Goal: Transaction & Acquisition: Purchase product/service

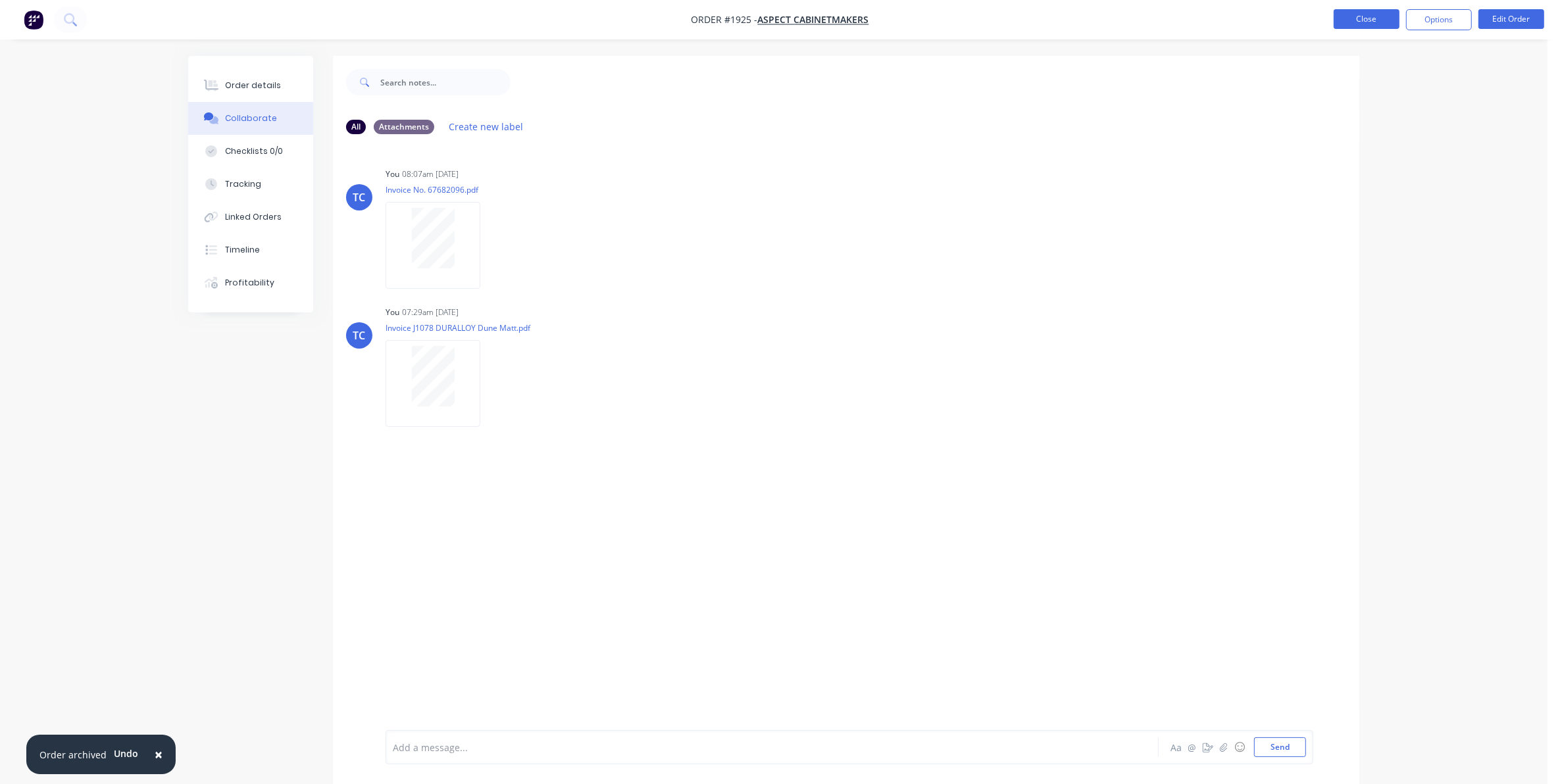
click at [1354, 12] on button "Close" at bounding box center [1366, 19] width 66 height 20
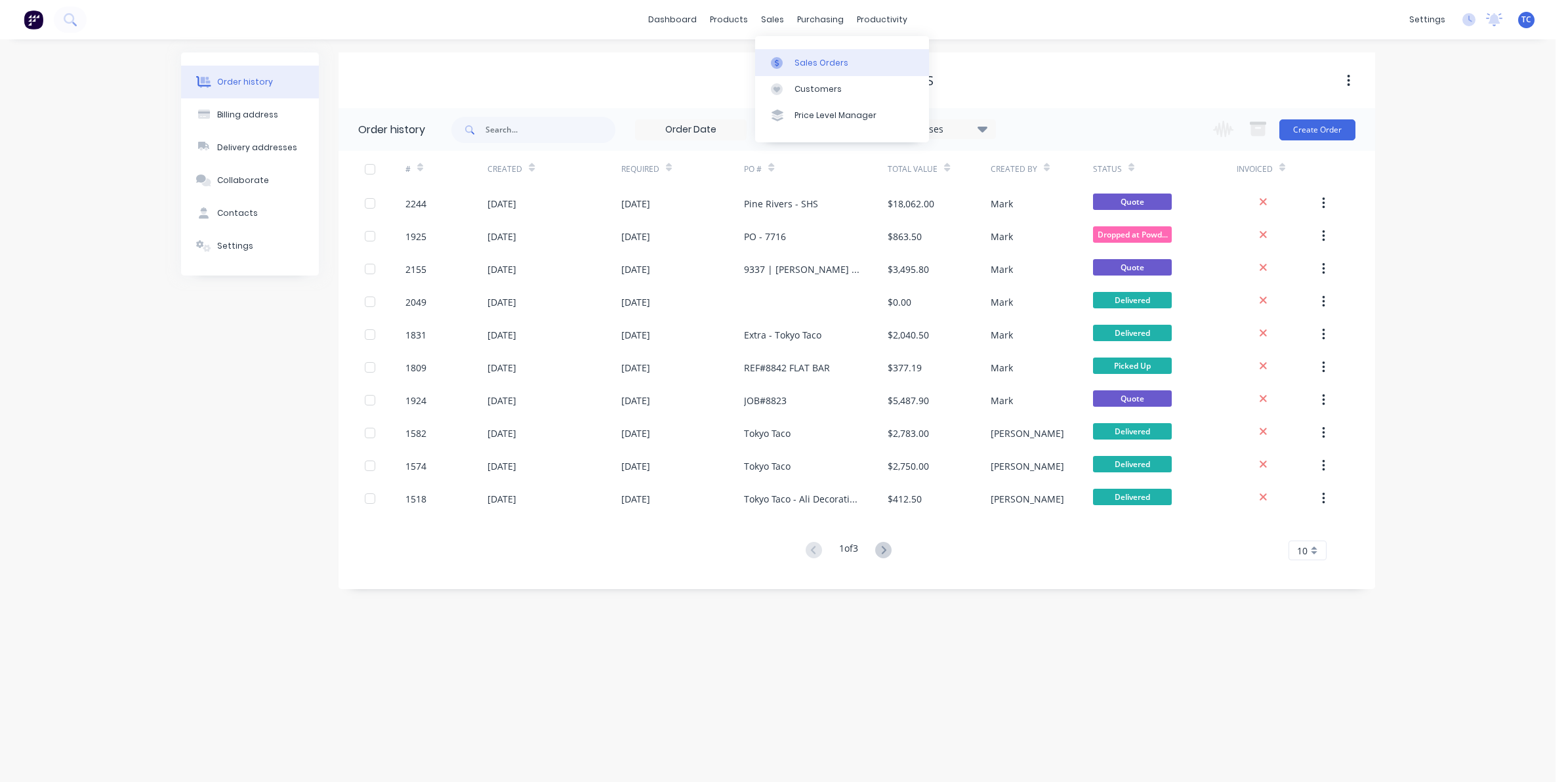
click at [808, 57] on div "Sales Orders" at bounding box center [821, 63] width 54 height 12
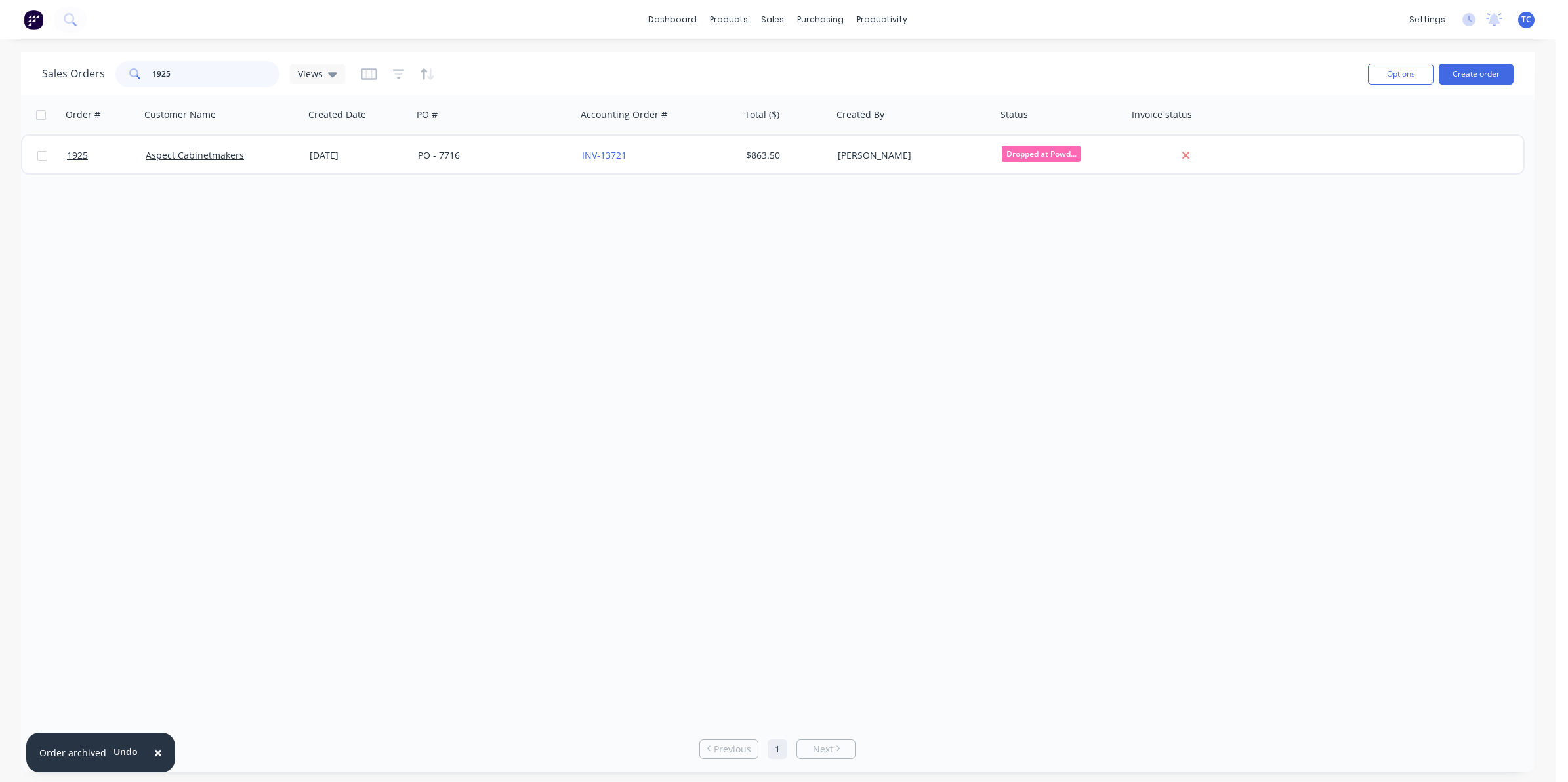
drag, startPoint x: 179, startPoint y: 72, endPoint x: 145, endPoint y: 72, distance: 34.0
click at [146, 72] on div "1925" at bounding box center [198, 74] width 164 height 26
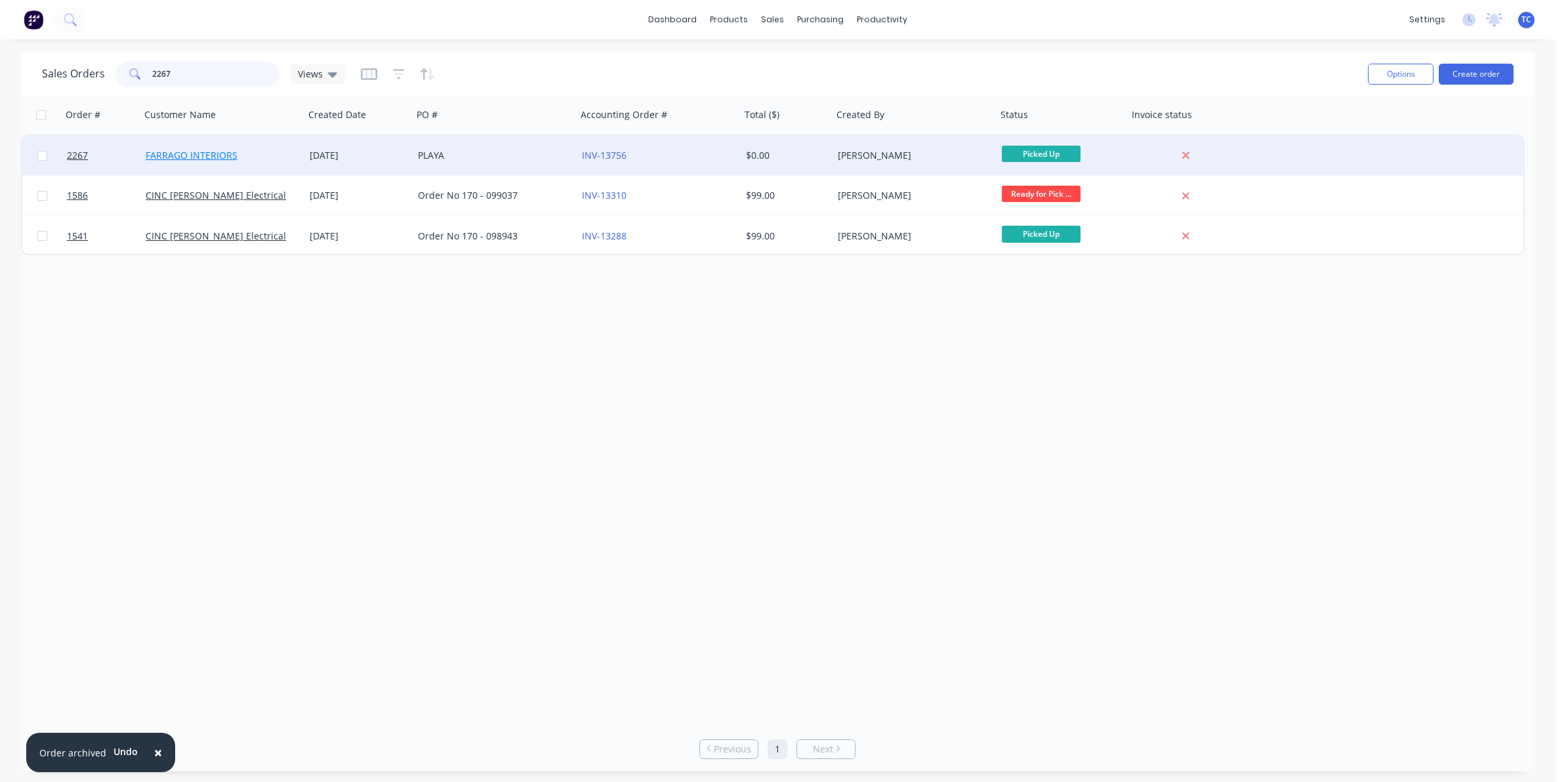
type input "2267"
click at [204, 157] on link "FARRAGO INTERIORS" at bounding box center [191, 155] width 92 height 12
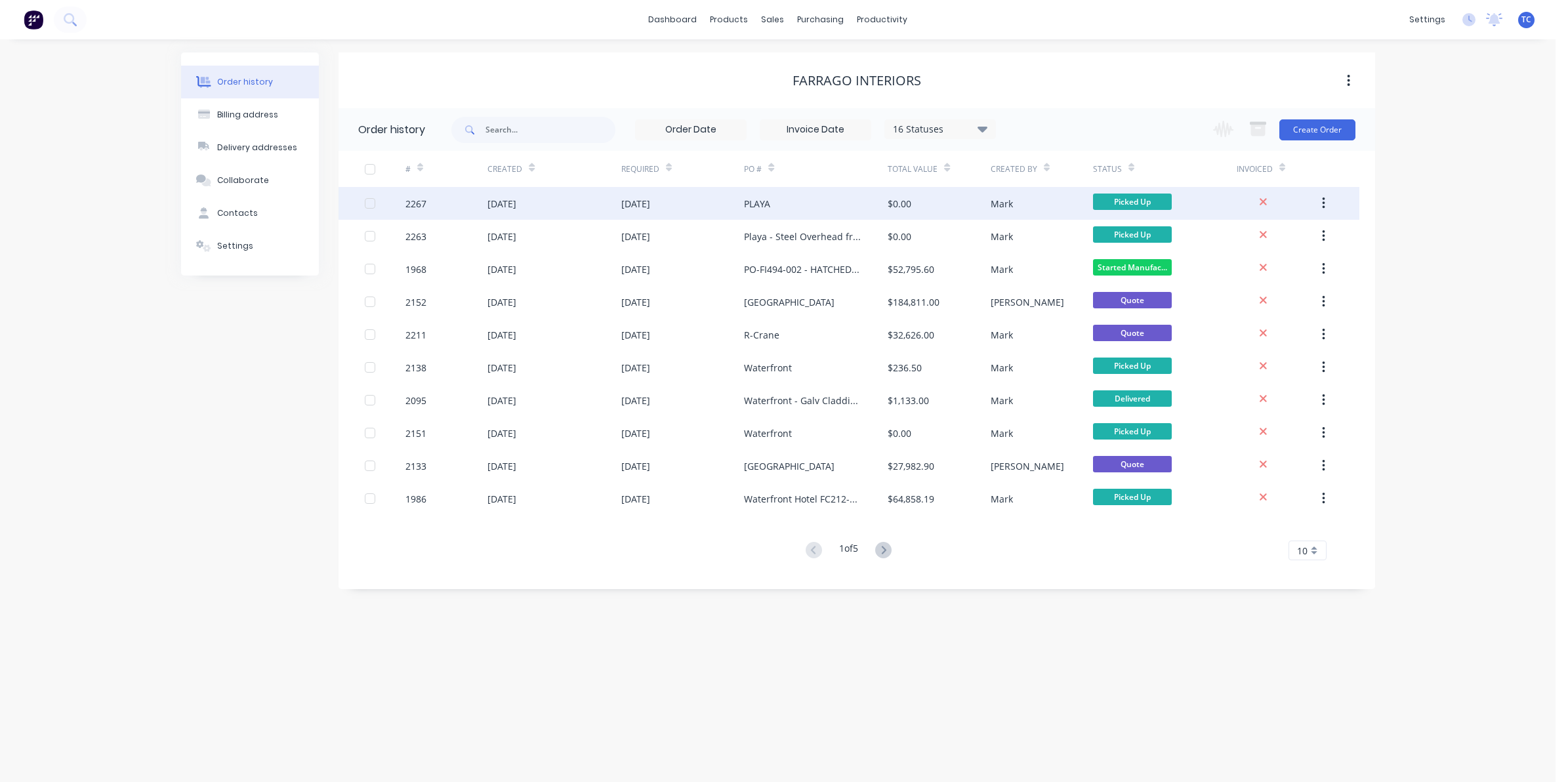
click at [648, 200] on div "[DATE]" at bounding box center [636, 204] width 29 height 14
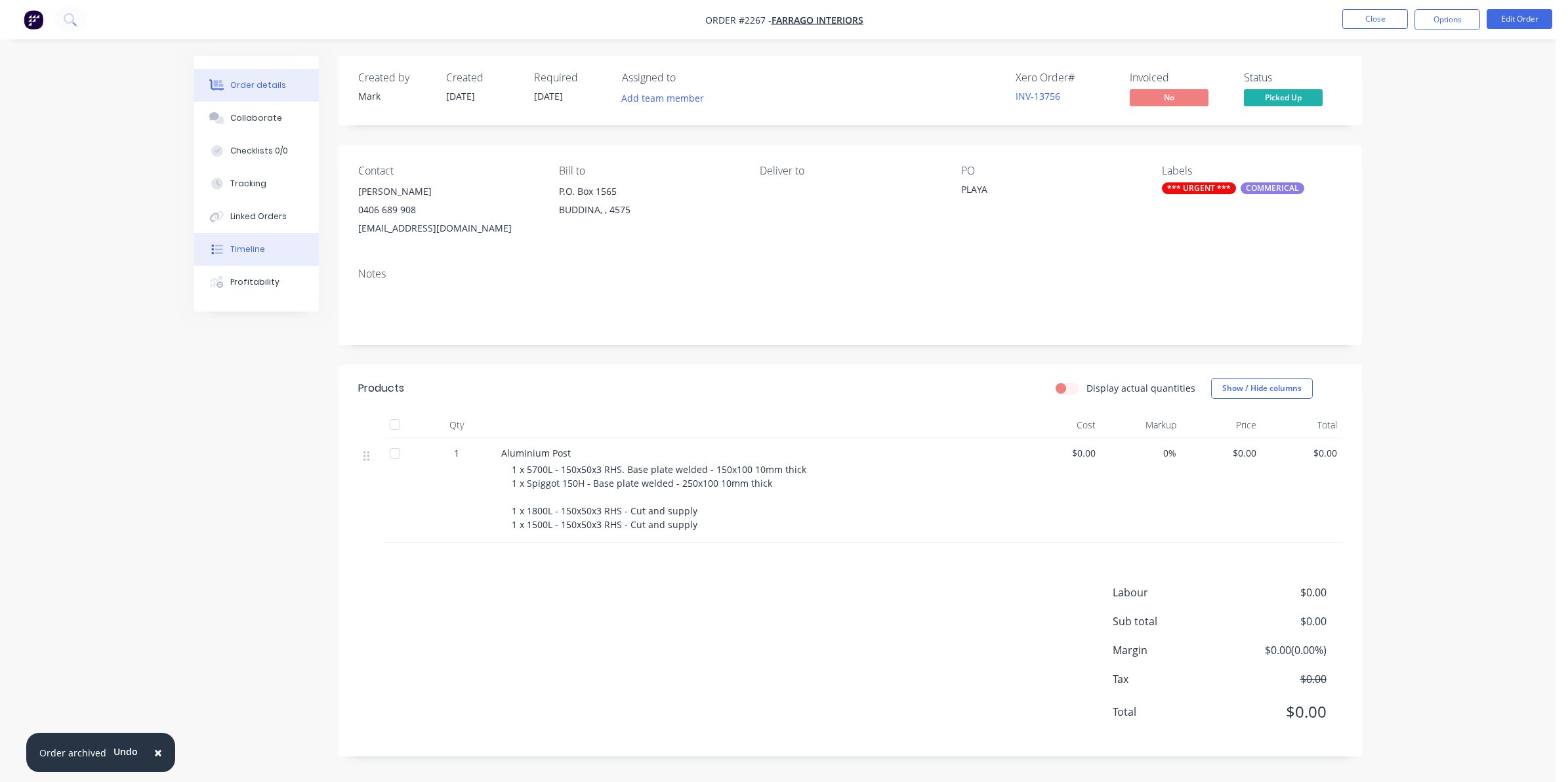
click at [242, 245] on div "Timeline" at bounding box center [248, 250] width 35 height 12
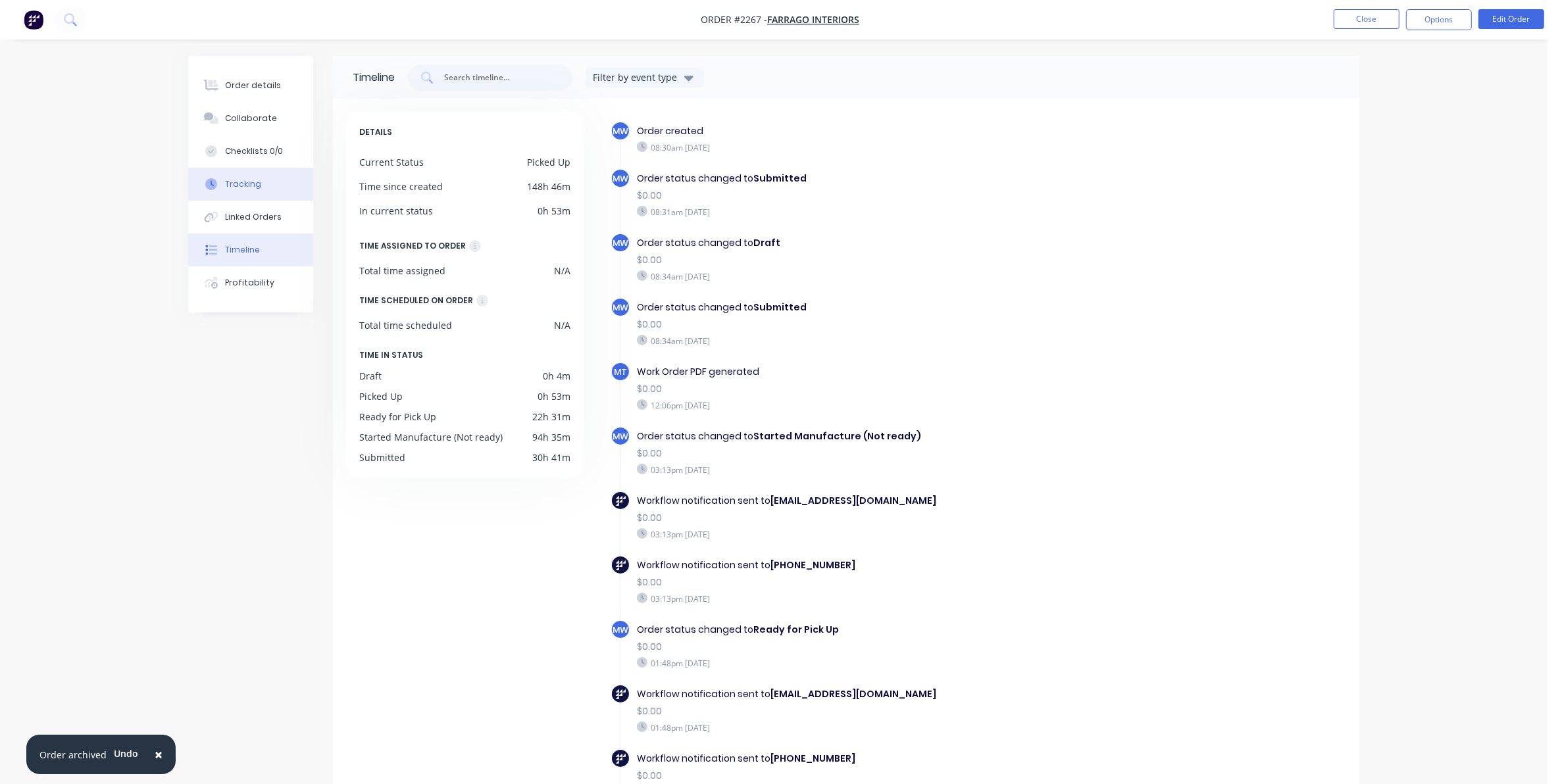
click at [238, 183] on div "Tracking" at bounding box center [243, 184] width 36 height 12
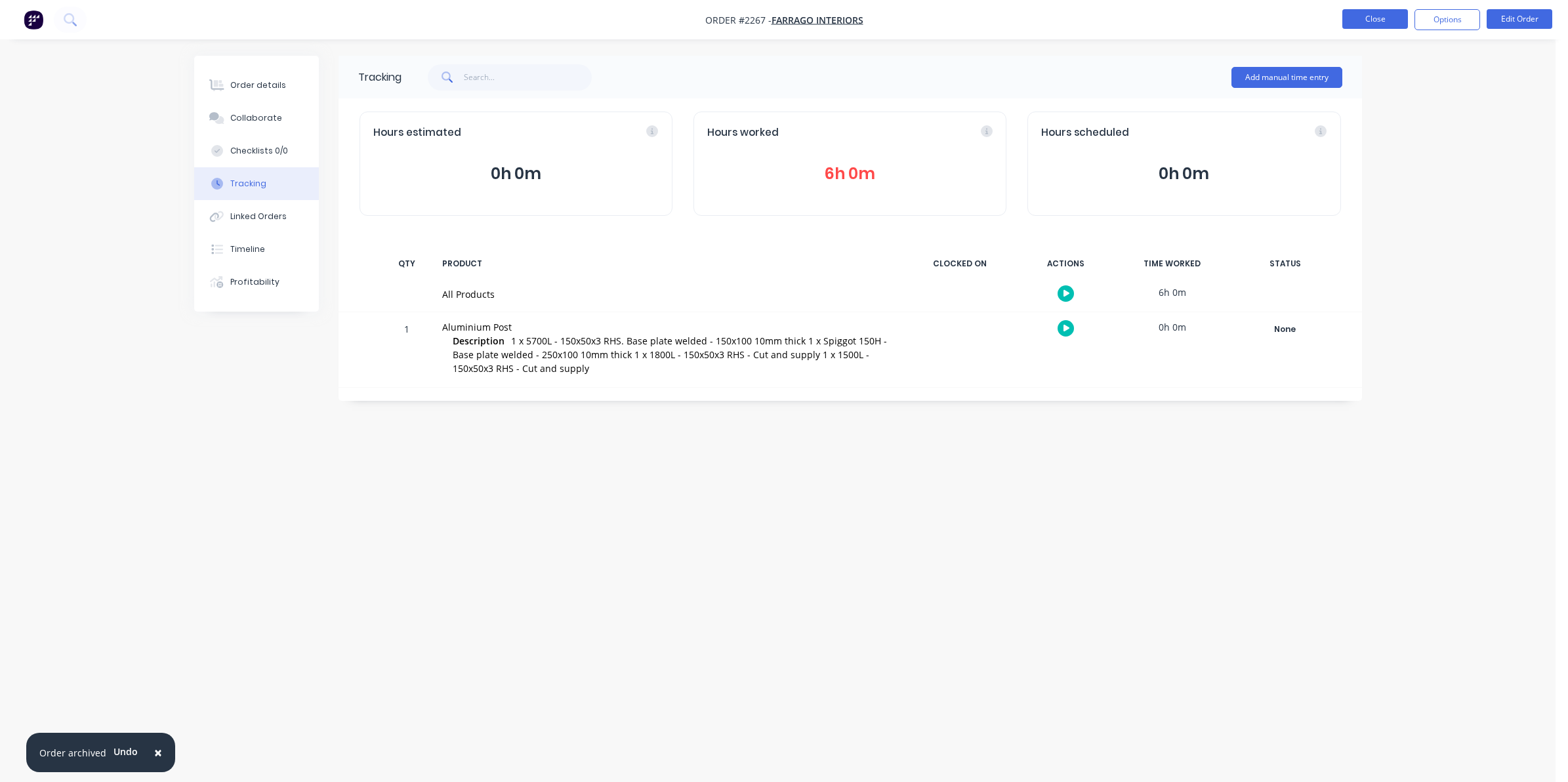
click at [1365, 17] on button "Close" at bounding box center [1375, 19] width 66 height 20
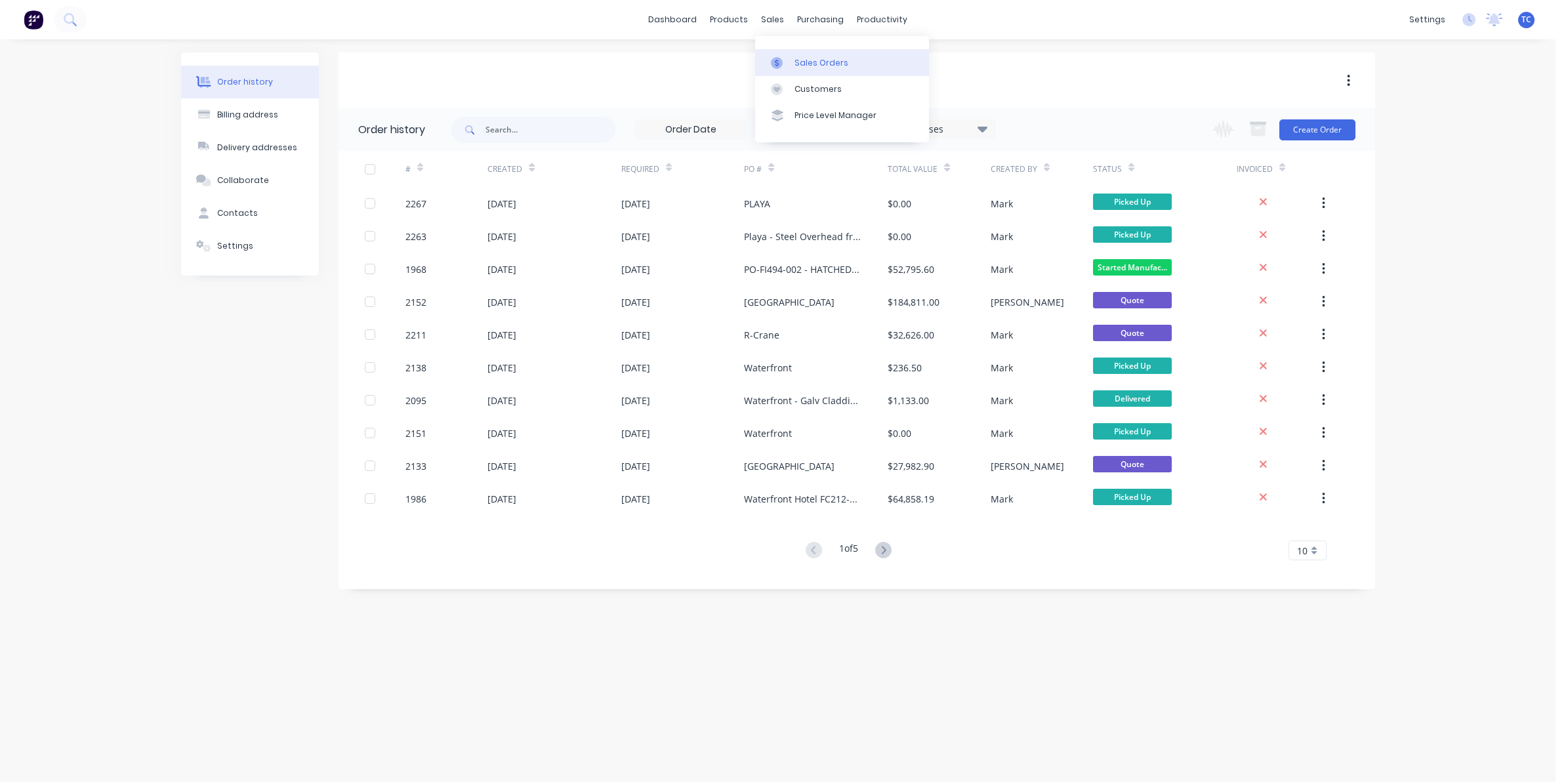
click at [801, 60] on div "Sales Orders" at bounding box center [821, 63] width 54 height 12
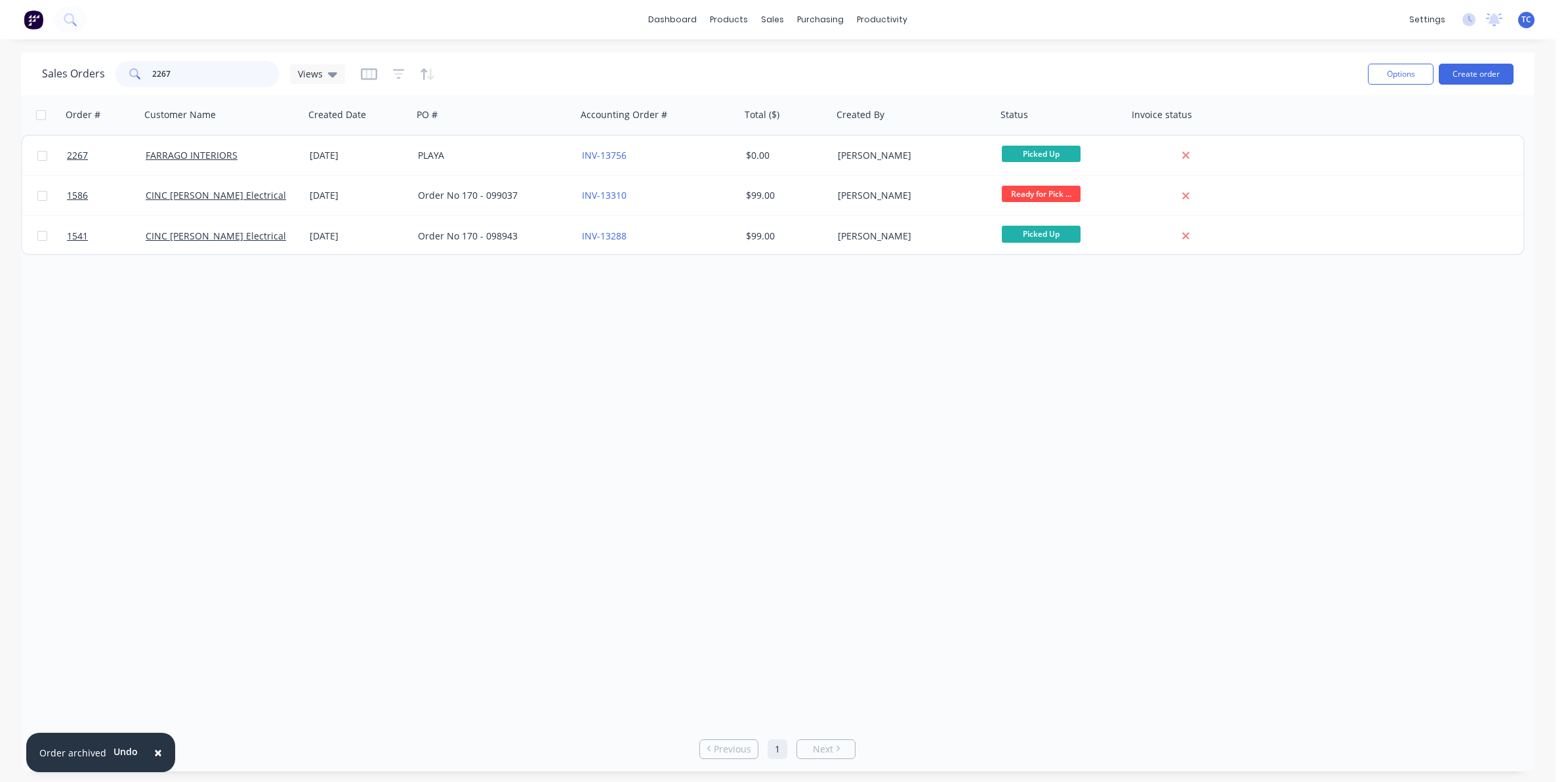
drag, startPoint x: 176, startPoint y: 70, endPoint x: 150, endPoint y: 72, distance: 26.1
click at [150, 72] on div "2267" at bounding box center [198, 74] width 164 height 26
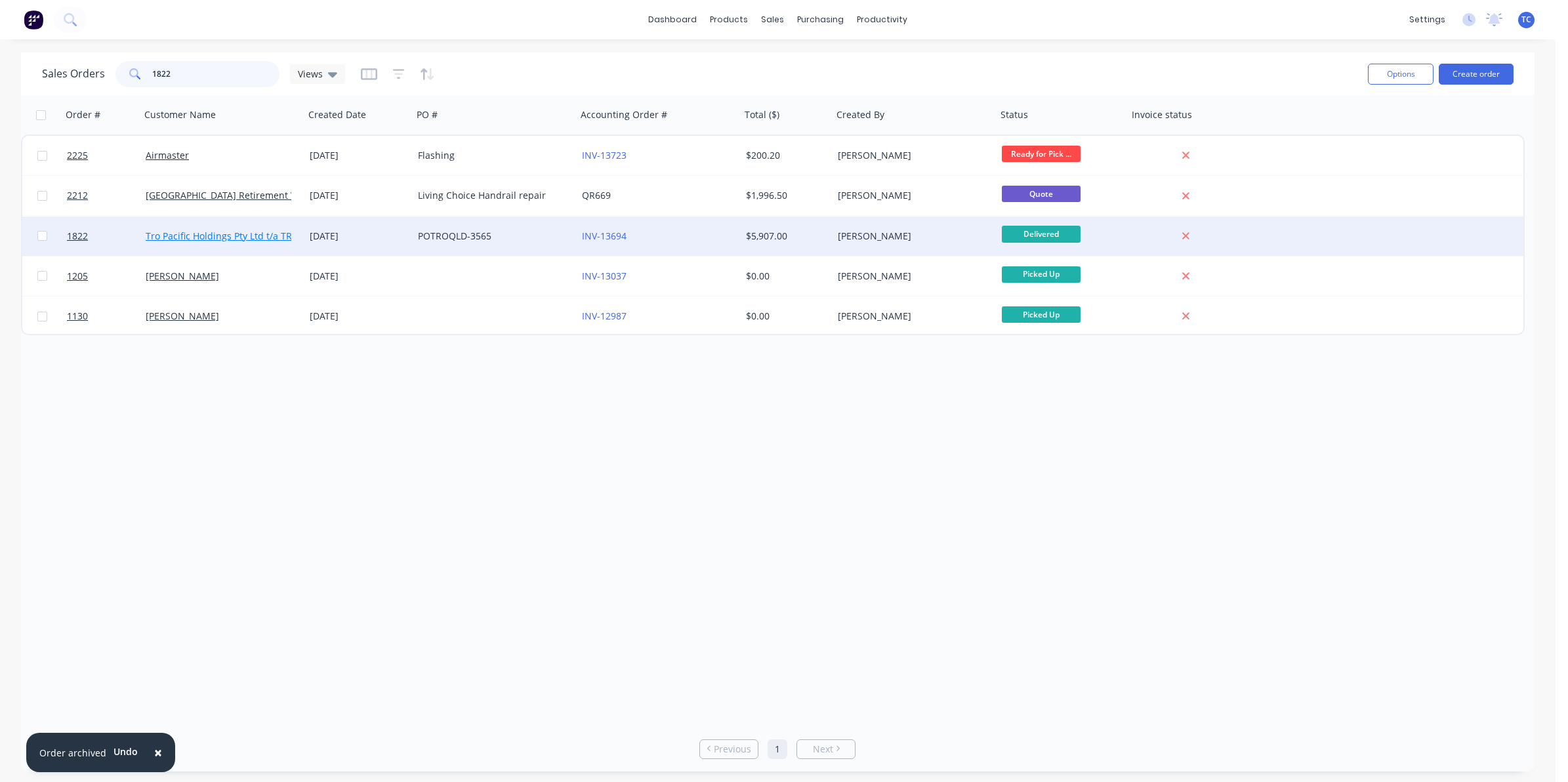
type input "1822"
click at [221, 234] on link "Tro Pacific Holdings Pty Ltd t/a TROPAC" at bounding box center [230, 235] width 170 height 12
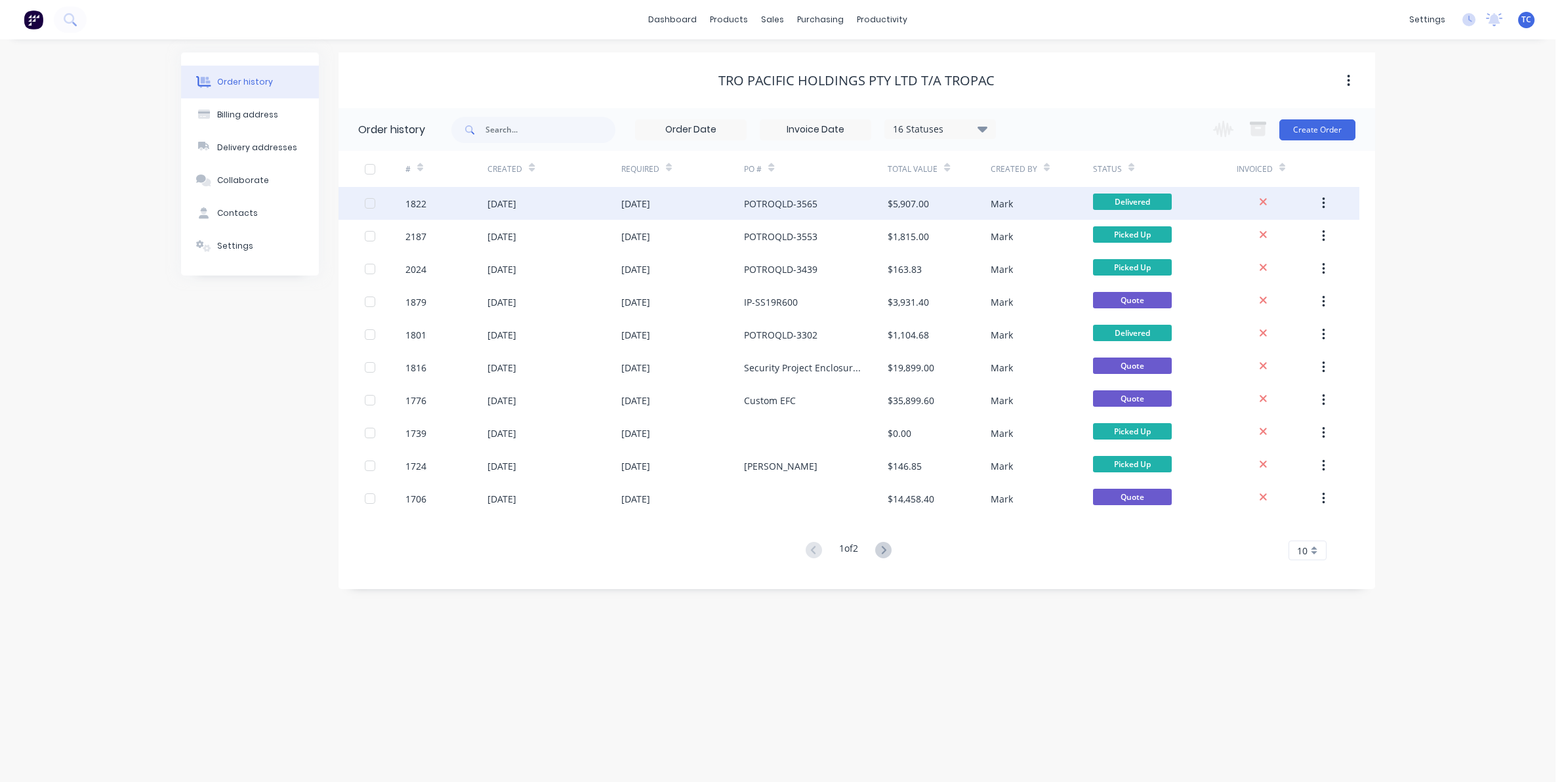
click at [505, 202] on div "[DATE]" at bounding box center [502, 204] width 29 height 14
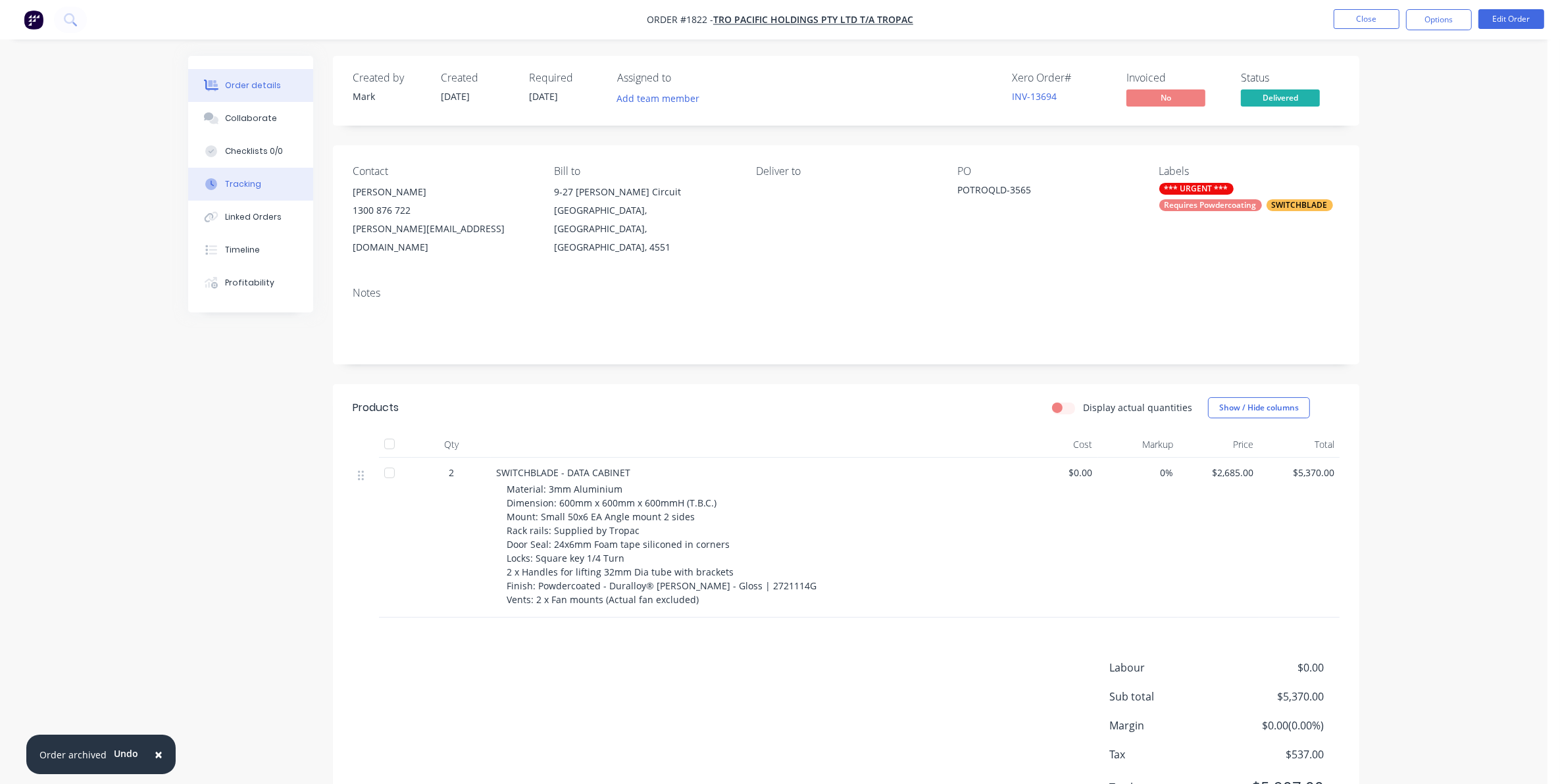
click at [247, 185] on div "Tracking" at bounding box center [243, 184] width 36 height 12
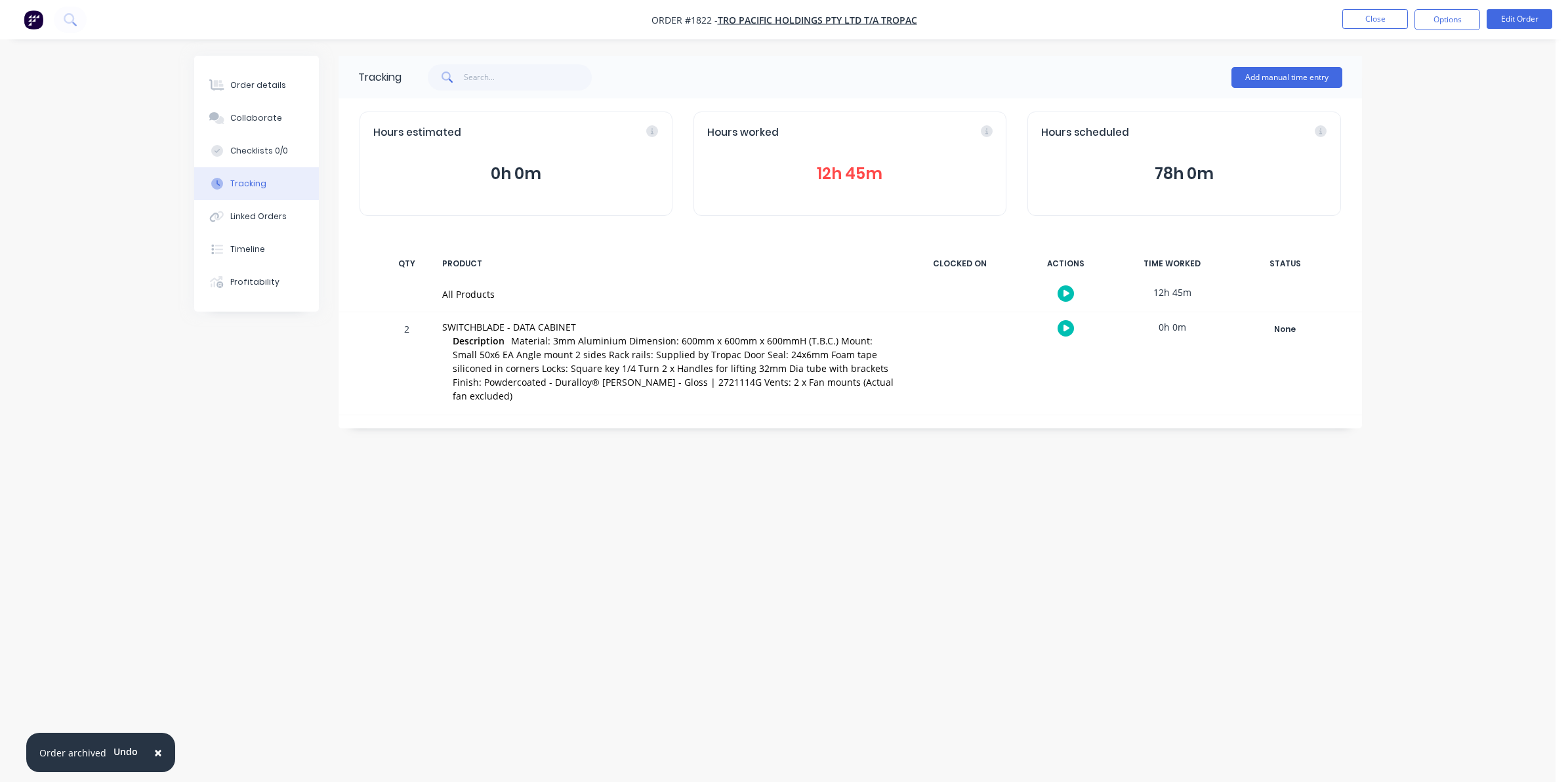
click at [840, 172] on button "12h 45m" at bounding box center [849, 173] width 285 height 25
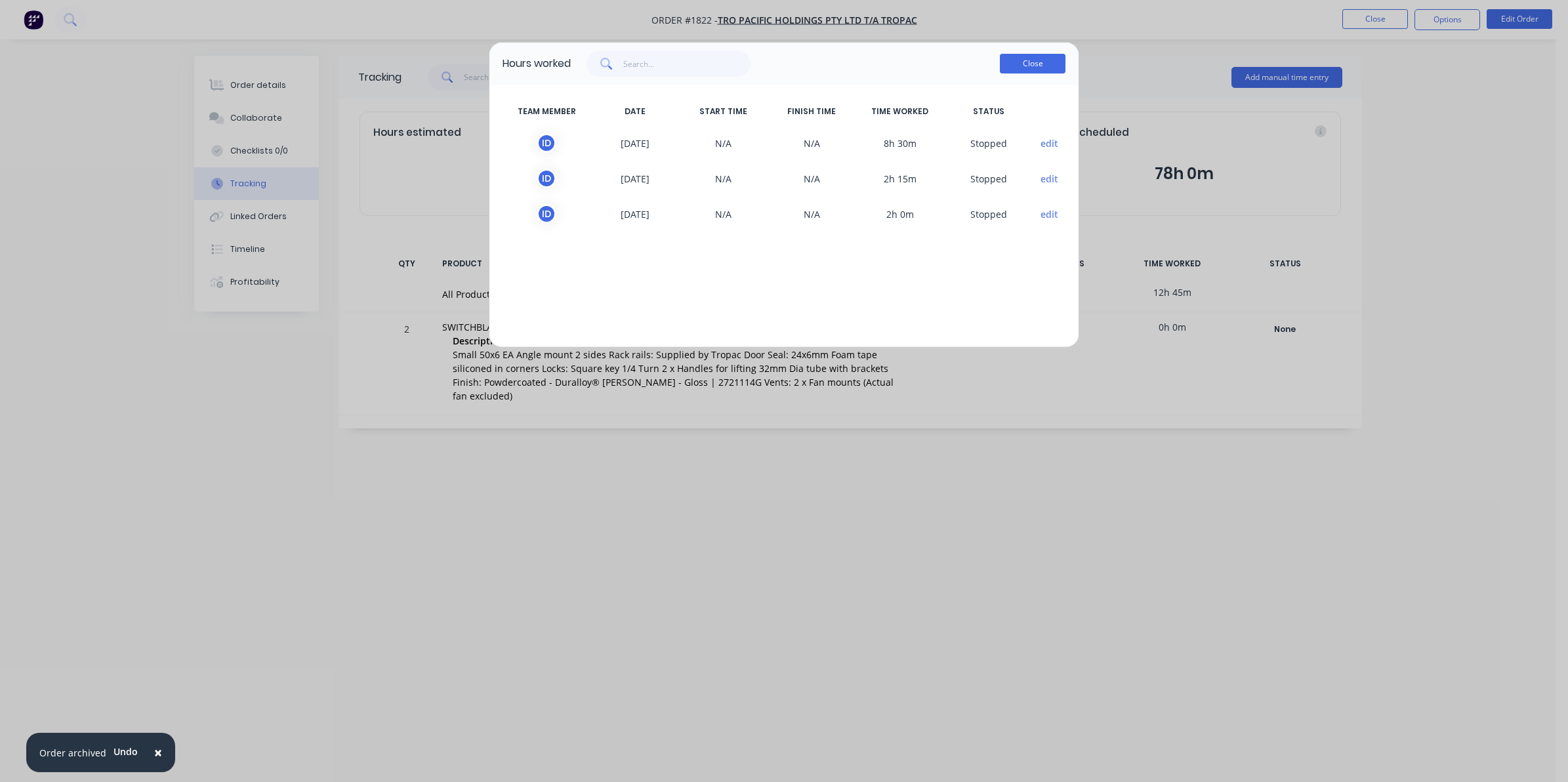
click at [1012, 61] on button "Close" at bounding box center [1033, 64] width 66 height 20
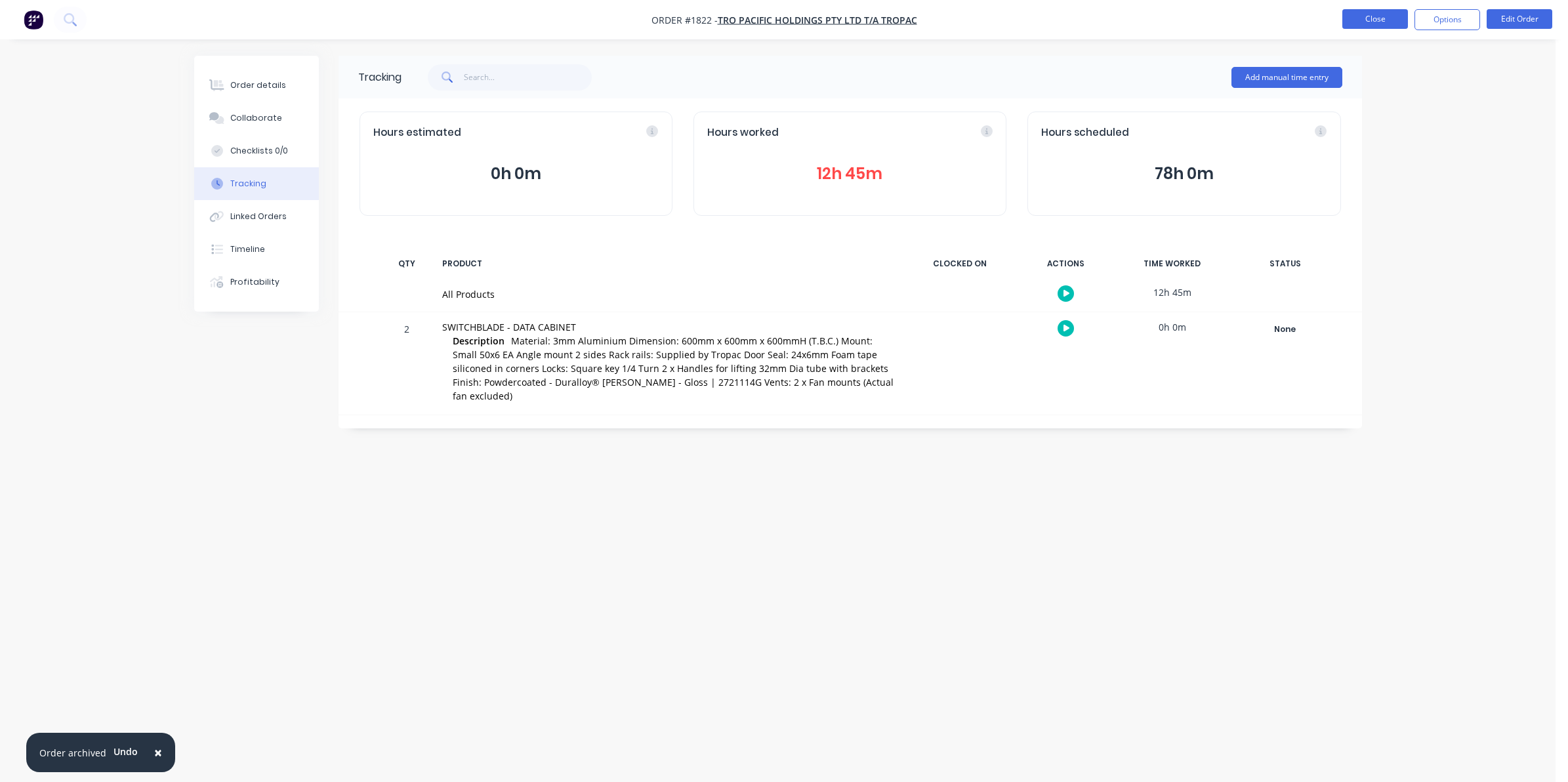
click at [1366, 14] on button "Close" at bounding box center [1375, 19] width 66 height 20
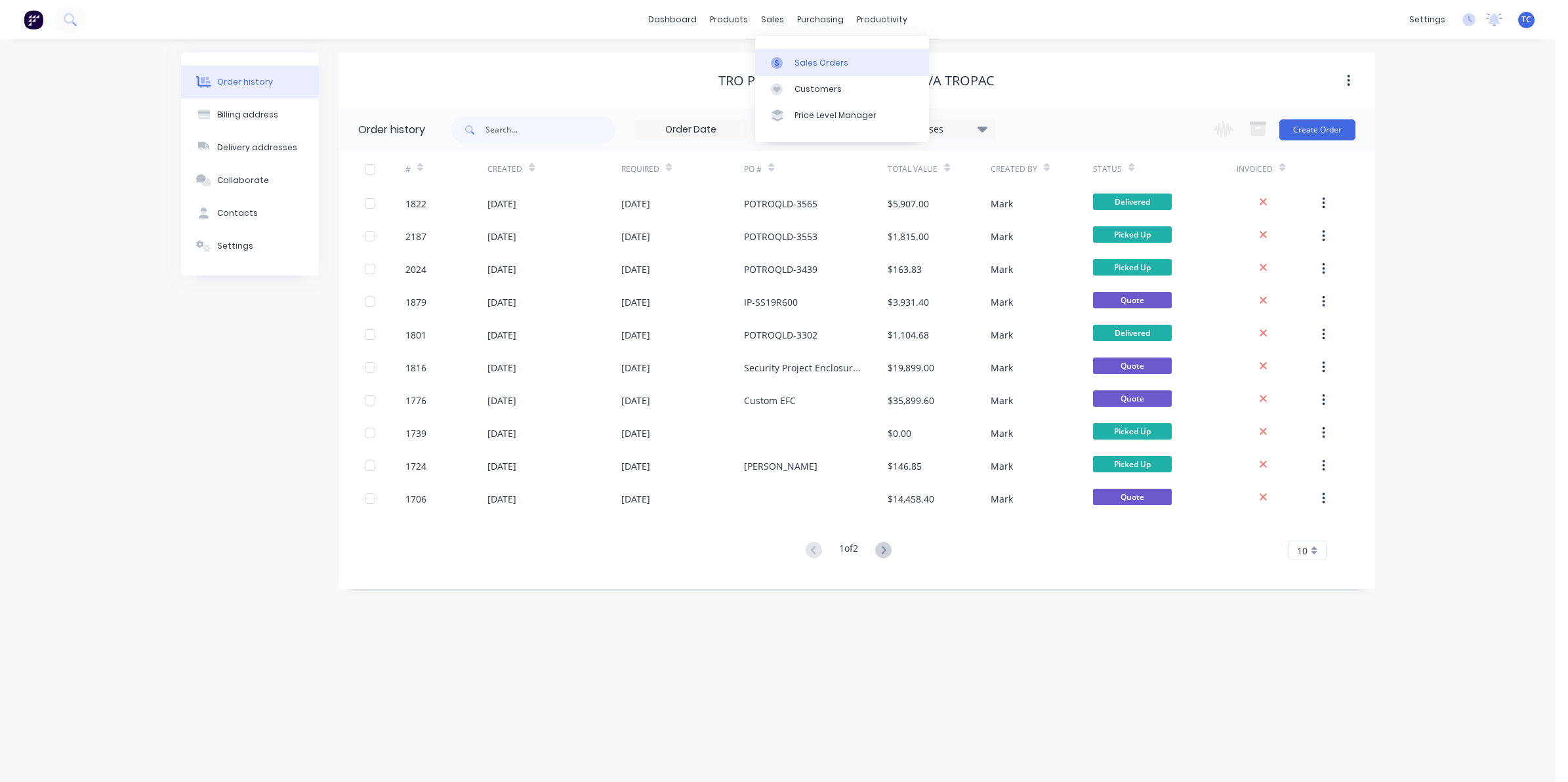
click at [808, 62] on div "Sales Orders" at bounding box center [821, 63] width 54 height 12
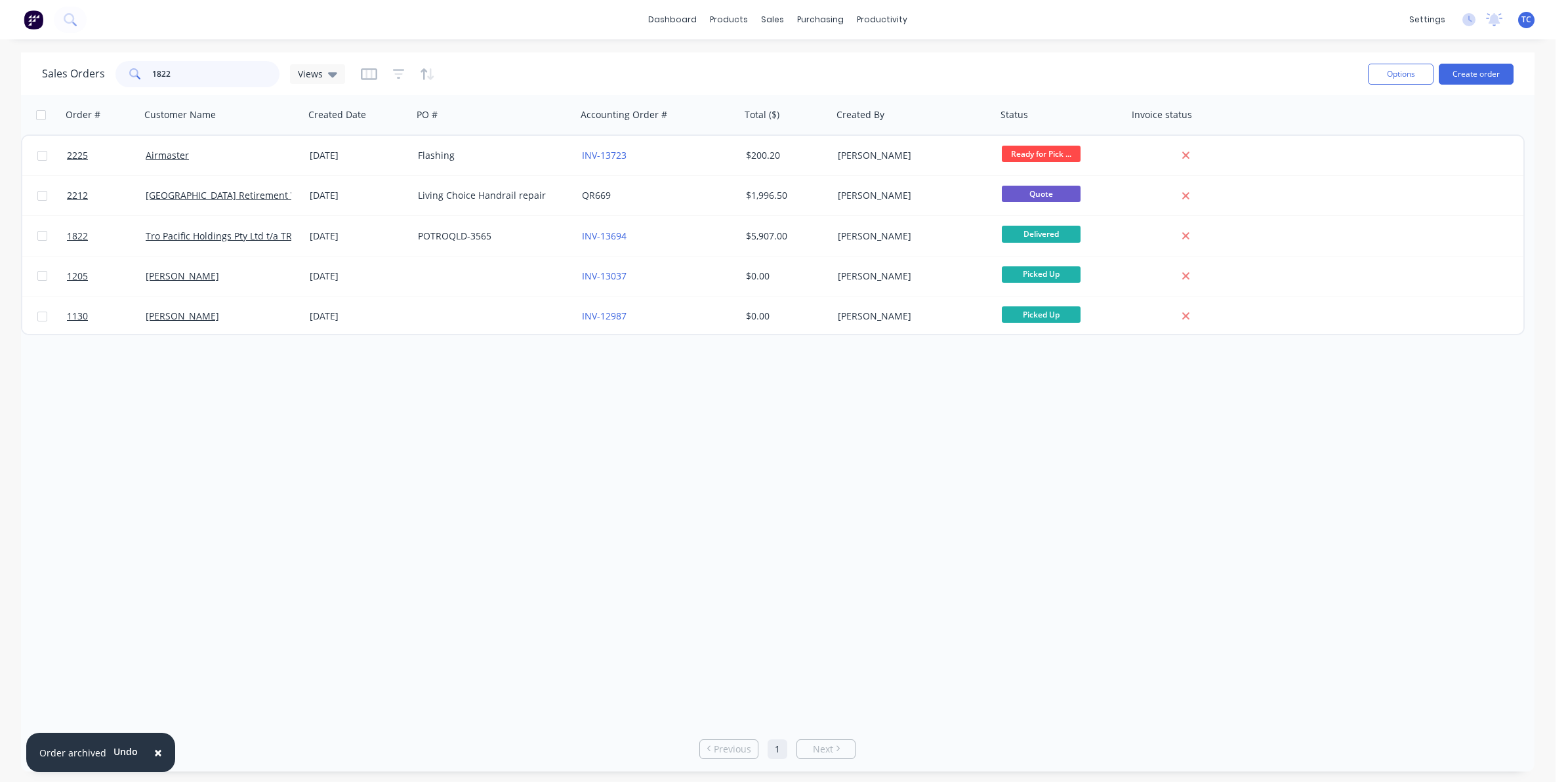
drag, startPoint x: 175, startPoint y: 73, endPoint x: 149, endPoint y: 71, distance: 26.1
click at [149, 71] on div "1822" at bounding box center [198, 74] width 164 height 26
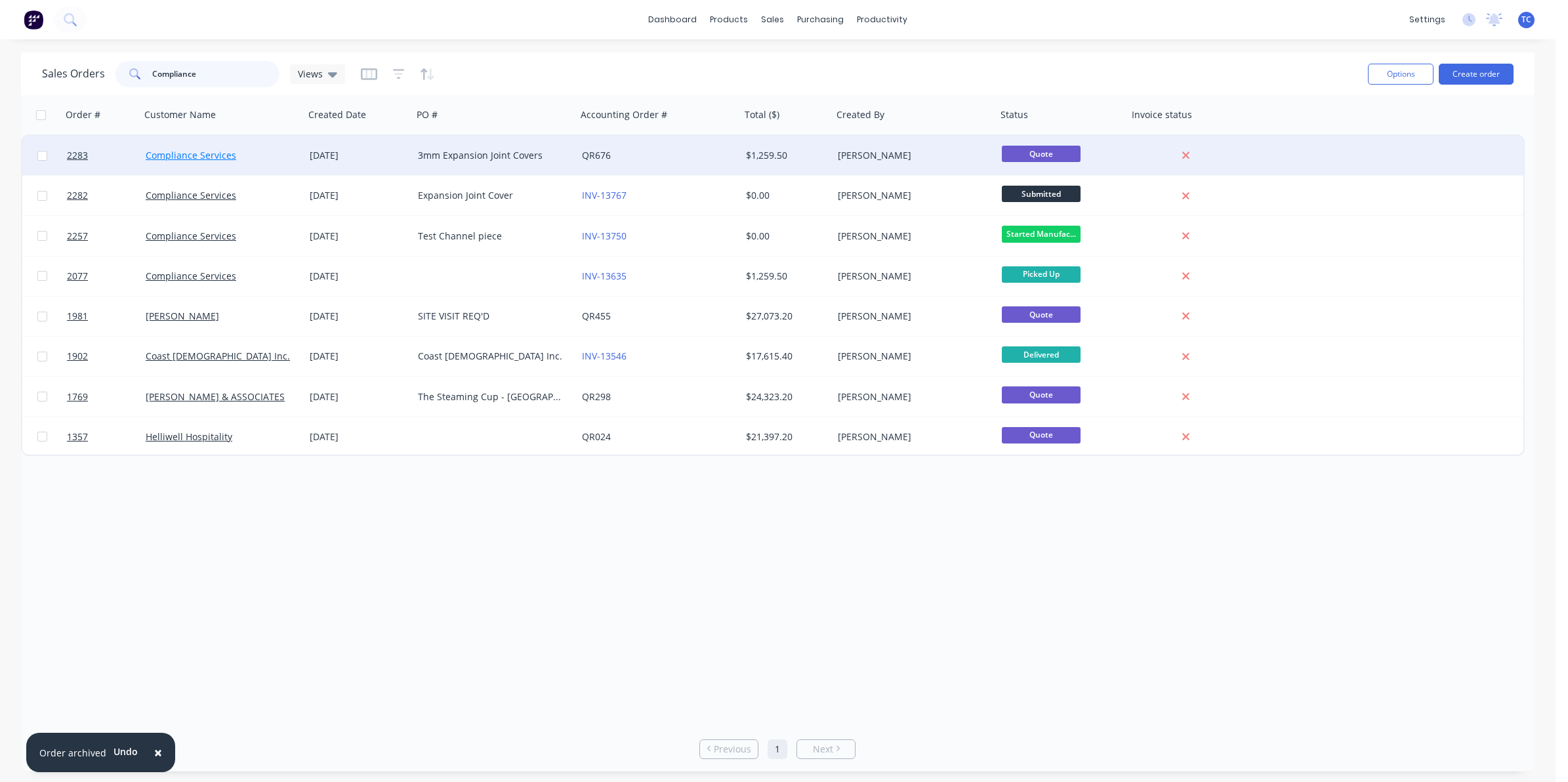
type input "Compliance"
click at [217, 151] on link "Compliance Services" at bounding box center [191, 155] width 91 height 12
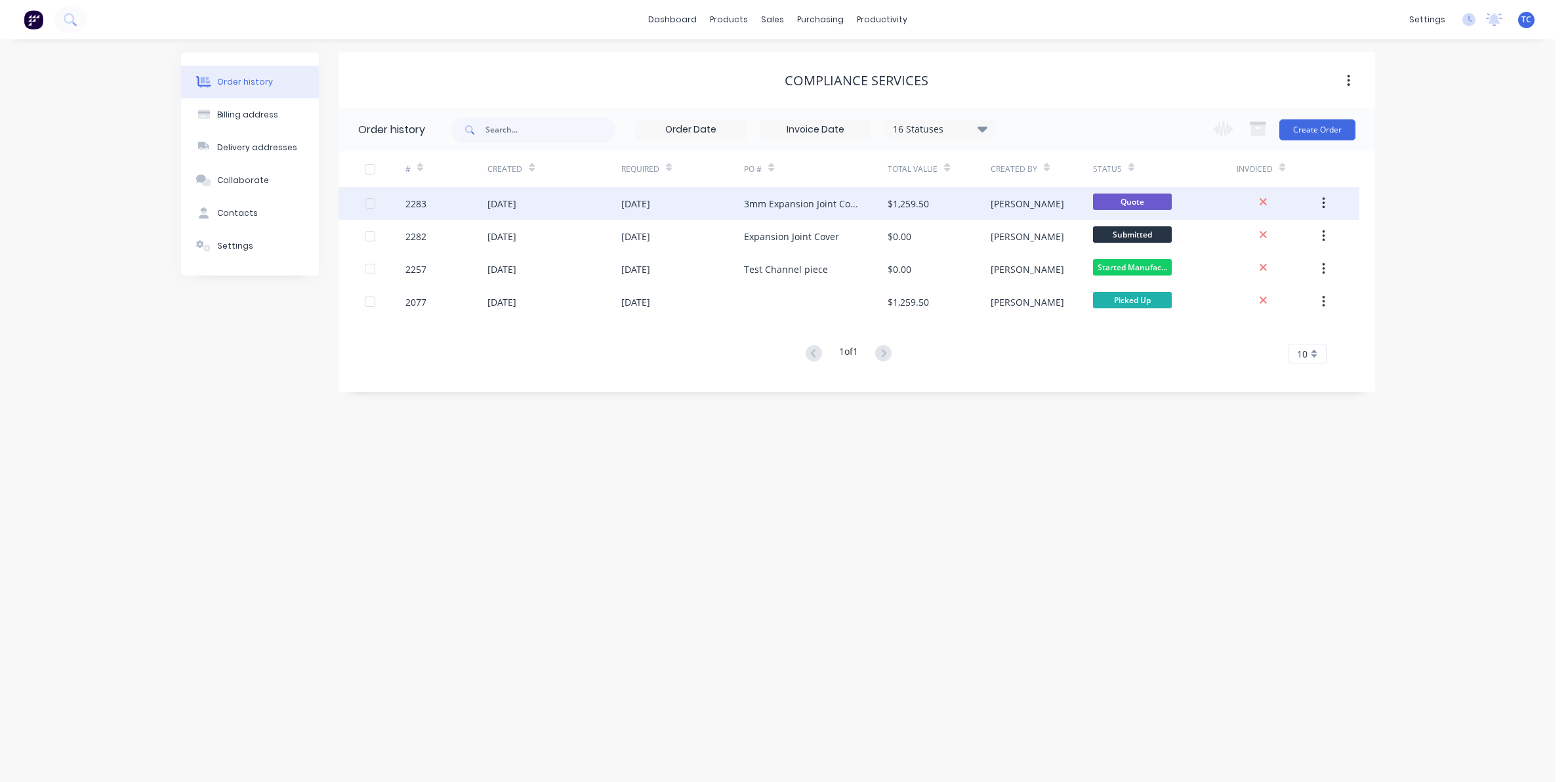
click at [540, 200] on div "[DATE]" at bounding box center [554, 203] width 133 height 33
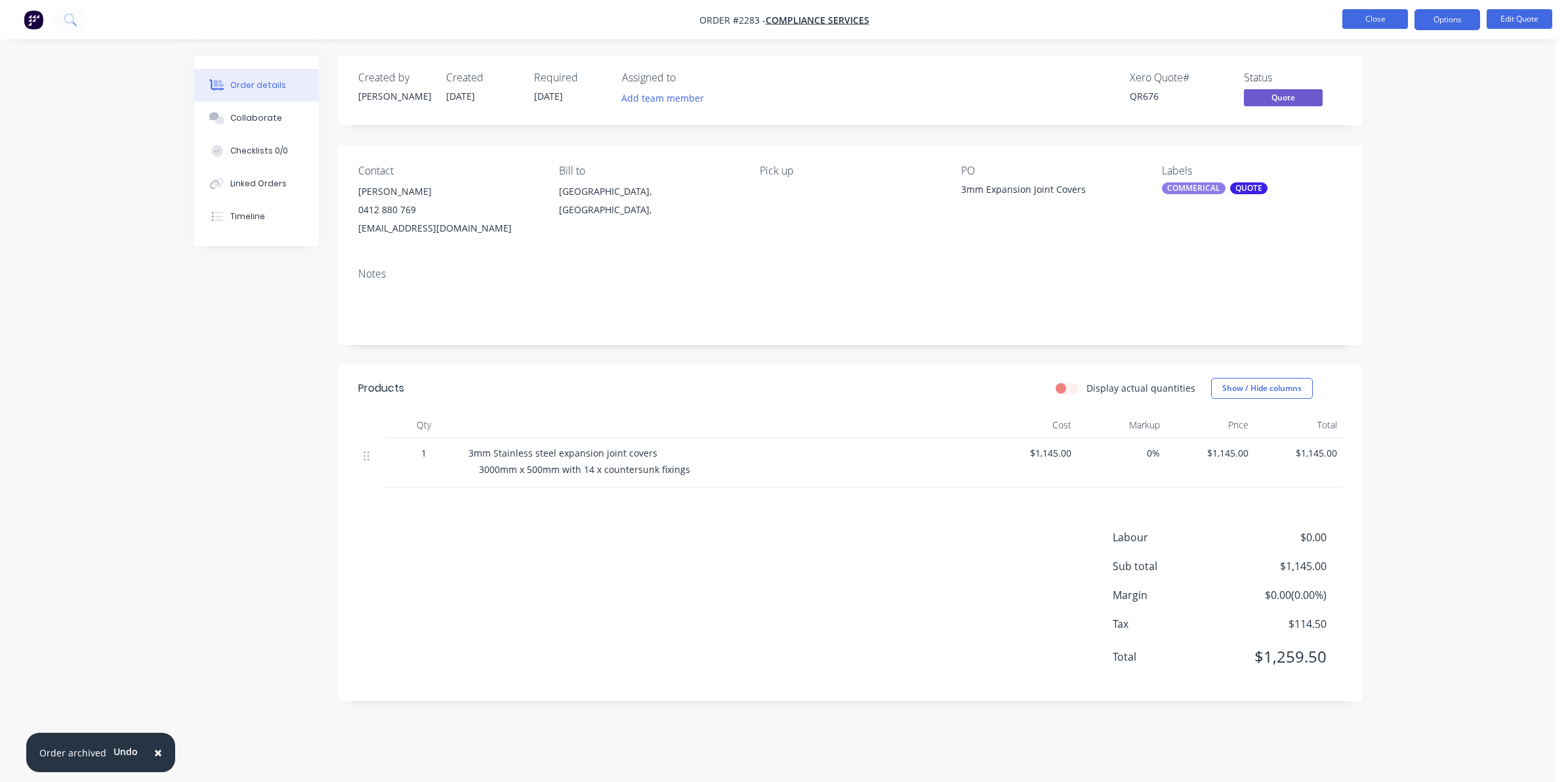
click at [1370, 17] on button "Close" at bounding box center [1375, 19] width 66 height 20
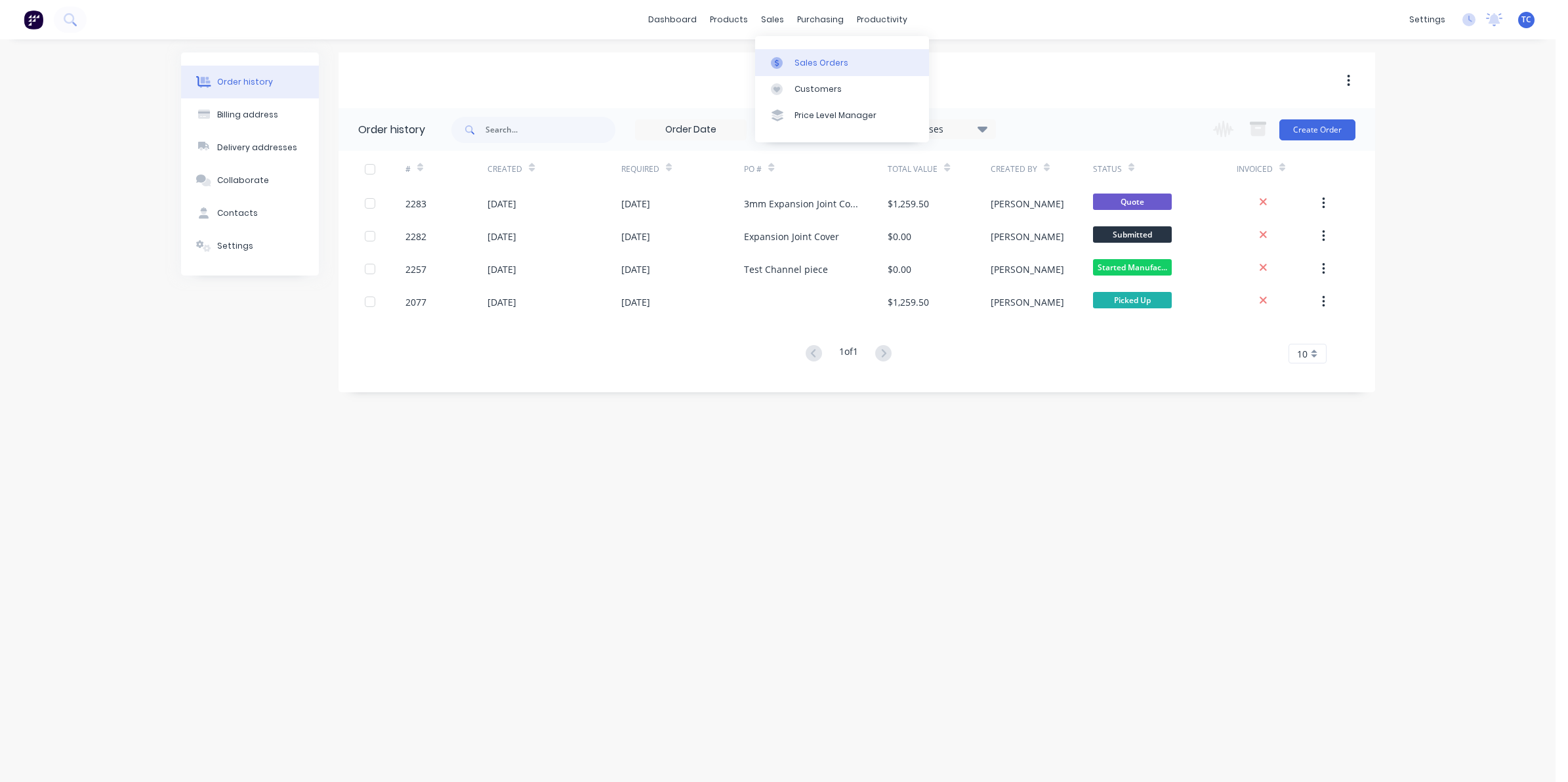
click at [800, 58] on div "Sales Orders" at bounding box center [821, 63] width 54 height 12
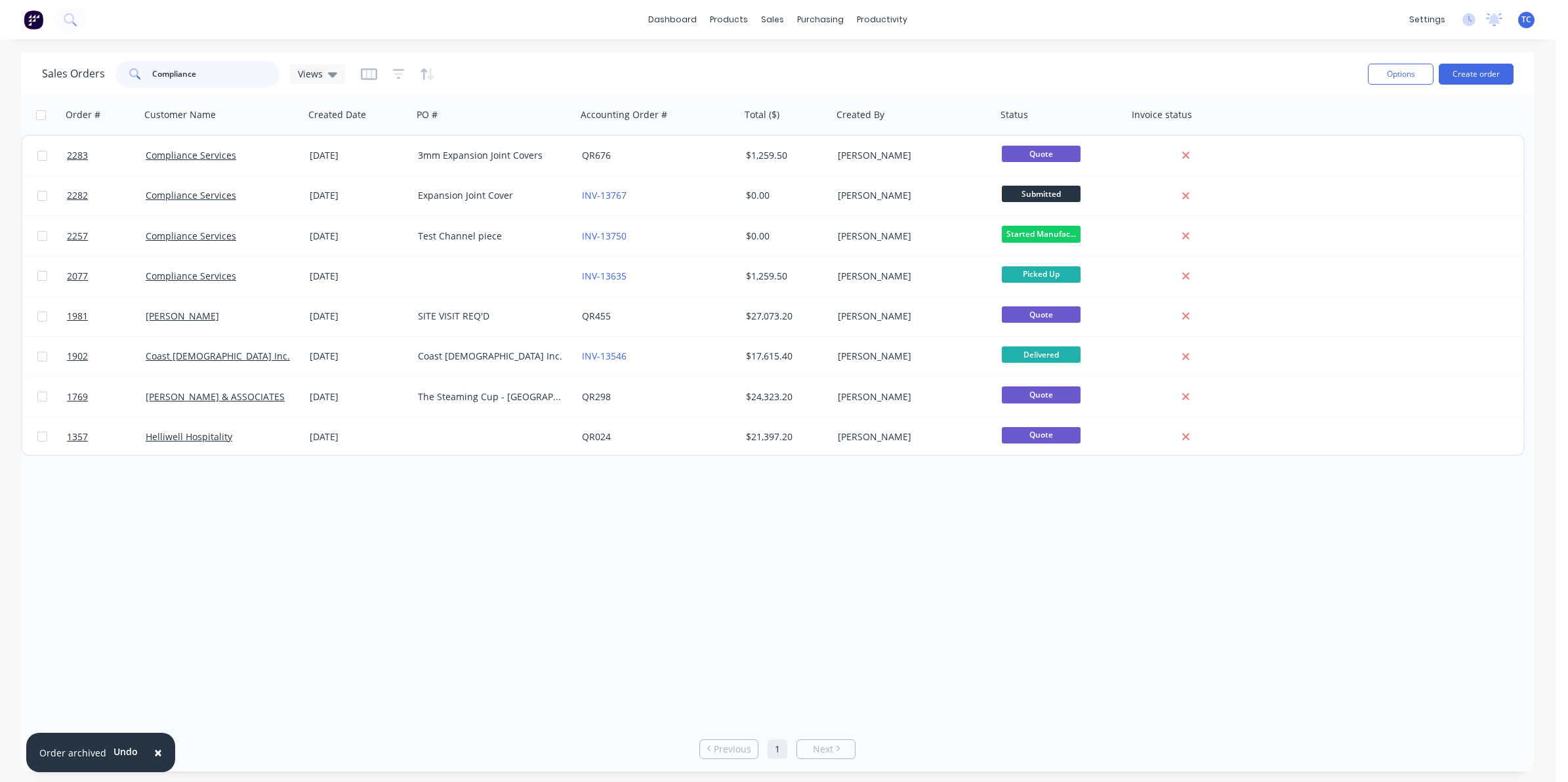
drag, startPoint x: 201, startPoint y: 67, endPoint x: 151, endPoint y: 67, distance: 50.0
click at [152, 67] on input "Compliance" at bounding box center [216, 74] width 128 height 26
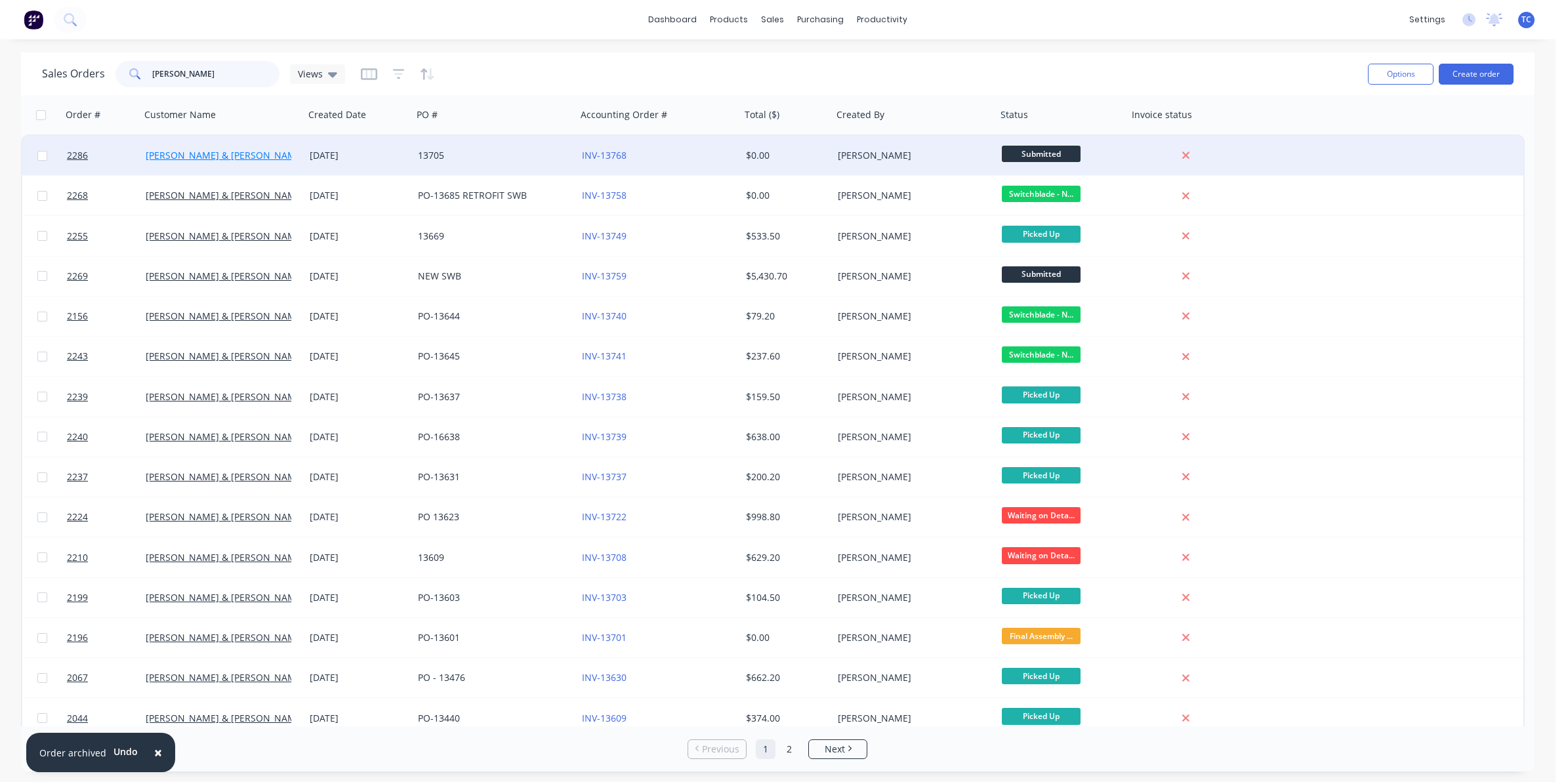
type input "[PERSON_NAME]"
click at [230, 151] on link "[PERSON_NAME] & [PERSON_NAME] Electrical" at bounding box center [246, 155] width 201 height 12
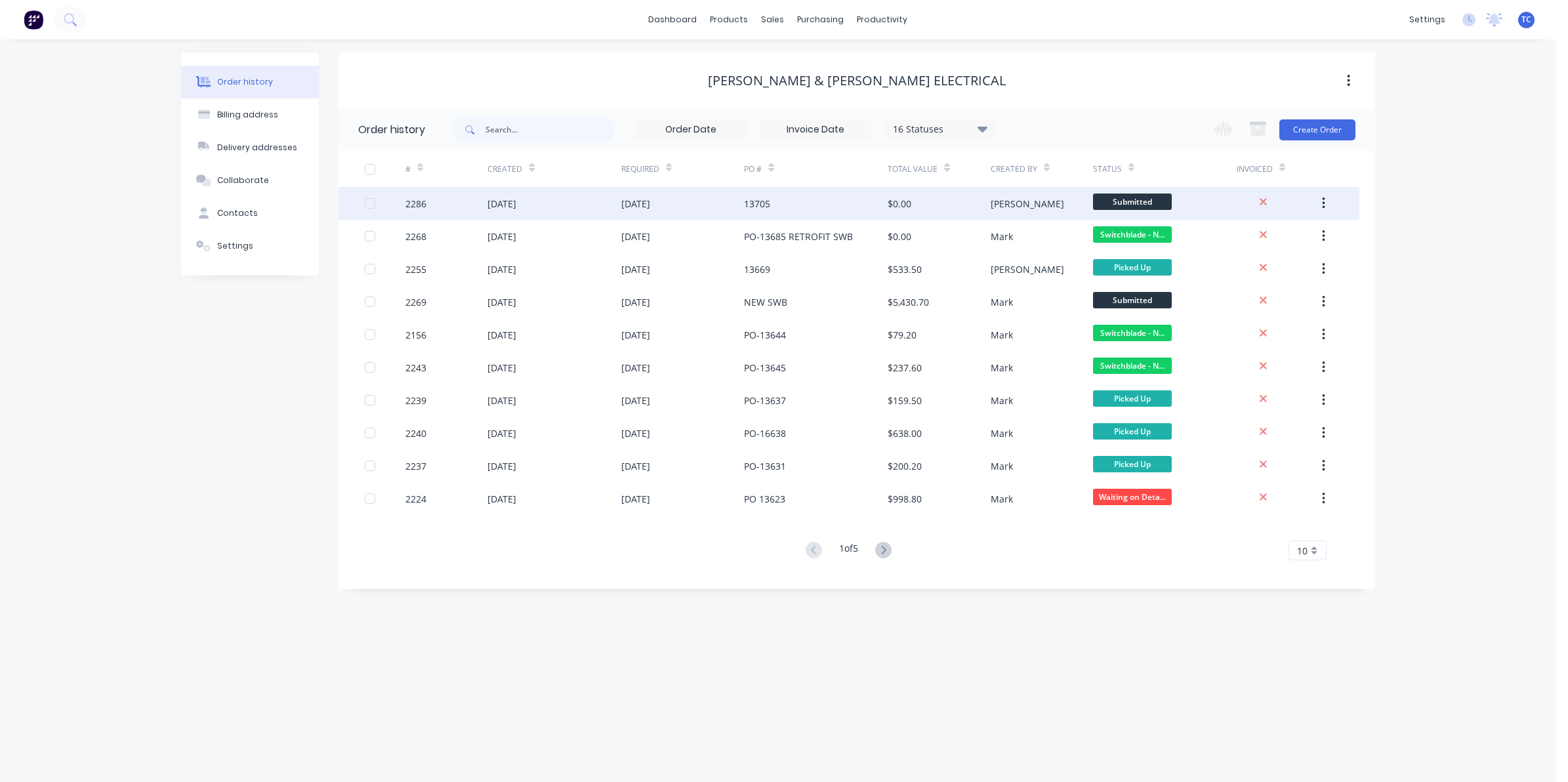
click at [516, 198] on div "[DATE]" at bounding box center [502, 204] width 29 height 14
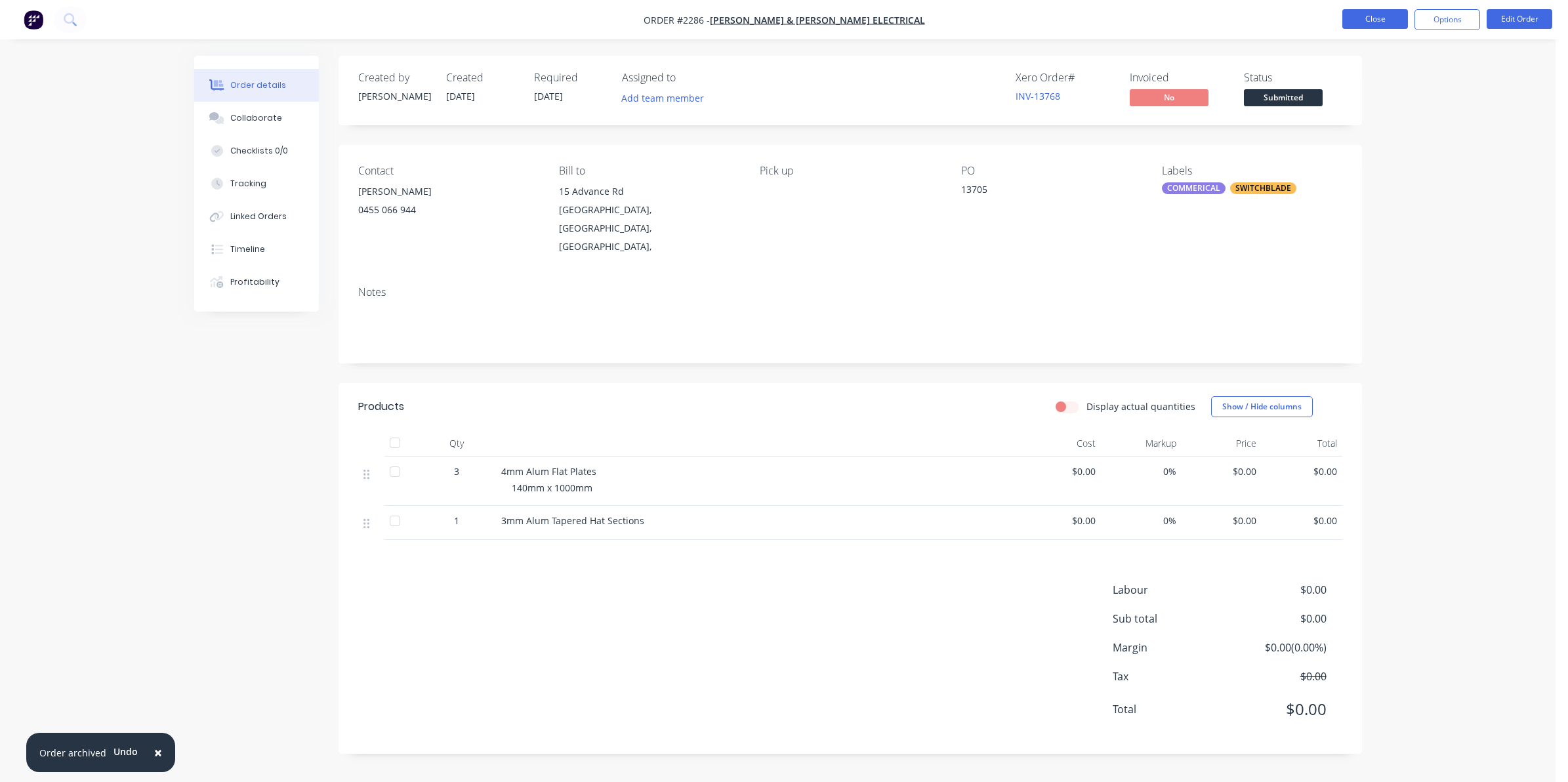
click at [1372, 18] on button "Close" at bounding box center [1375, 19] width 66 height 20
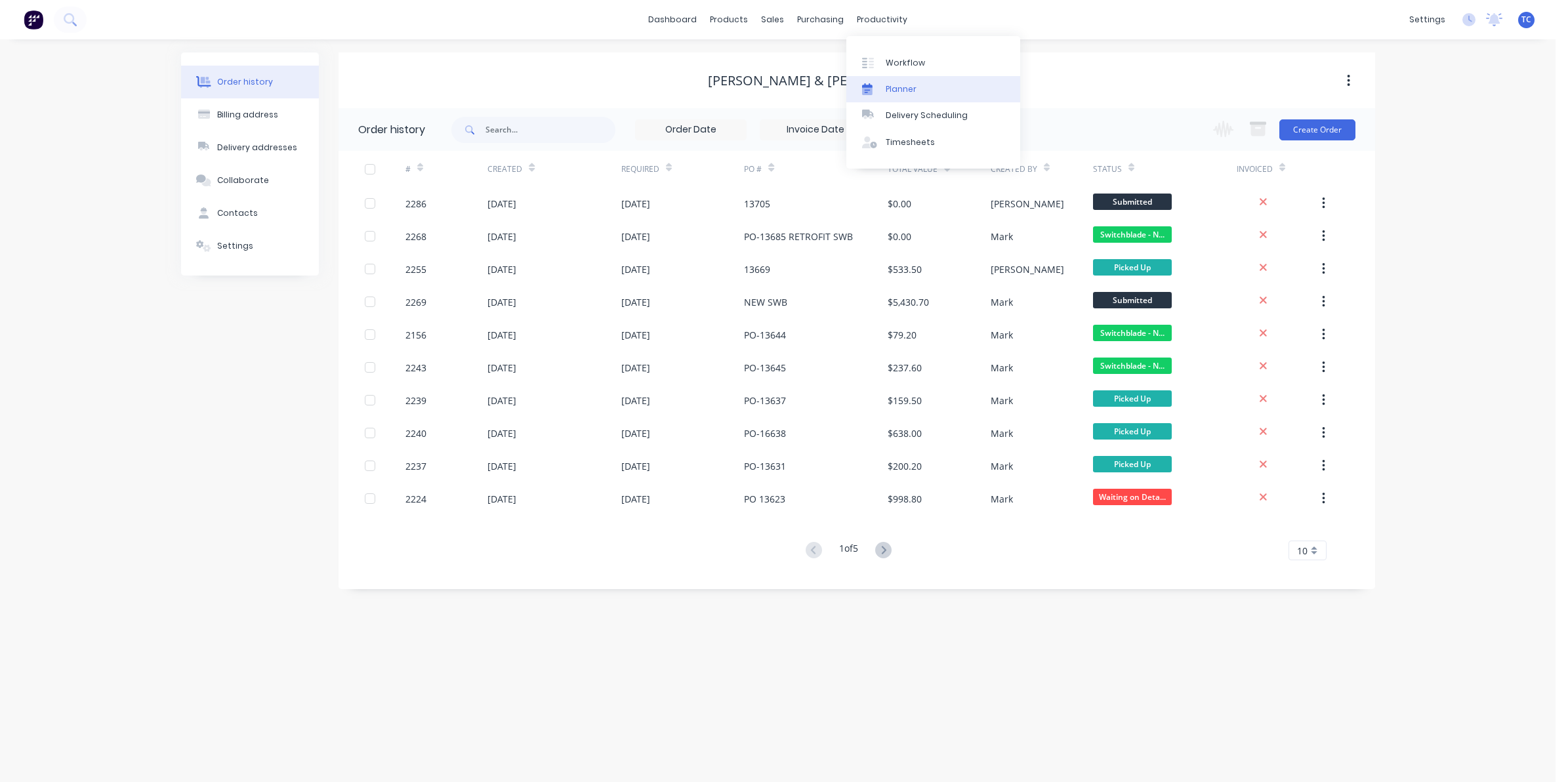
click at [906, 86] on div "Planner" at bounding box center [901, 89] width 31 height 12
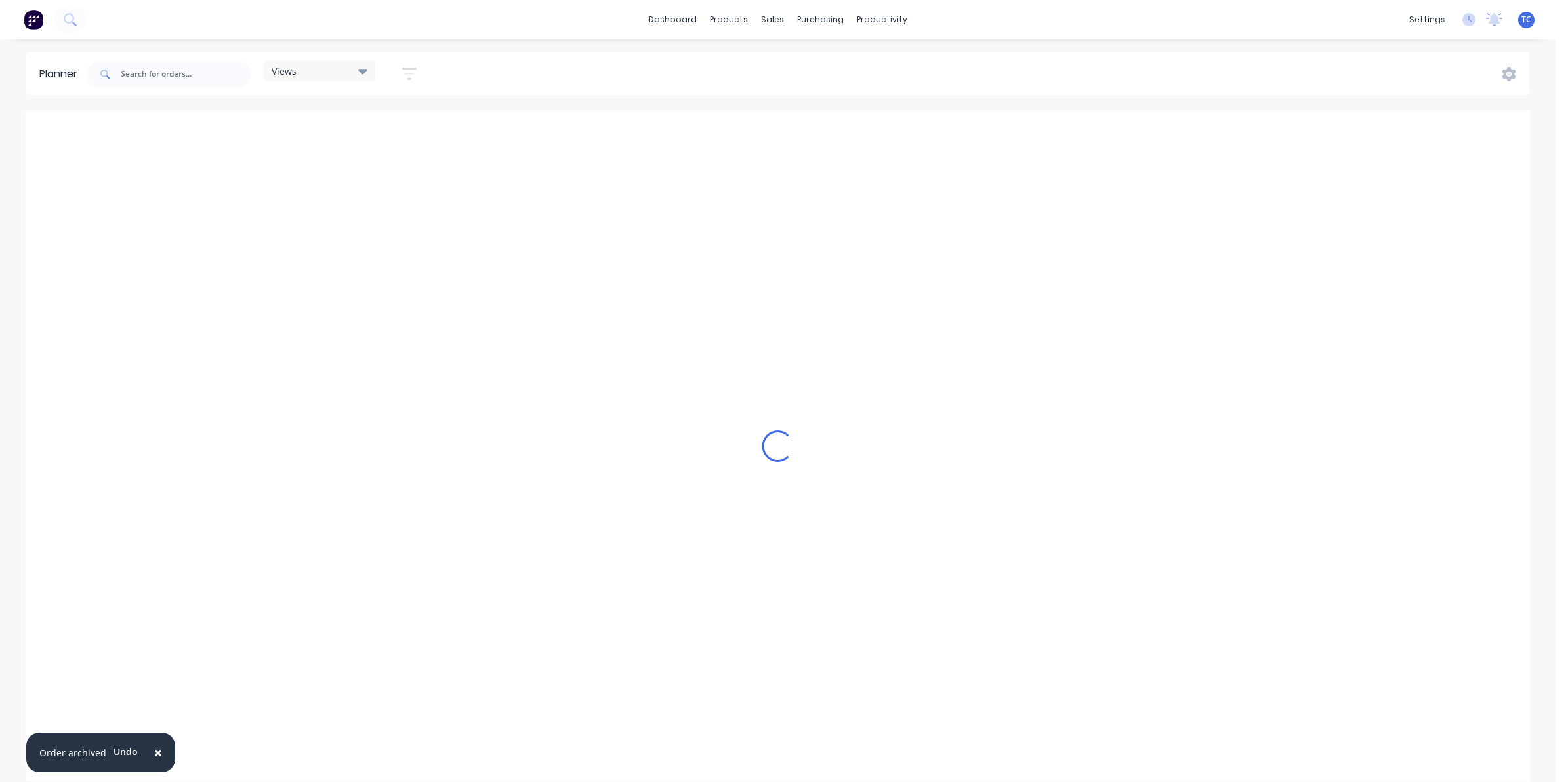
scroll to position [0, 940]
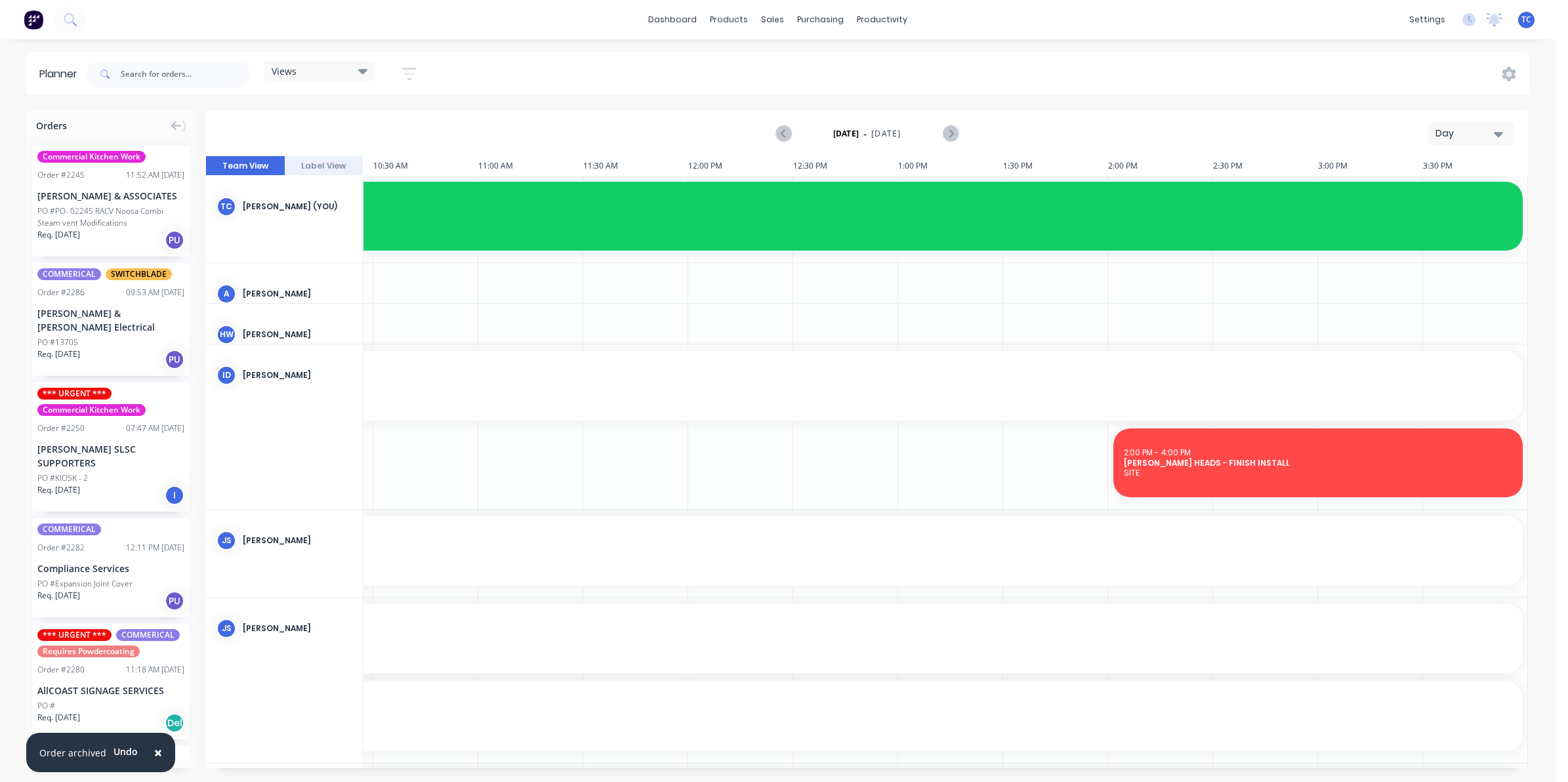
click at [1498, 130] on icon "button" at bounding box center [1499, 133] width 9 height 14
click at [1432, 195] on div "Week" at bounding box center [1448, 195] width 130 height 26
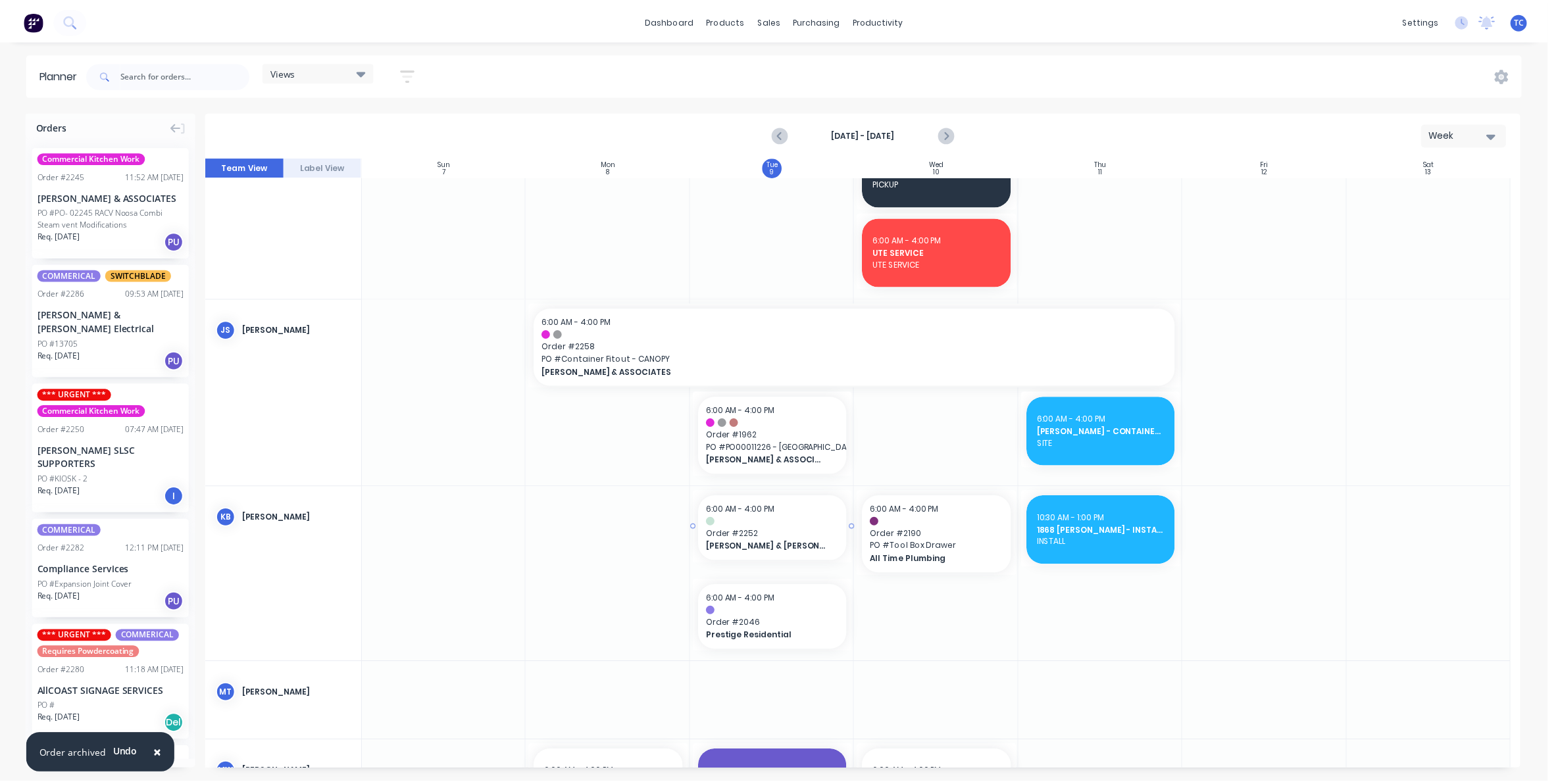
scroll to position [822, 0]
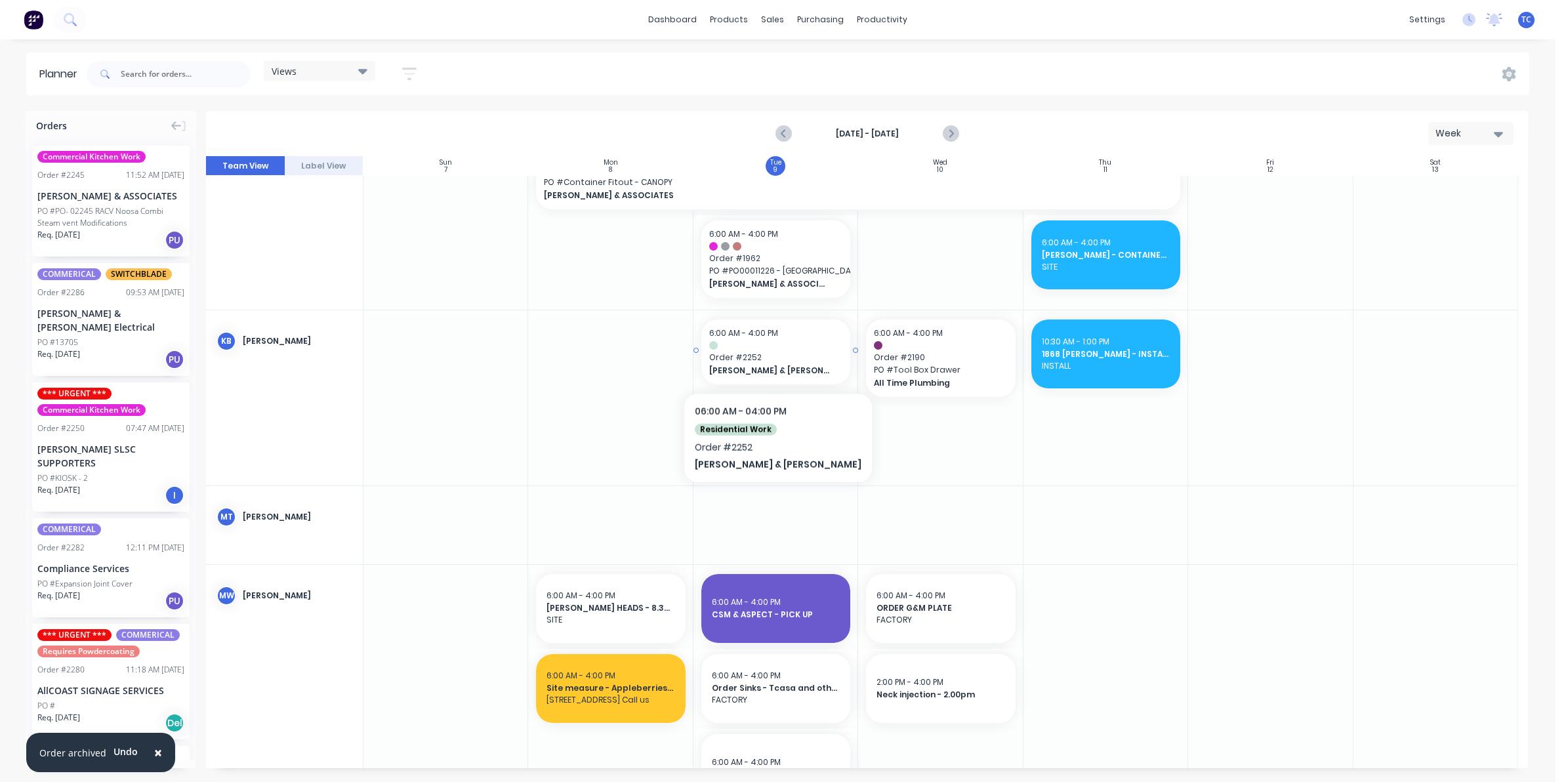
click at [750, 354] on span "Order # 2252" at bounding box center [776, 358] width 133 height 12
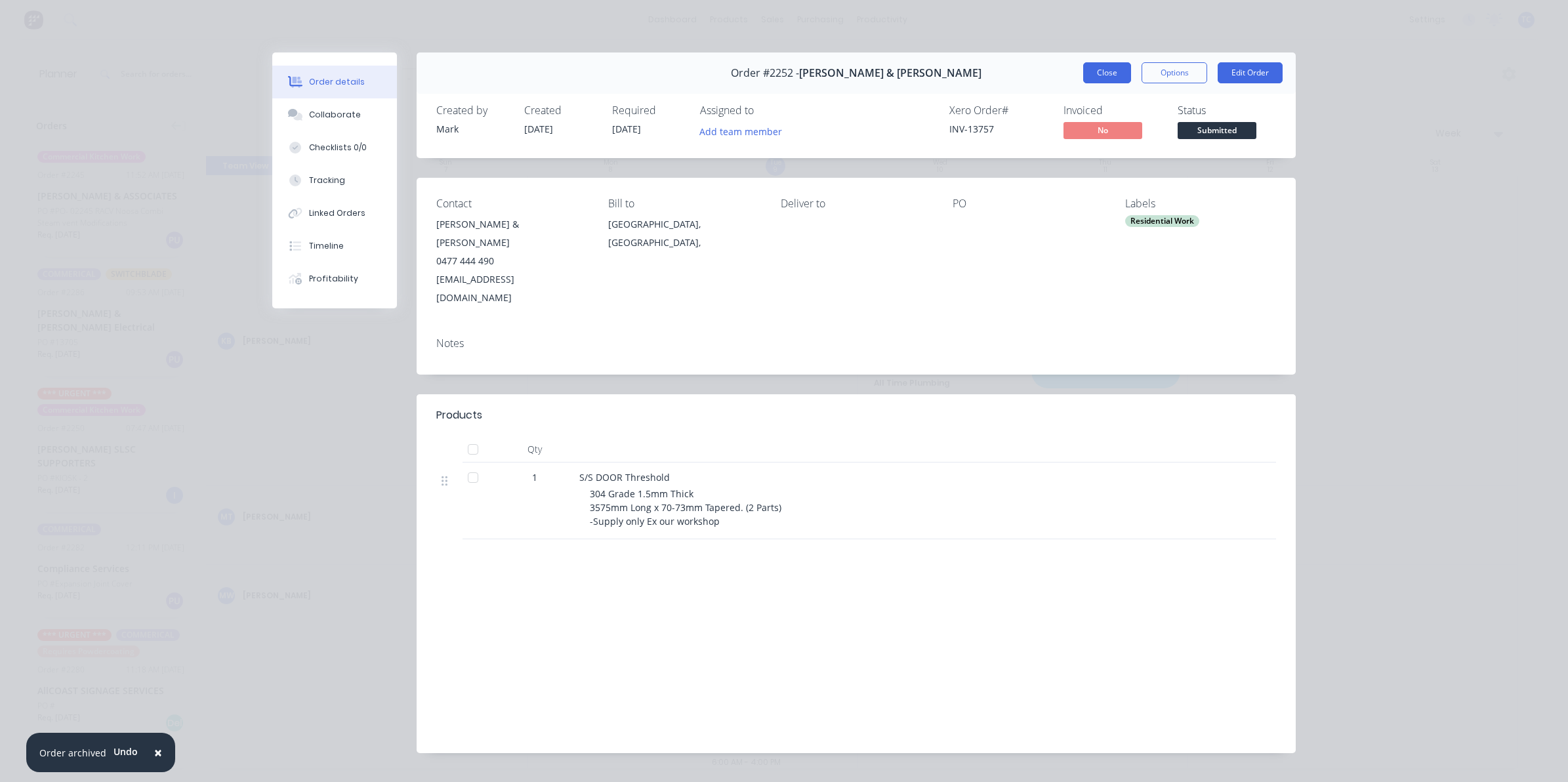
click at [1099, 71] on button "Close" at bounding box center [1107, 73] width 48 height 21
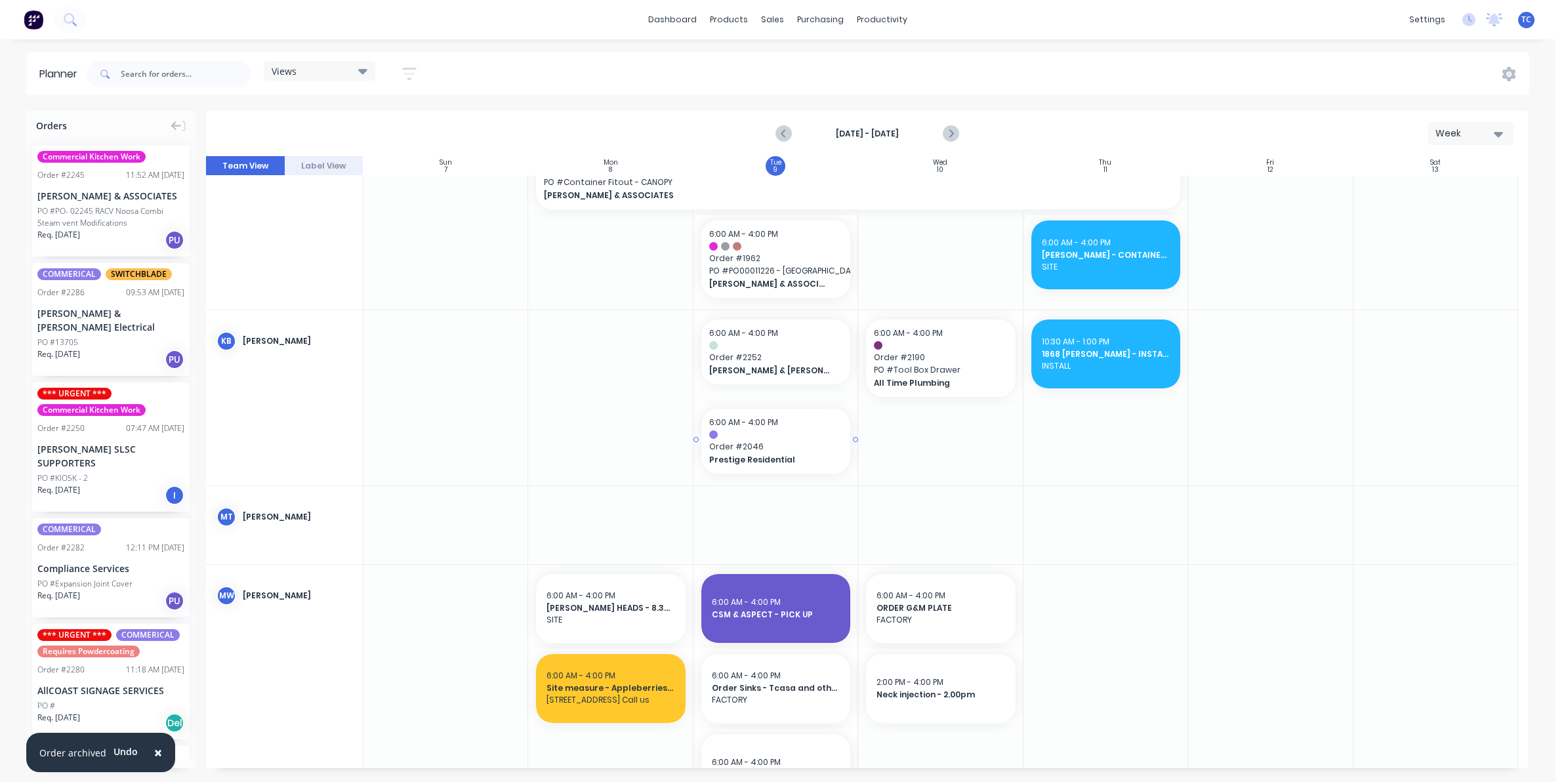
click at [741, 438] on div at bounding box center [776, 435] width 133 height 8
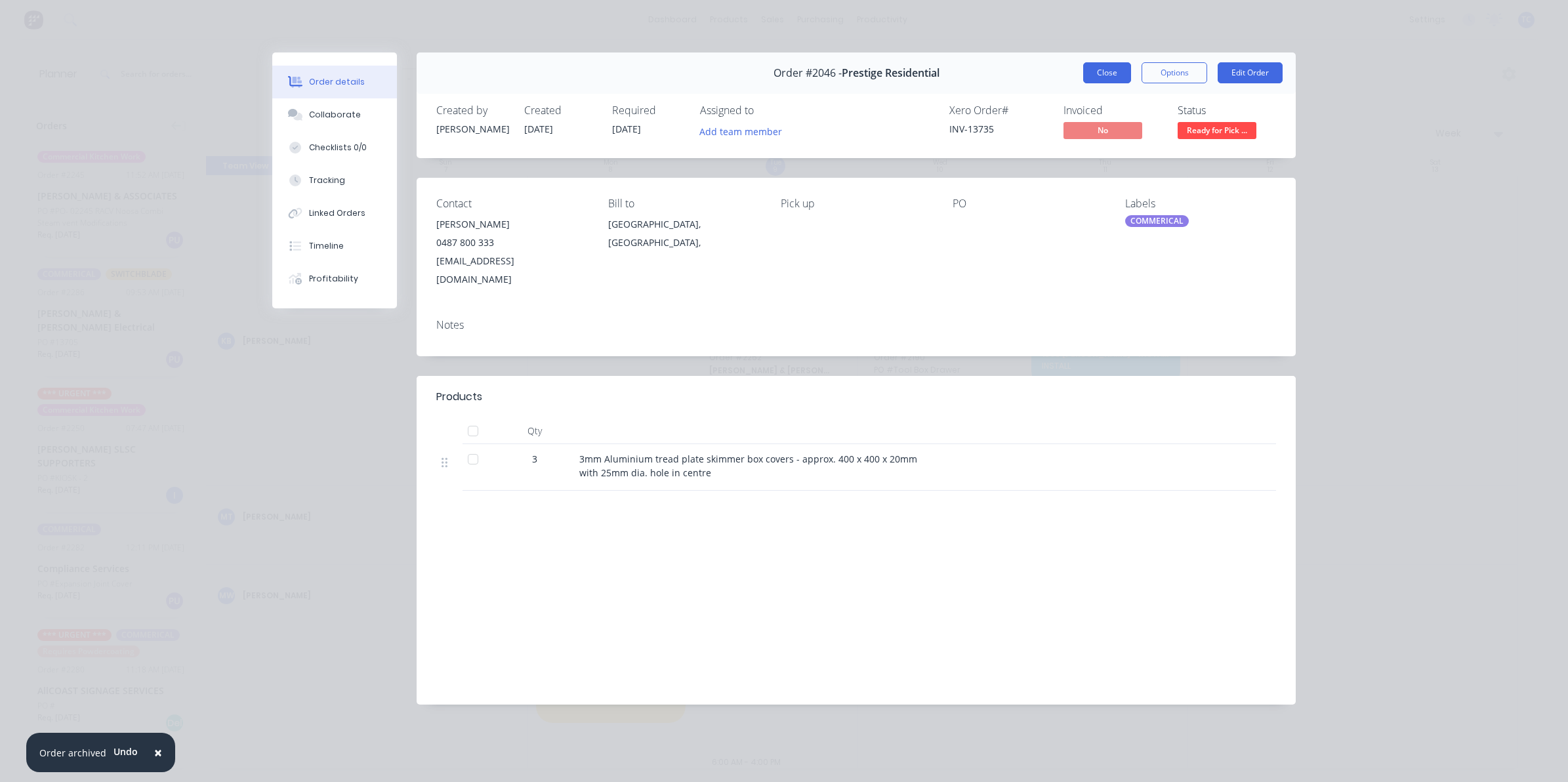
click at [1094, 70] on button "Close" at bounding box center [1107, 73] width 48 height 21
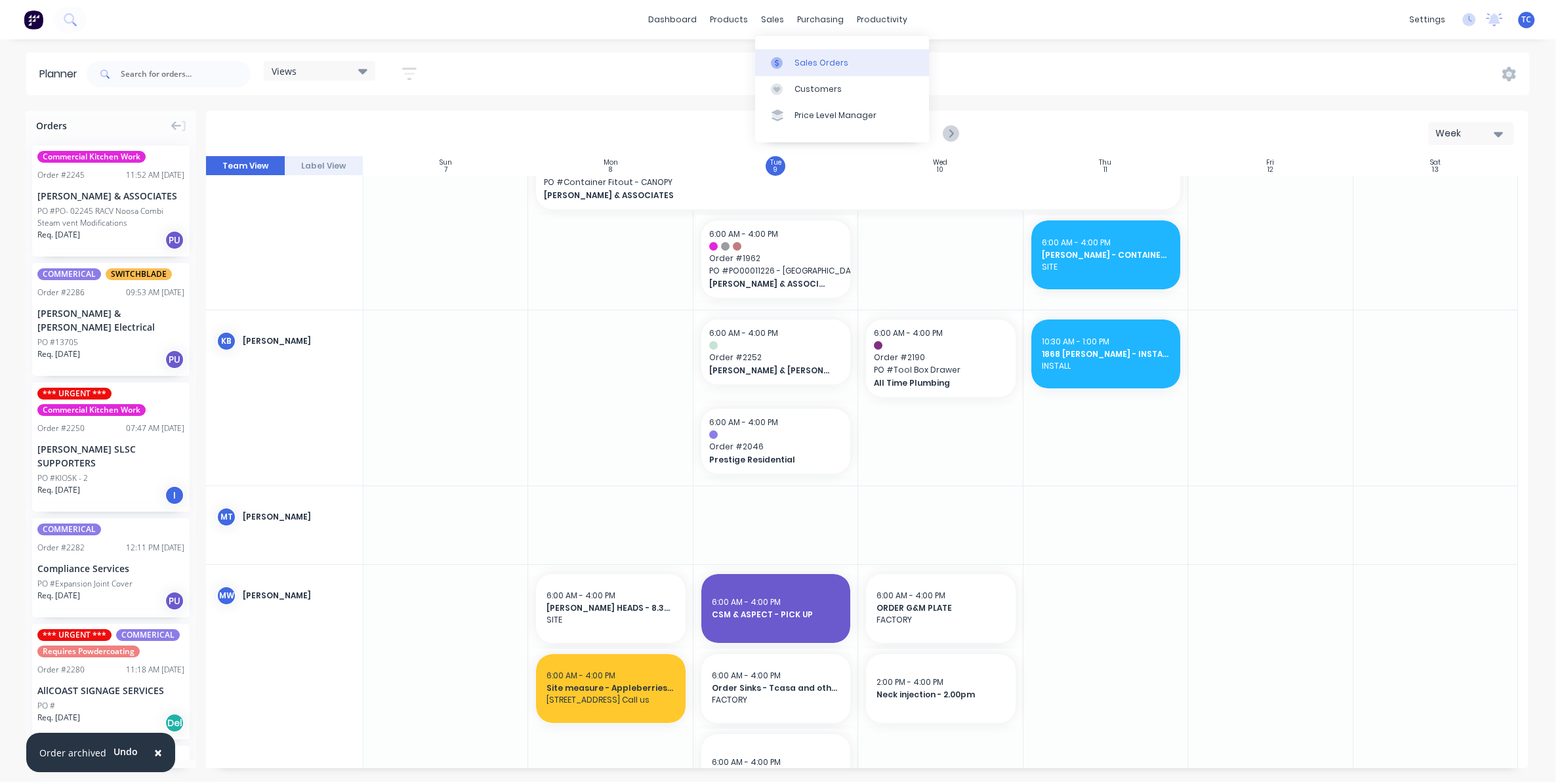
click at [799, 58] on div "Sales Orders" at bounding box center [821, 63] width 54 height 12
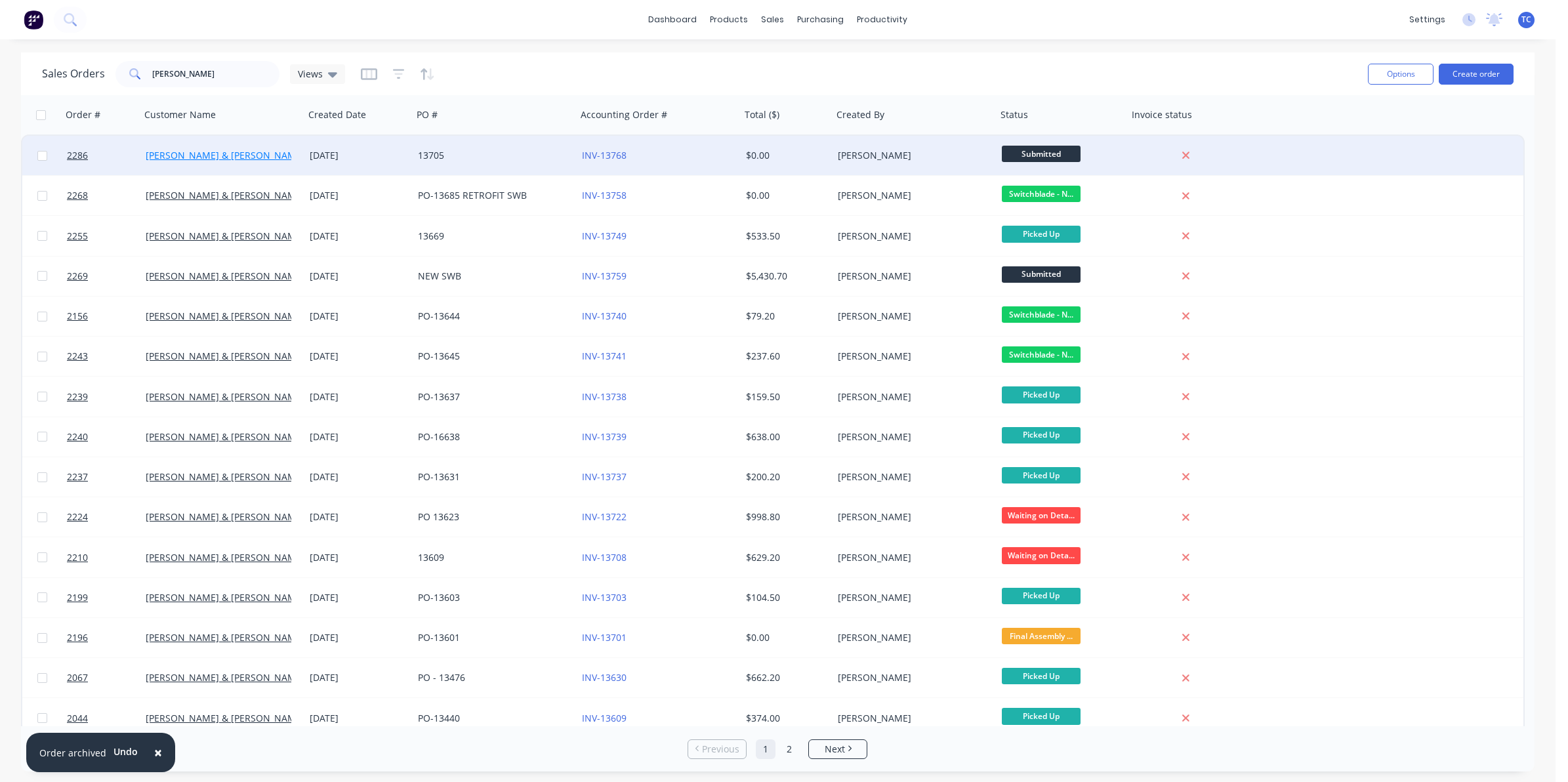
click at [242, 155] on link "[PERSON_NAME] & [PERSON_NAME] Electrical" at bounding box center [246, 155] width 201 height 12
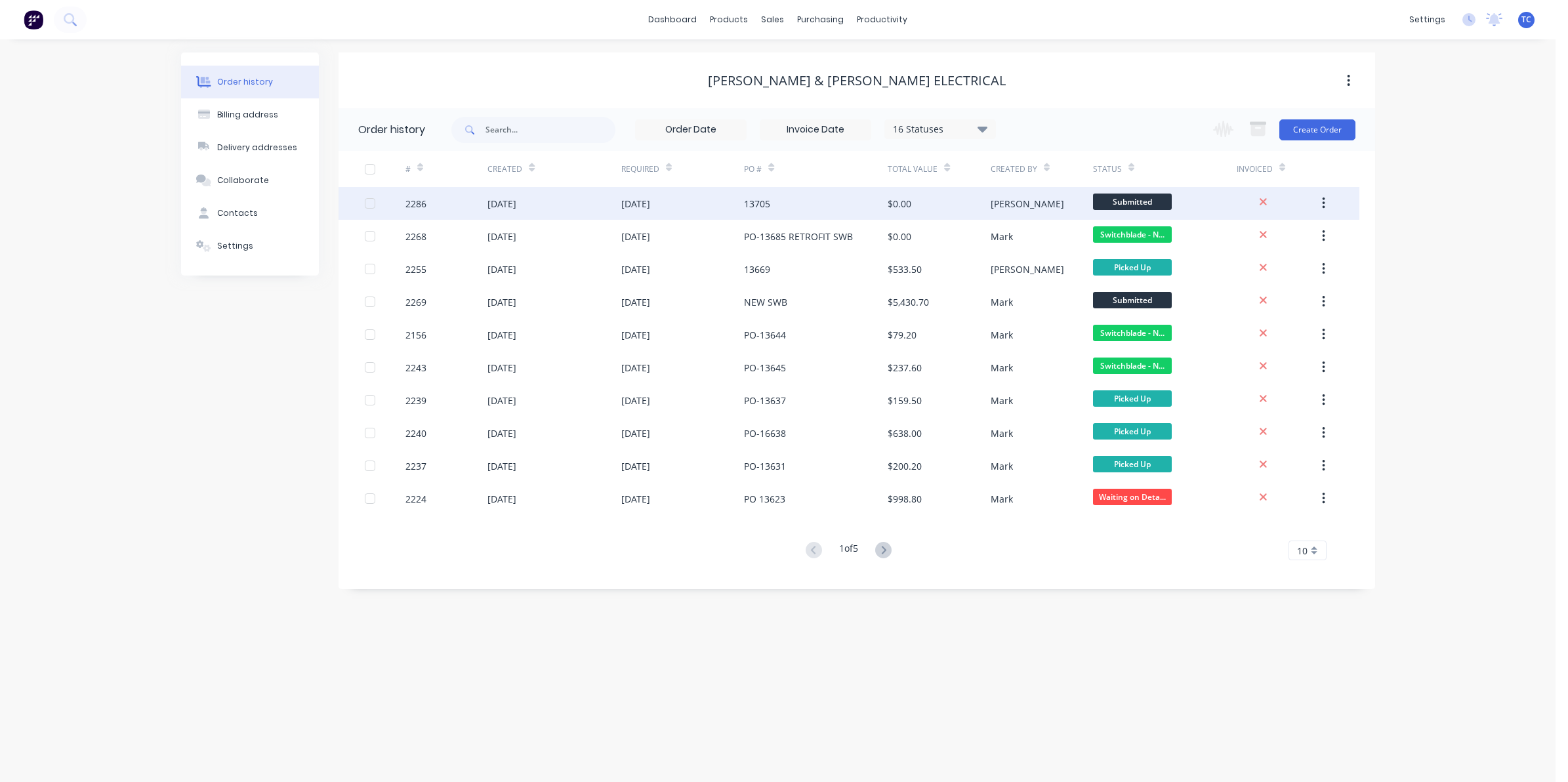
click at [507, 201] on div "[DATE]" at bounding box center [502, 204] width 29 height 14
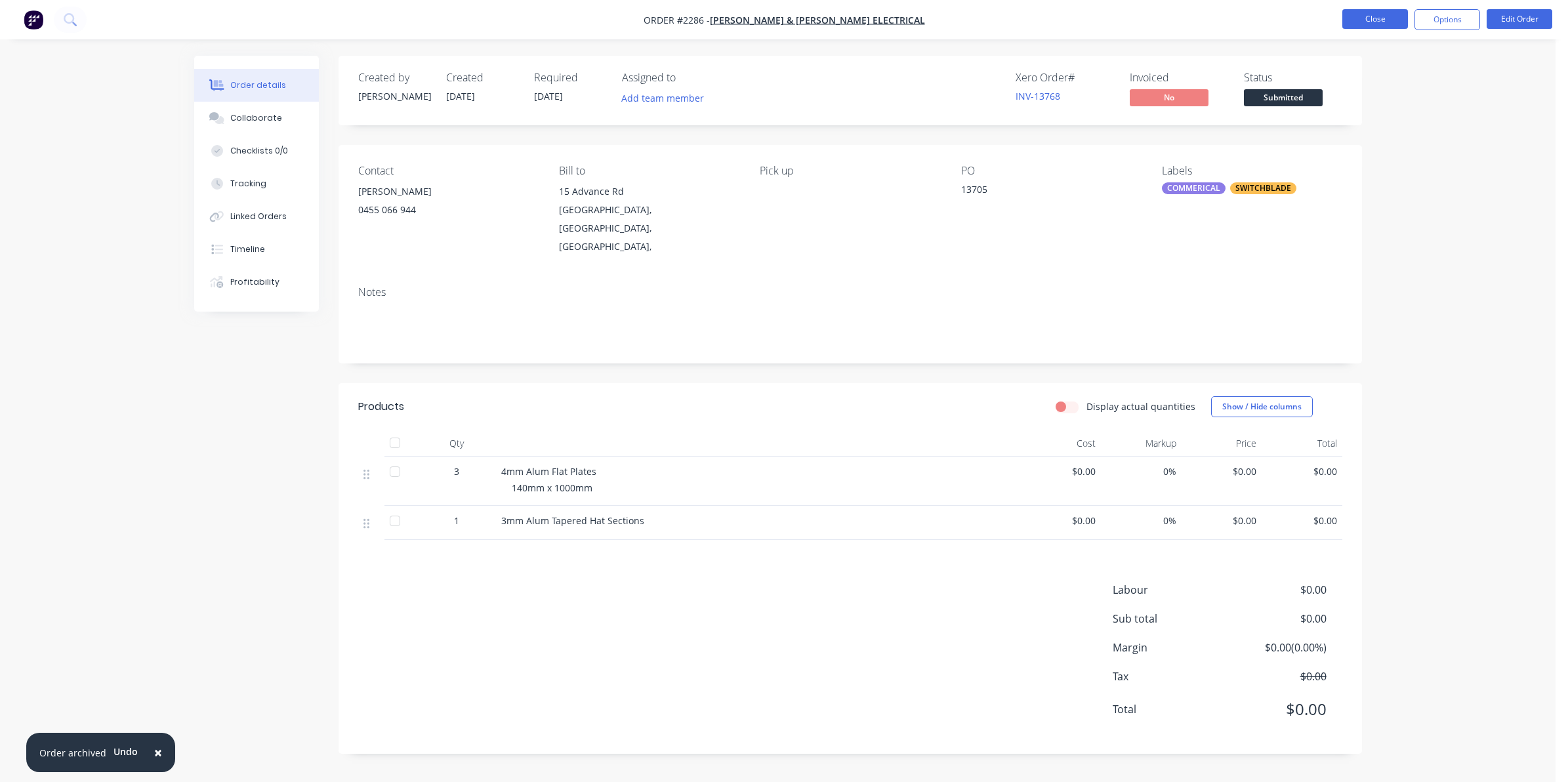
click at [1364, 17] on button "Close" at bounding box center [1375, 19] width 66 height 20
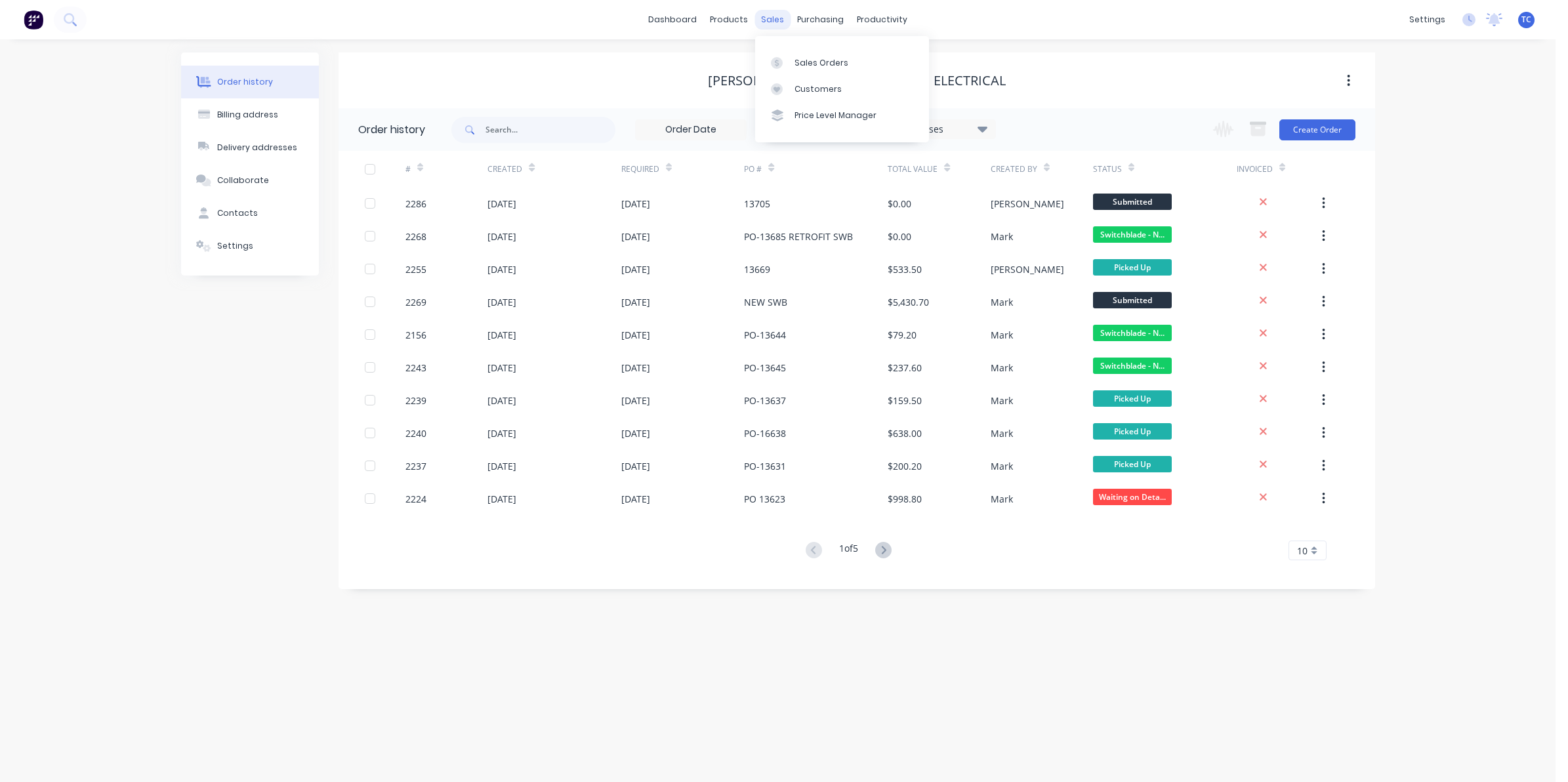
click at [772, 17] on div "sales" at bounding box center [773, 20] width 36 height 20
click at [802, 60] on div "Sales Orders" at bounding box center [821, 63] width 54 height 12
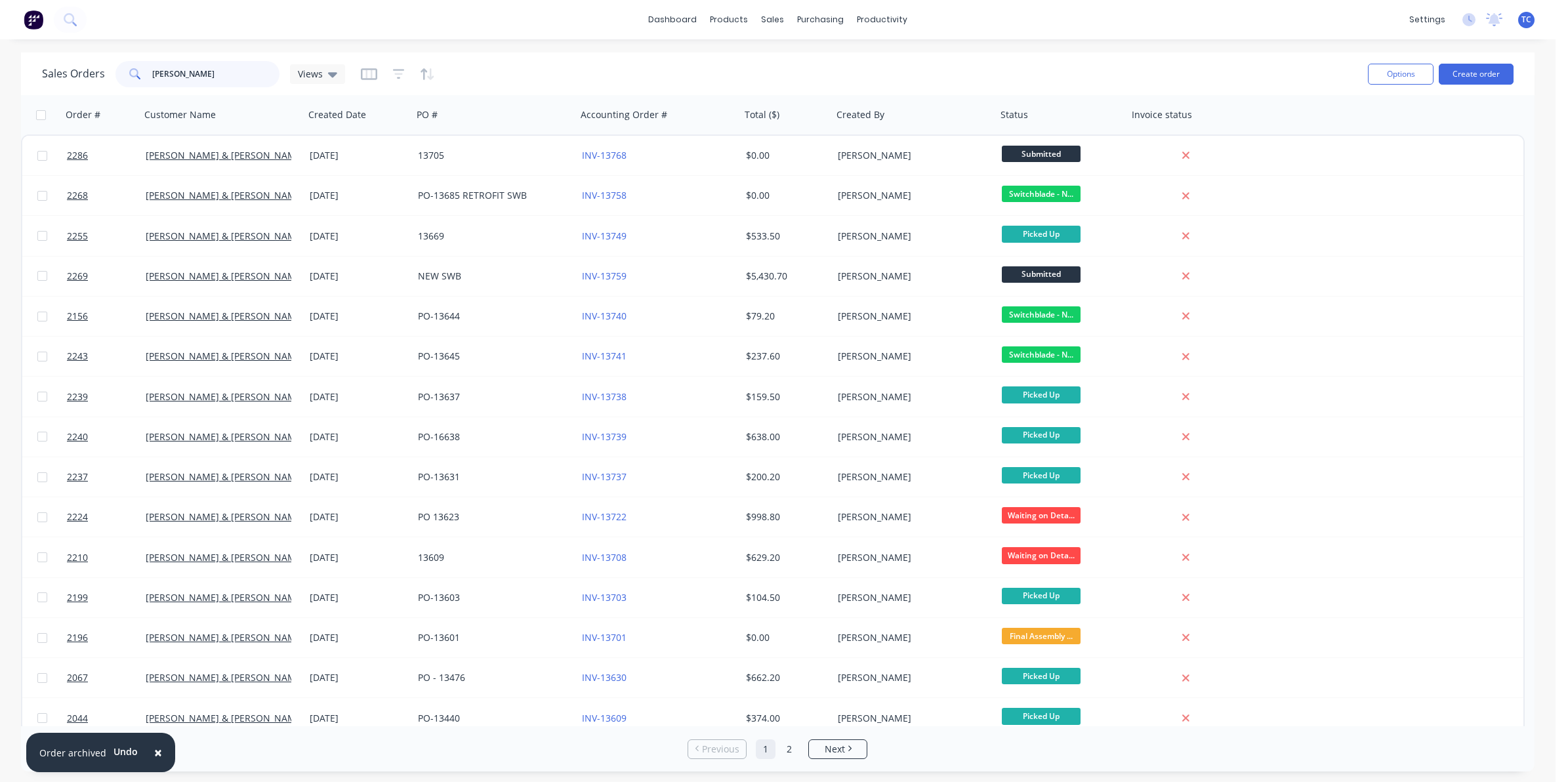
drag, startPoint x: 188, startPoint y: 70, endPoint x: 158, endPoint y: 67, distance: 30.1
click at [152, 70] on input "[PERSON_NAME]" at bounding box center [216, 74] width 128 height 26
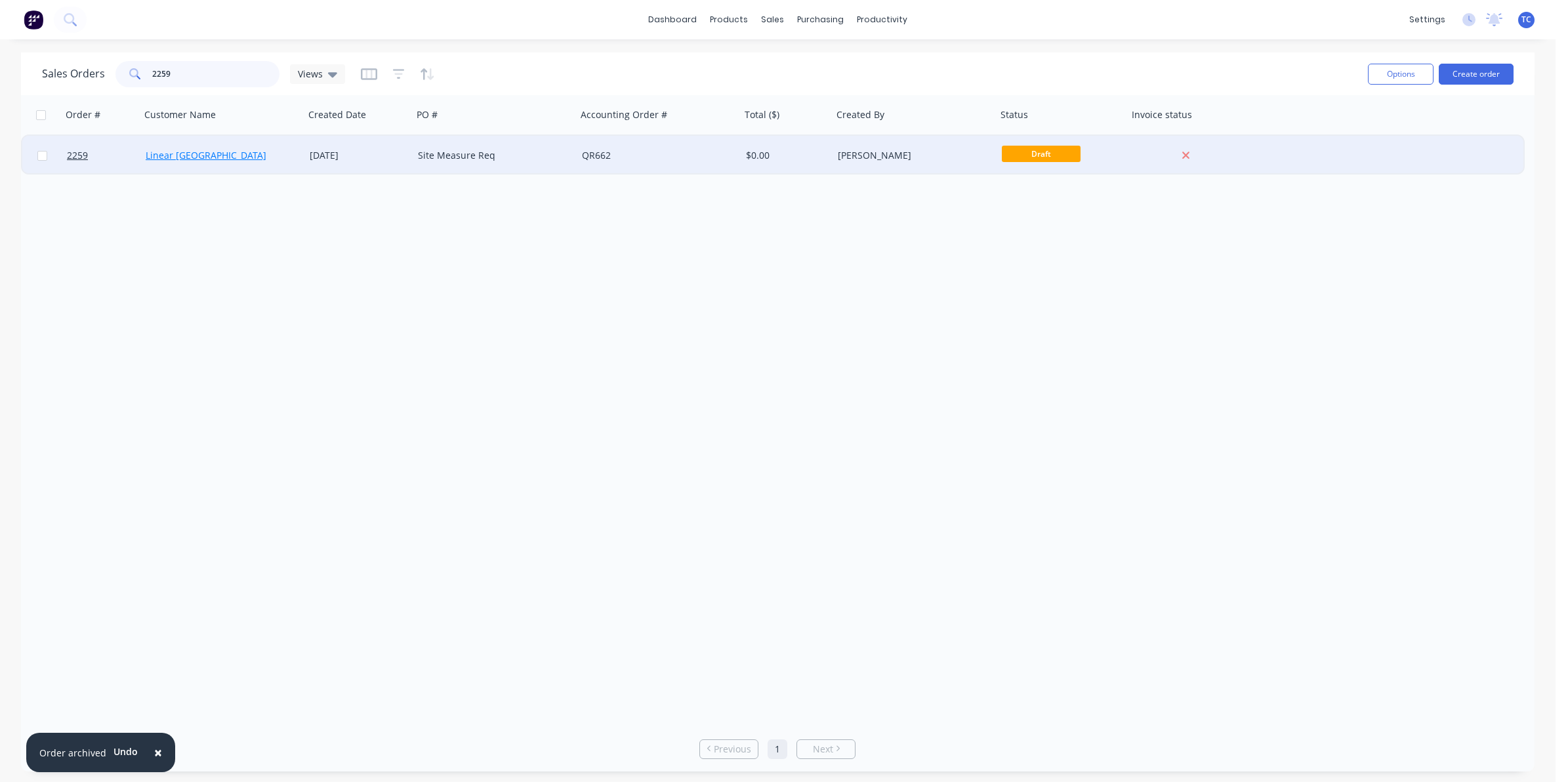
type input "2259"
click at [195, 157] on link "Linear [GEOGRAPHIC_DATA]" at bounding box center [205, 155] width 120 height 12
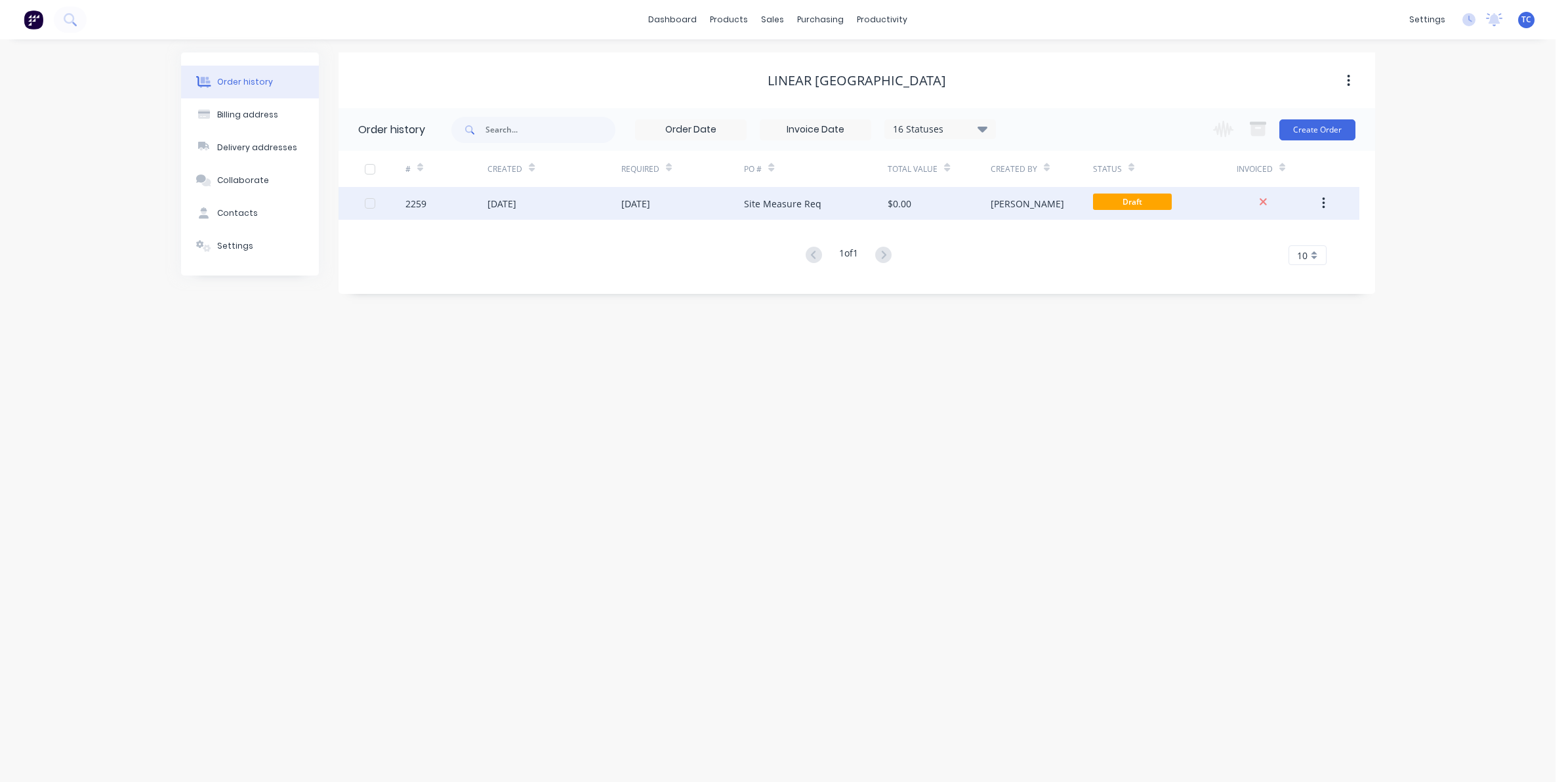
click at [516, 201] on div "[DATE]" at bounding box center [502, 204] width 29 height 14
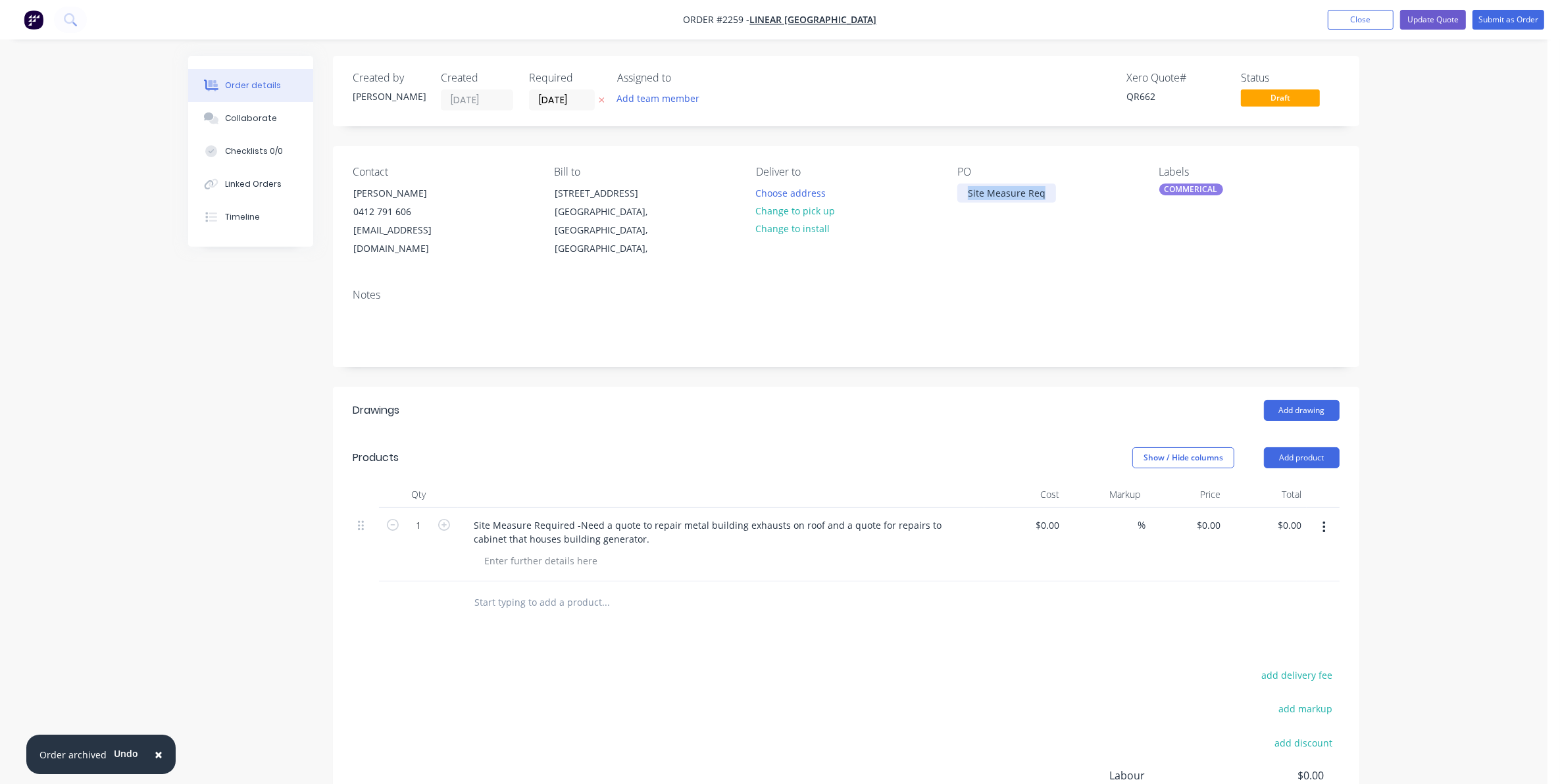
drag, startPoint x: 1047, startPoint y: 191, endPoint x: 967, endPoint y: 193, distance: 80.0
click at [967, 193] on div "Site Measure Req" at bounding box center [1007, 193] width 99 height 19
click at [556, 96] on input "[DATE]" at bounding box center [562, 100] width 65 height 20
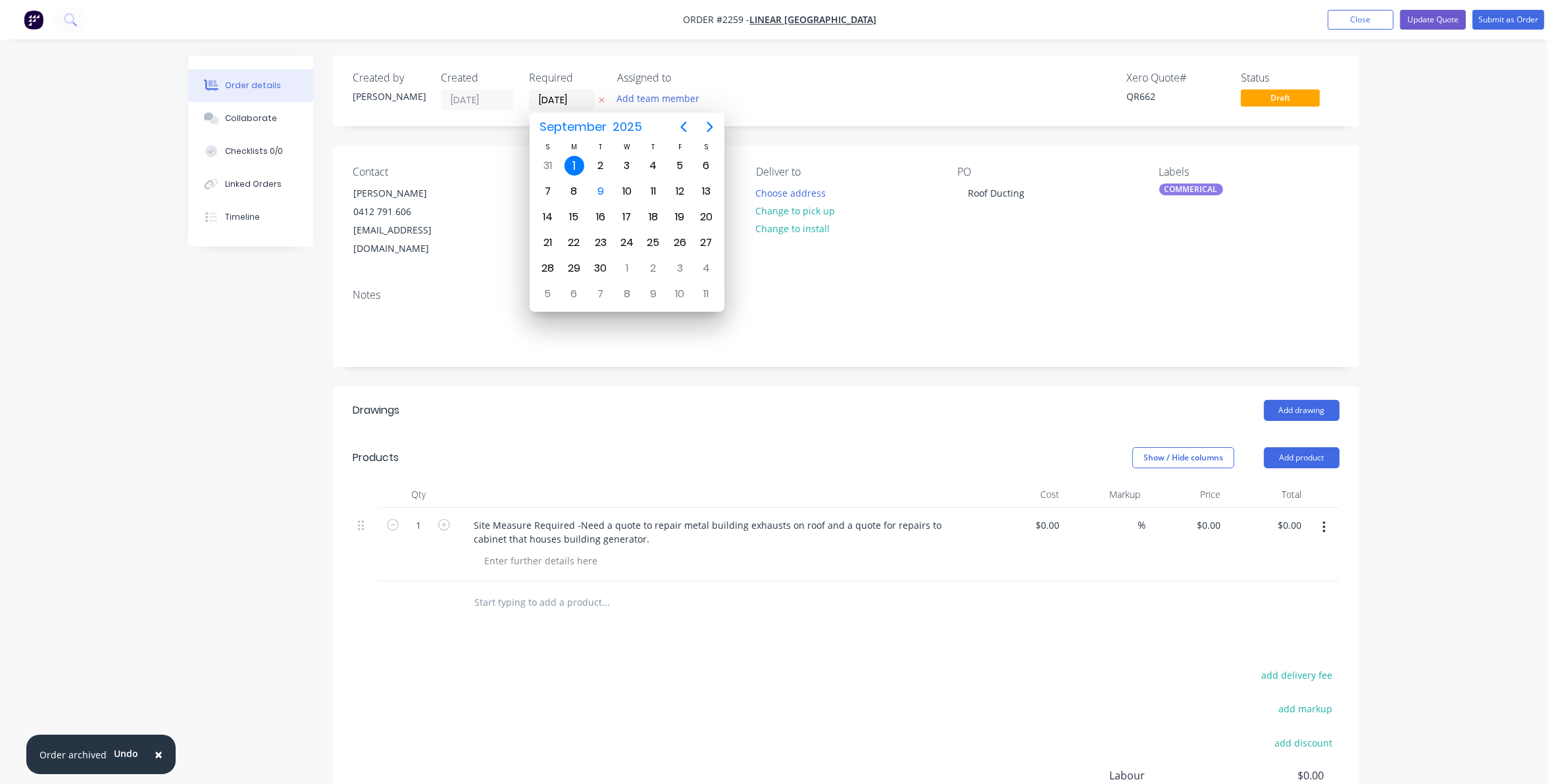
click at [747, 145] on div "Created by [PERSON_NAME] Created [DATE] Required [DATE] Assigned to Add team me…" at bounding box center [846, 498] width 1026 height 884
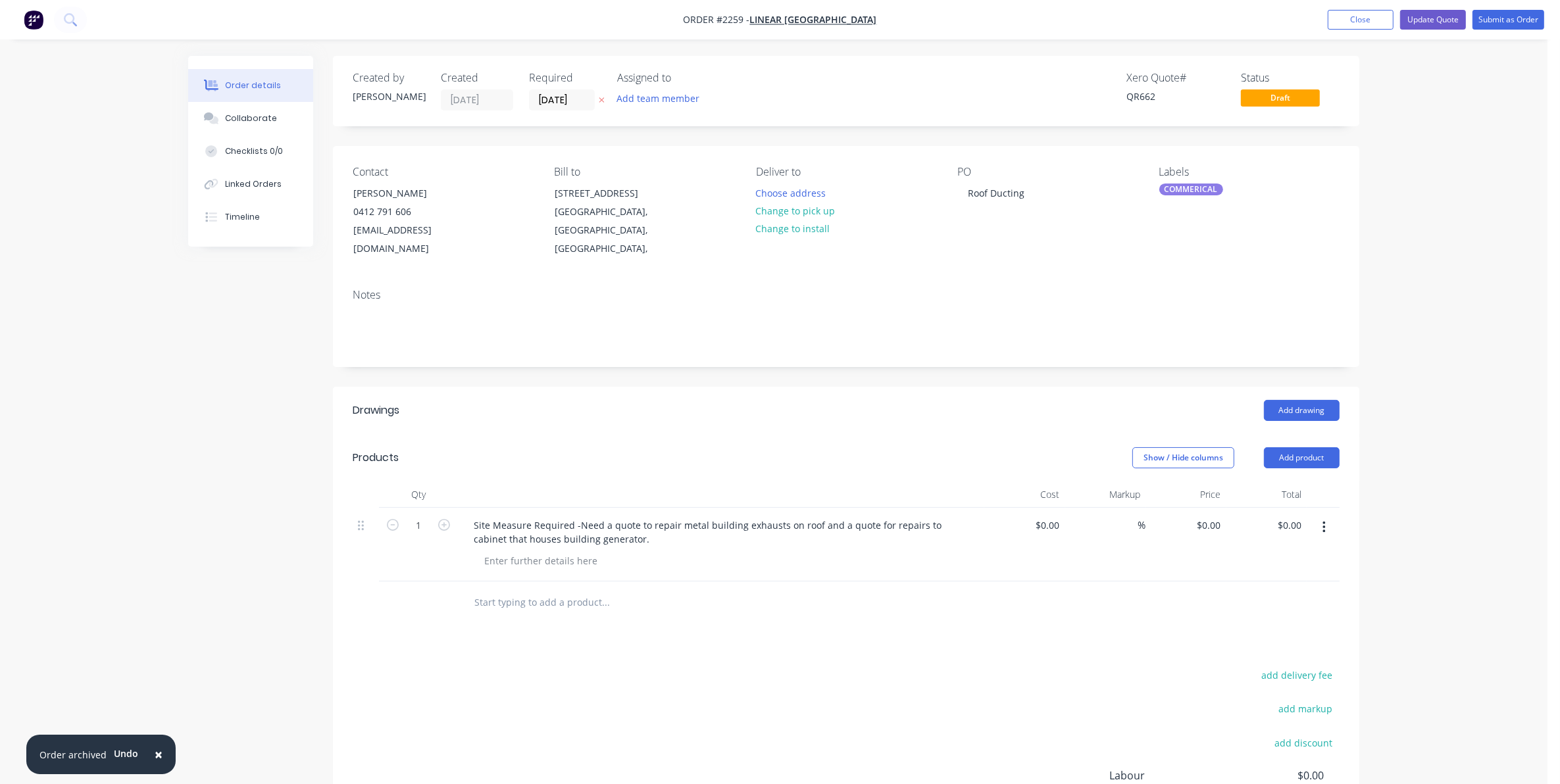
click at [747, 158] on div "Contact [PERSON_NAME] [PHONE_NUMBER] [EMAIL_ADDRESS][DOMAIN_NAME] Bill to [STRE…" at bounding box center [846, 212] width 1026 height 132
click at [560, 93] on input "[DATE]" at bounding box center [562, 100] width 65 height 20
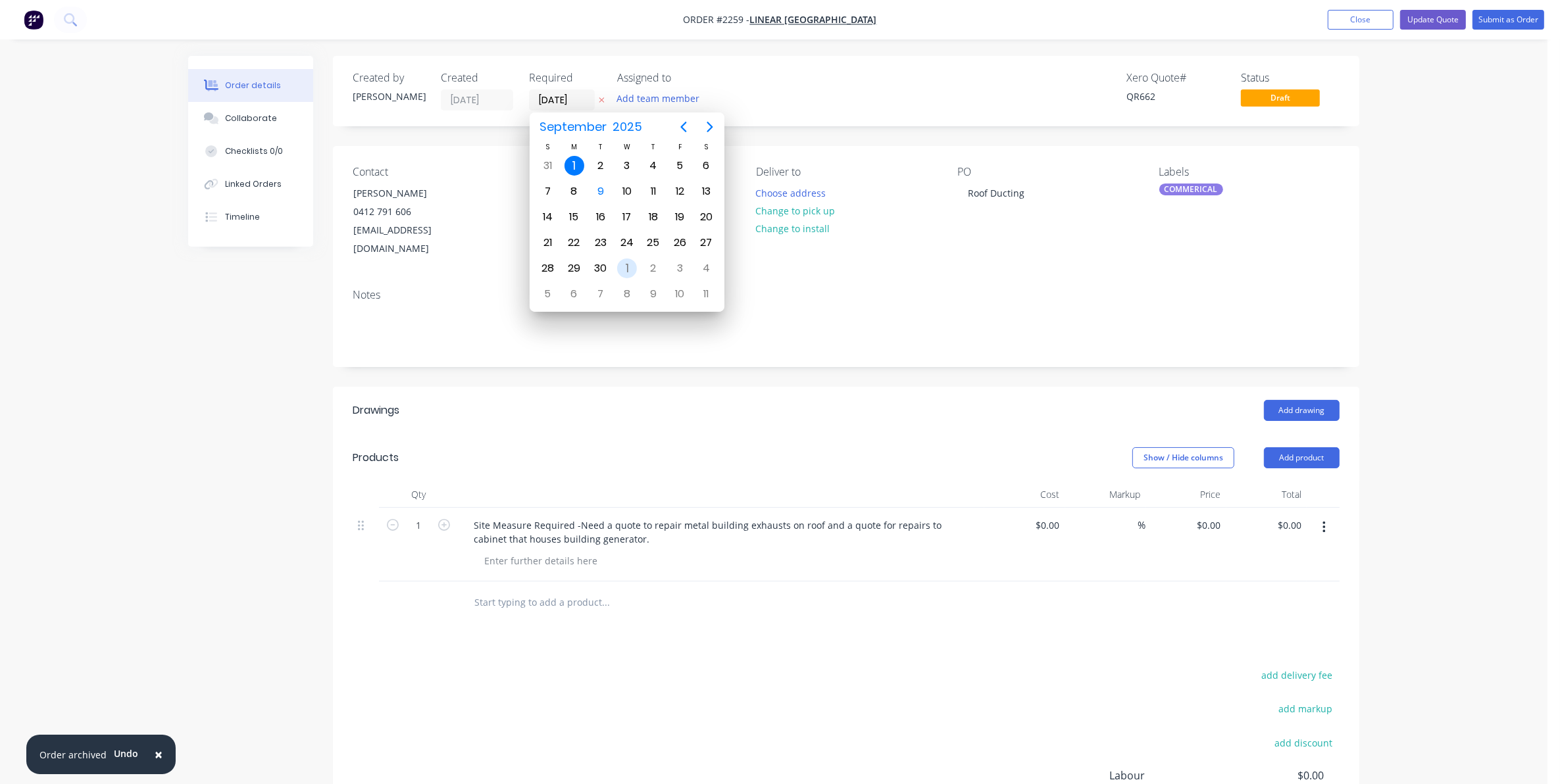
click at [627, 265] on div "1" at bounding box center [627, 269] width 20 height 20
type input "[DATE]"
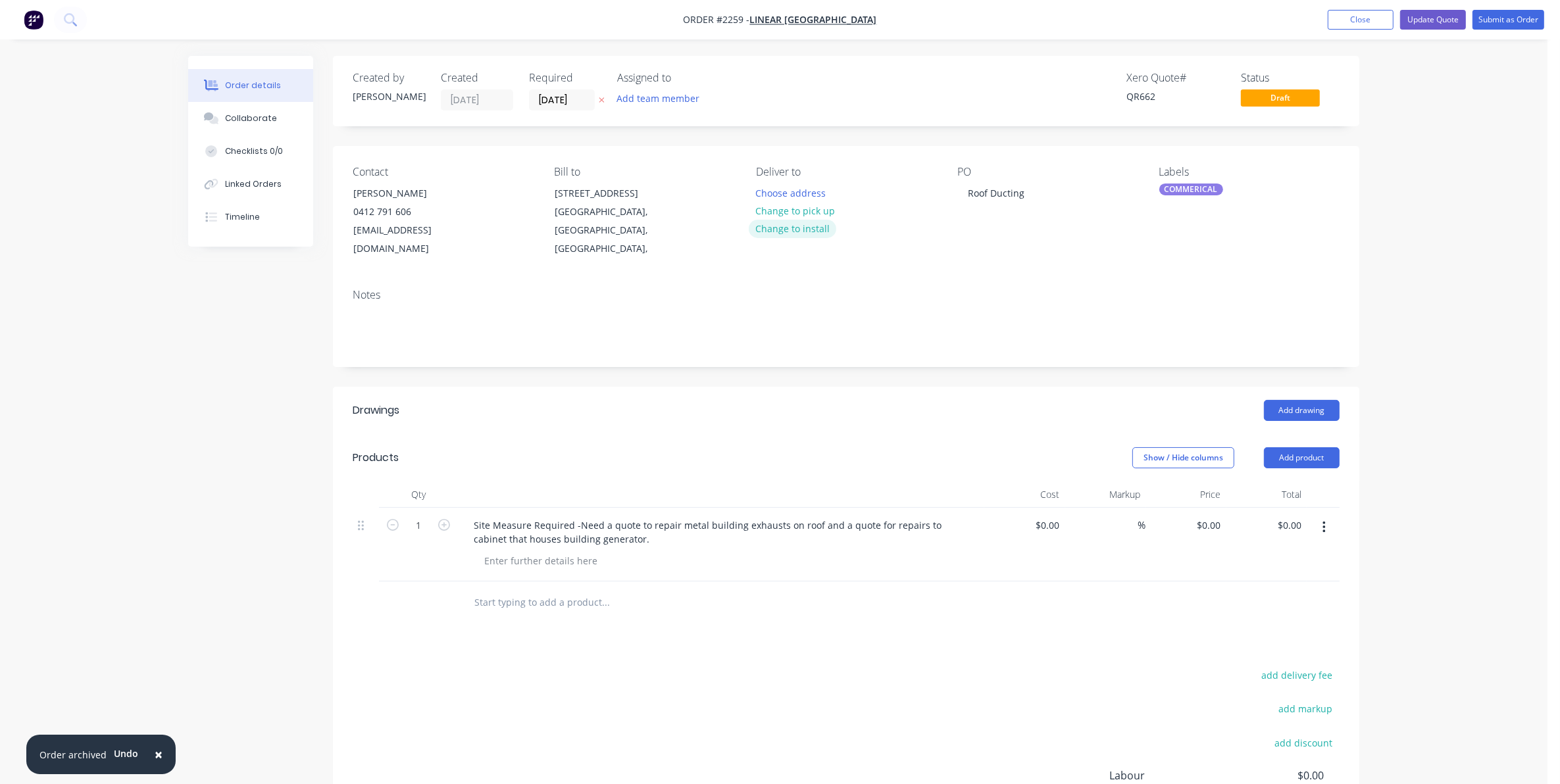
click at [784, 228] on button "Change to install" at bounding box center [793, 228] width 88 height 17
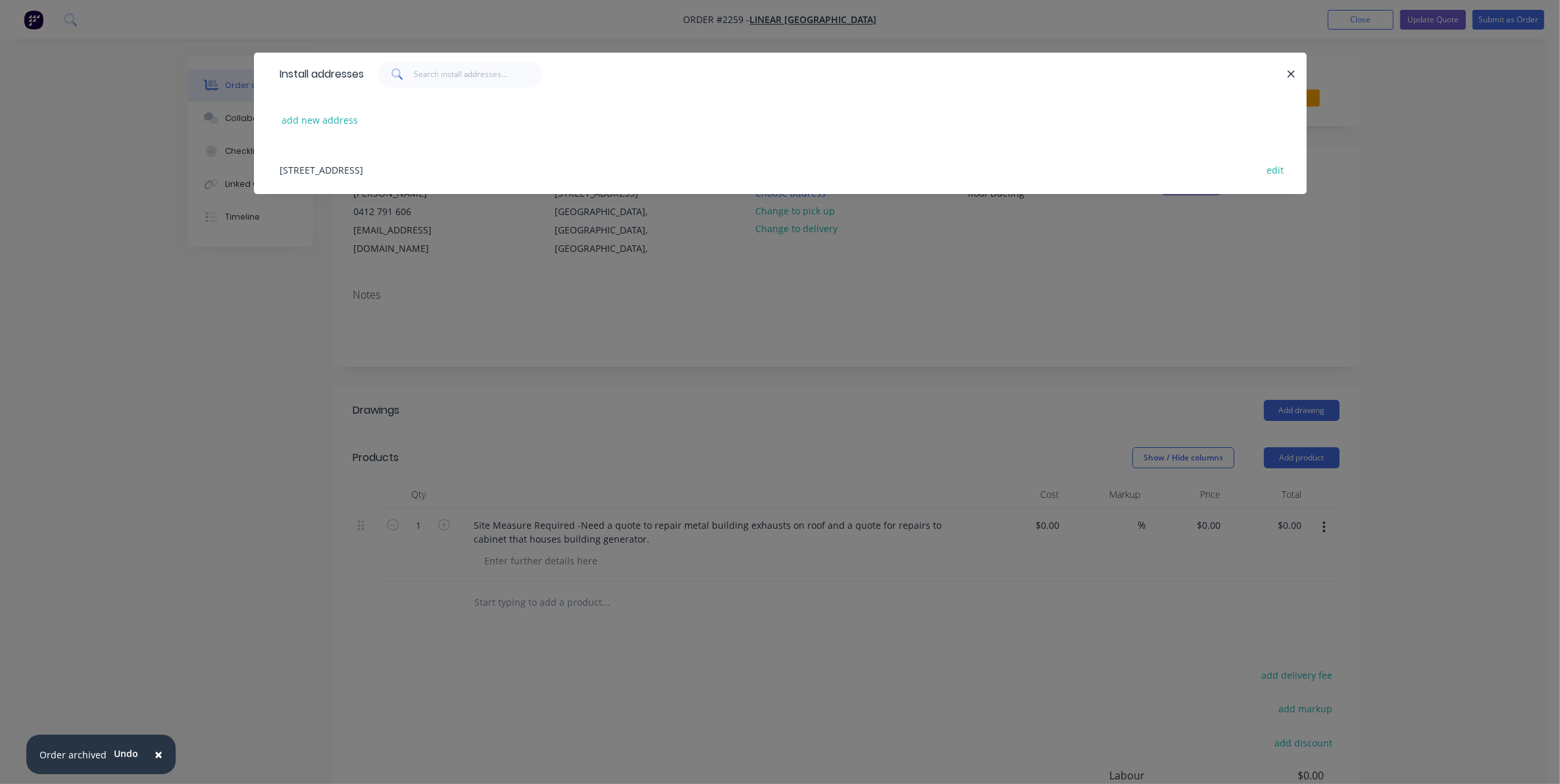
click at [427, 162] on div "[STREET_ADDRESS] edit" at bounding box center [780, 169] width 1013 height 49
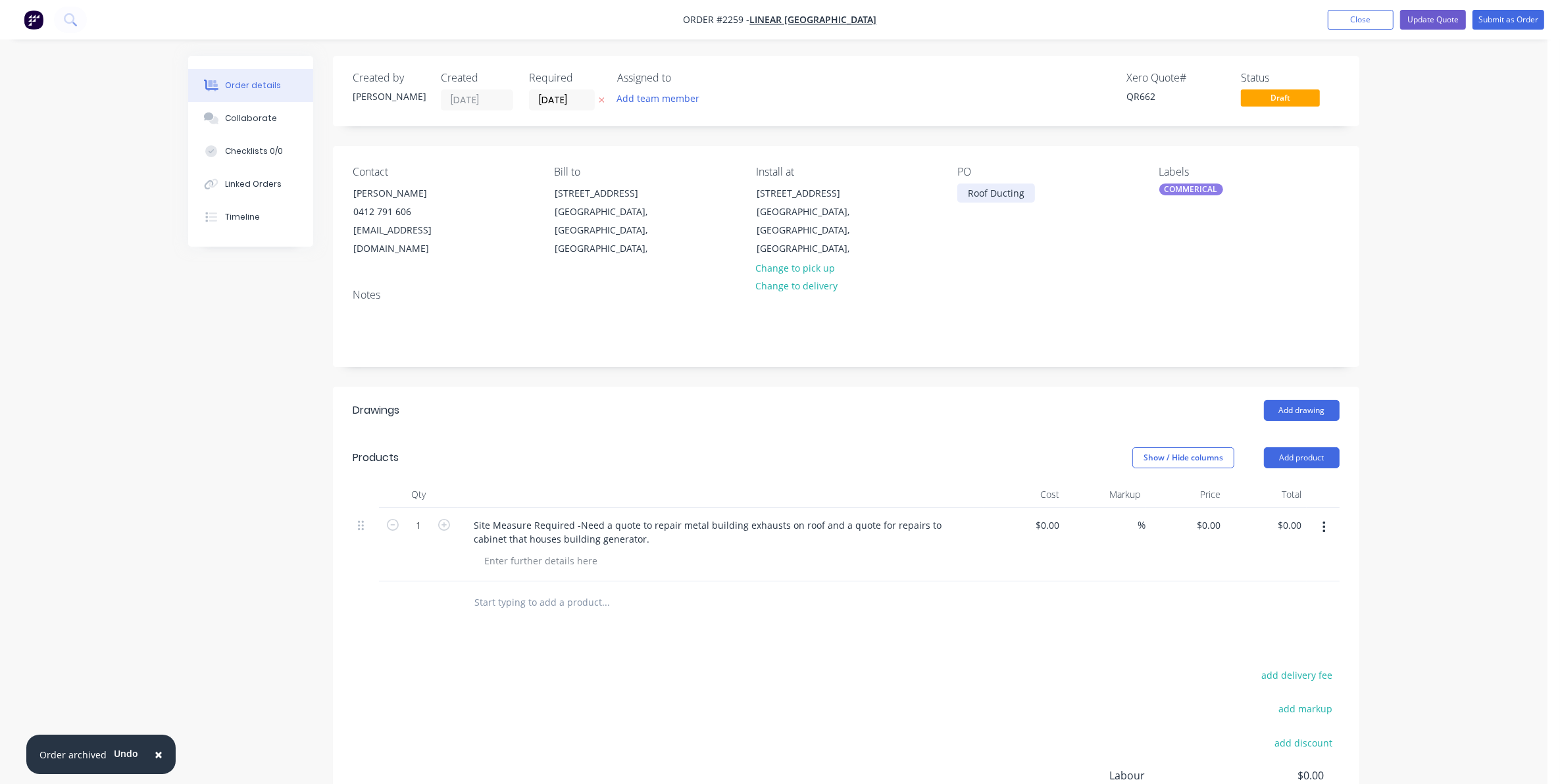
drag, startPoint x: 1028, startPoint y: 190, endPoint x: 1034, endPoint y: 197, distance: 9.2
click at [1028, 191] on div "Roof Ducting" at bounding box center [996, 193] width 77 height 19
click at [984, 244] on div "Contact [PERSON_NAME] [PHONE_NUMBER] [EMAIL_ADDRESS][DOMAIN_NAME] Bill to [STRE…" at bounding box center [846, 212] width 1026 height 132
drag, startPoint x: 550, startPoint y: 515, endPoint x: 827, endPoint y: 396, distance: 301.5
click at [827, 400] on div "Add drawing" at bounding box center [951, 411] width 777 height 21
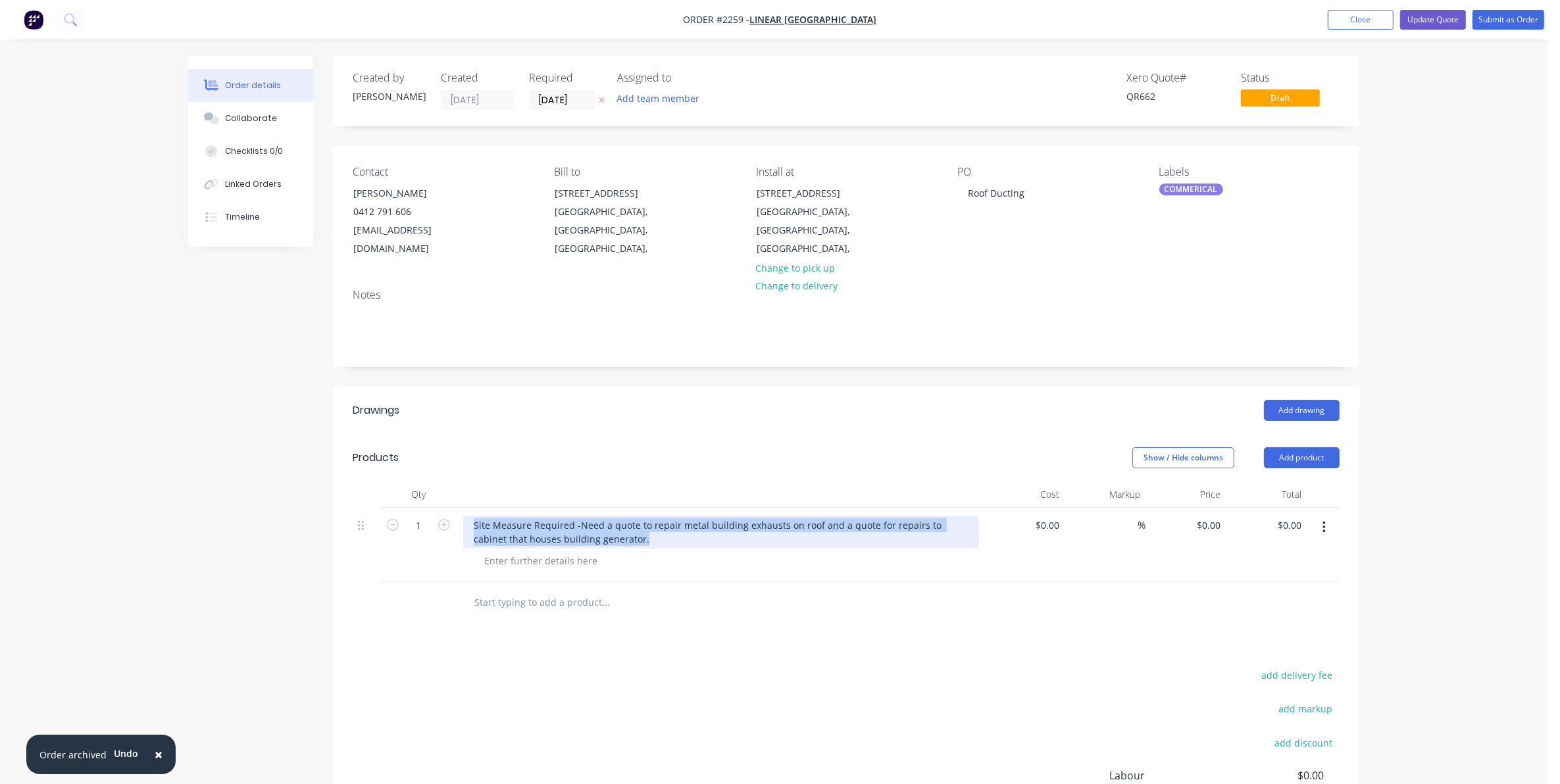
drag, startPoint x: 468, startPoint y: 508, endPoint x: 857, endPoint y: 520, distance: 389.2
click at [857, 520] on div "Site Measure Required -Need a quote to repair metal building exhausts on roof a…" at bounding box center [721, 532] width 516 height 33
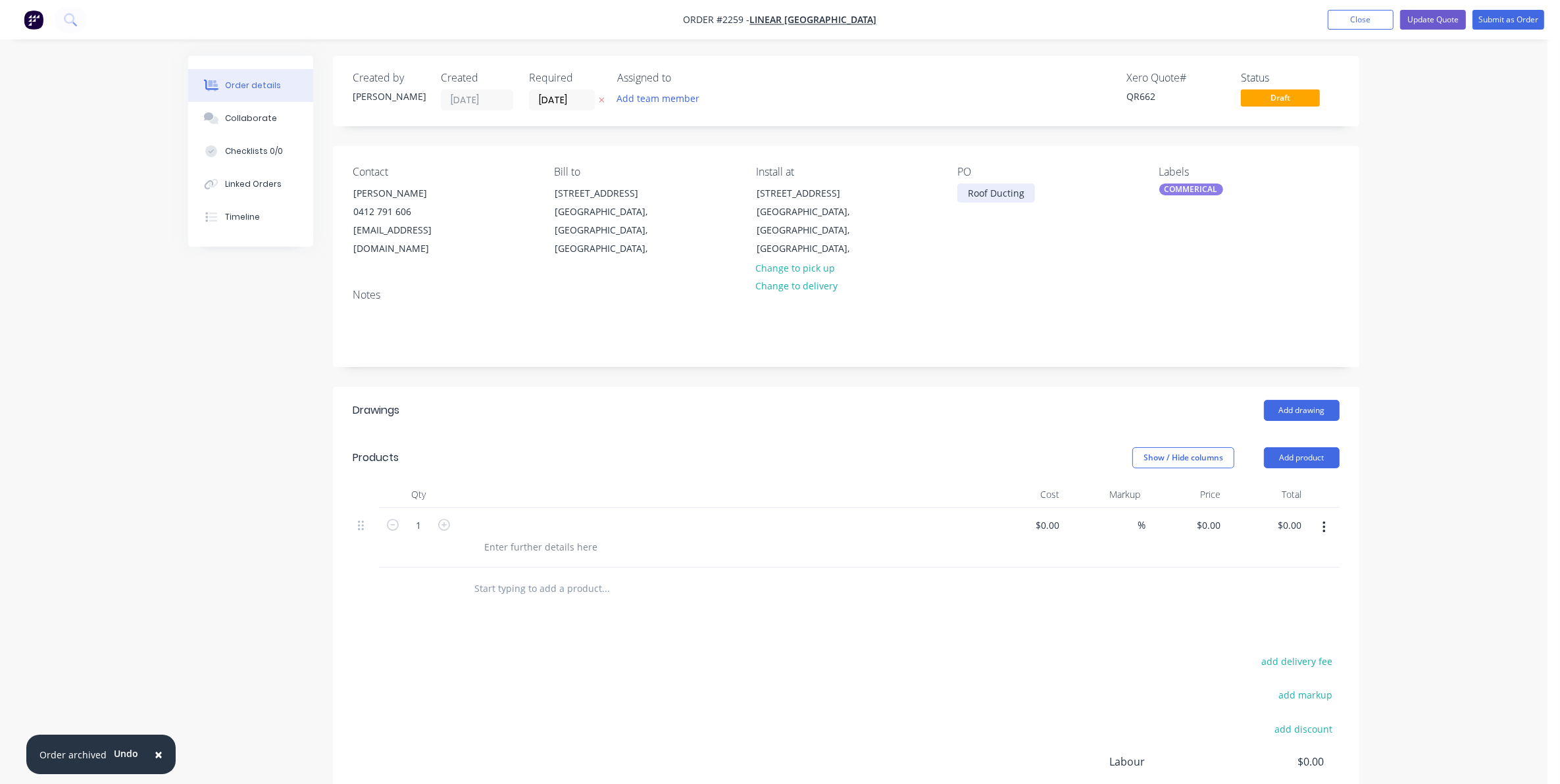
click at [1026, 194] on div "Roof Ducting" at bounding box center [996, 193] width 77 height 19
click at [492, 516] on div at bounding box center [518, 525] width 110 height 19
click at [965, 191] on div "Roof Ducting /Generator Housing Repairs" at bounding box center [1039, 200] width 165 height 33
click at [1183, 185] on div "COMMERICAL" at bounding box center [1191, 190] width 64 height 12
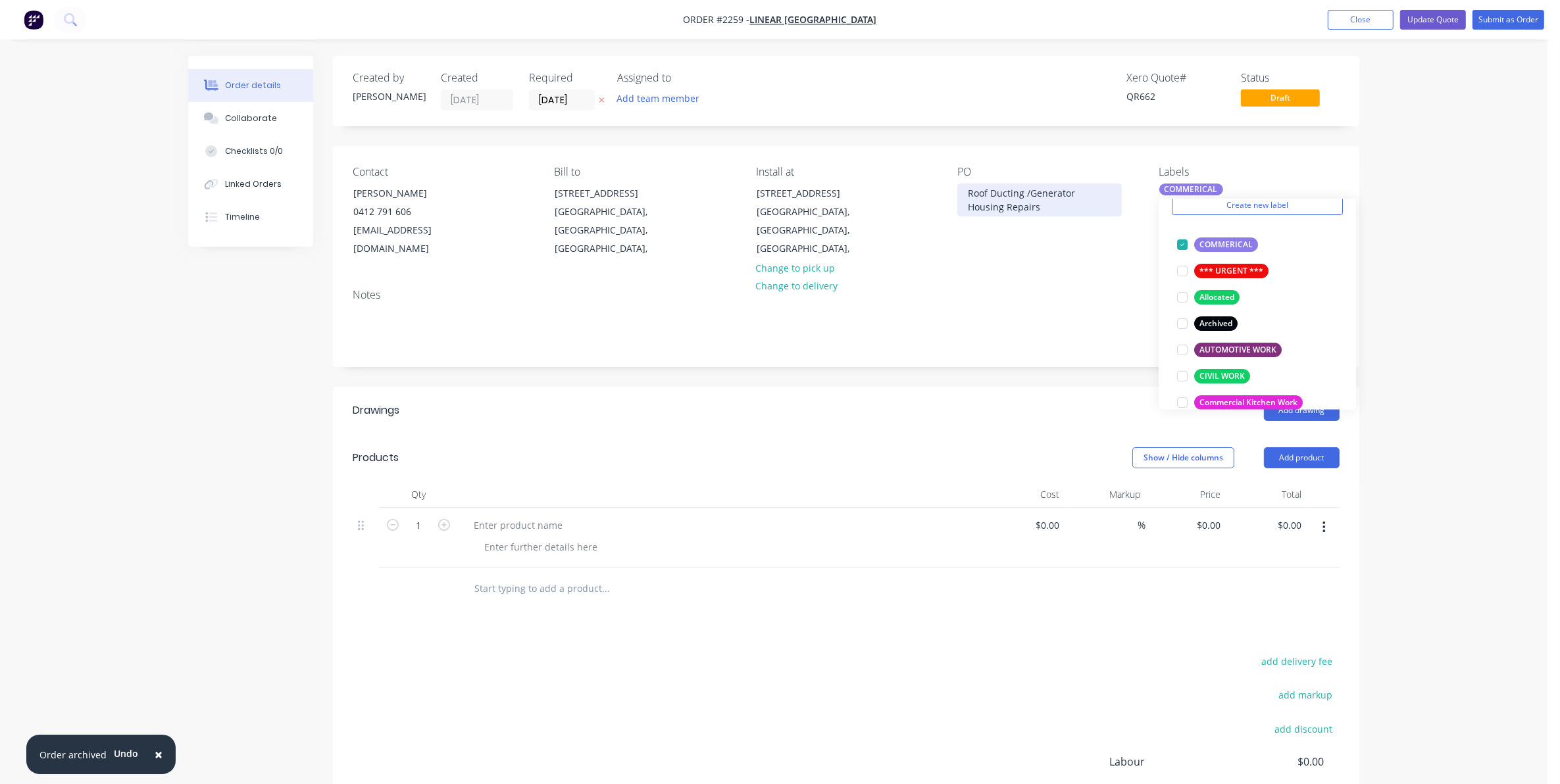
click at [962, 188] on div "Roof Ducting /Generator Housing Repairs" at bounding box center [1039, 200] width 165 height 33
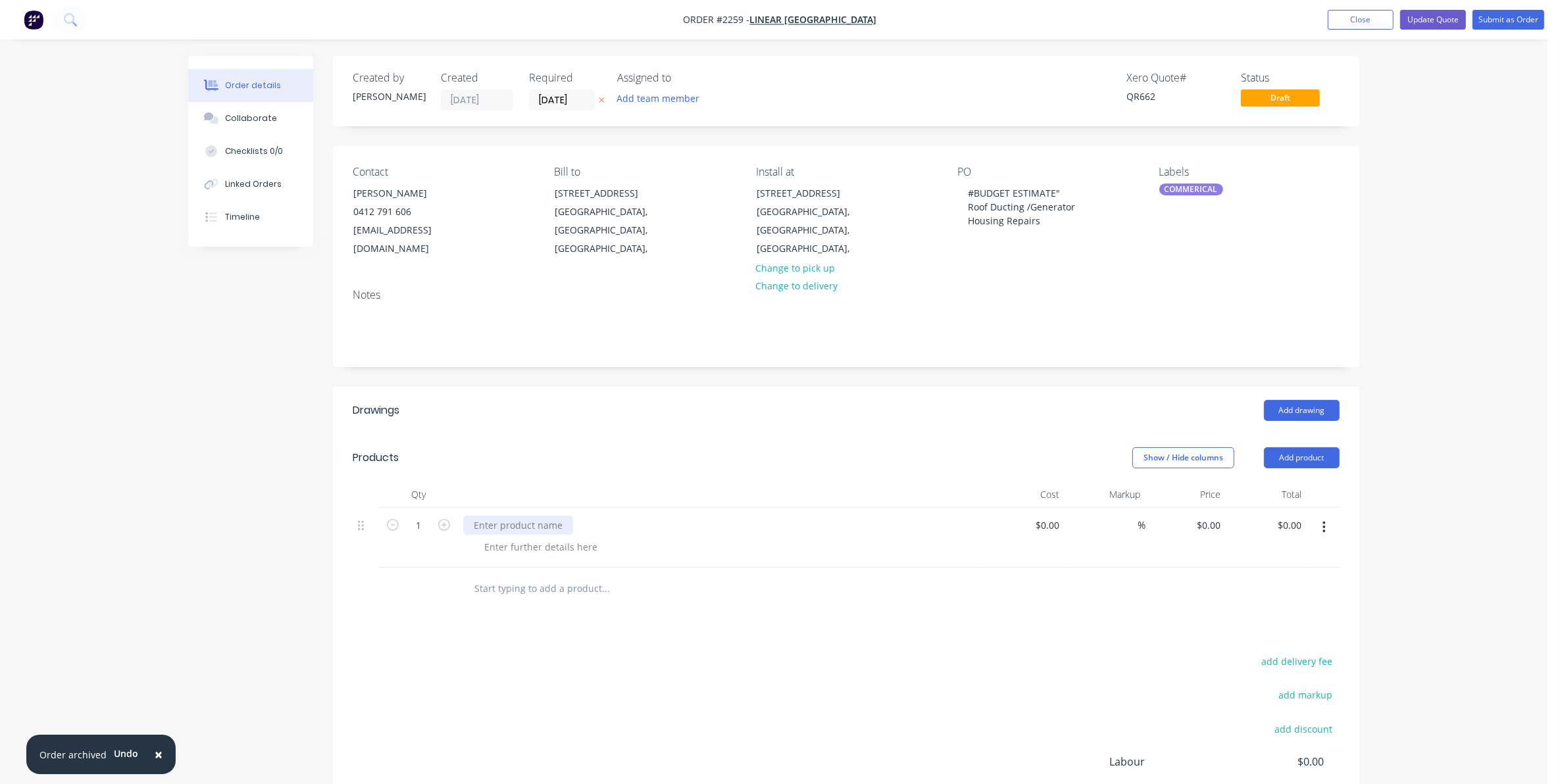
click at [488, 516] on div at bounding box center [518, 525] width 110 height 19
click at [477, 516] on div at bounding box center [518, 525] width 110 height 19
click at [471, 516] on div "BUDGET ESTIMATE" at bounding box center [515, 525] width 103 height 19
click at [558, 516] on div ""BUDGET ESTIMATE" at bounding box center [516, 525] width 107 height 19
click at [502, 537] on div at bounding box center [540, 546] width 134 height 19
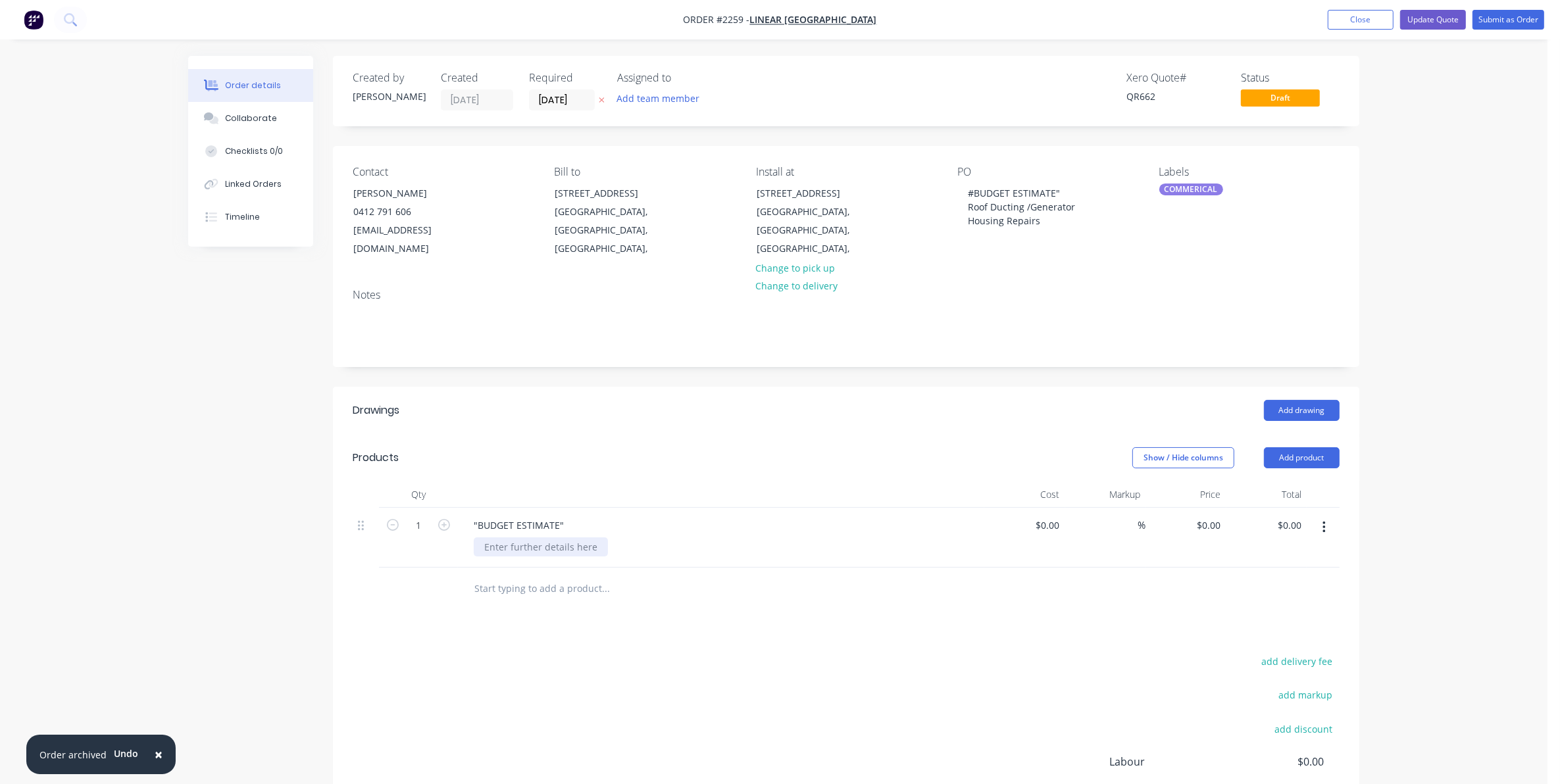
click at [489, 537] on div at bounding box center [540, 546] width 134 height 19
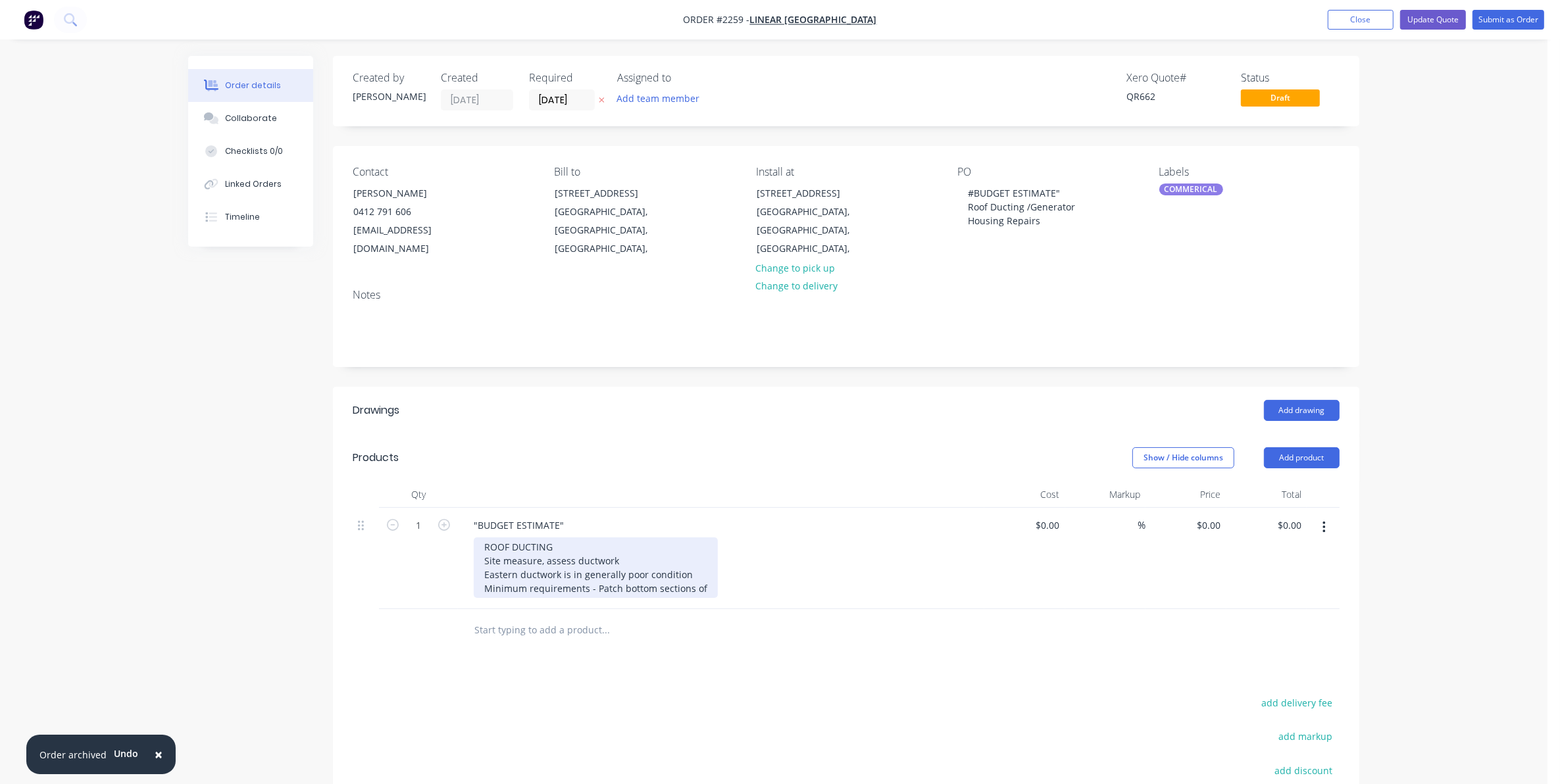
drag, startPoint x: 481, startPoint y: 546, endPoint x: 704, endPoint y: 584, distance: 226.2
click at [704, 584] on div "ROOF DUCTING Site measure, assess ductwork Eastern ductwork is in generally poo…" at bounding box center [596, 568] width 244 height 61
copy div "Site measure, assess ductwork Eastern ductwork is in generally poor condition M…"
click at [745, 543] on div "ROOF DUCTING Site measure, assess ductwork Eastern ductwork is in generally poo…" at bounding box center [726, 568] width 506 height 61
click at [547, 556] on div "ROOF DUCTING Site measure, assess ductwork Eastern ductwork is in generally poo…" at bounding box center [596, 568] width 244 height 61
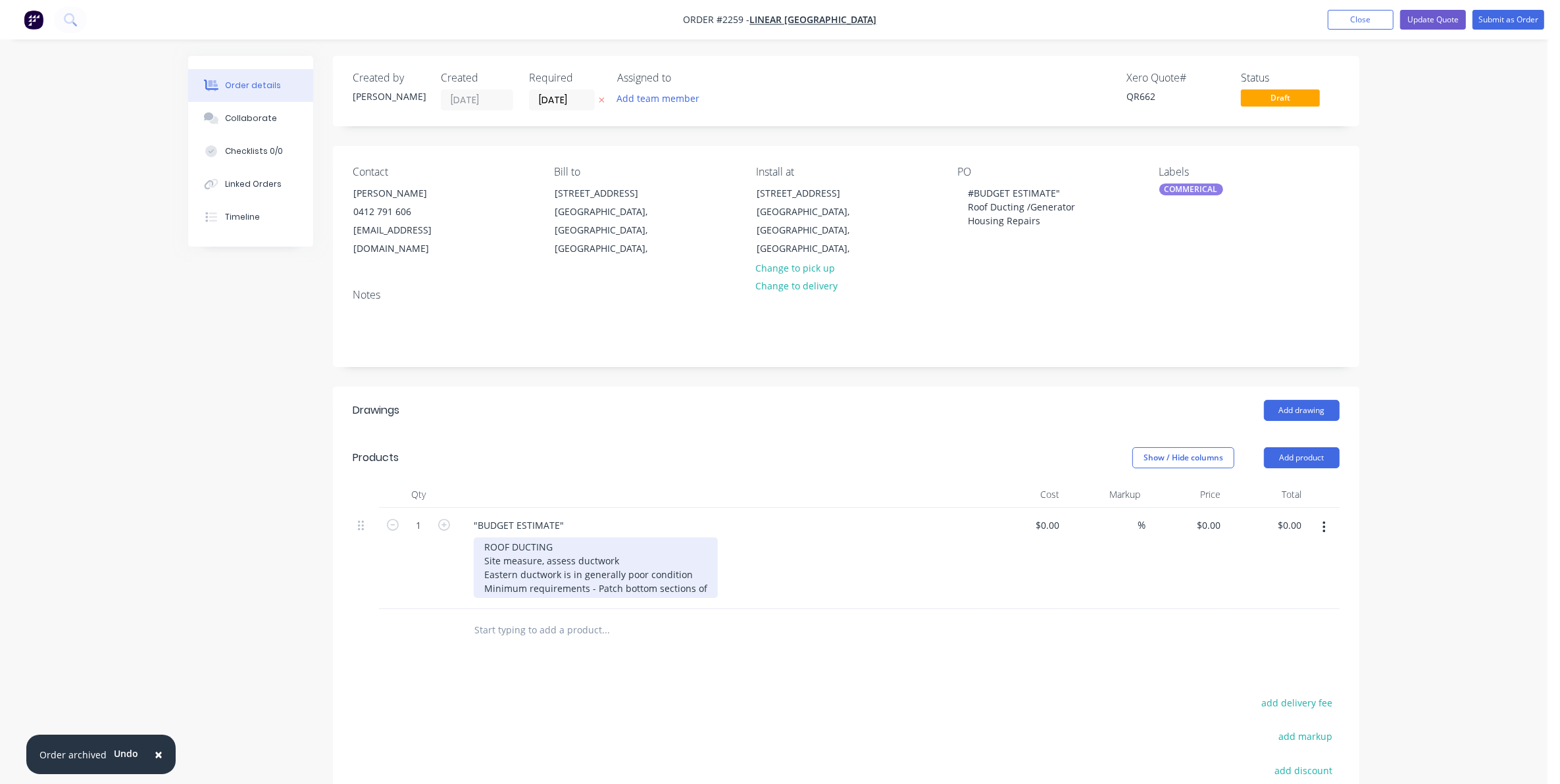
click at [574, 537] on div "ROOF DUCTING Site measure, assess ductwork Eastern ductwork is in generally poo…" at bounding box center [596, 568] width 244 height 61
click at [705, 571] on div "ROOF DUCTING Site measure, assess ductwork Eastern ductwork is in generally poo…" at bounding box center [596, 568] width 244 height 61
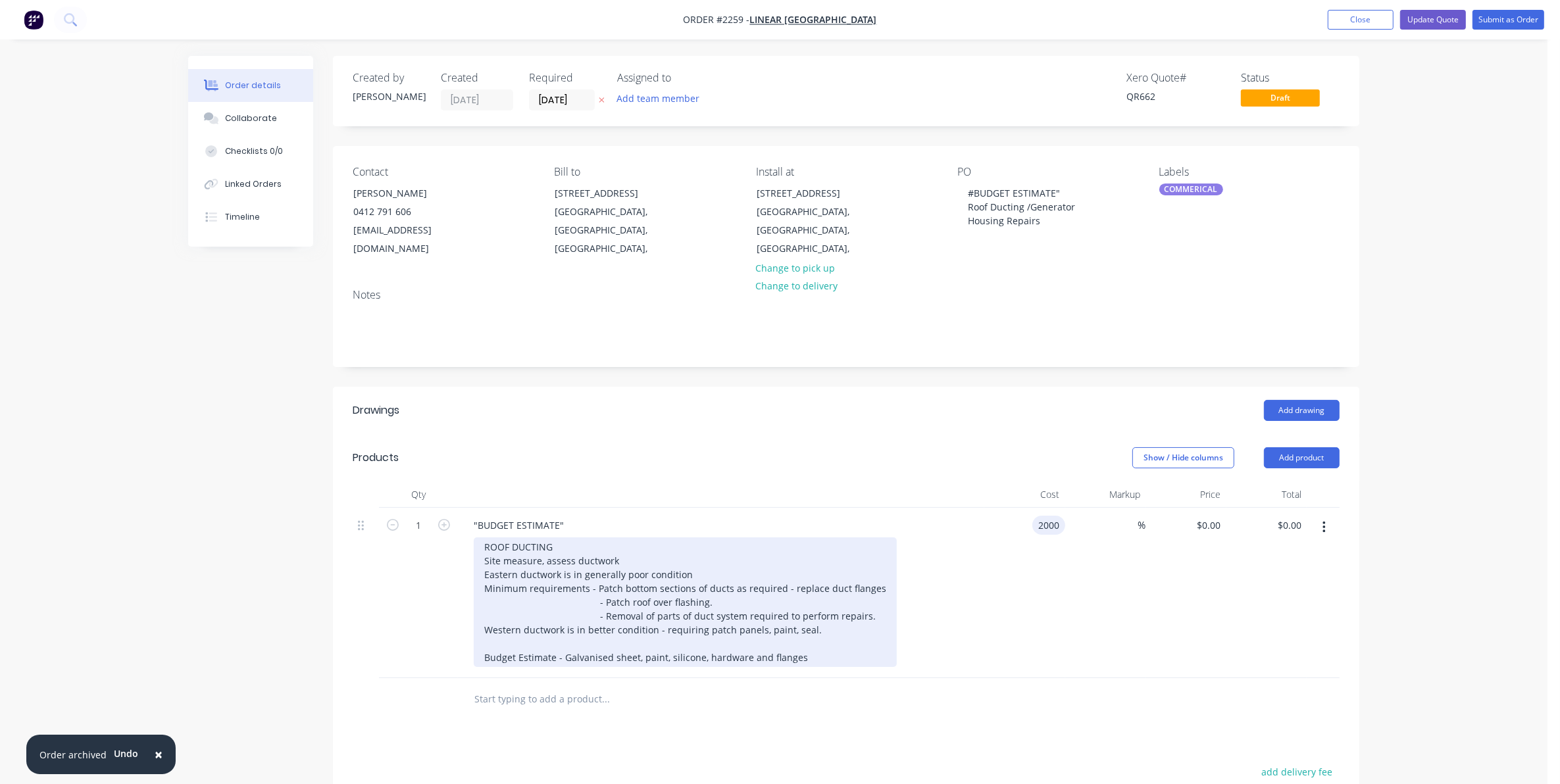
type input "$2,000.00"
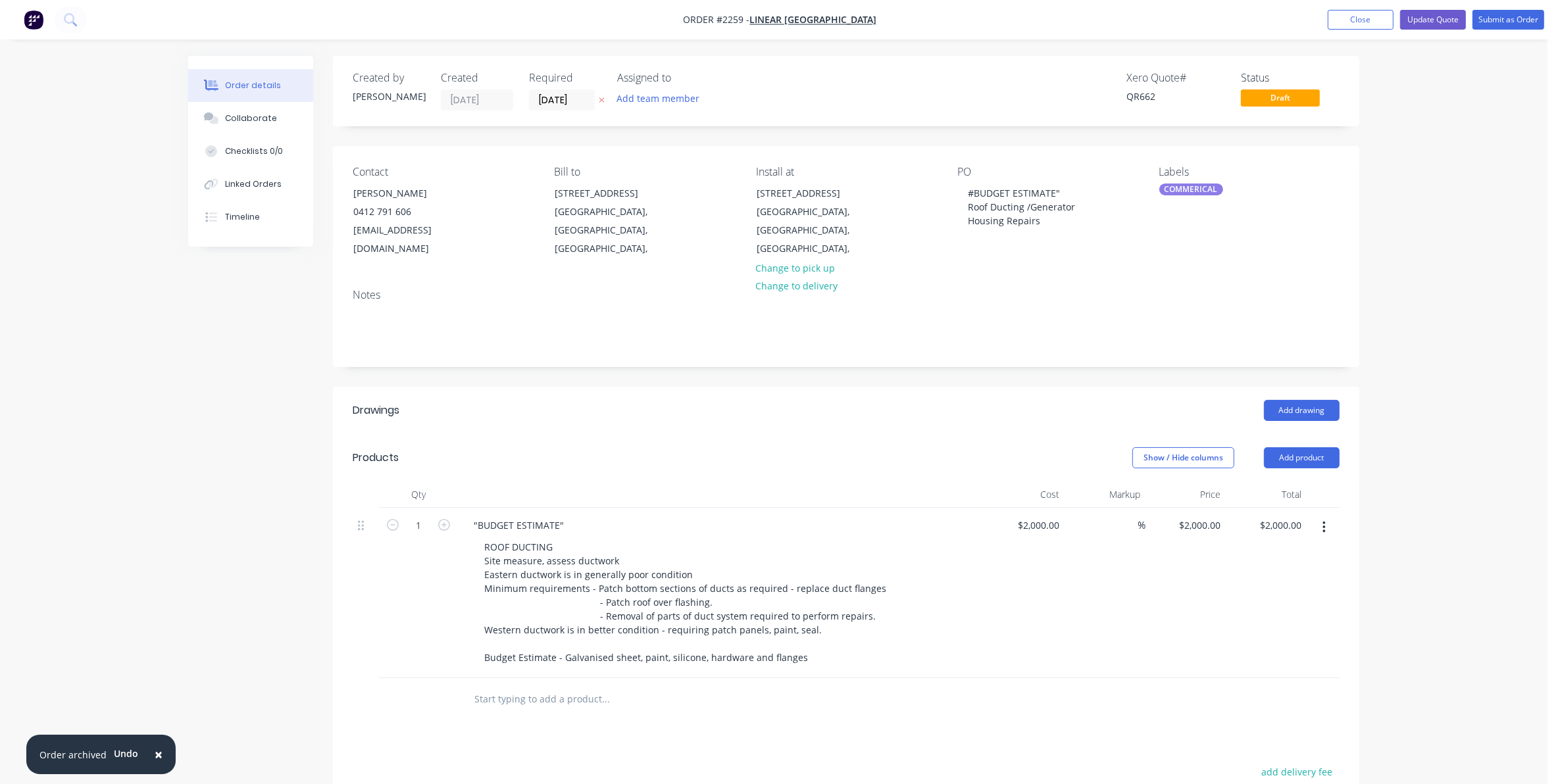
click at [490, 686] on input "text" at bounding box center [605, 699] width 263 height 27
click at [919, 590] on div "ROOF DUCTING Site measure, assess ductwork Eastern ductwork is in generally poo…" at bounding box center [726, 602] width 506 height 130
click at [487, 686] on input "text" at bounding box center [605, 699] width 263 height 27
click at [689, 701] on div at bounding box center [695, 700] width 474 height 43
click at [580, 689] on input "text" at bounding box center [605, 699] width 263 height 27
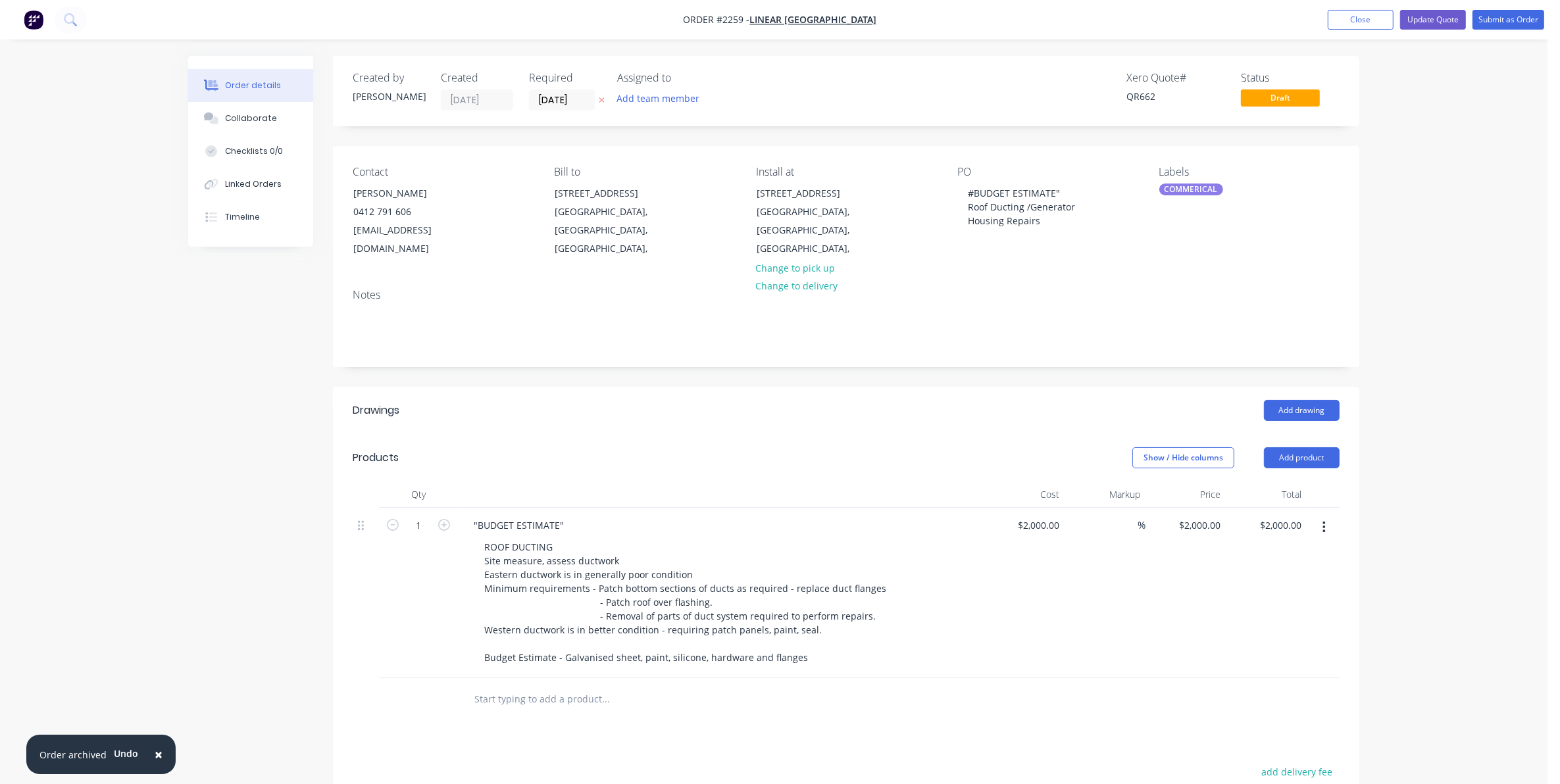
click at [689, 695] on input "text" at bounding box center [605, 699] width 263 height 27
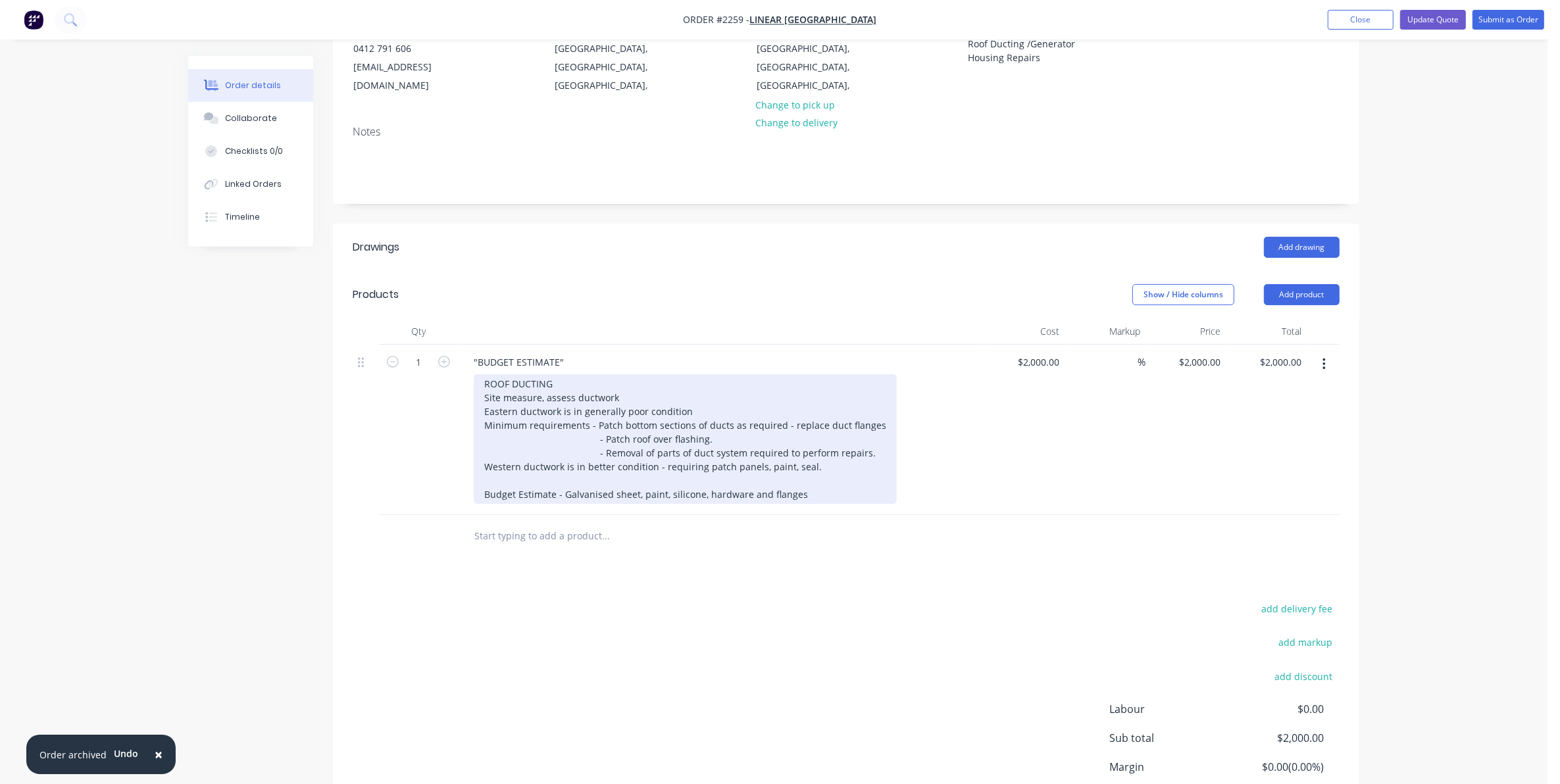
scroll to position [165, 0]
click at [673, 432] on div "ROOF DUCTING Site measure, assess ductwork Eastern ductwork is in generally poo…" at bounding box center [685, 437] width 423 height 130
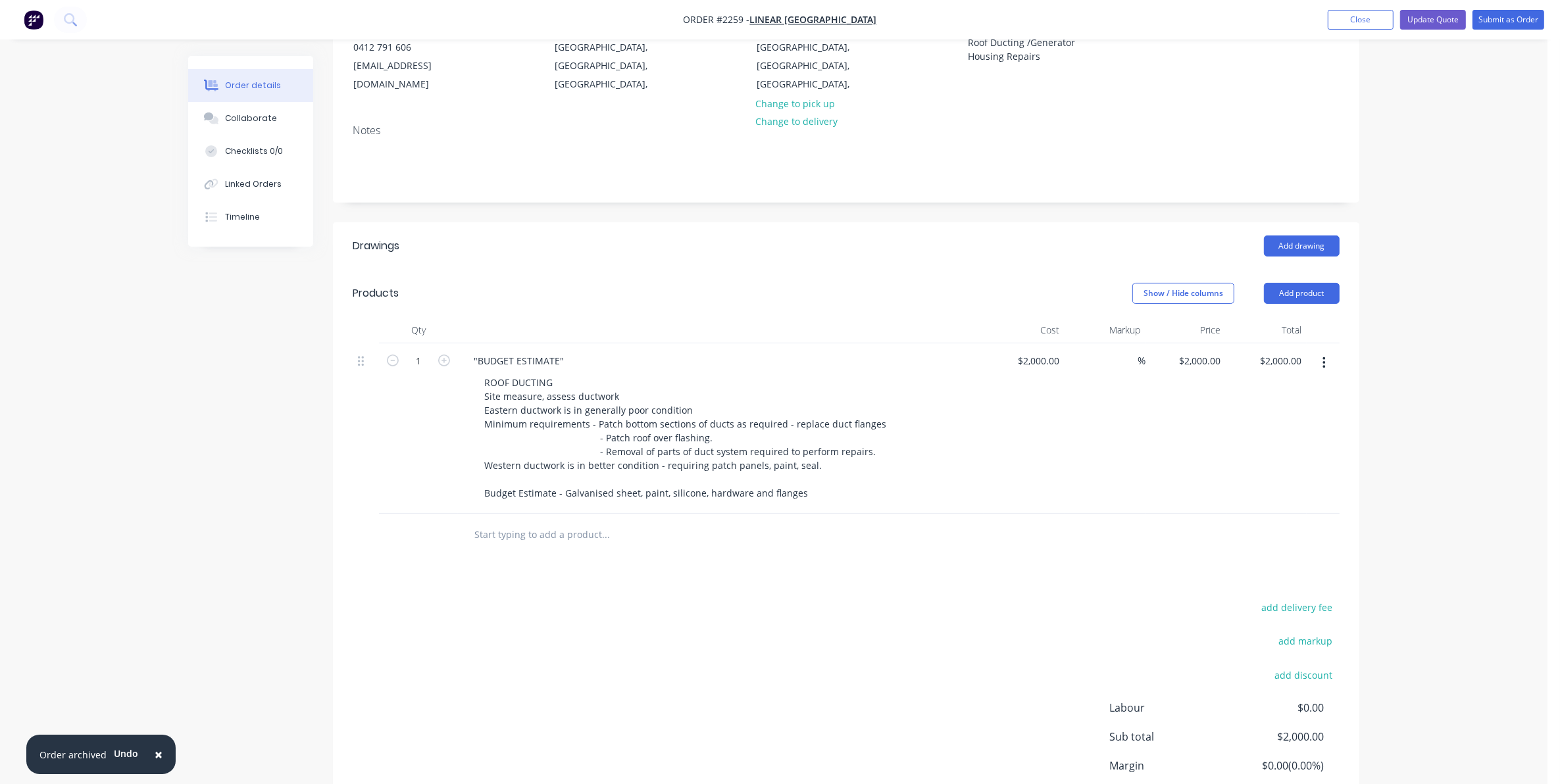
click at [947, 422] on div "ROOF DUCTING Site measure, assess ductwork Eastern ductwork is in generally poo…" at bounding box center [726, 437] width 506 height 130
click at [501, 521] on input "text" at bounding box center [605, 534] width 263 height 27
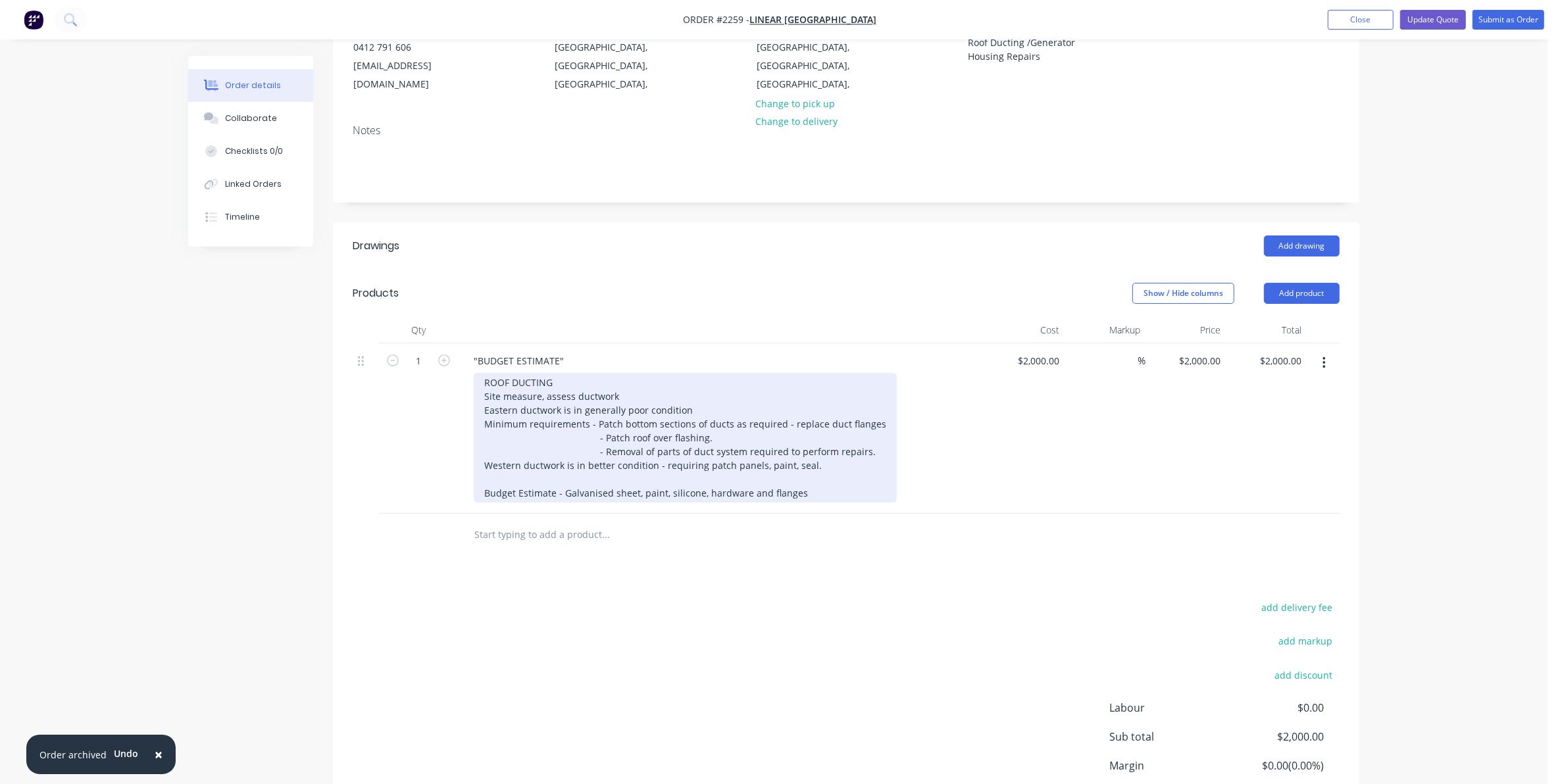
click at [812, 481] on div "ROOF DUCTING Site measure, assess ductwork Eastern ductwork is in generally poo…" at bounding box center [685, 437] width 423 height 130
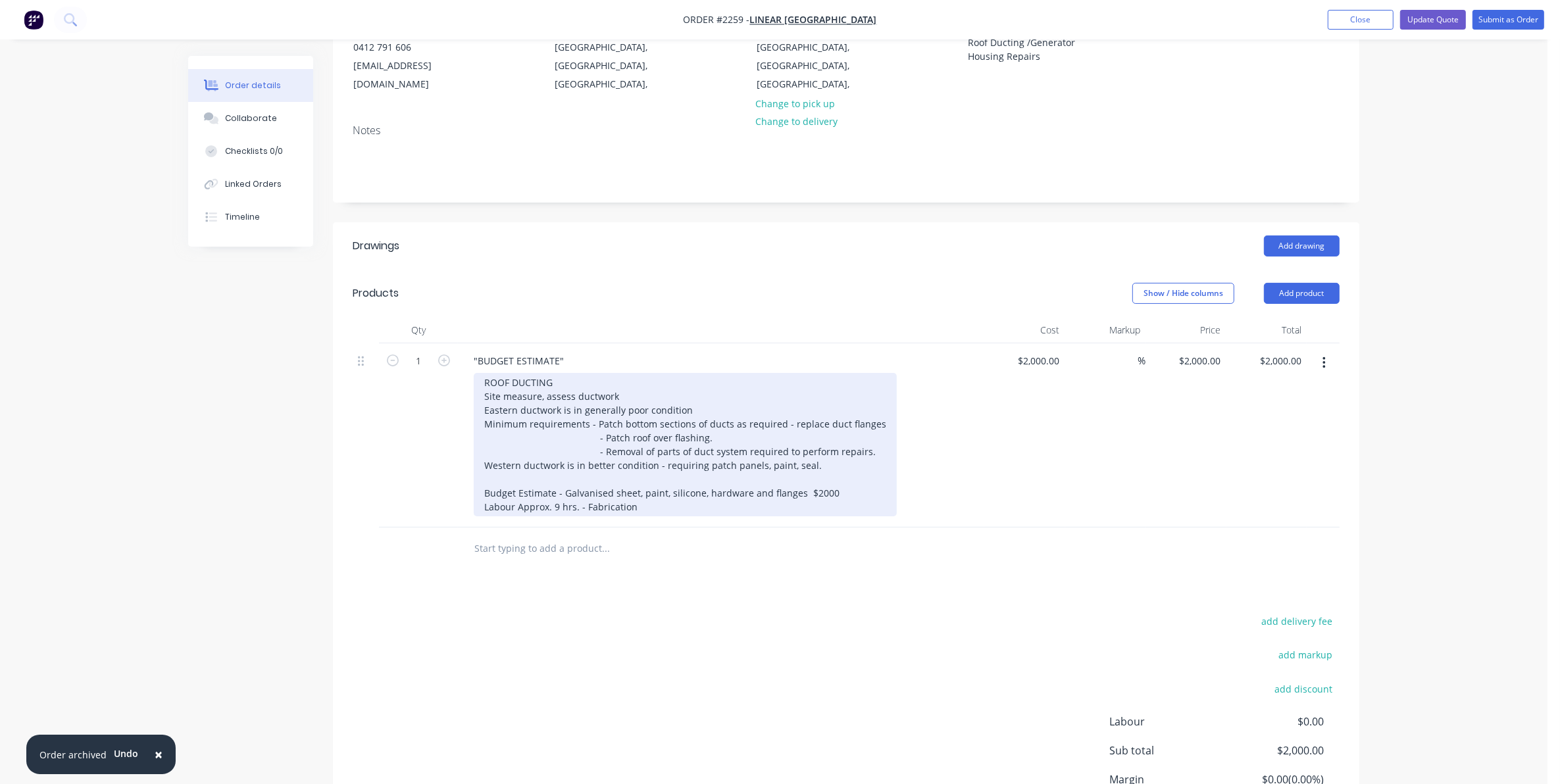
click at [714, 492] on div "ROOF DUCTING Site measure, assess ductwork Eastern ductwork is in generally poo…" at bounding box center [685, 444] width 423 height 143
click at [633, 503] on div "ROOF DUCTING Site measure, assess ductwork Eastern ductwork is in generally poo…" at bounding box center [685, 451] width 423 height 157
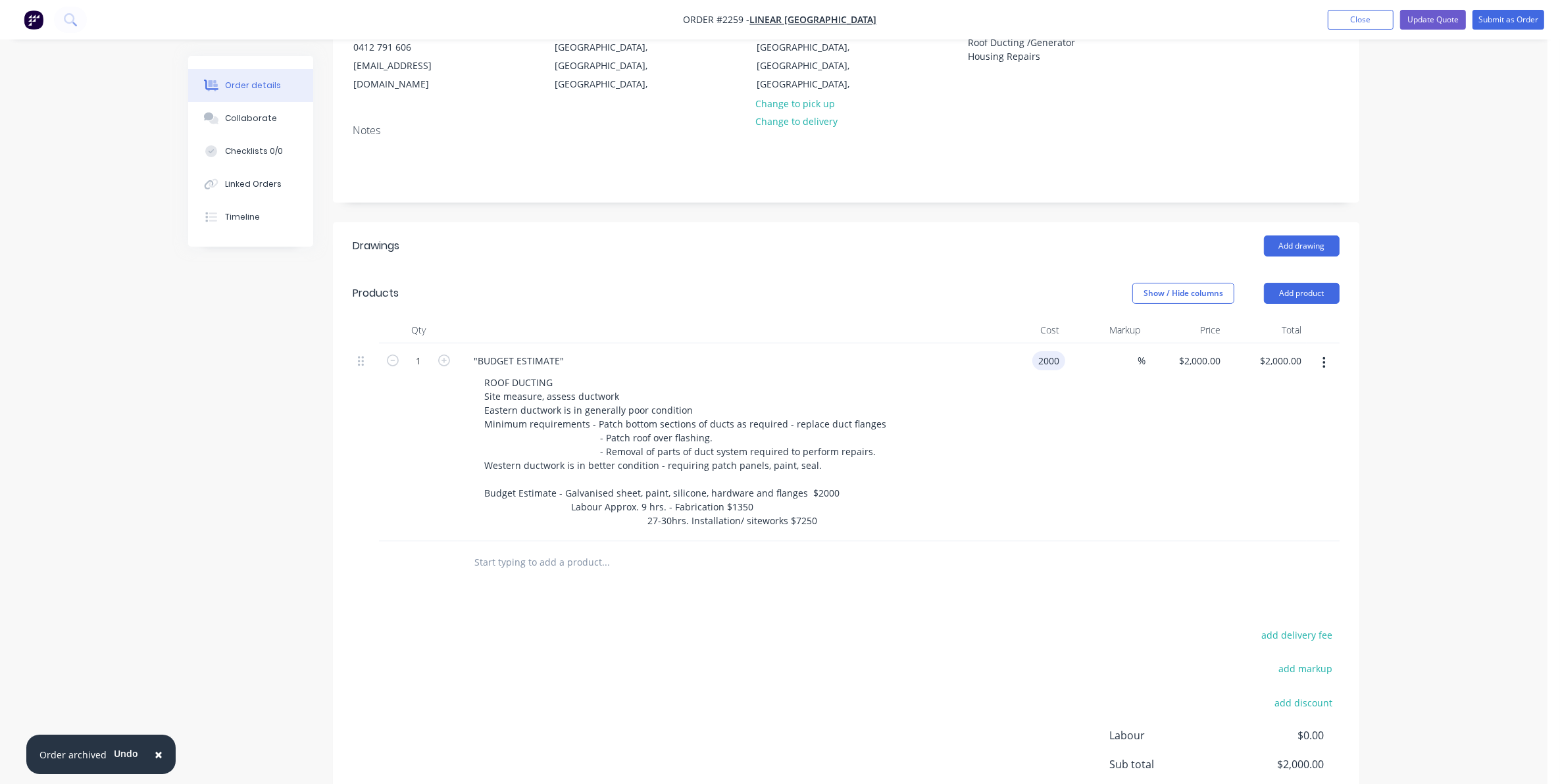
click at [1034, 351] on div "2000 2000" at bounding box center [1048, 361] width 33 height 19
type input "$10,600.00"
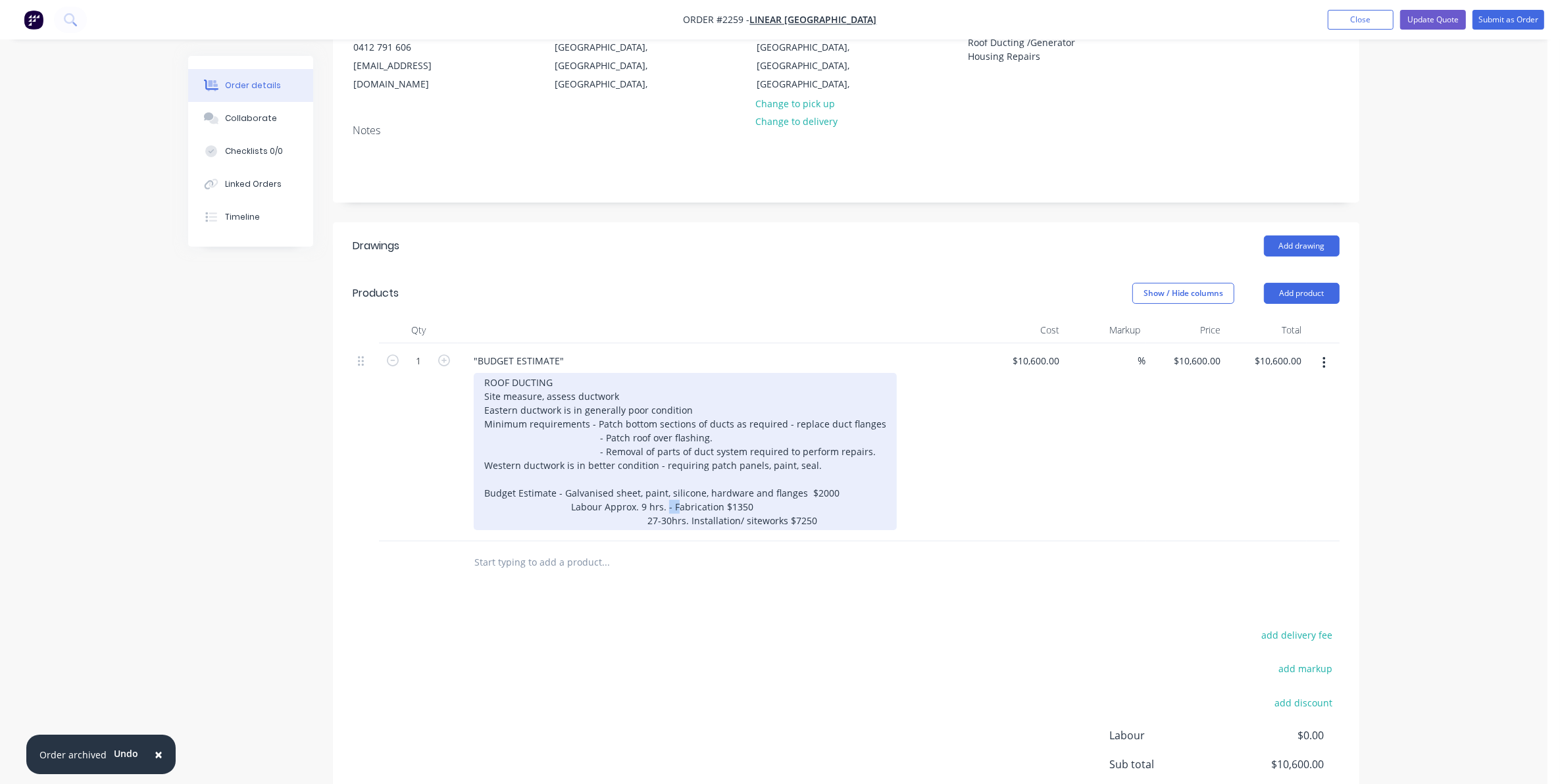
click at [658, 492] on div "ROOF DUCTING Site measure, assess ductwork Eastern ductwork is in generally poo…" at bounding box center [685, 451] width 423 height 157
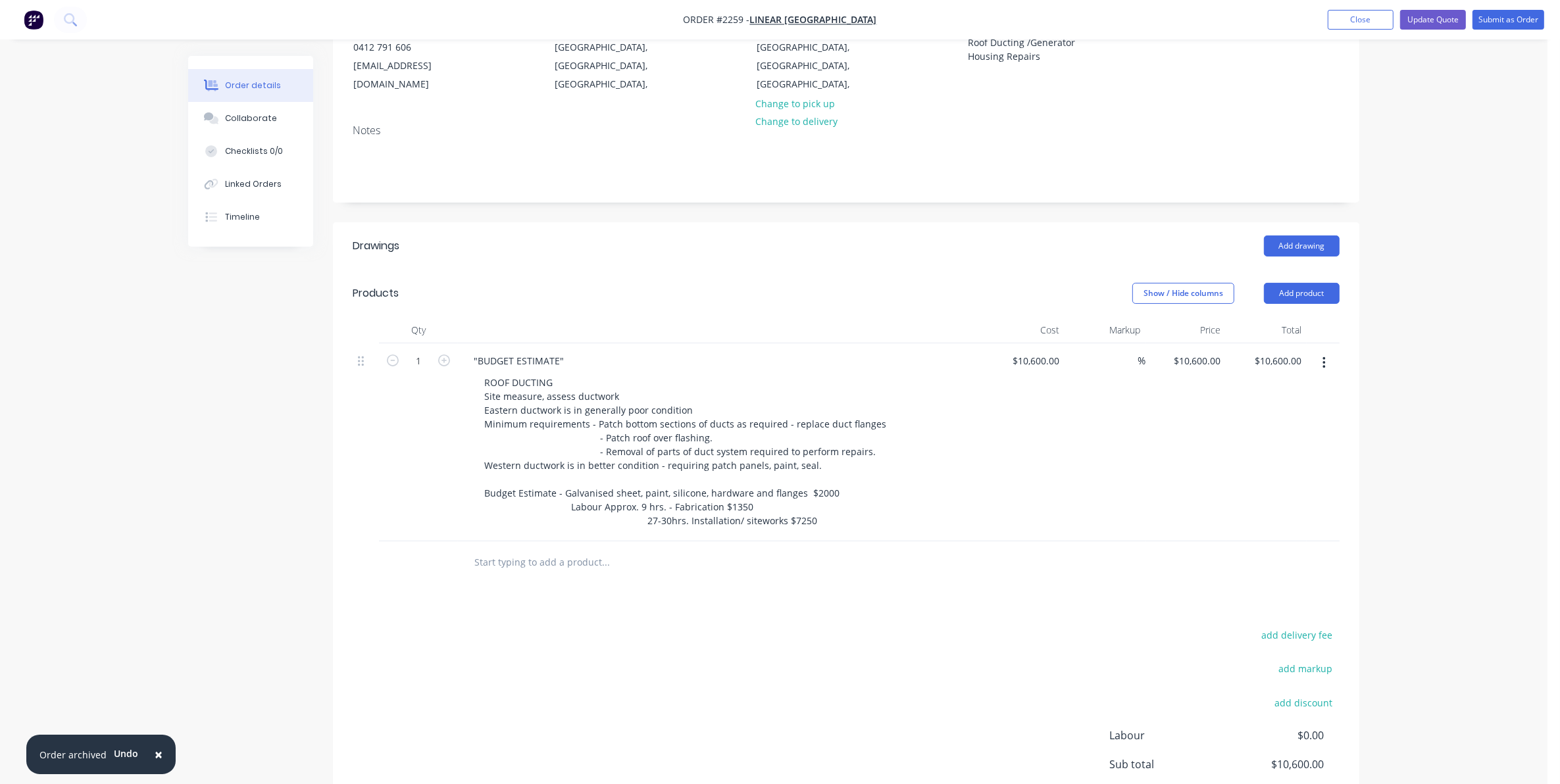
click at [919, 452] on div "ROOF DUCTING Site measure, assess ductwork Eastern ductwork is in generally poo…" at bounding box center [726, 451] width 506 height 157
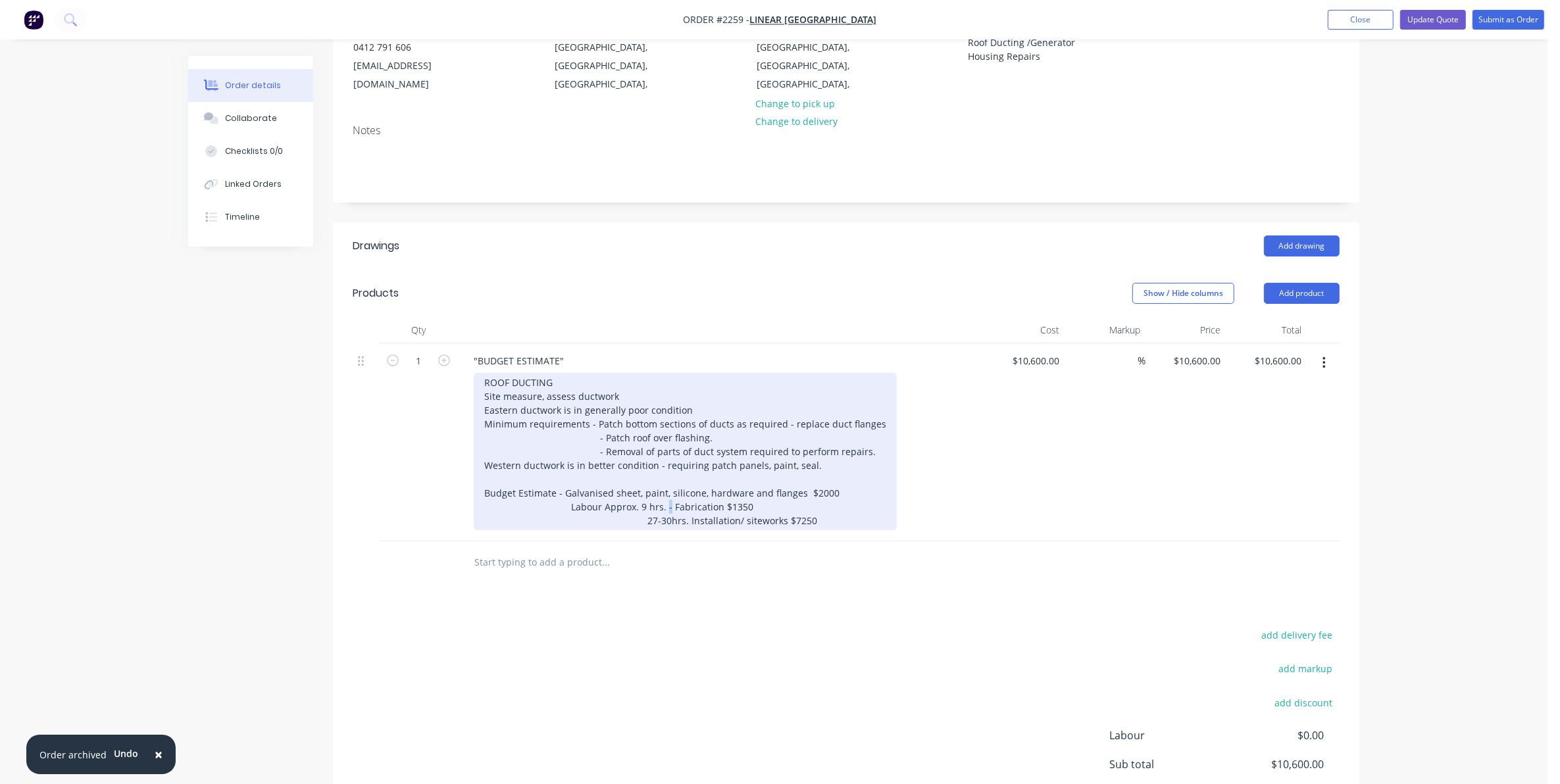
click at [658, 490] on div "ROOF DUCTING Site measure, assess ductwork Eastern ductwork is in generally poo…" at bounding box center [685, 451] width 423 height 157
click at [632, 491] on div "ROOF DUCTING Site measure, assess ductwork Eastern ductwork is in generally poo…" at bounding box center [685, 451] width 423 height 157
click at [669, 490] on div "ROOF DUCTING Site measure, assess ductwork Eastern ductwork is in generally poo…" at bounding box center [685, 451] width 423 height 157
click at [629, 505] on div "ROOF DUCTING Site measure, assess ductwork Eastern ductwork is in generally poo…" at bounding box center [685, 451] width 423 height 157
click at [639, 491] on div "ROOF DUCTING Site measure, assess ductwork Eastern ductwork is in generally poo…" at bounding box center [685, 451] width 423 height 157
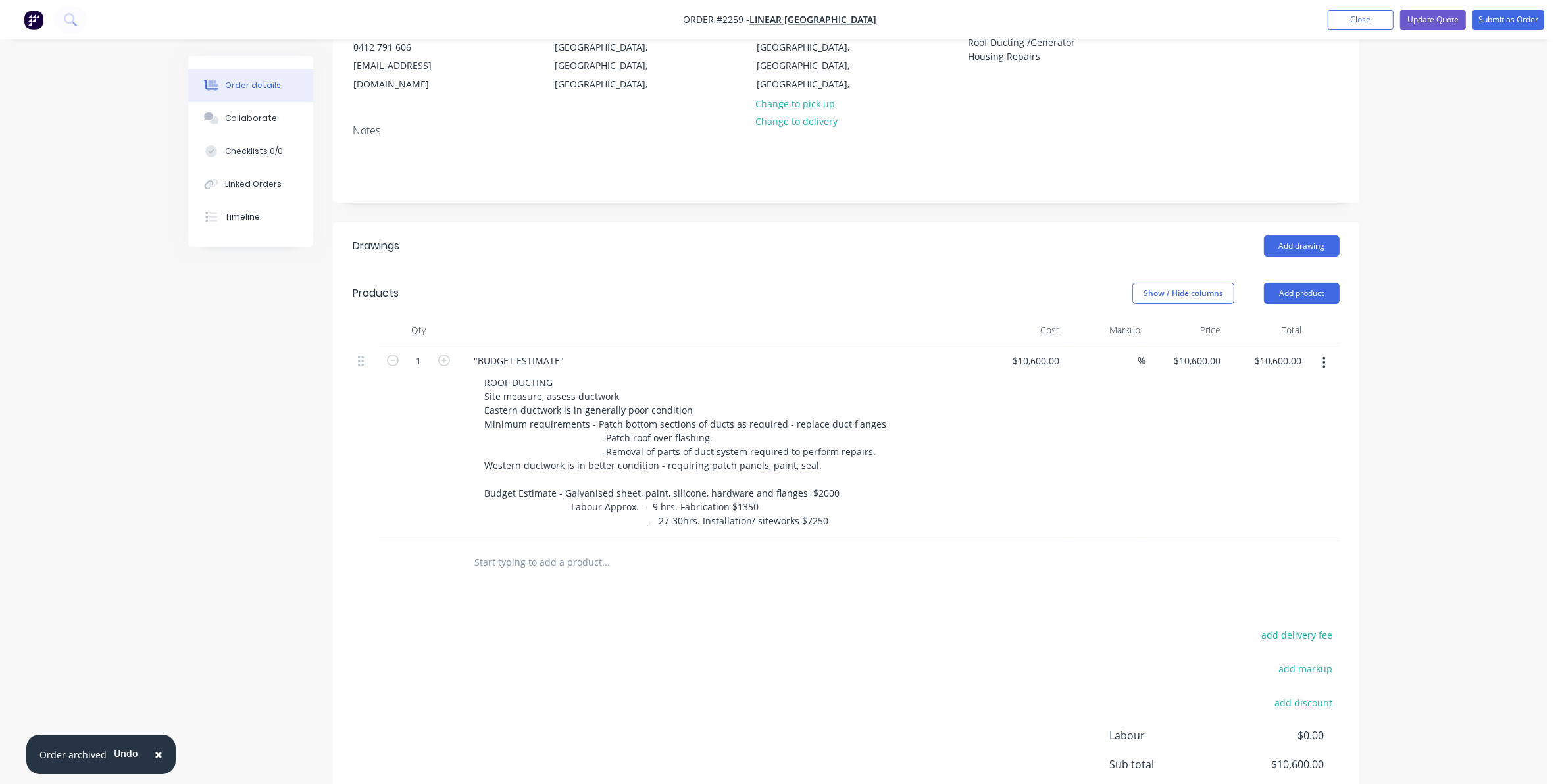
drag, startPoint x: 490, startPoint y: 548, endPoint x: 491, endPoint y: 555, distance: 7.1
click at [491, 554] on input "text" at bounding box center [605, 562] width 263 height 27
drag, startPoint x: 474, startPoint y: 549, endPoint x: 602, endPoint y: 559, distance: 128.4
click at [602, 559] on input "Generator Housing Repairs" at bounding box center [605, 562] width 263 height 27
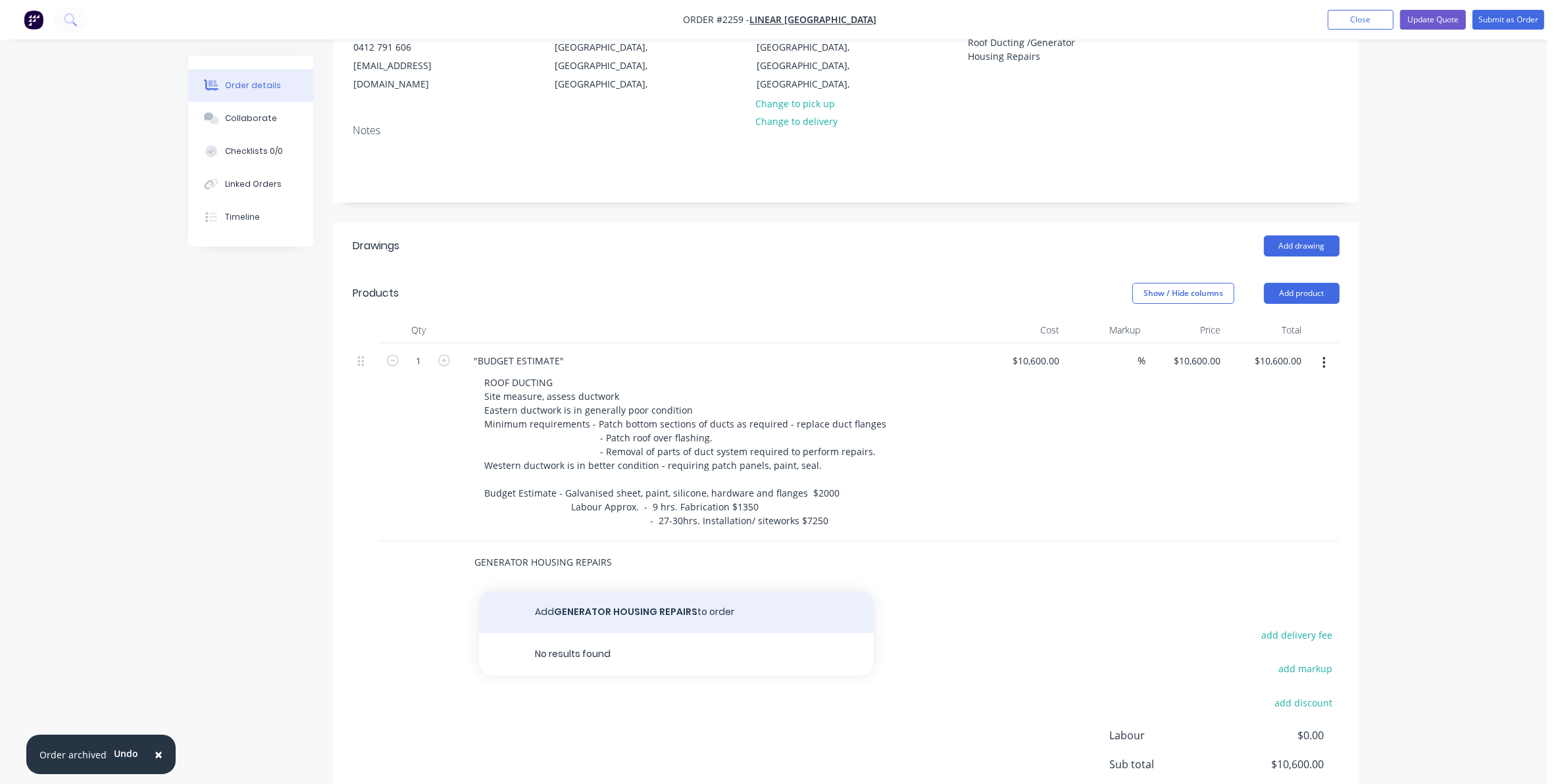
type input "GENERATOR HOUSING REPAIRS"
click at [597, 594] on button "Add GENERATOR HOUSING REPAIRS to order" at bounding box center [676, 612] width 395 height 42
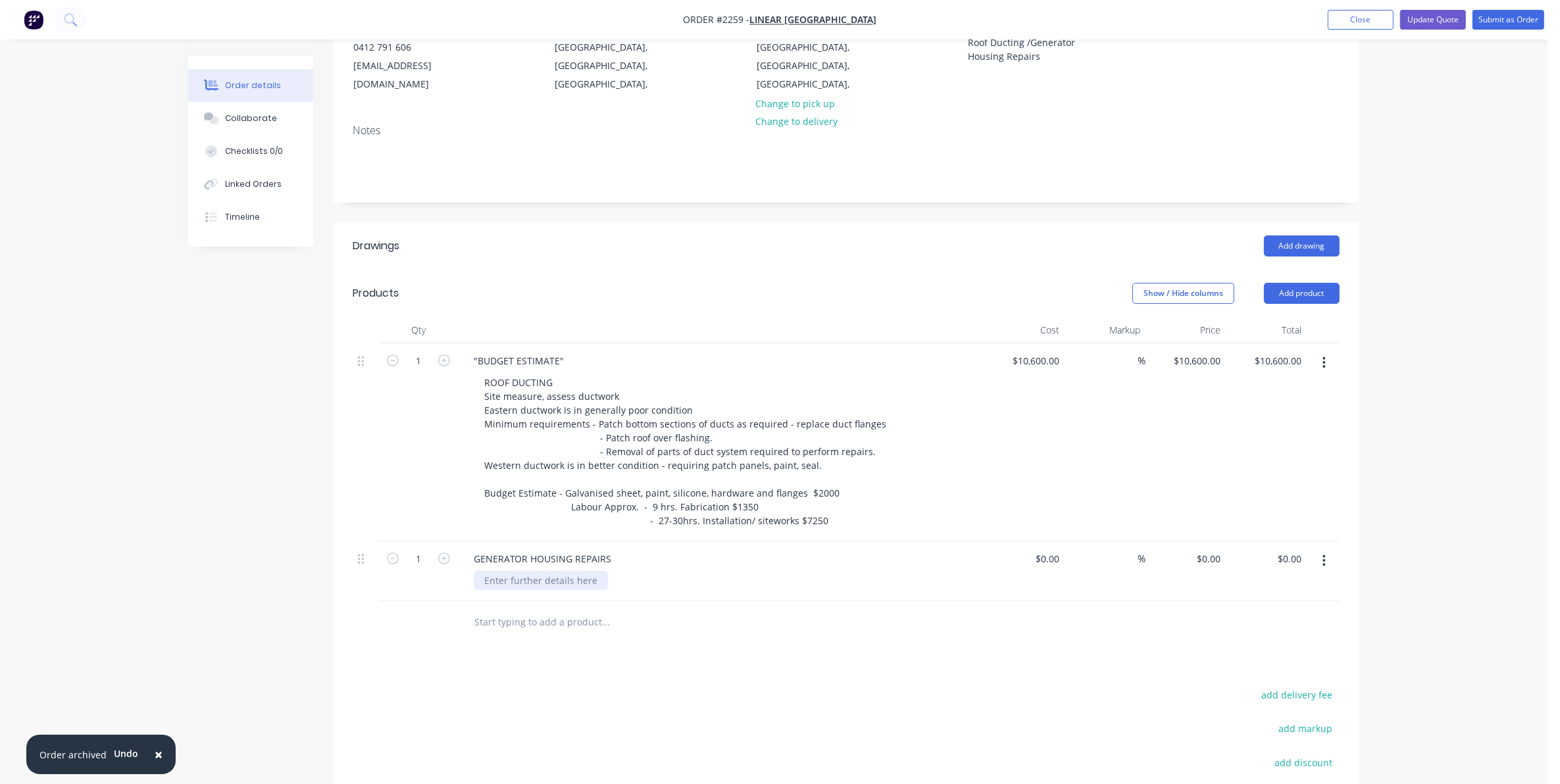
click at [500, 571] on div at bounding box center [540, 580] width 134 height 19
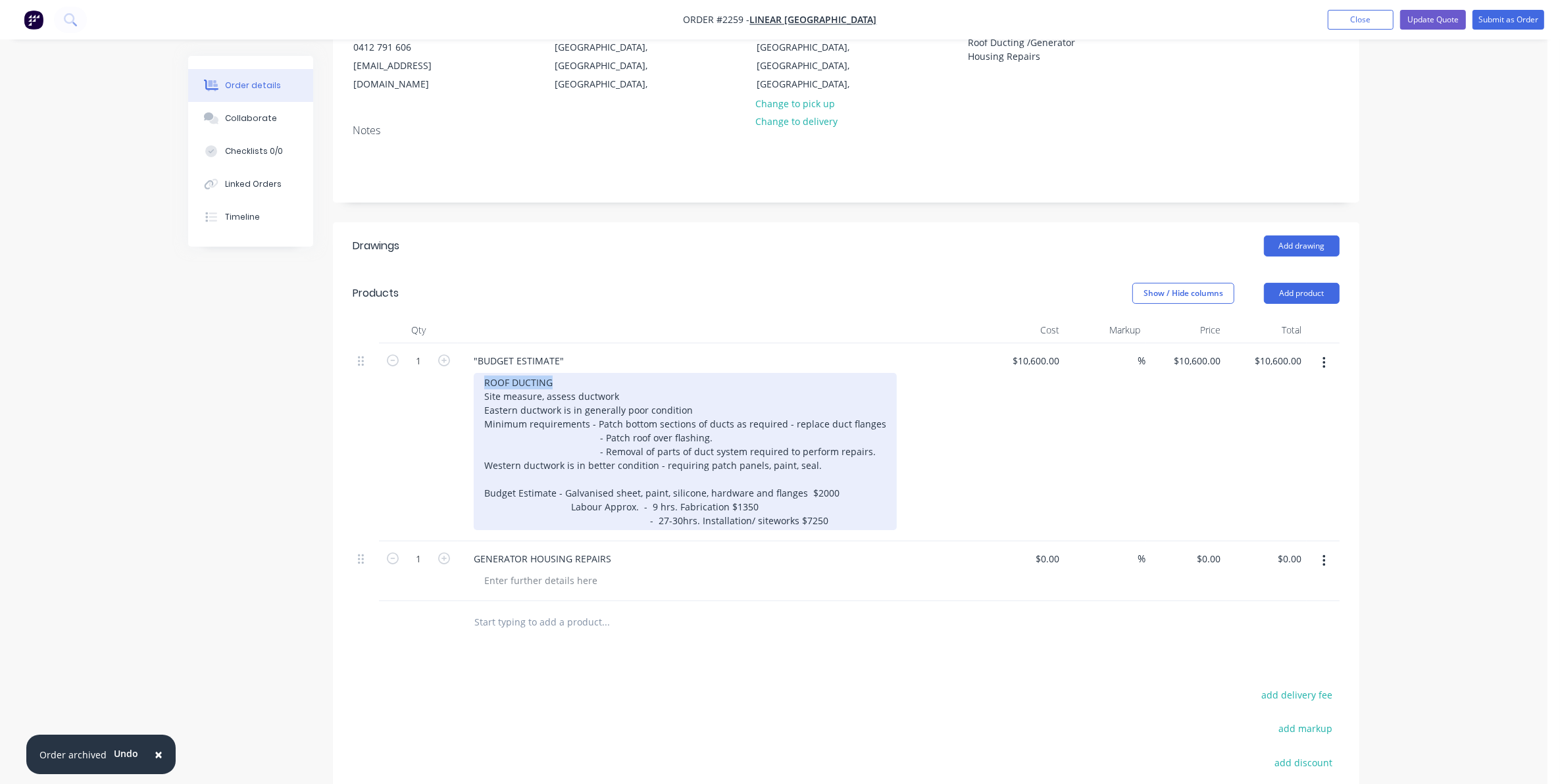
drag, startPoint x: 555, startPoint y: 367, endPoint x: 485, endPoint y: 366, distance: 70.0
click at [485, 373] on div "ROOF DUCTING Site measure, assess ductwork Eastern ductwork is in generally poo…" at bounding box center [685, 451] width 423 height 157
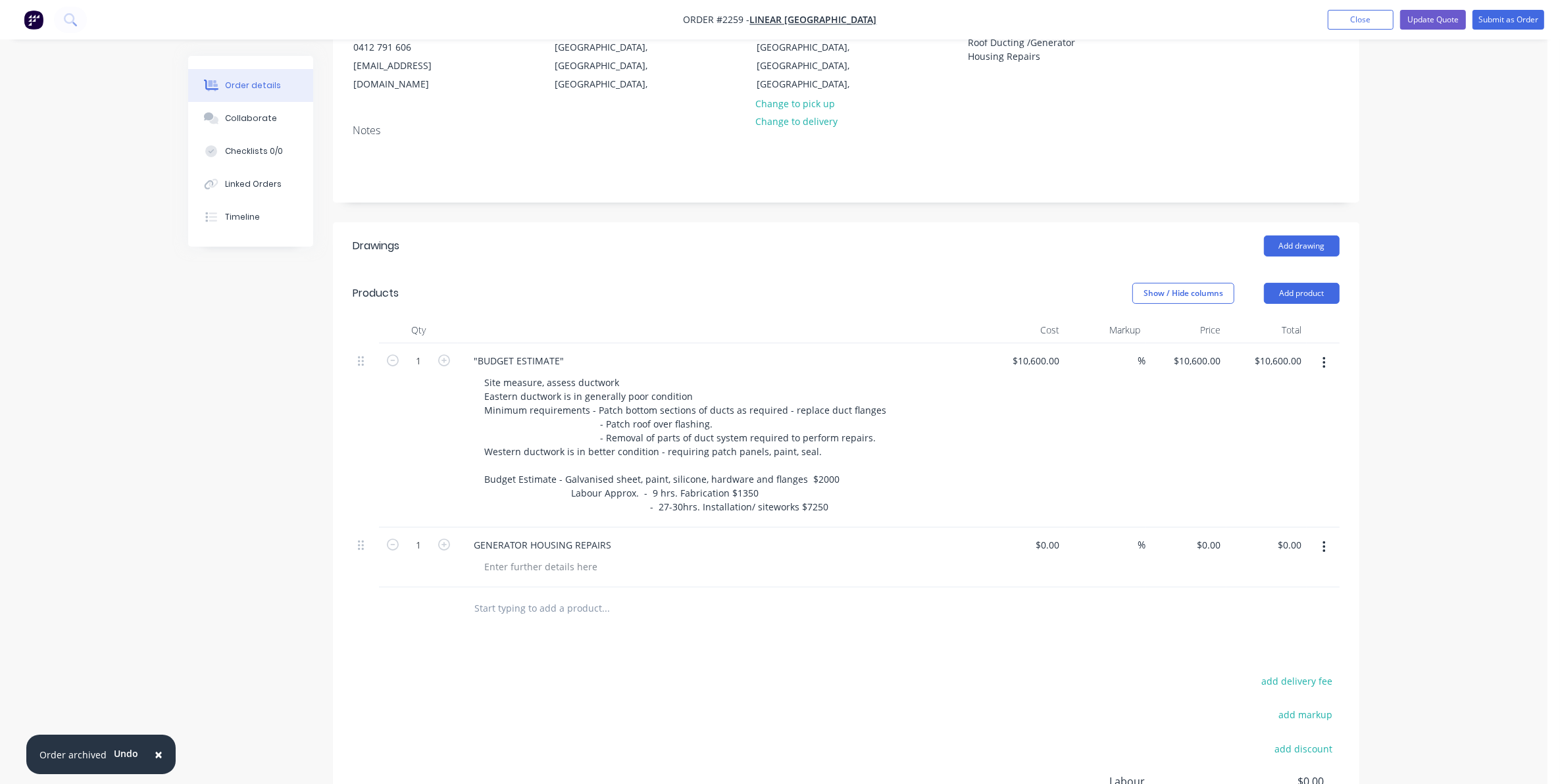
click at [580, 351] on div ""BUDGET ESTIMATE"" at bounding box center [721, 361] width 516 height 19
drag, startPoint x: 566, startPoint y: 346, endPoint x: 575, endPoint y: 344, distance: 9.2
click at [574, 351] on div ""BUDGET ESTIMATE"" at bounding box center [721, 361] width 516 height 19
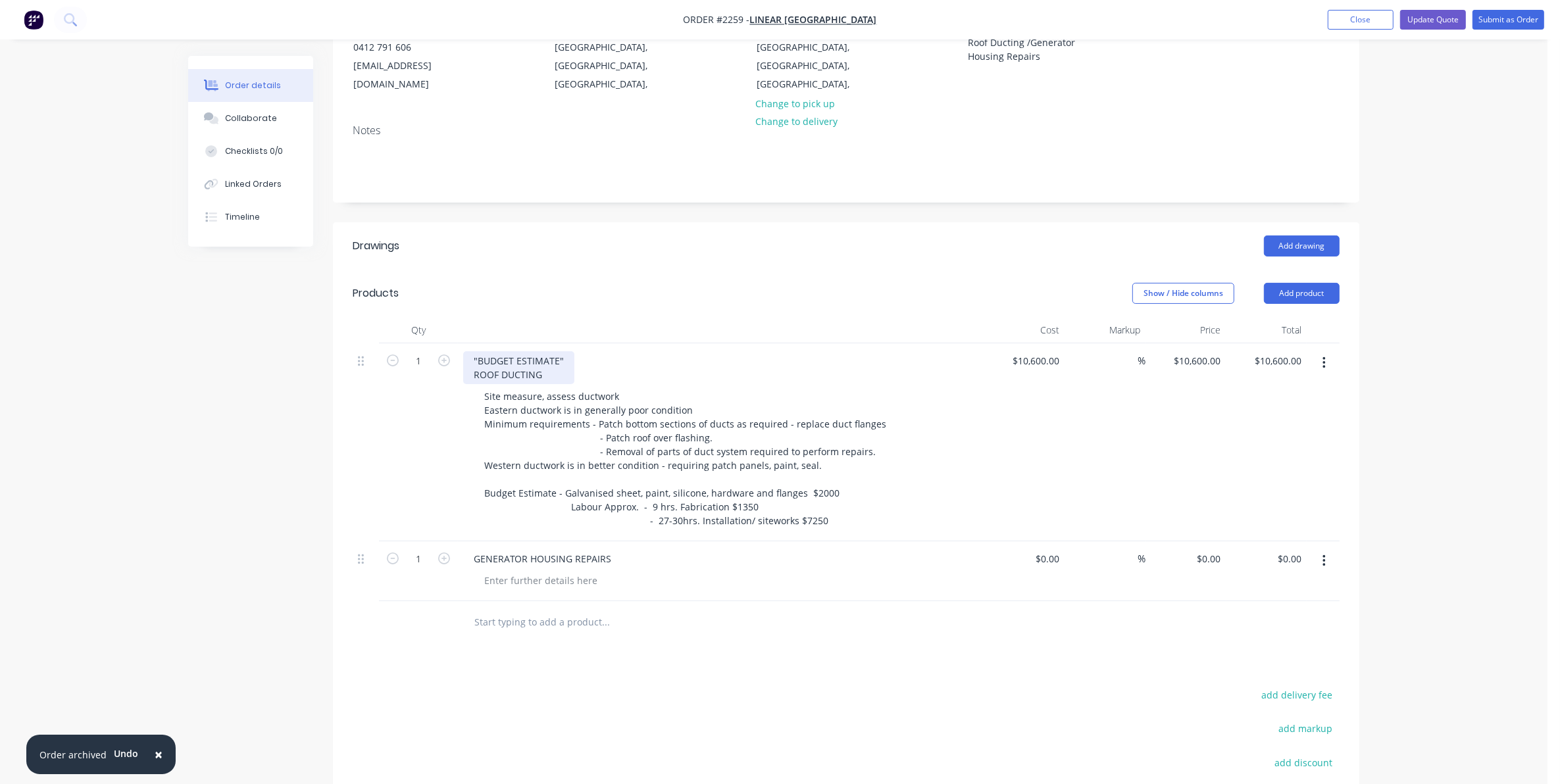
click at [471, 358] on div ""BUDGET ESTIMATE" ROOF DUCTING" at bounding box center [518, 367] width 111 height 33
click at [923, 419] on div "Site measure, assess ductwork Eastern ductwork is in generally poor condition M…" at bounding box center [726, 458] width 506 height 143
click at [471, 549] on div "GENERATOR HOUSING REPAIRS" at bounding box center [542, 559] width 159 height 19
click at [471, 357] on div ""BUDGET ESTIMATE" - ROOF DUCTING" at bounding box center [520, 367] width 114 height 33
drag, startPoint x: 479, startPoint y: 359, endPoint x: 471, endPoint y: 359, distance: 8.0
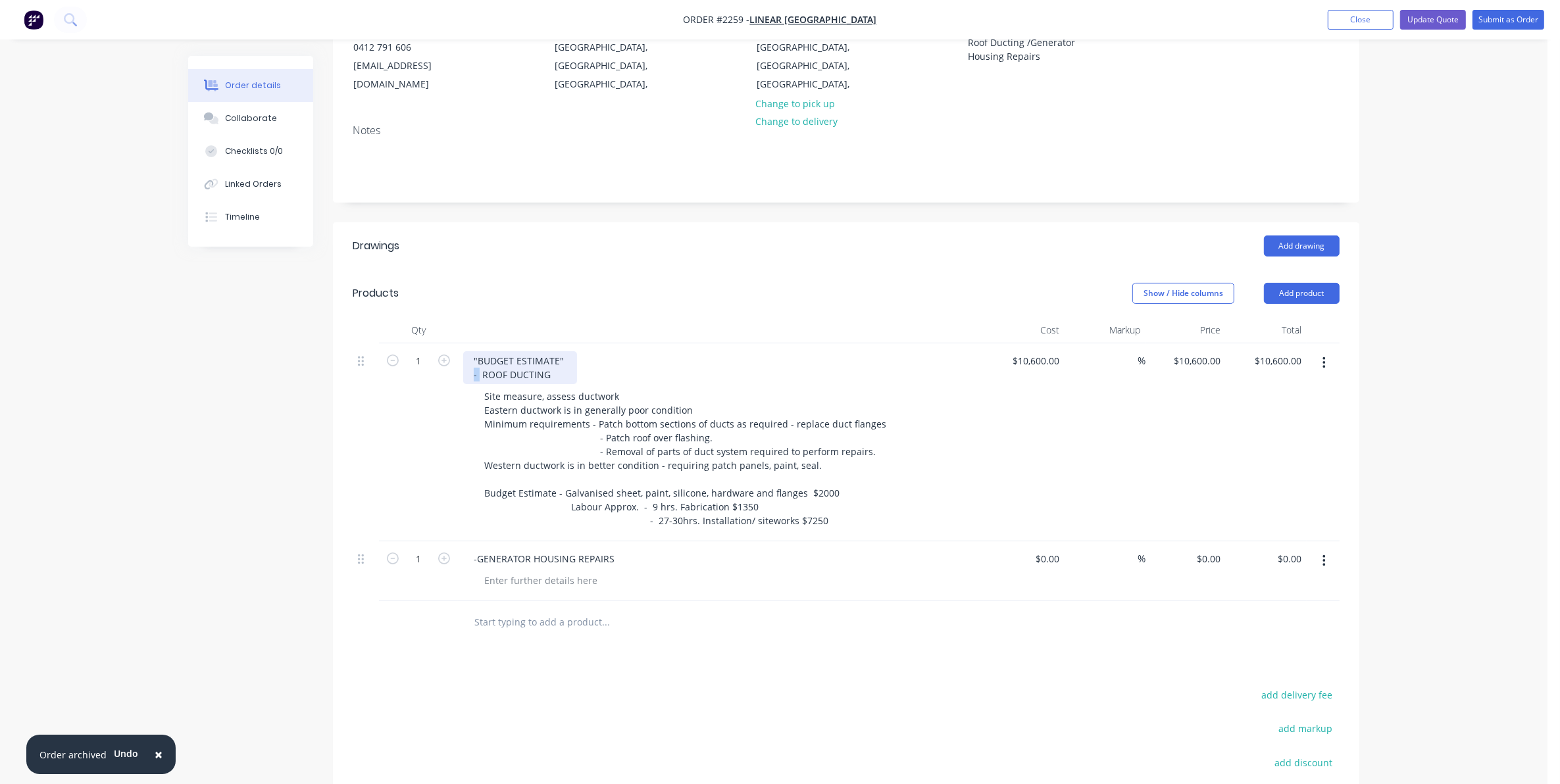
click at [471, 359] on div ""BUDGET ESTIMATE" - ROOF DUCTING" at bounding box center [520, 367] width 114 height 33
click at [471, 549] on div "-GENERATOR HOUSING REPAIRS" at bounding box center [544, 559] width 162 height 19
click at [474, 549] on div "-GENERATOR HOUSING REPAIRS" at bounding box center [544, 559] width 162 height 19
click at [509, 571] on div at bounding box center [540, 580] width 134 height 19
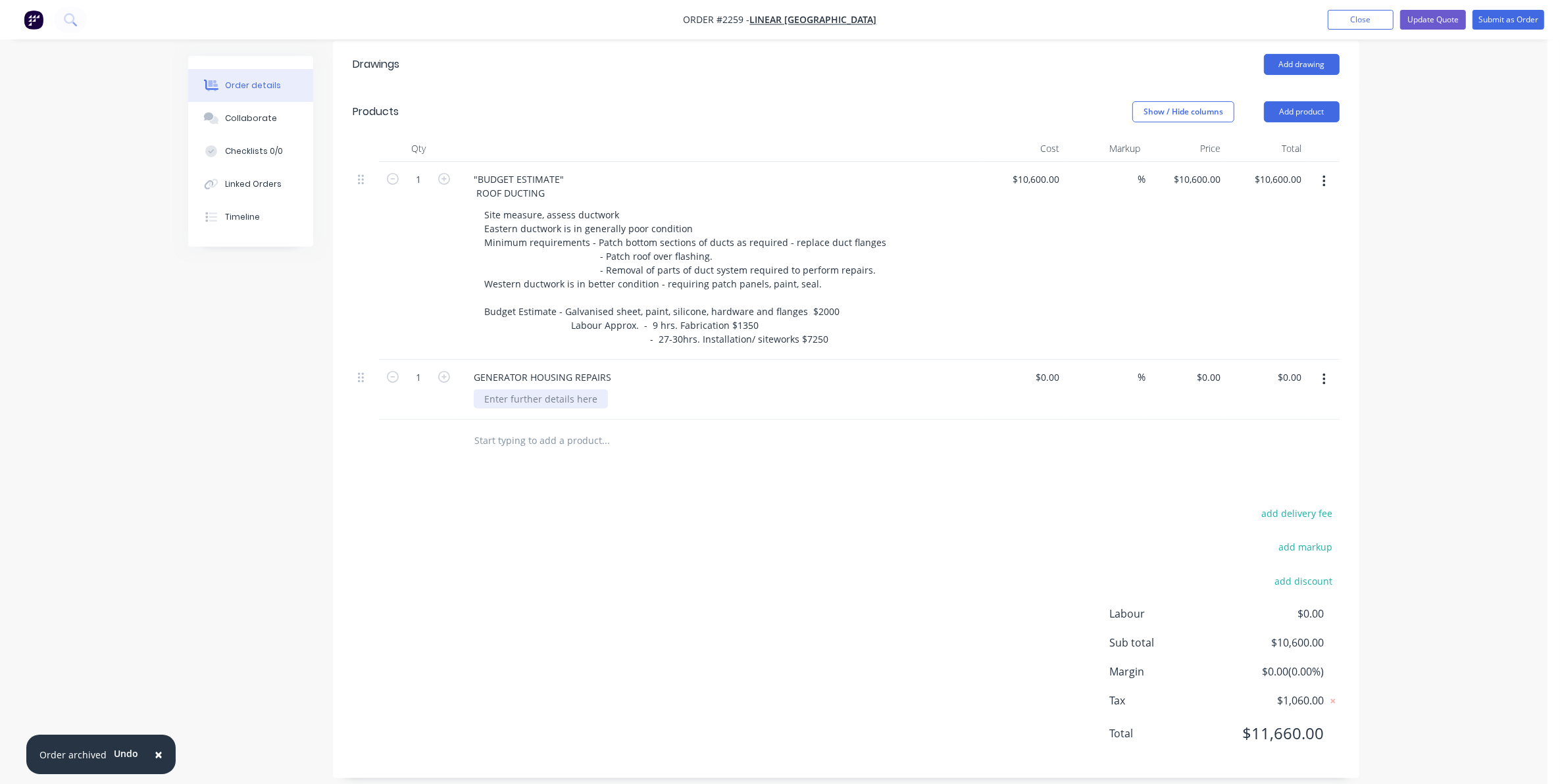
click at [495, 389] on div at bounding box center [540, 398] width 134 height 19
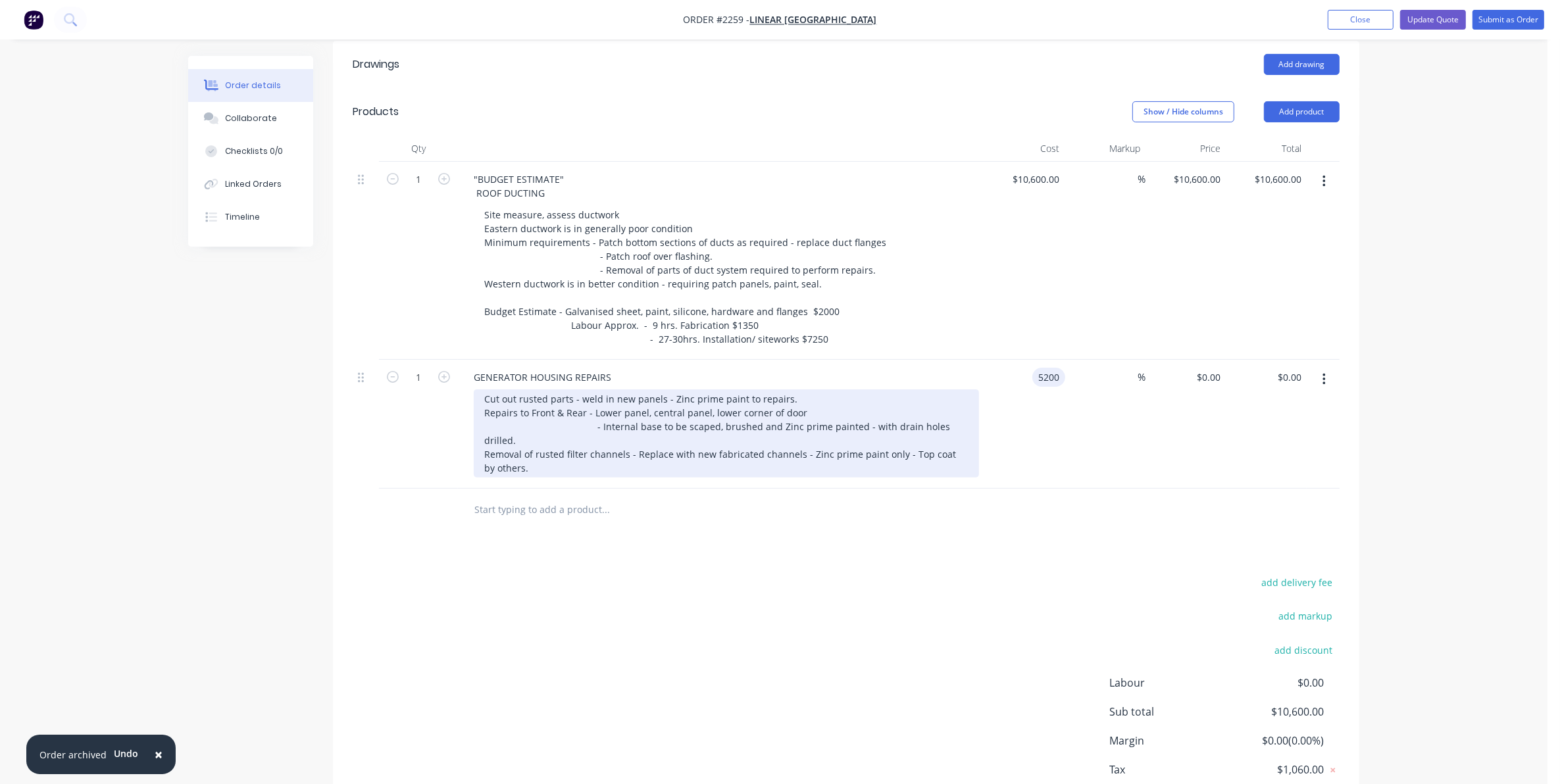
type input "$5,200.00"
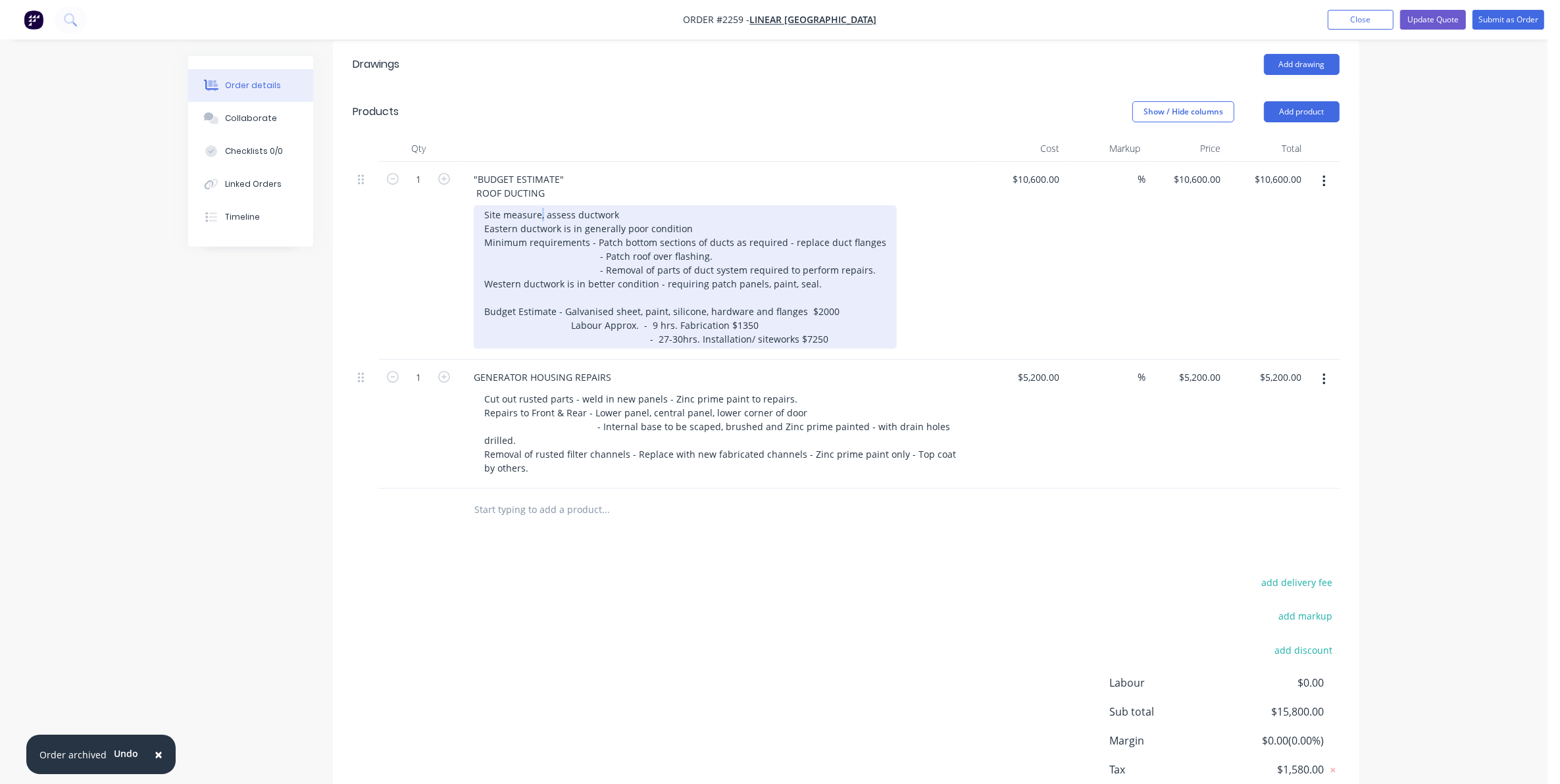
click at [544, 205] on div "Site measure, assess ductwork Eastern ductwork is in generally poor condition M…" at bounding box center [685, 276] width 423 height 143
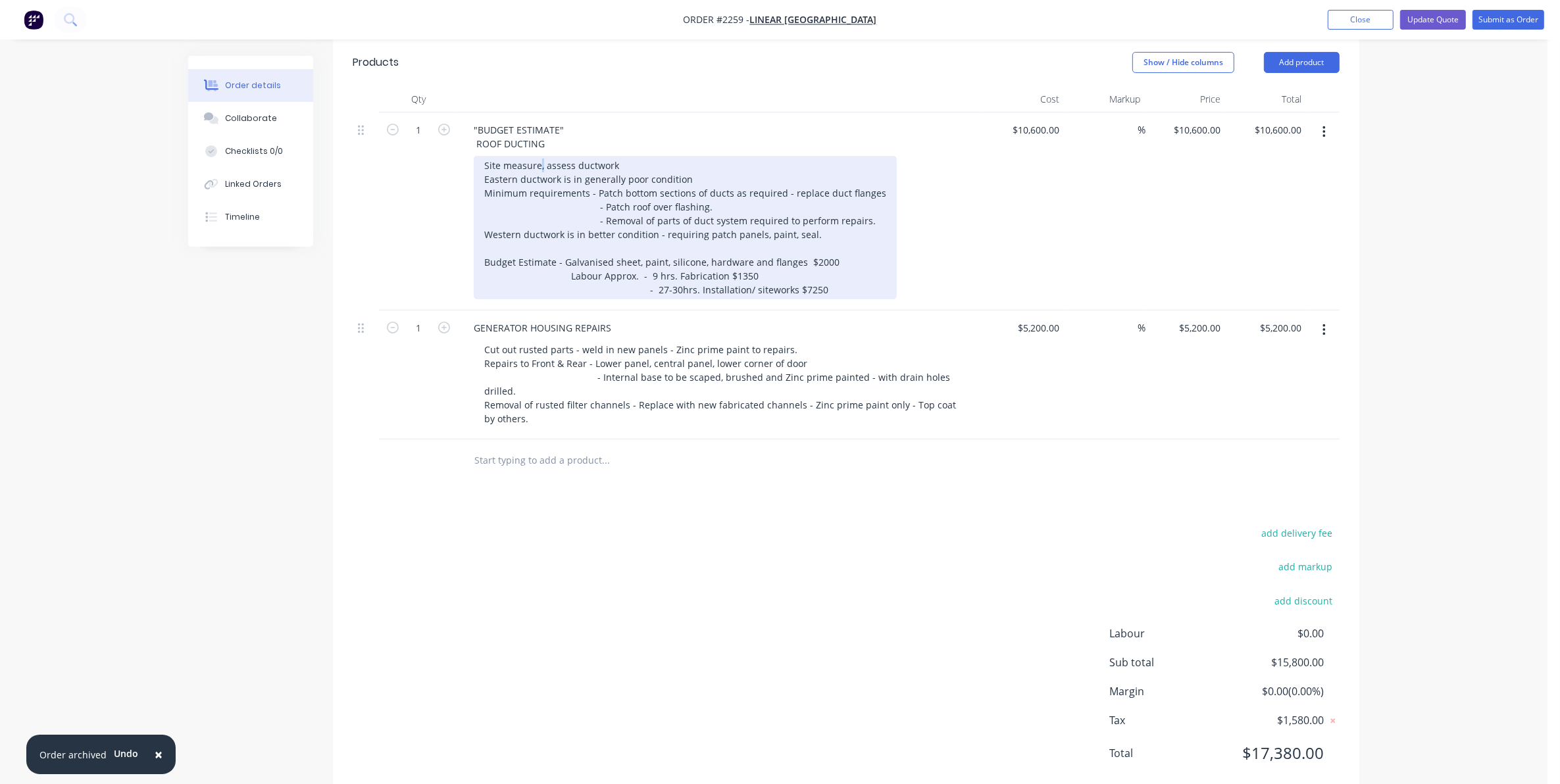
scroll to position [401, 0]
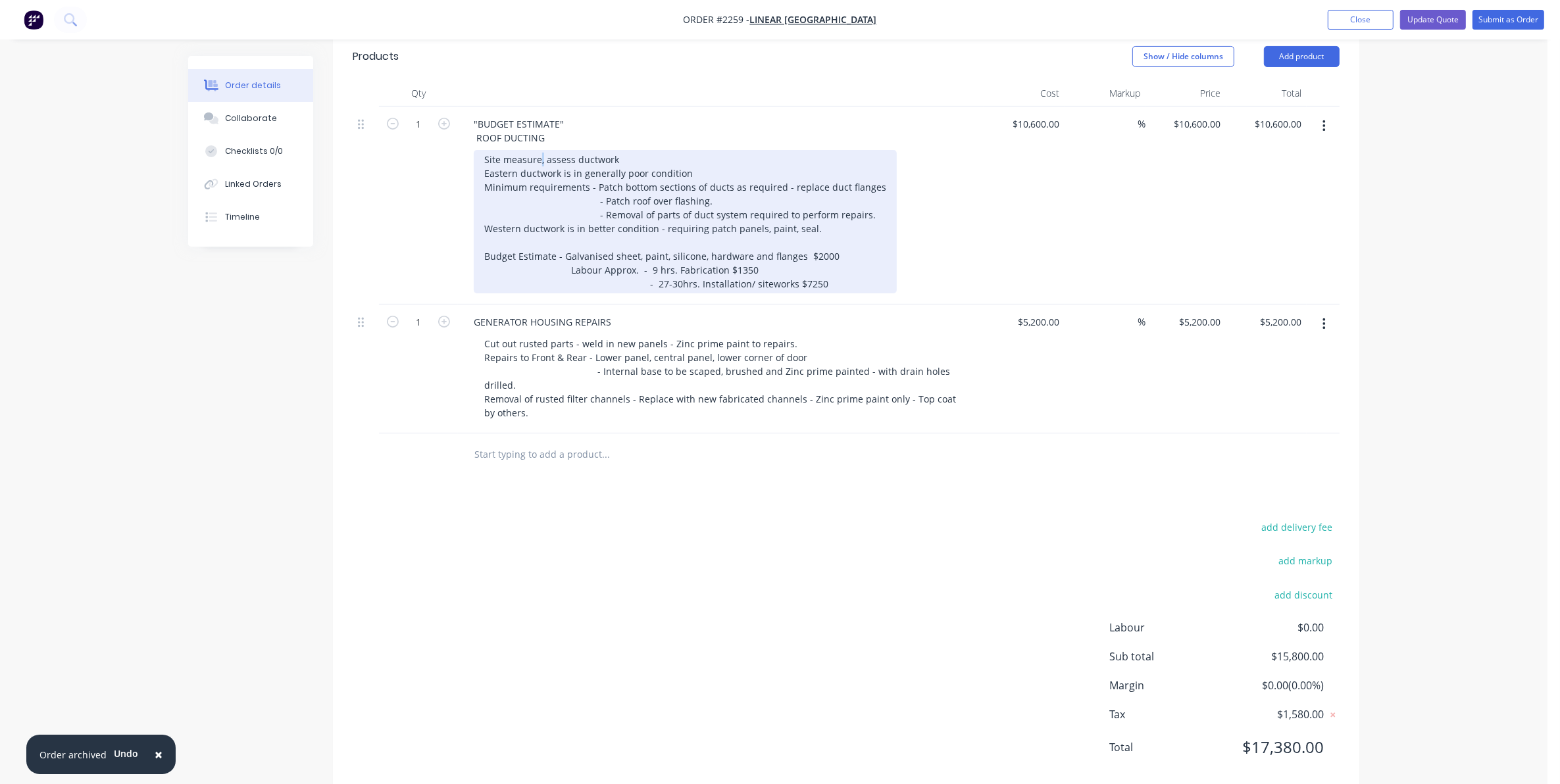
click at [543, 150] on div "Site measure, assess ductwork Eastern ductwork is in generally poor condition M…" at bounding box center [685, 222] width 423 height 143
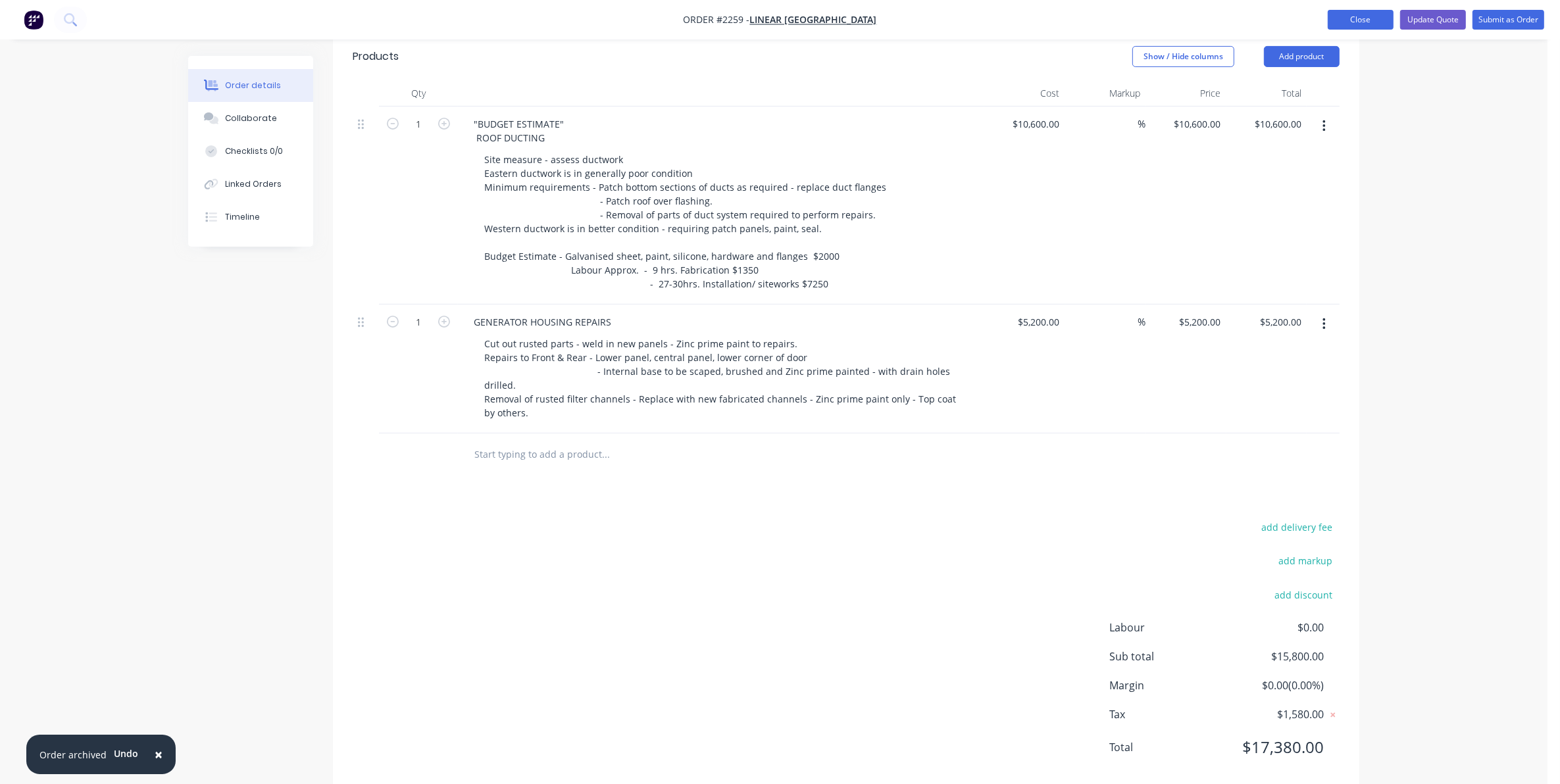
click at [1357, 18] on button "Close" at bounding box center [1360, 20] width 66 height 20
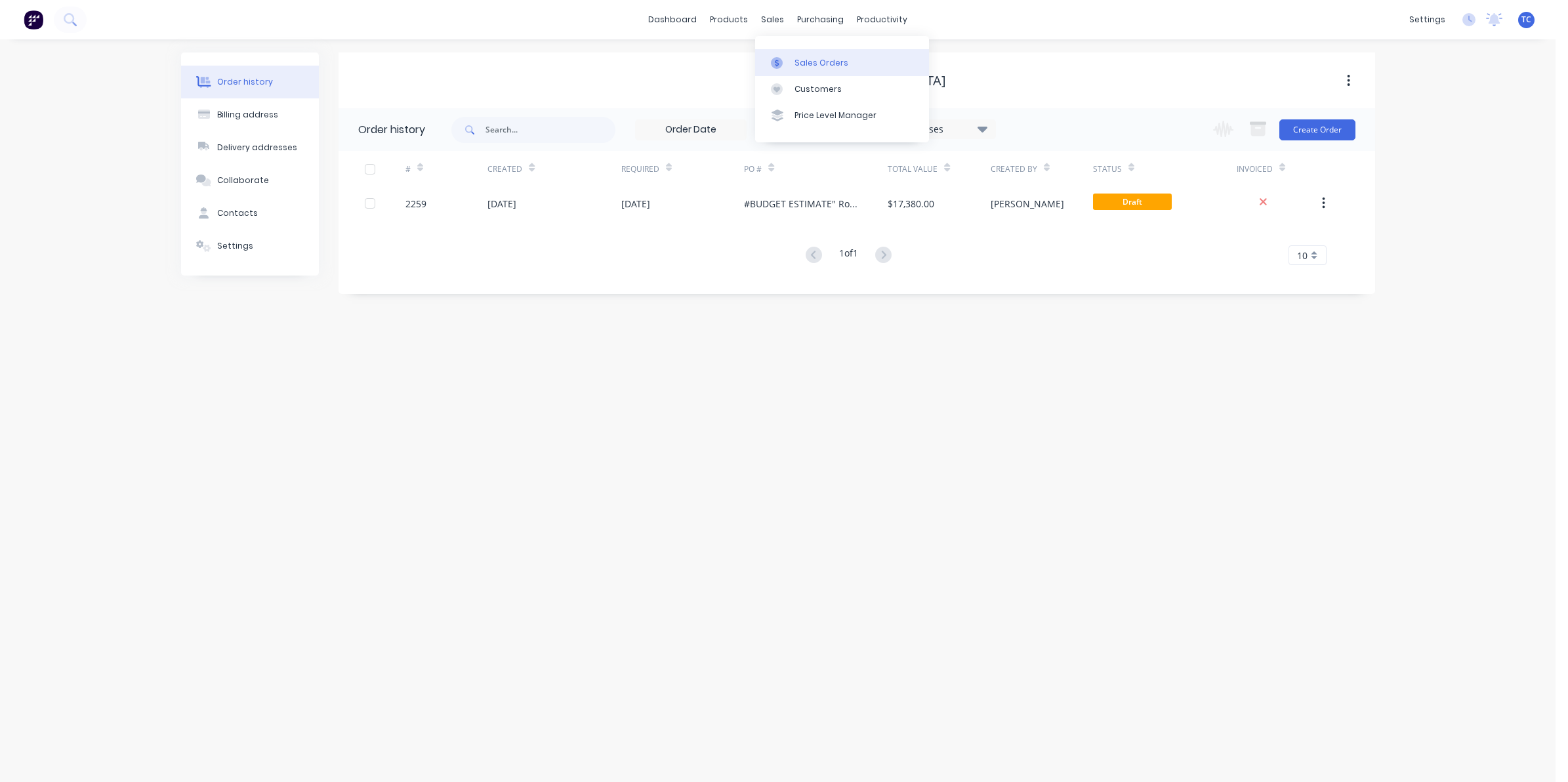
click at [807, 59] on div "Sales Orders" at bounding box center [821, 63] width 54 height 12
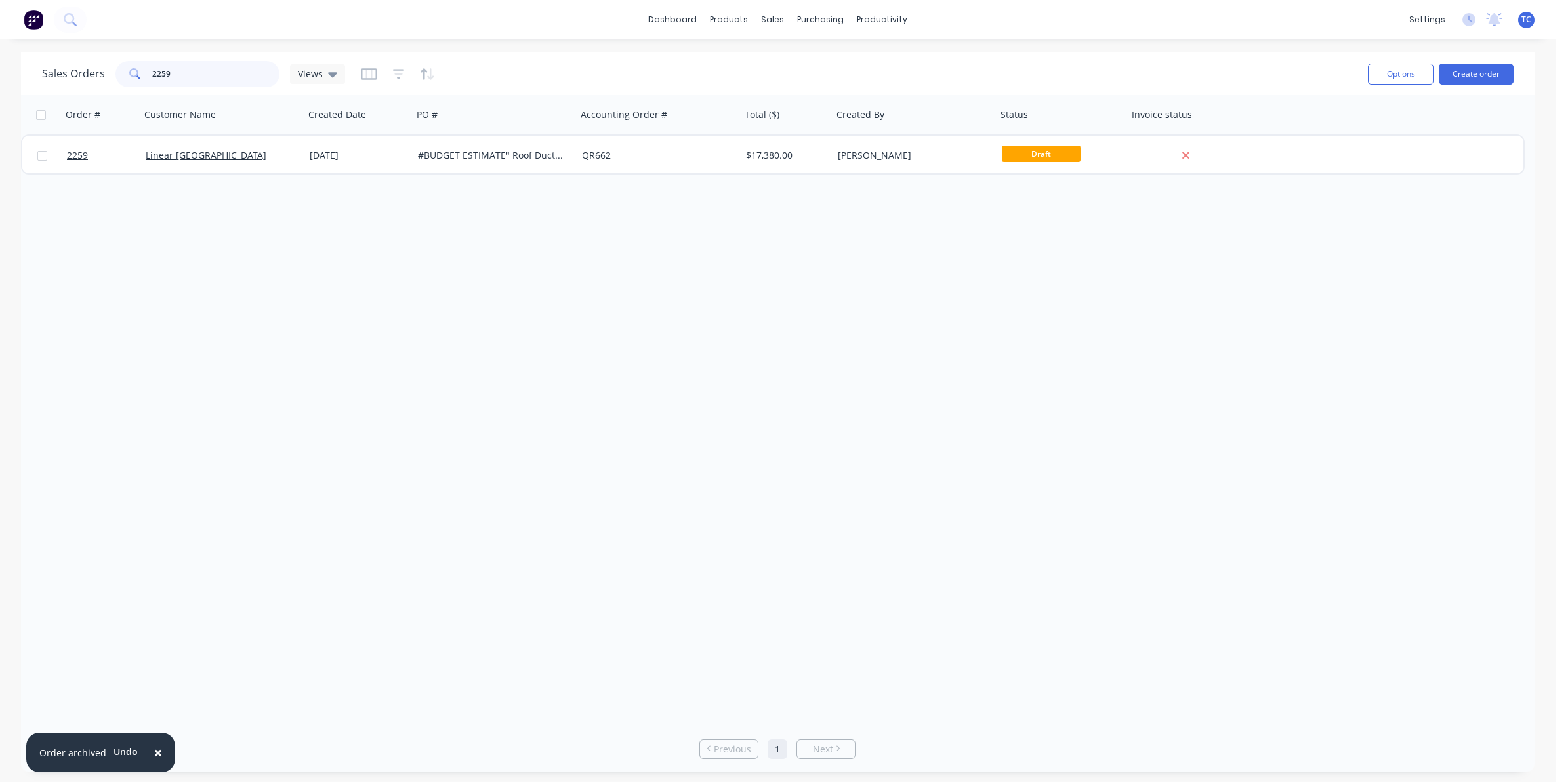
drag, startPoint x: 174, startPoint y: 72, endPoint x: 140, endPoint y: 70, distance: 34.1
click at [140, 70] on div "2259" at bounding box center [198, 74] width 164 height 26
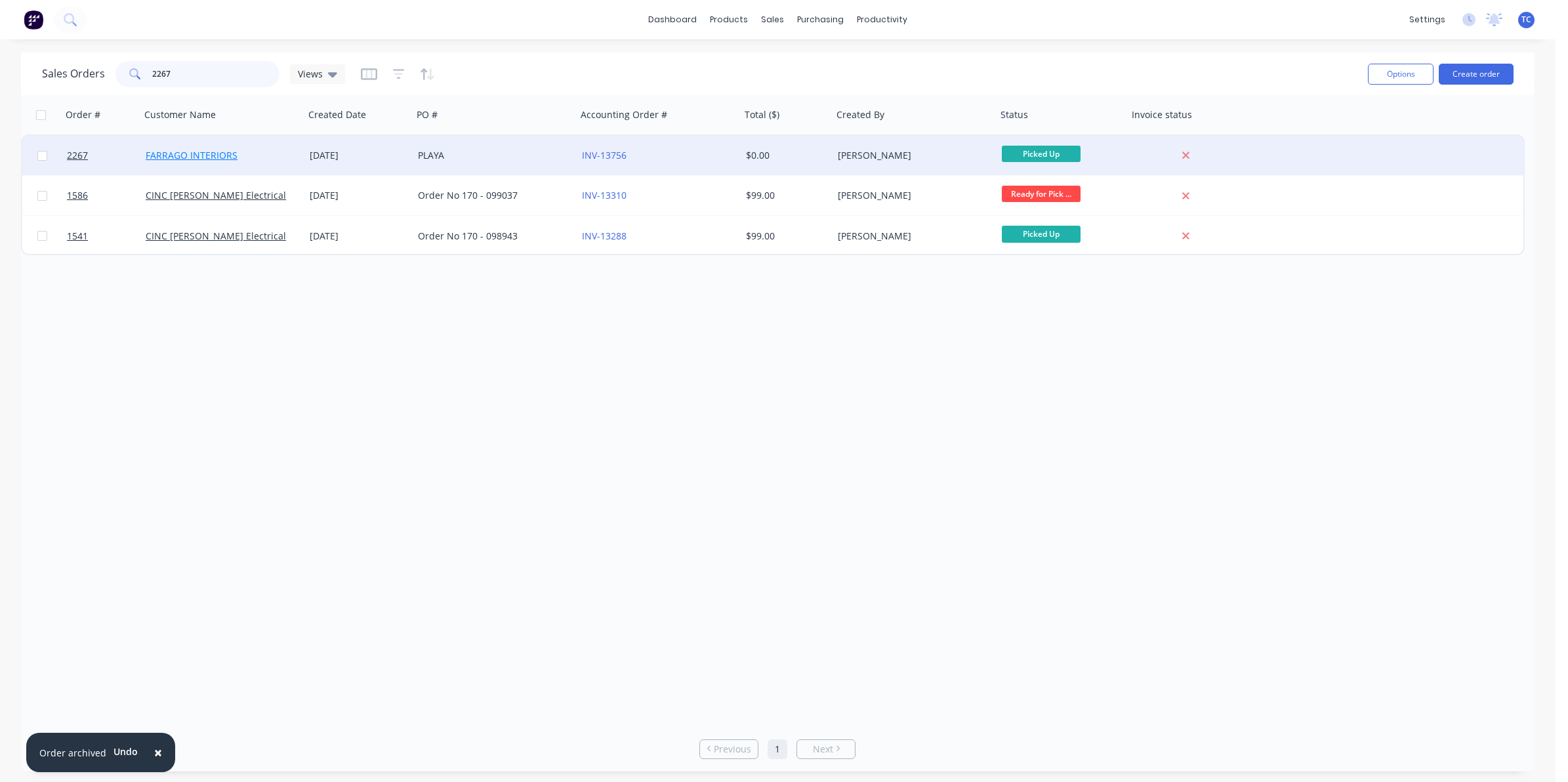
type input "2267"
click at [197, 154] on link "FARRAGO INTERIORS" at bounding box center [191, 155] width 92 height 12
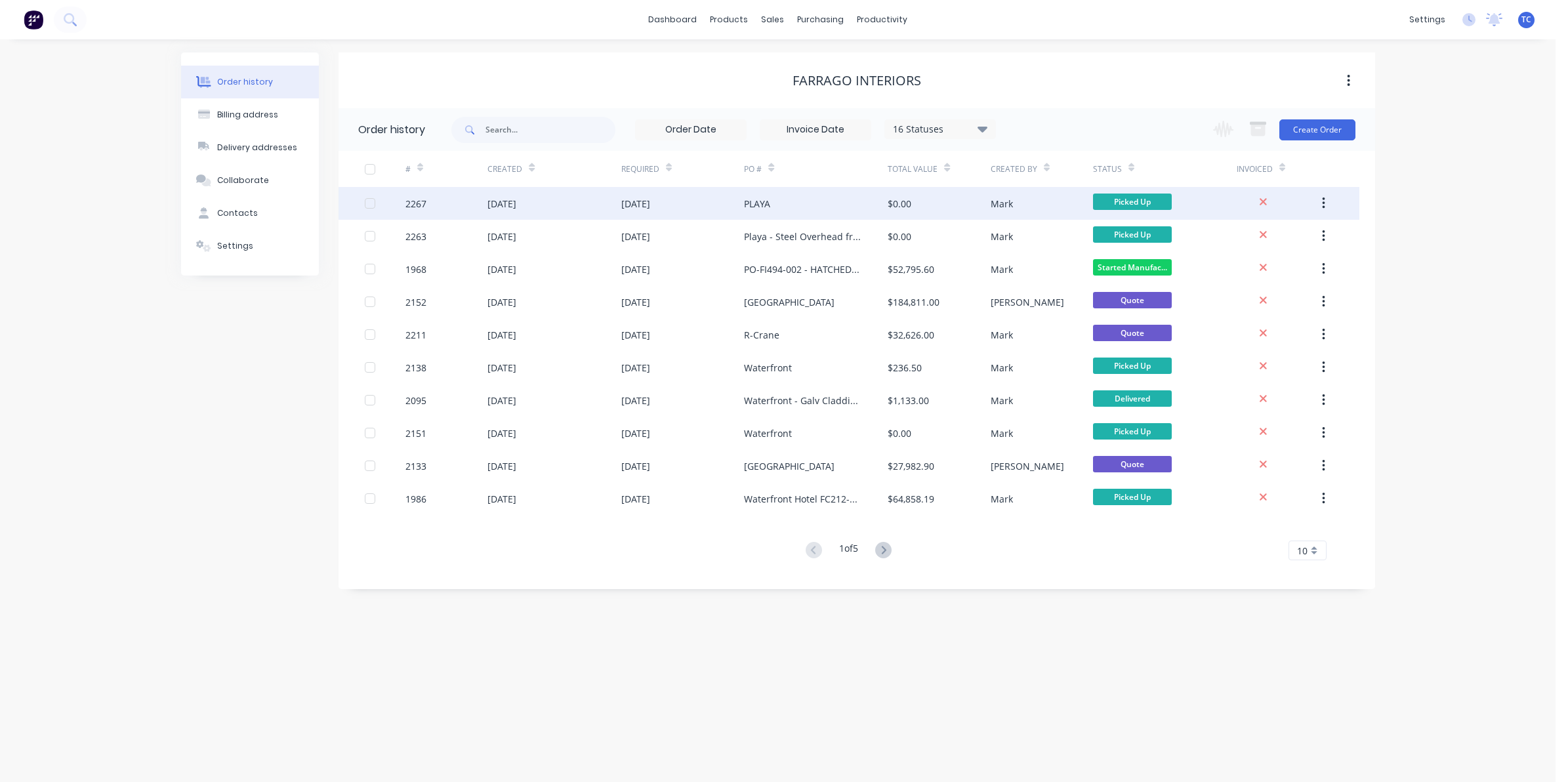
click at [516, 202] on div "[DATE]" at bounding box center [502, 204] width 29 height 14
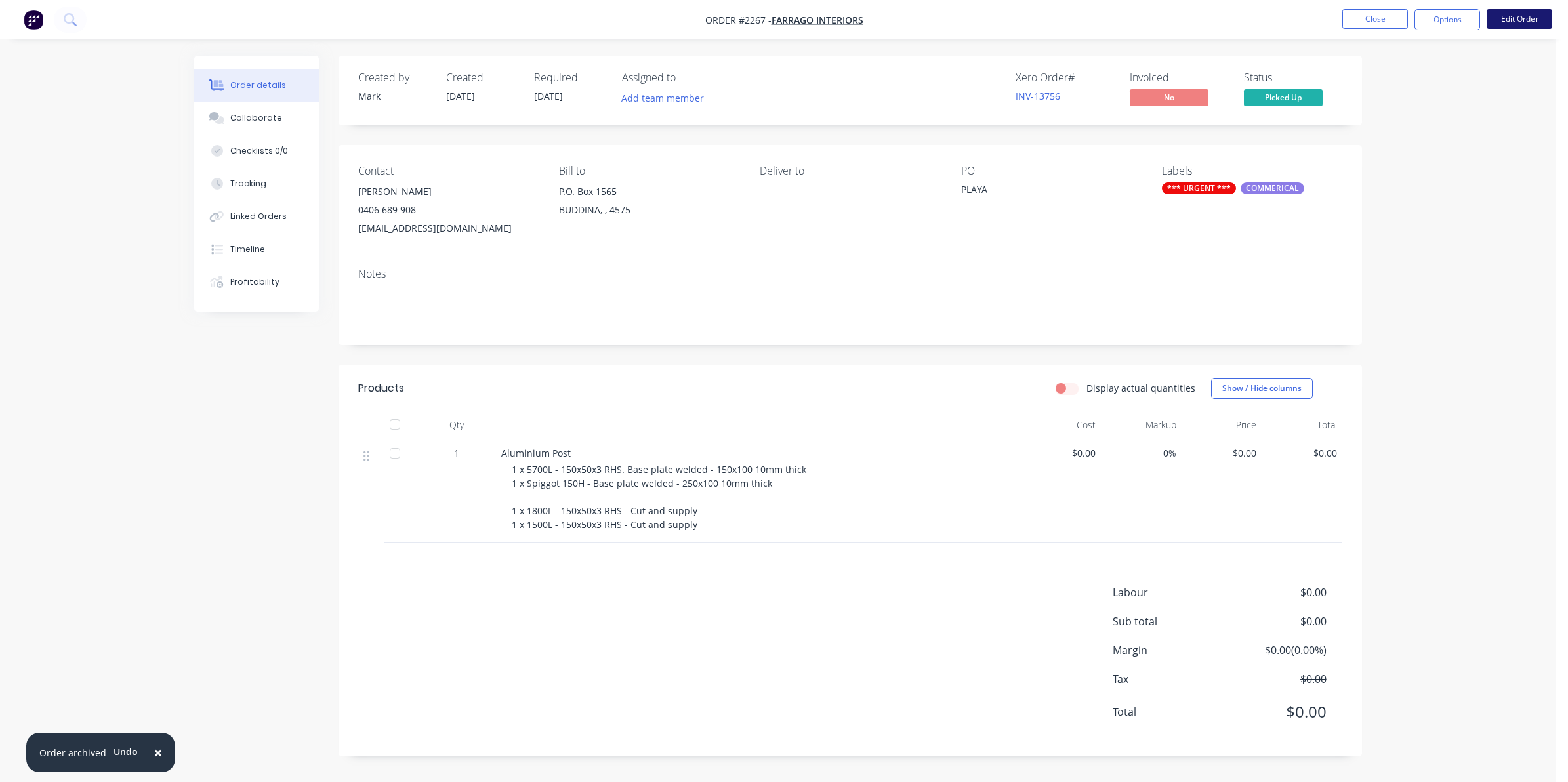
click at [1513, 17] on button "Edit Order" at bounding box center [1520, 19] width 66 height 20
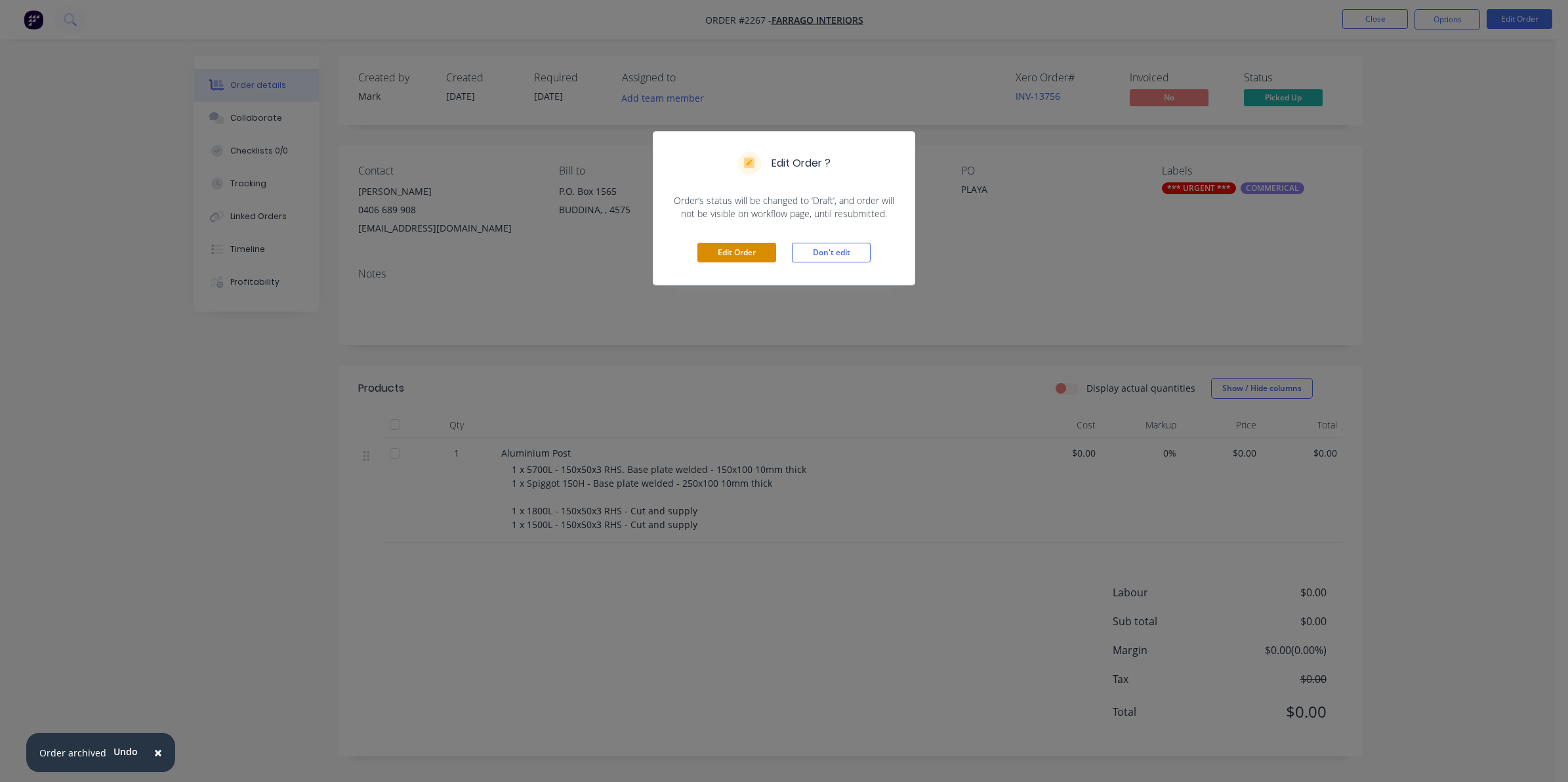
click at [737, 254] on button "Edit Order" at bounding box center [737, 253] width 79 height 20
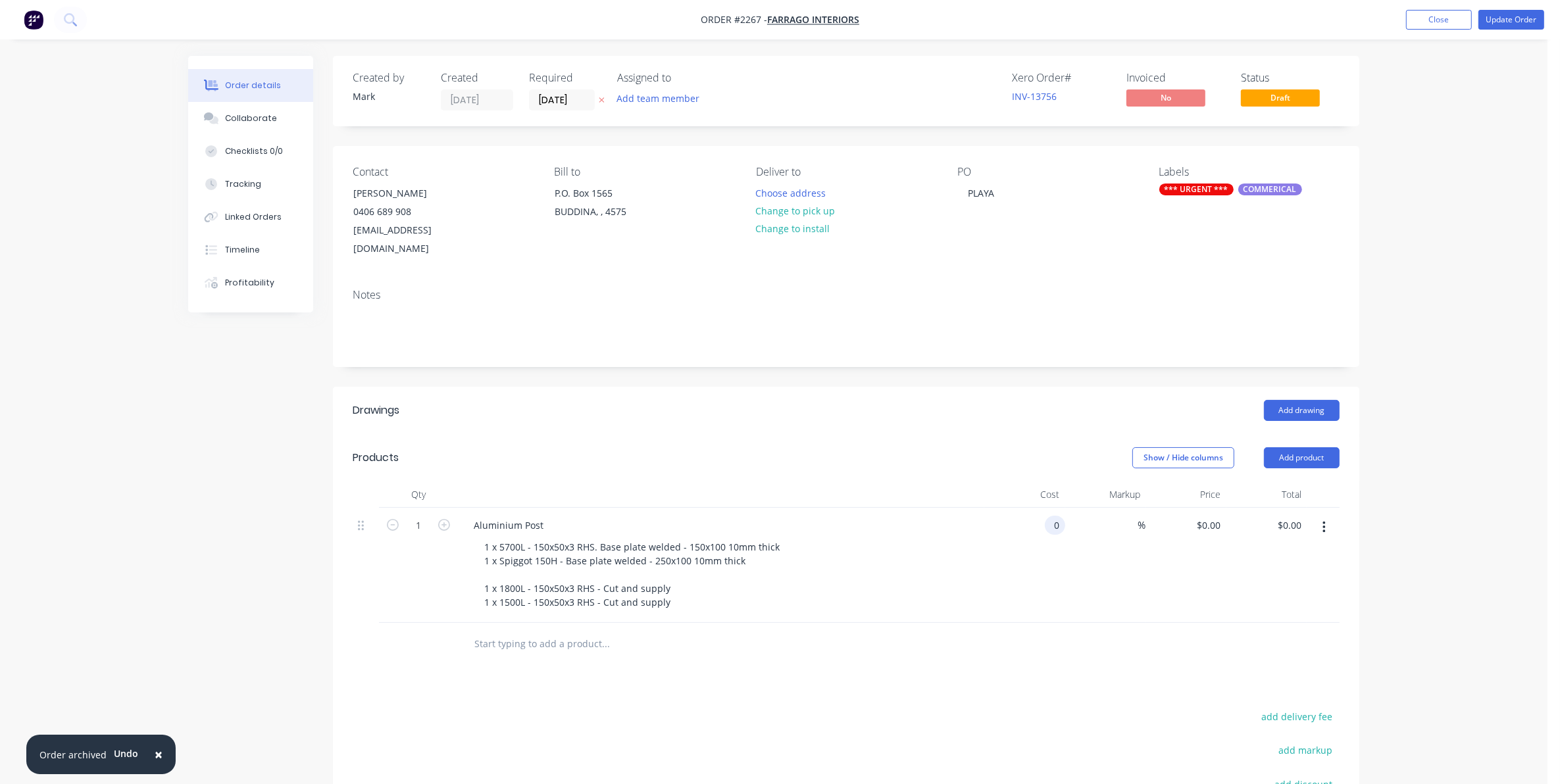
click at [1050, 516] on input "0" at bounding box center [1057, 525] width 15 height 19
type input "$1,562.00"
click at [799, 211] on button "Change to pick up" at bounding box center [795, 210] width 93 height 17
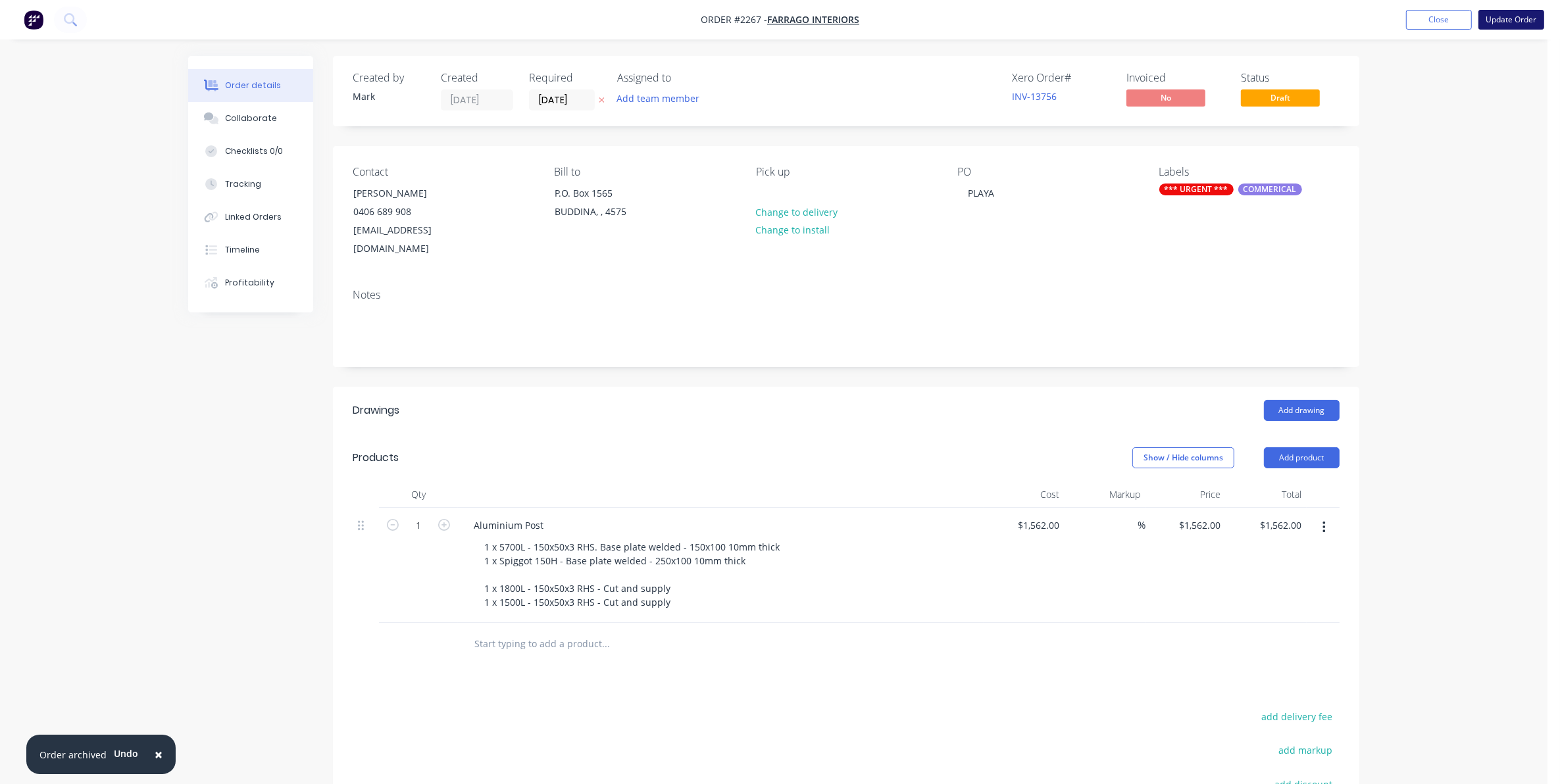
click at [1508, 14] on button "Update Order" at bounding box center [1511, 20] width 66 height 20
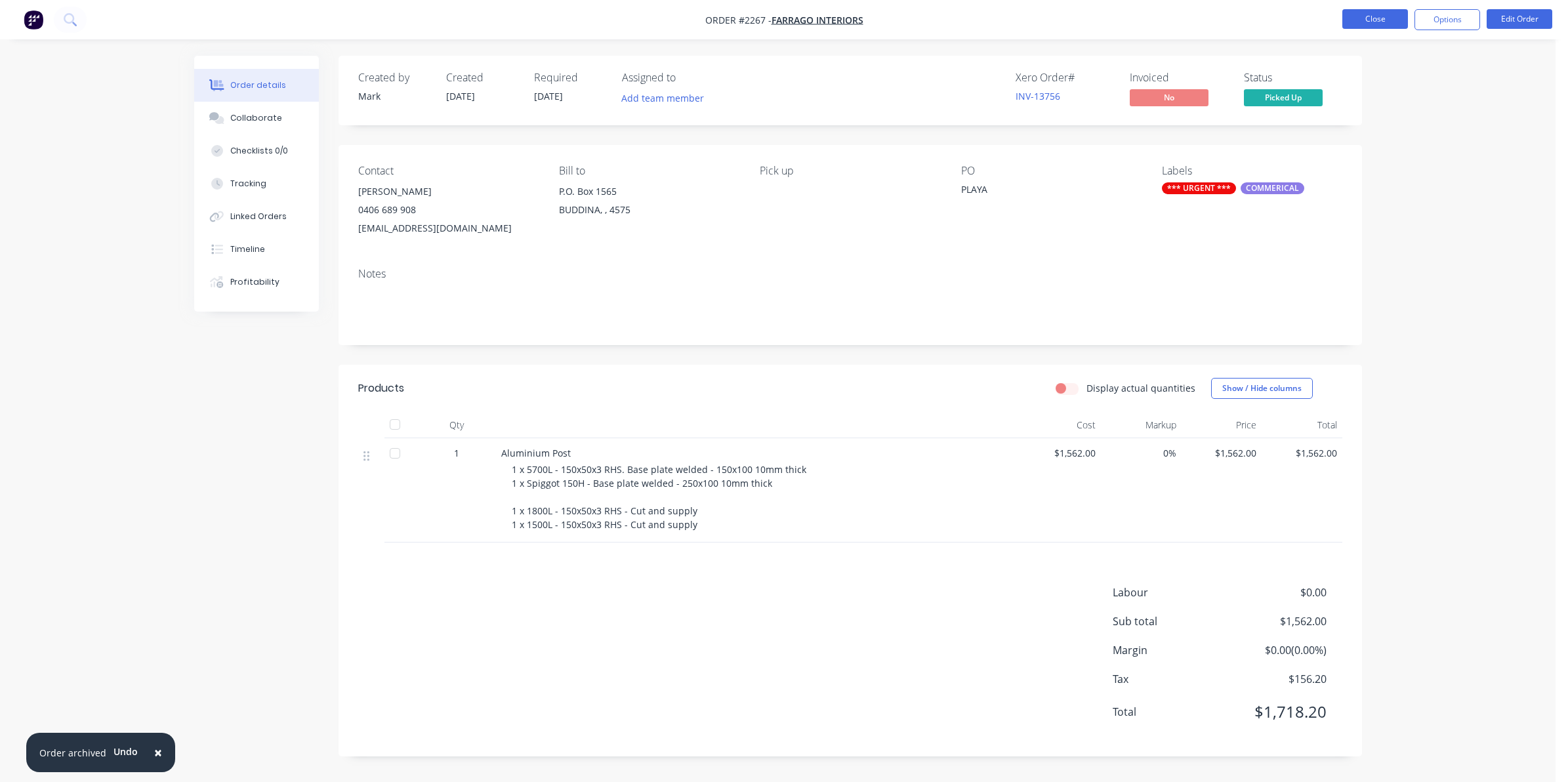
click at [1372, 17] on button "Close" at bounding box center [1375, 19] width 66 height 20
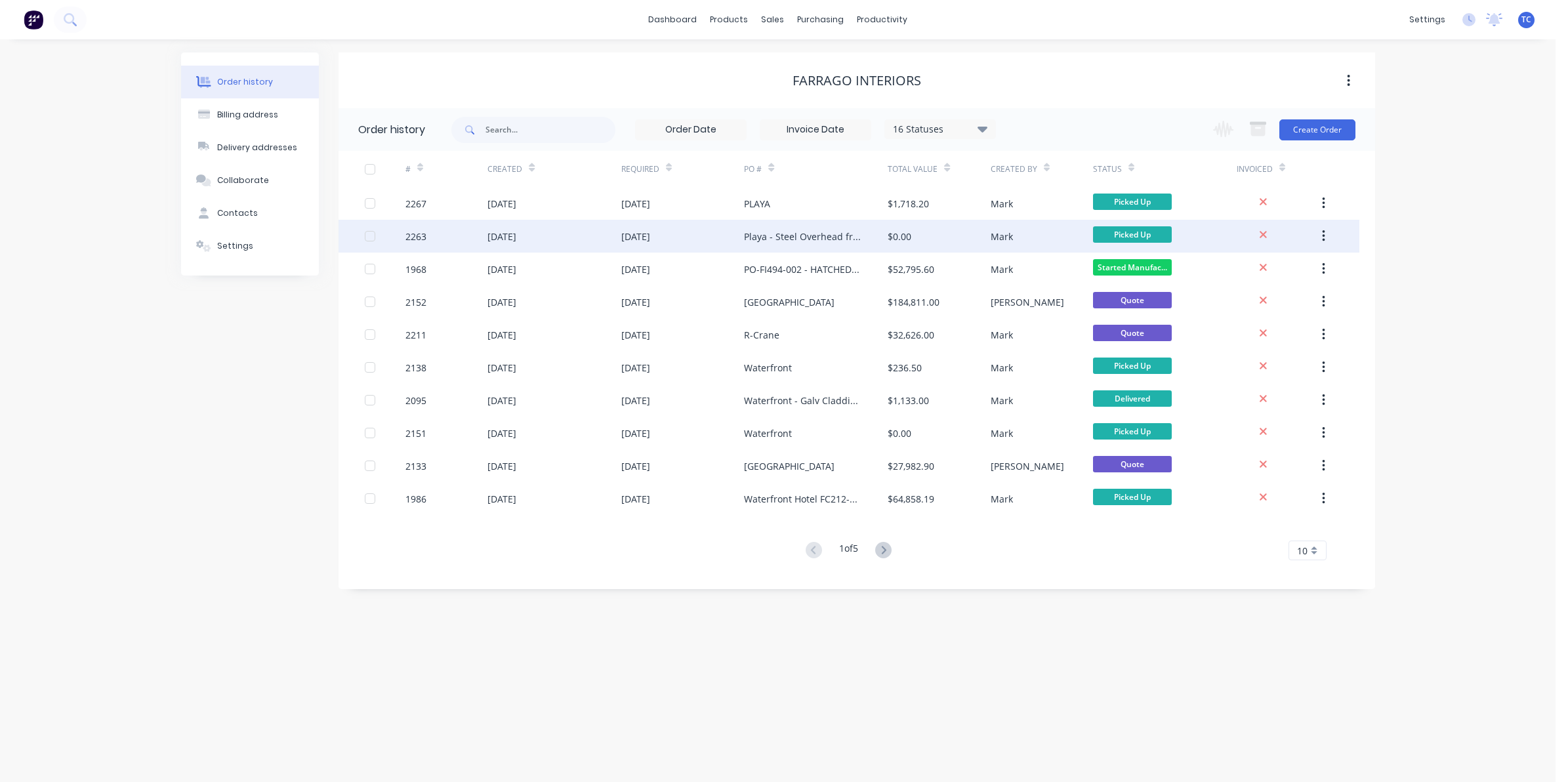
click at [516, 234] on div "[DATE]" at bounding box center [502, 236] width 29 height 14
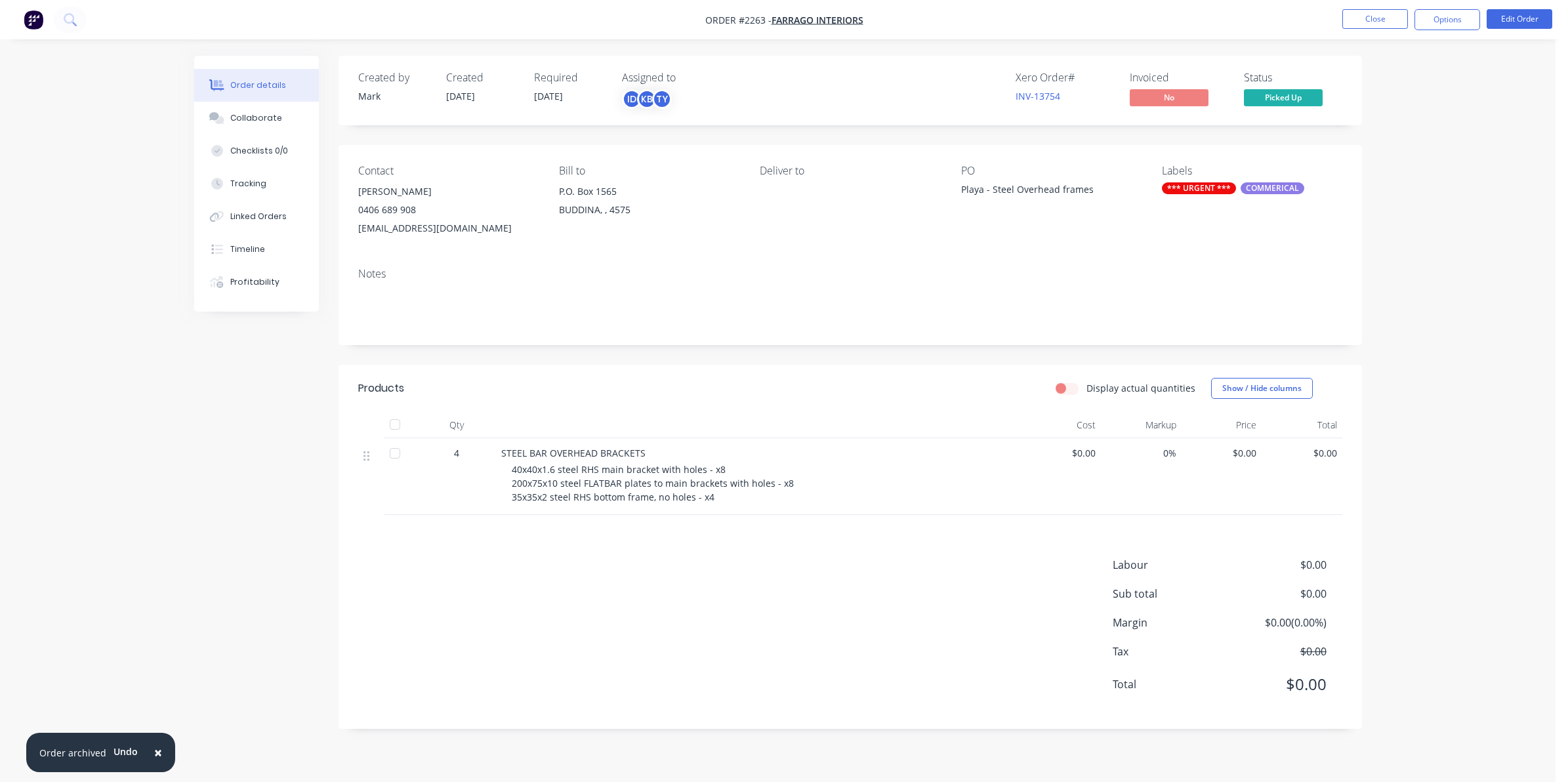
click at [553, 96] on span "[DATE]" at bounding box center [549, 96] width 29 height 12
click at [1517, 17] on button "Edit Order" at bounding box center [1520, 19] width 66 height 20
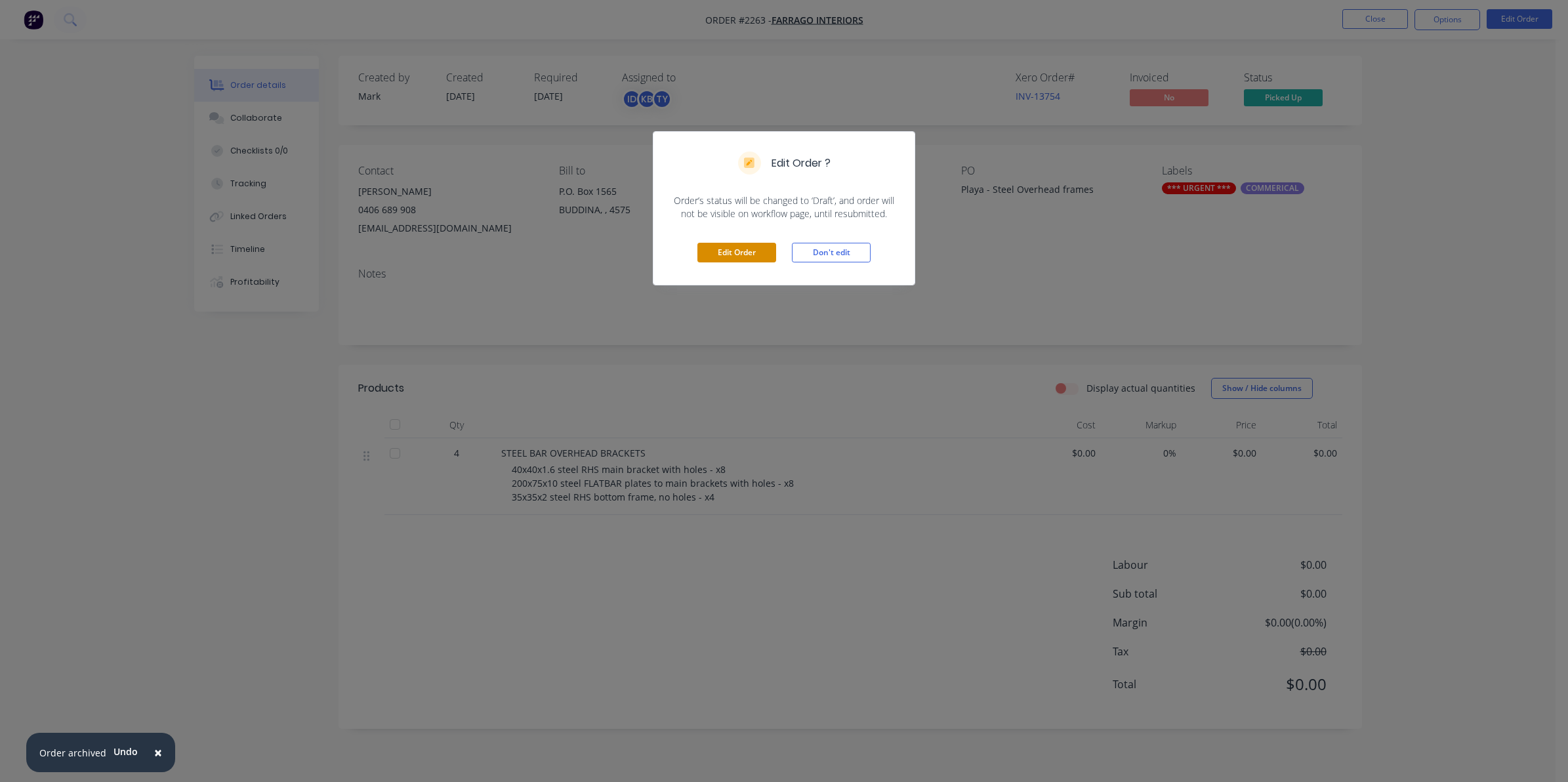
click at [735, 250] on button "Edit Order" at bounding box center [737, 253] width 79 height 20
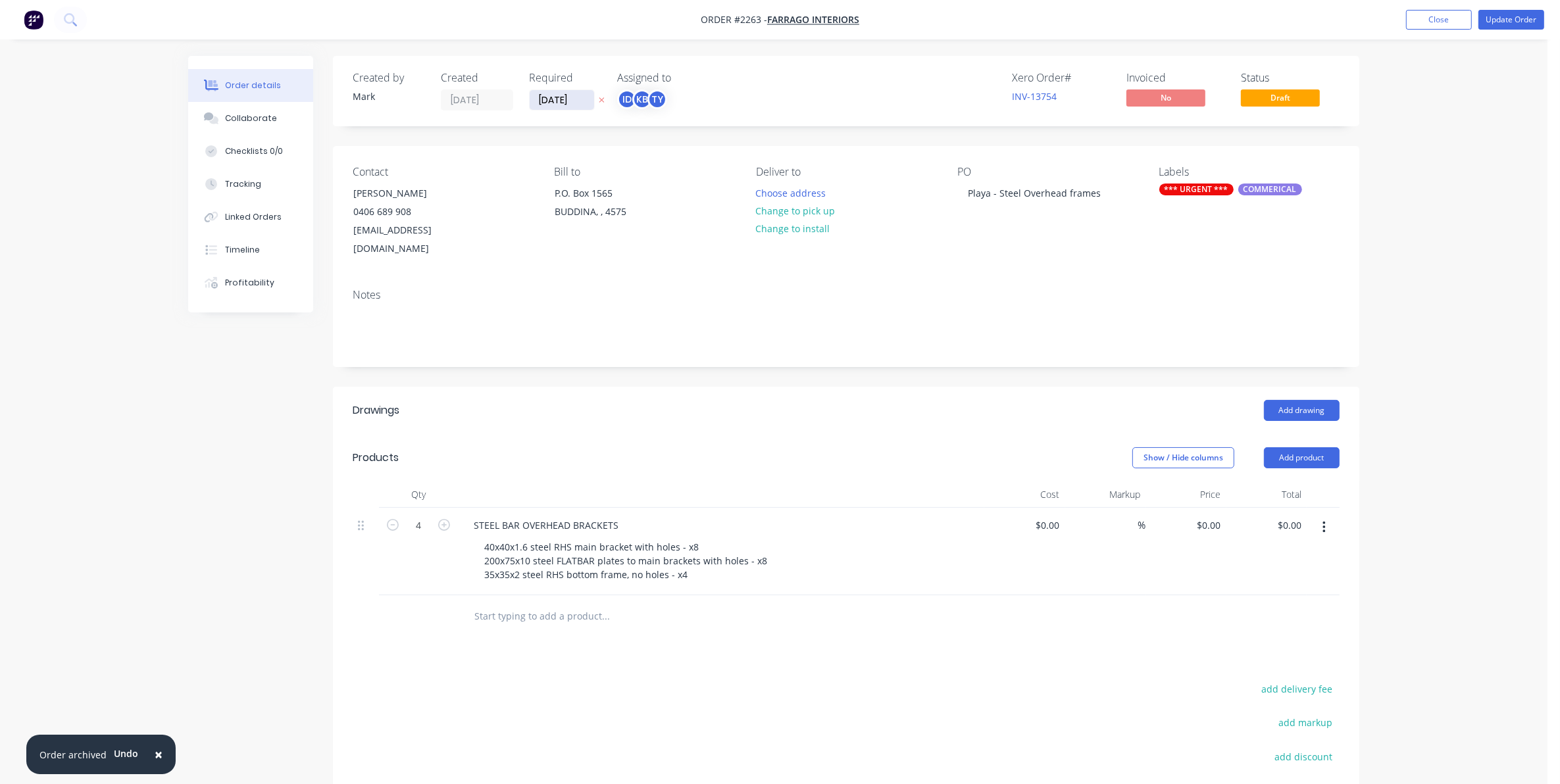
click at [561, 92] on input "[DATE]" at bounding box center [562, 100] width 65 height 20
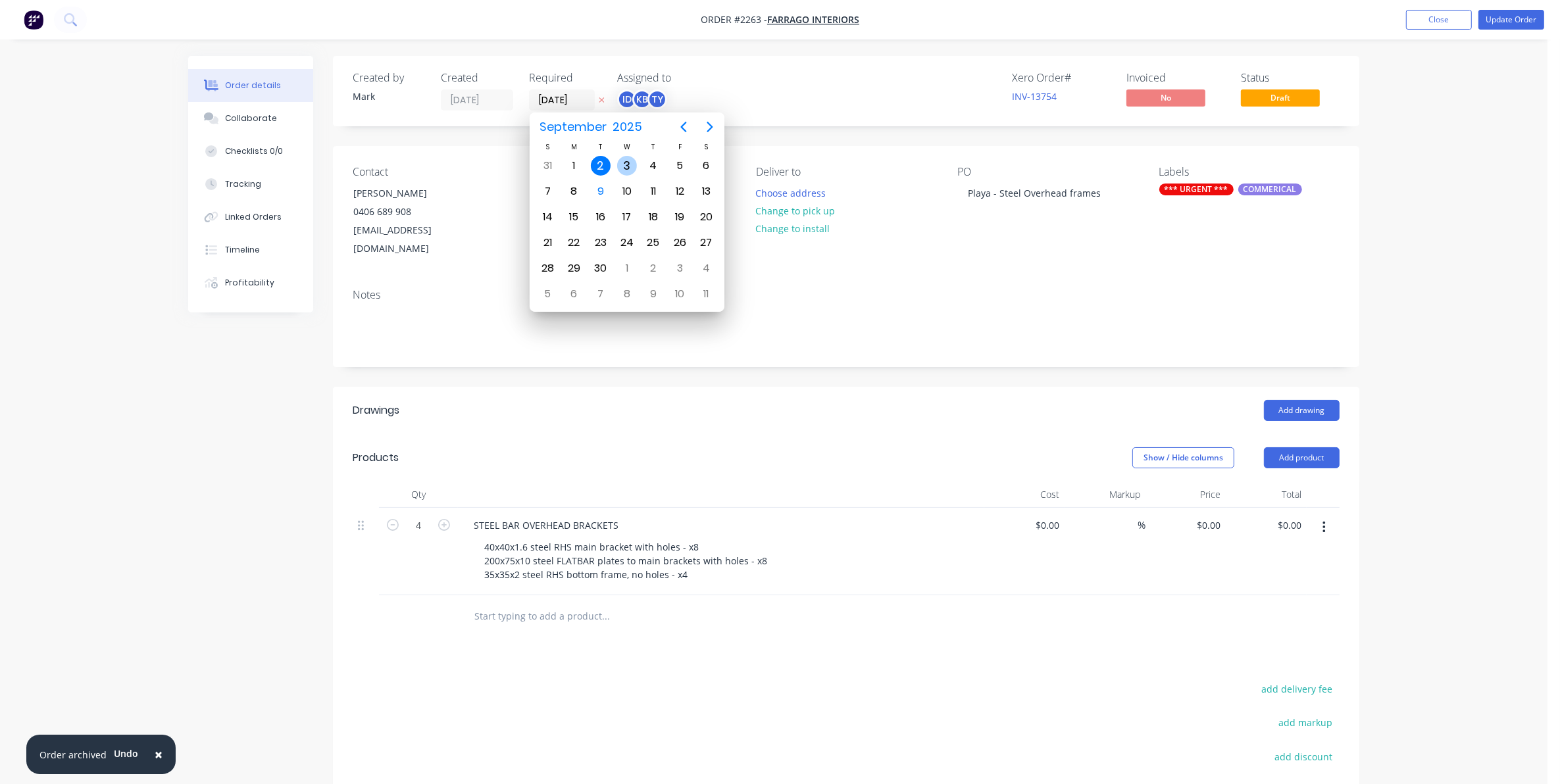
click at [632, 160] on div "3" at bounding box center [627, 165] width 20 height 20
type input "[DATE]"
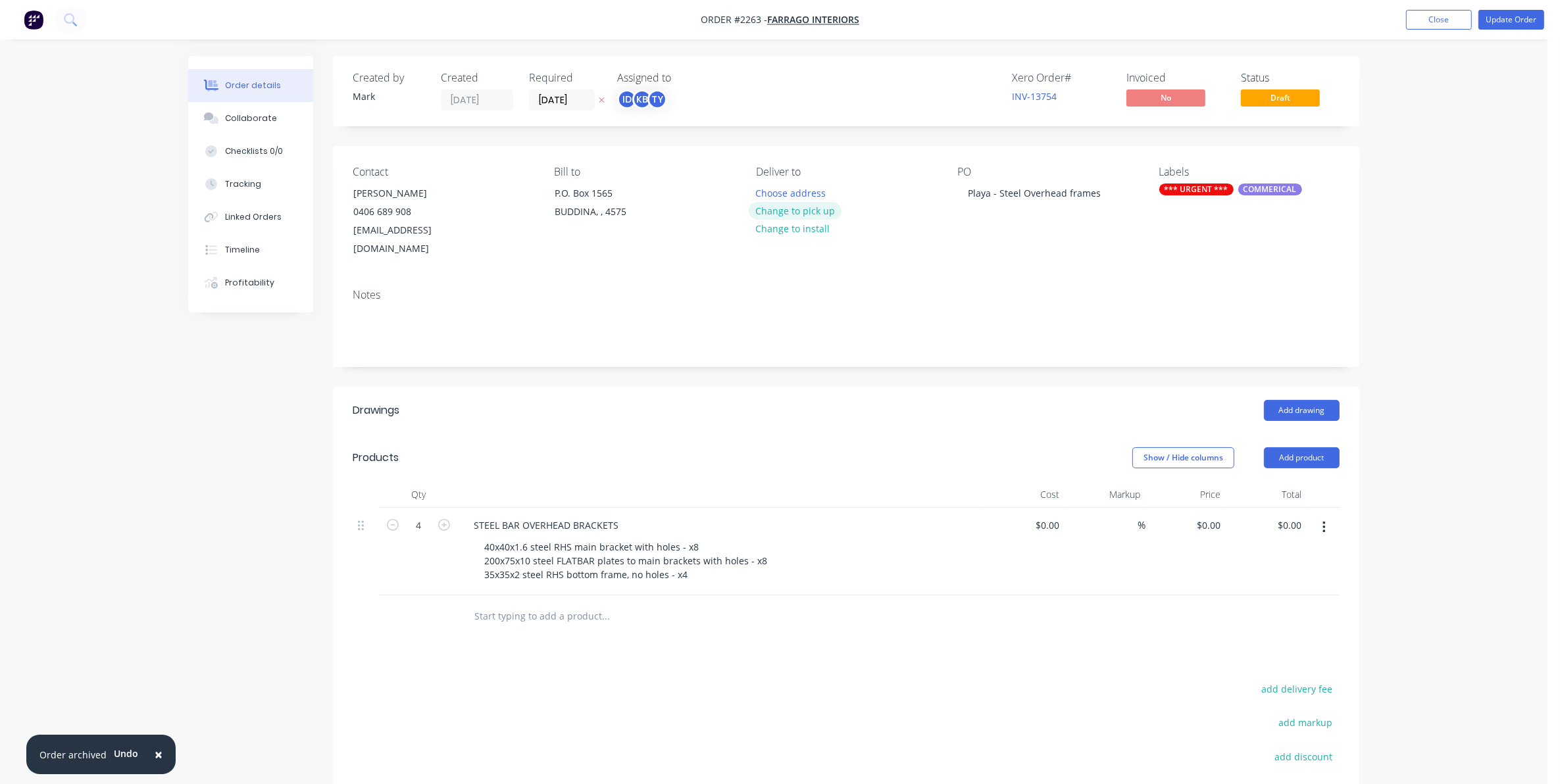
click at [799, 209] on button "Change to pick up" at bounding box center [795, 210] width 93 height 17
click at [1050, 516] on input "0" at bounding box center [1057, 525] width 15 height 19
type input "$2,816.00"
type input "$11,264.00"
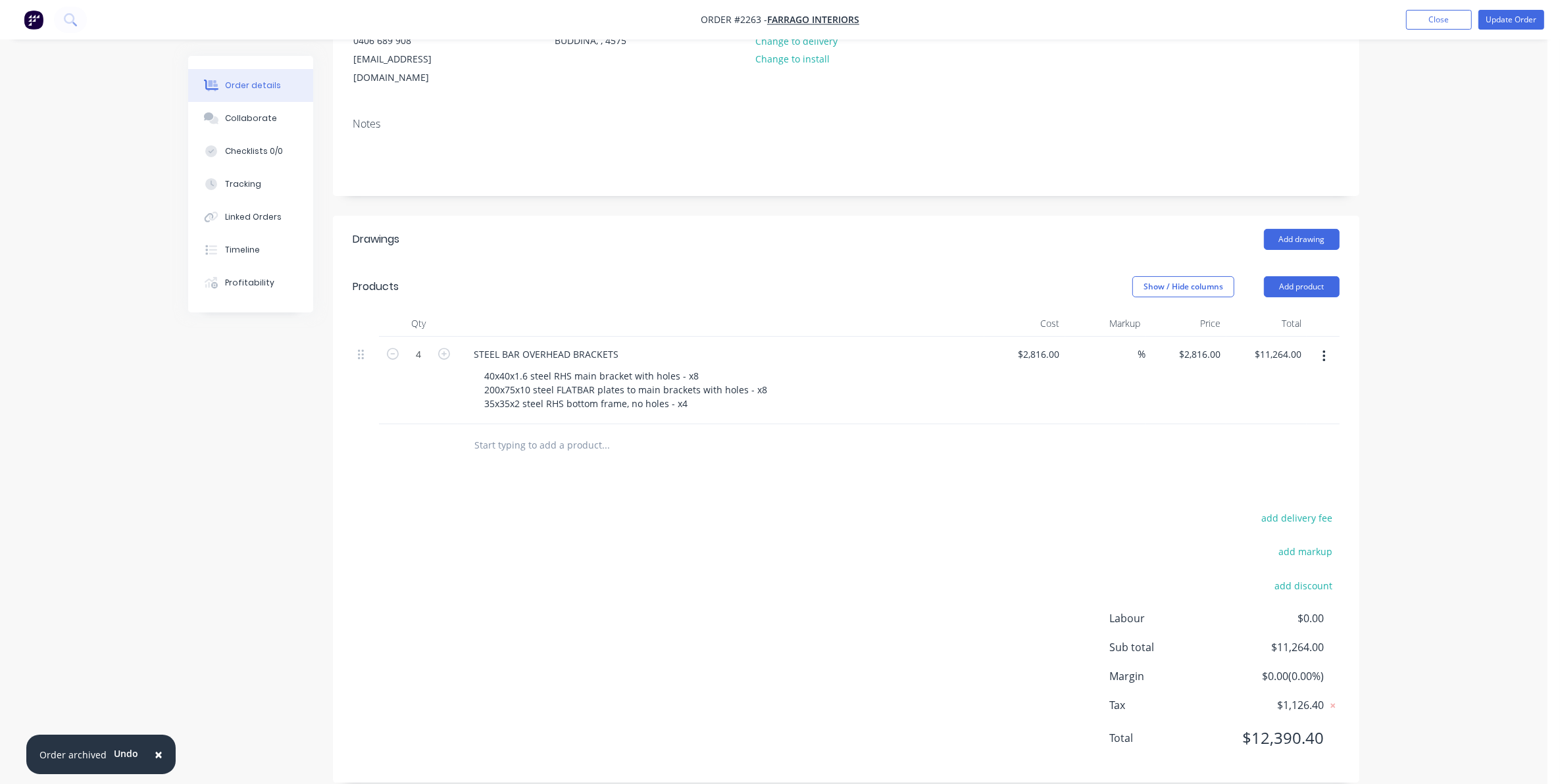
scroll to position [172, 0]
click at [392, 348] on icon "button" at bounding box center [393, 354] width 12 height 12
type input "3"
type input "$8,448.00"
click at [392, 348] on icon "button" at bounding box center [393, 354] width 12 height 12
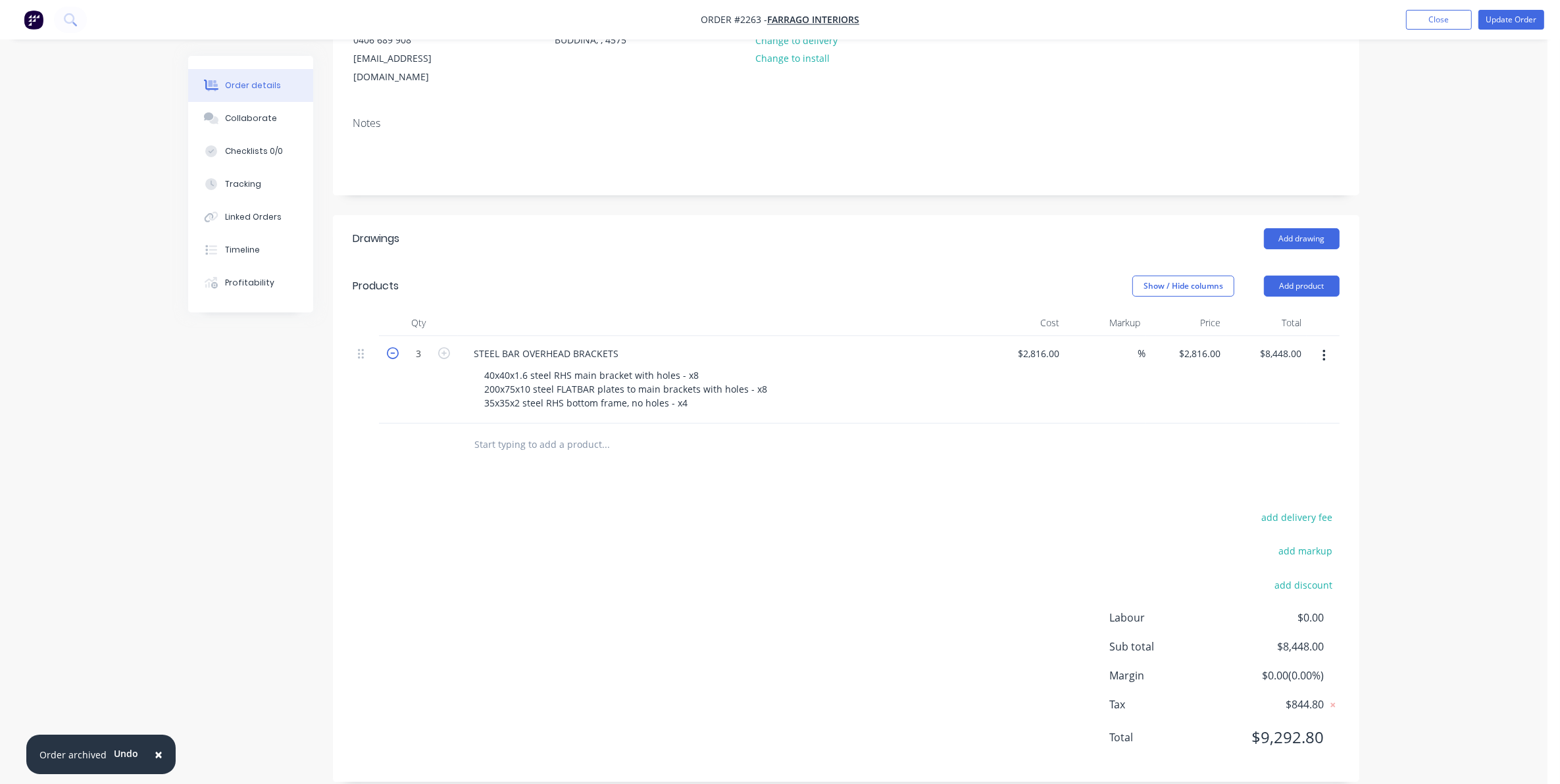
type input "2"
type input "$5,632.00"
click at [392, 348] on icon "button" at bounding box center [393, 354] width 12 height 12
type input "1"
type input "$2,816.00"
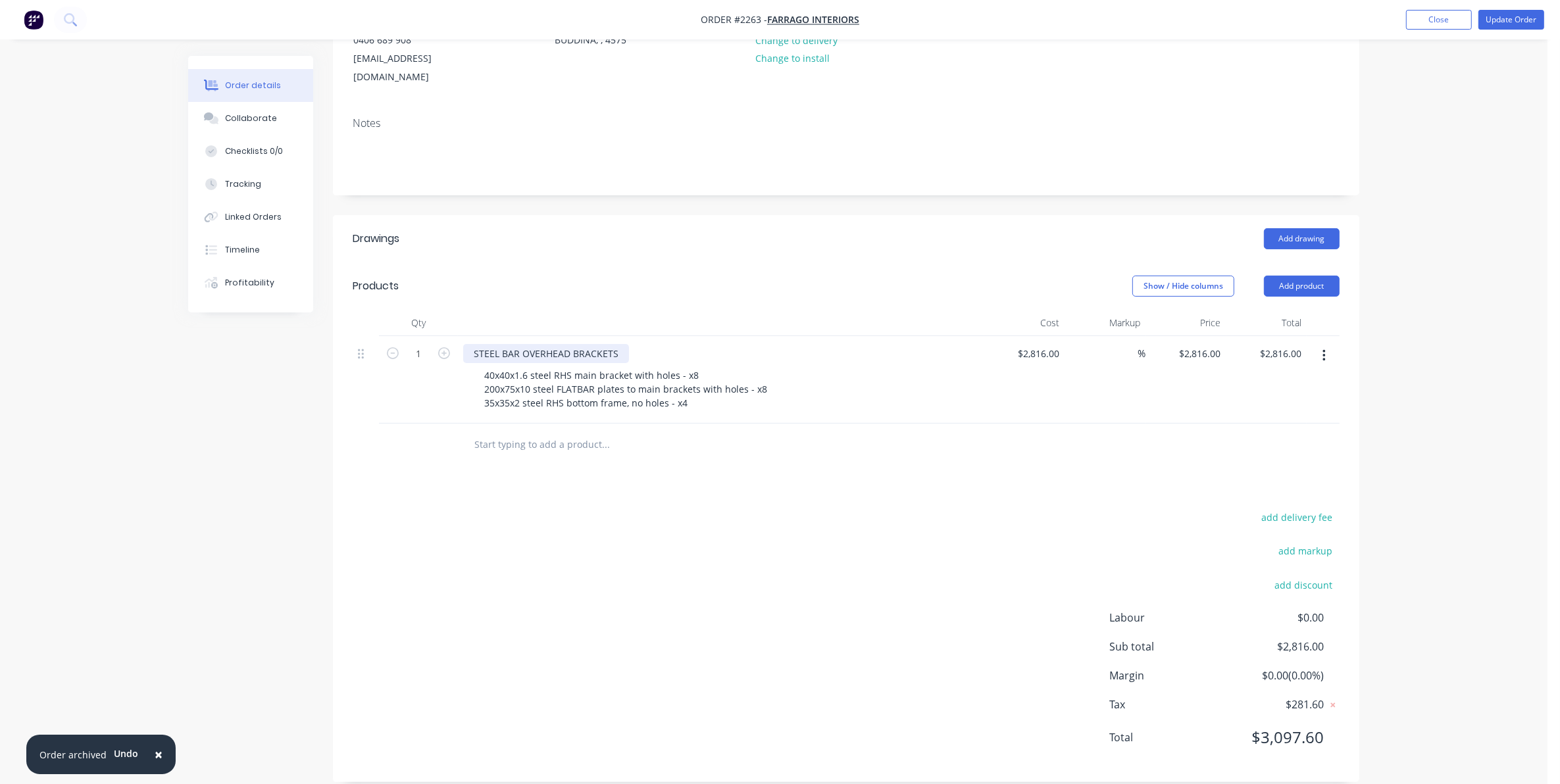
click at [471, 344] on div "STEEL BAR OVERHEAD BRACKETS" at bounding box center [546, 353] width 165 height 19
click at [1508, 17] on button "Update Order" at bounding box center [1511, 20] width 66 height 20
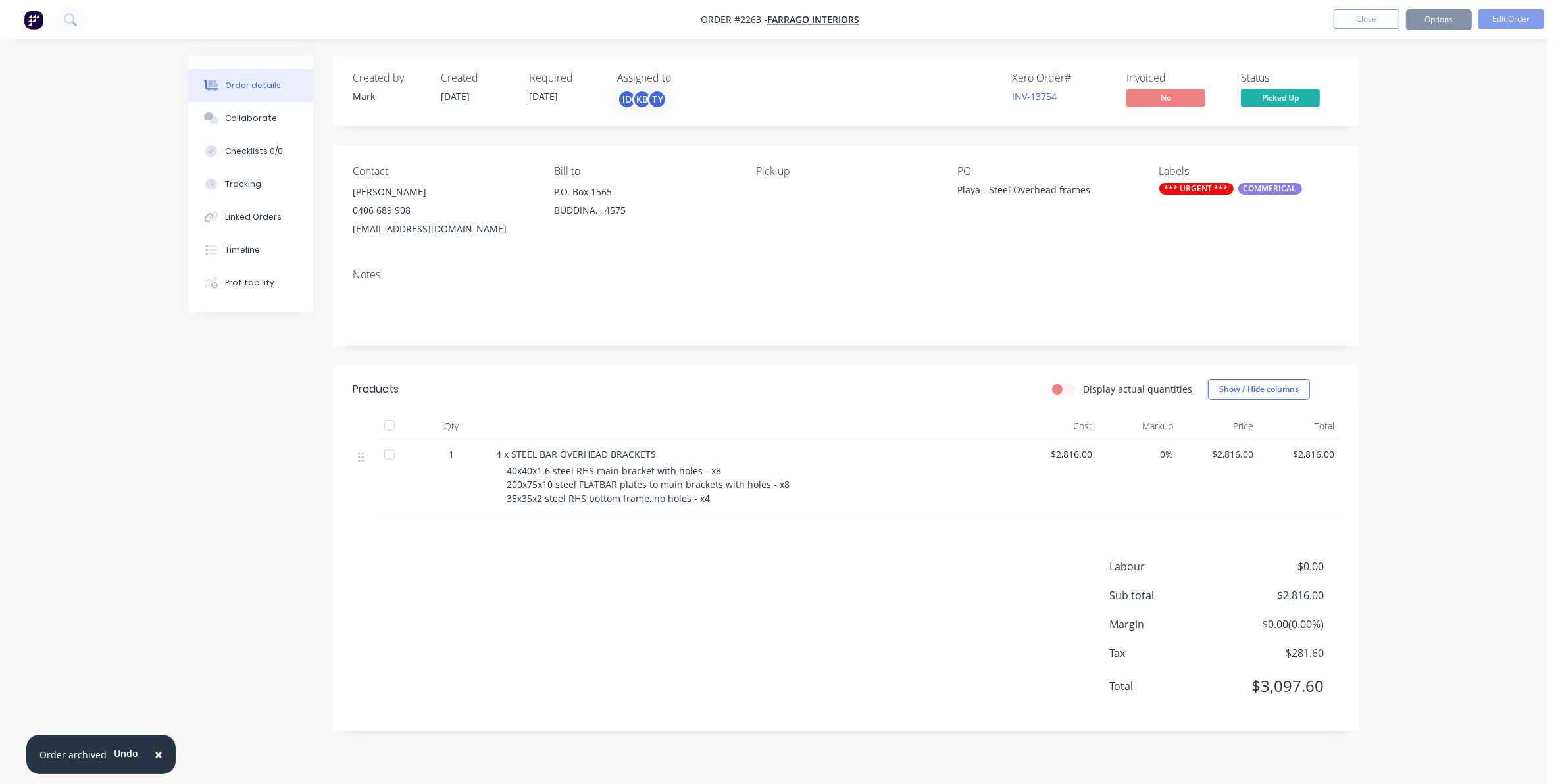
scroll to position [0, 0]
click at [1369, 20] on button "Close" at bounding box center [1379, 19] width 66 height 20
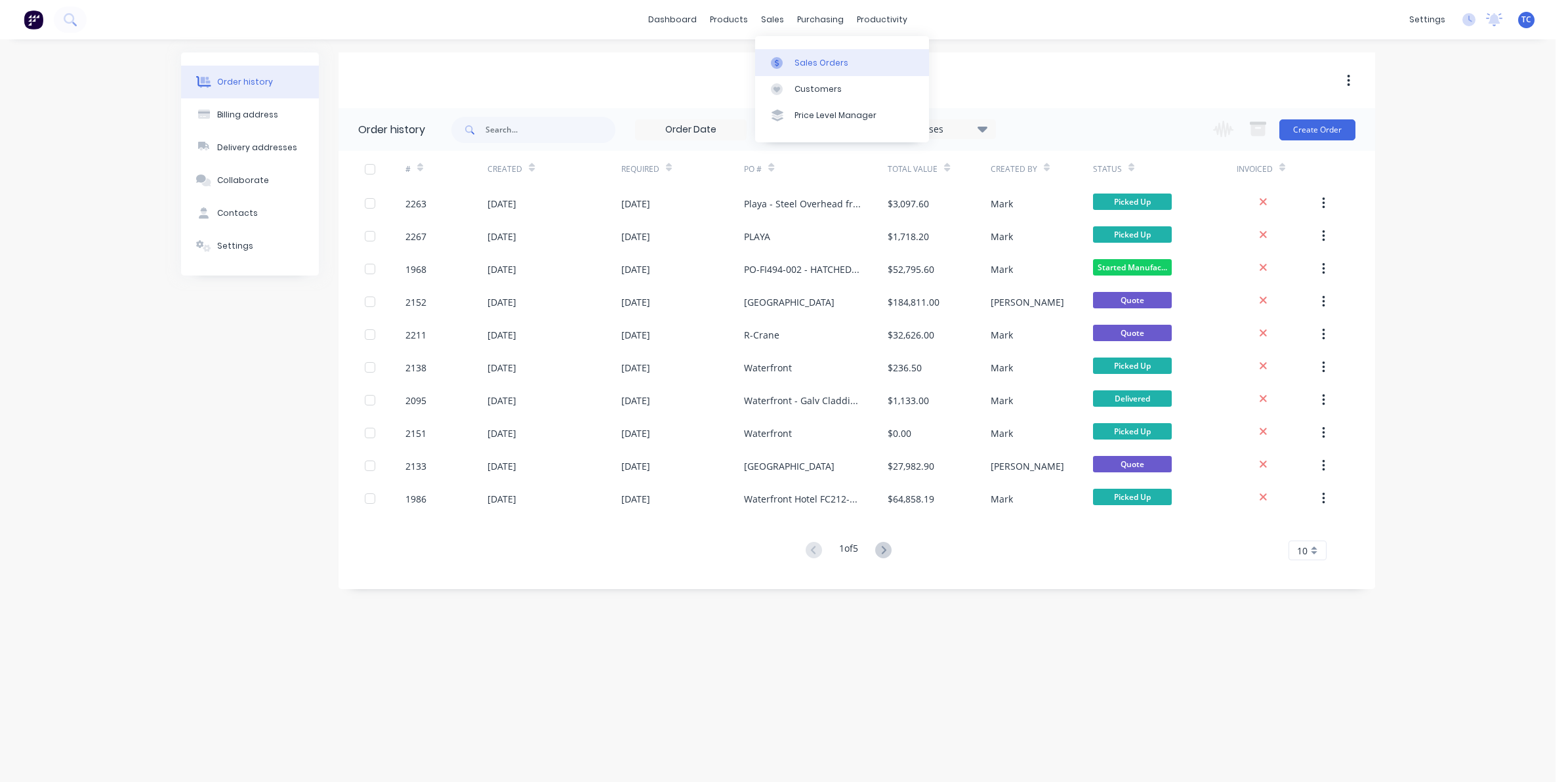
click at [809, 57] on div "Sales Orders" at bounding box center [821, 63] width 54 height 12
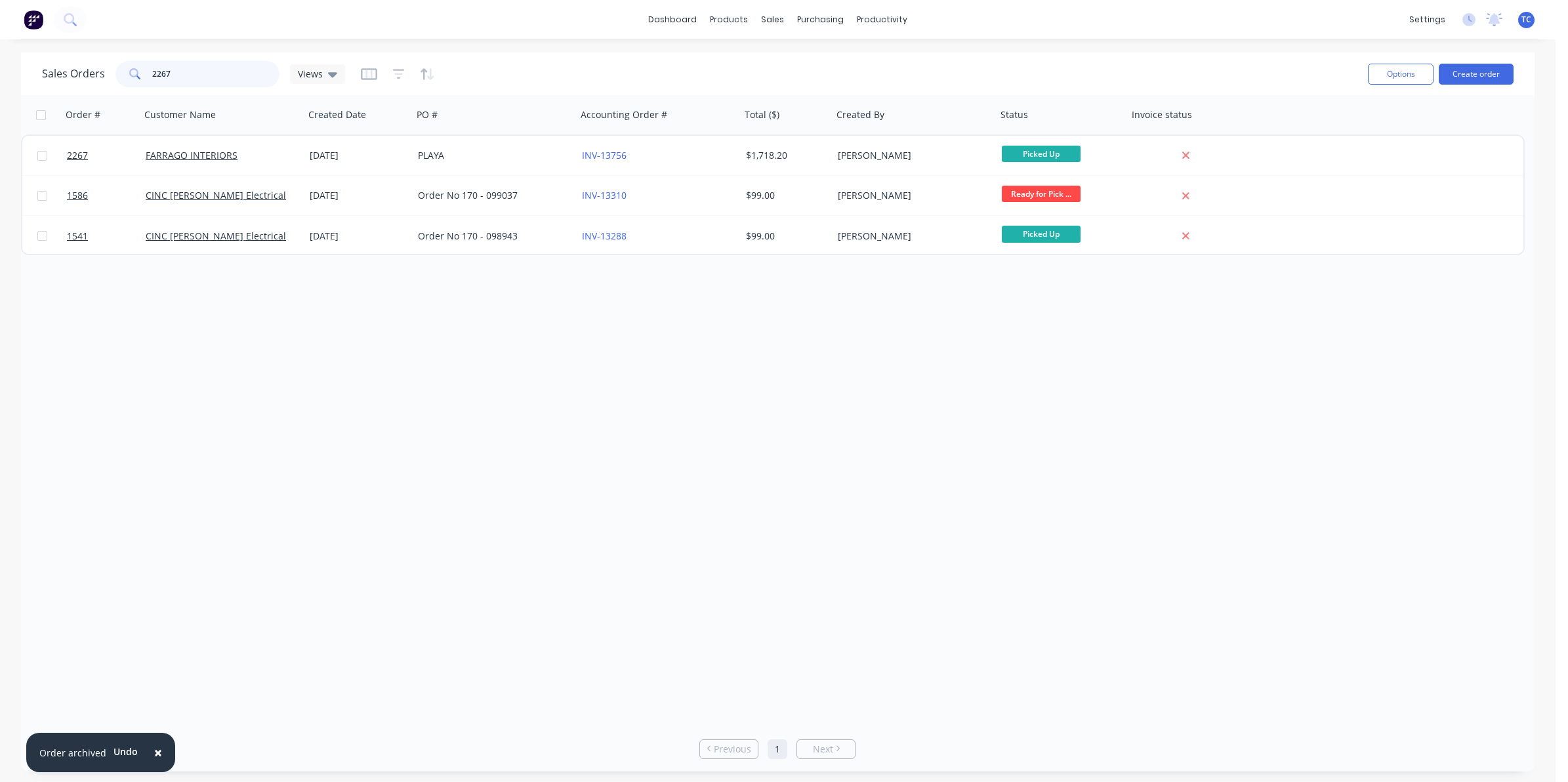
drag, startPoint x: 167, startPoint y: 73, endPoint x: 152, endPoint y: 69, distance: 15.5
click at [152, 69] on input "2267" at bounding box center [216, 74] width 128 height 26
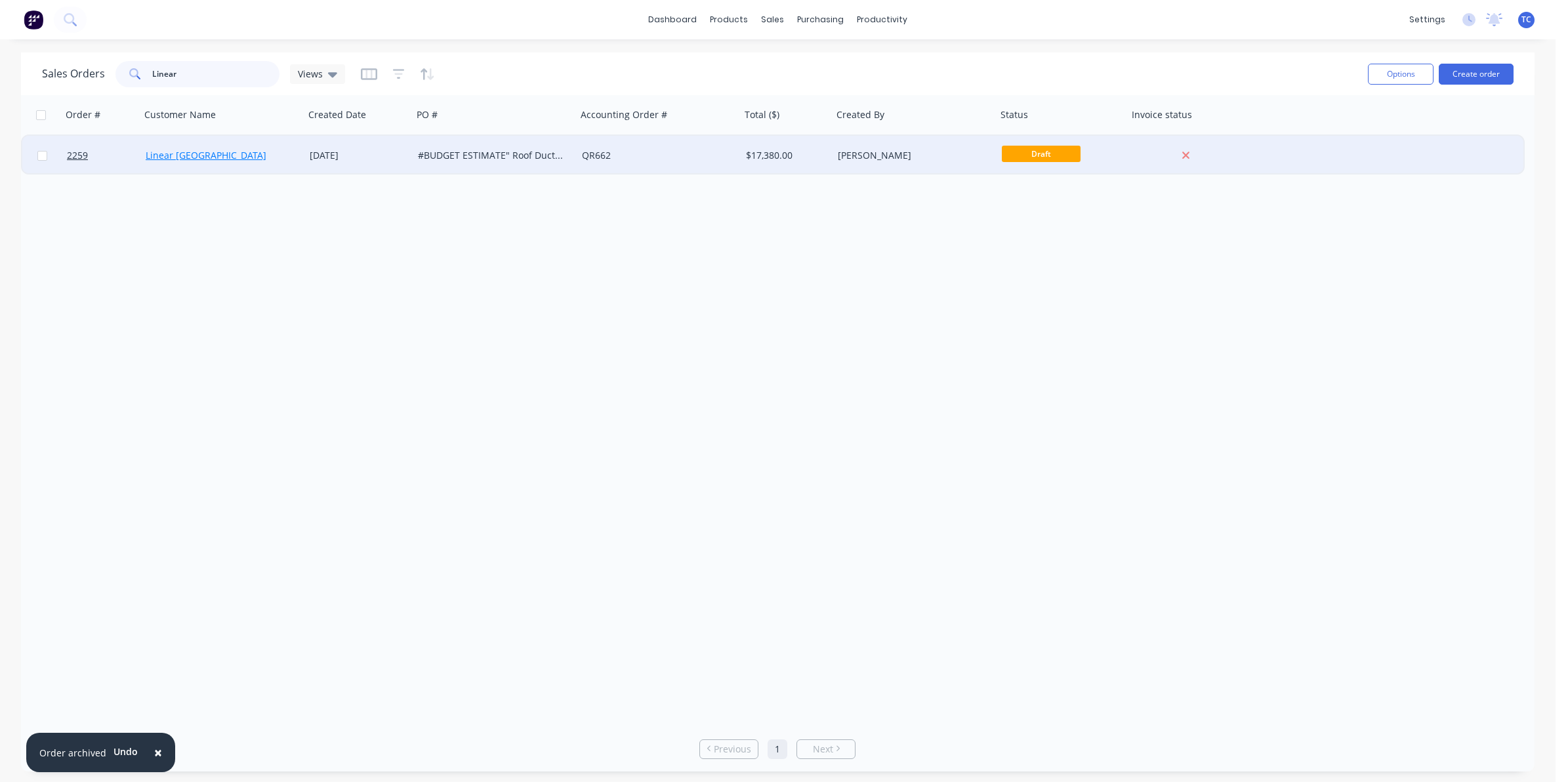
type input "Linear"
click at [202, 152] on link "Linear [GEOGRAPHIC_DATA]" at bounding box center [205, 155] width 120 height 12
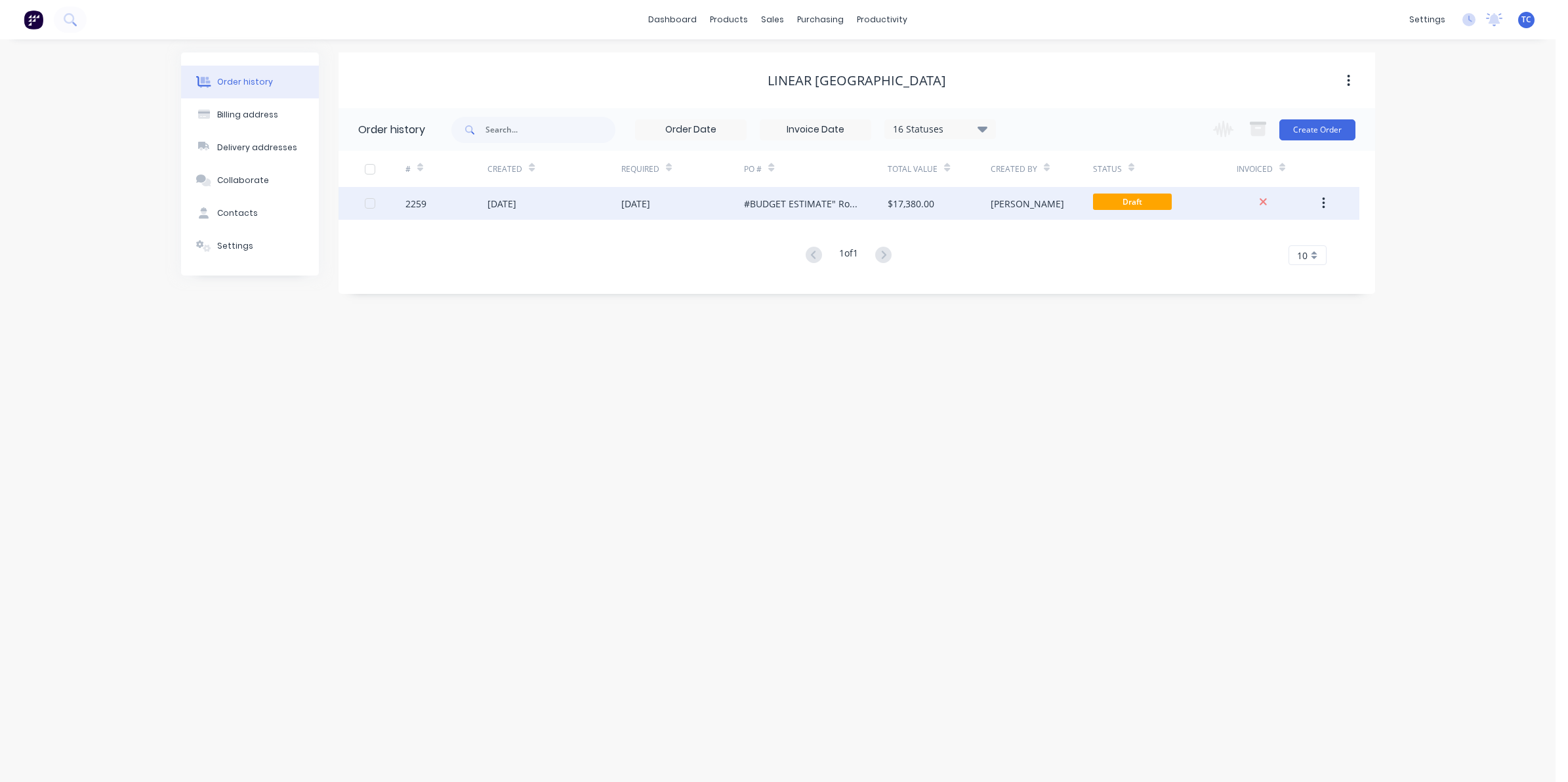
click at [492, 205] on div "[DATE]" at bounding box center [502, 204] width 29 height 14
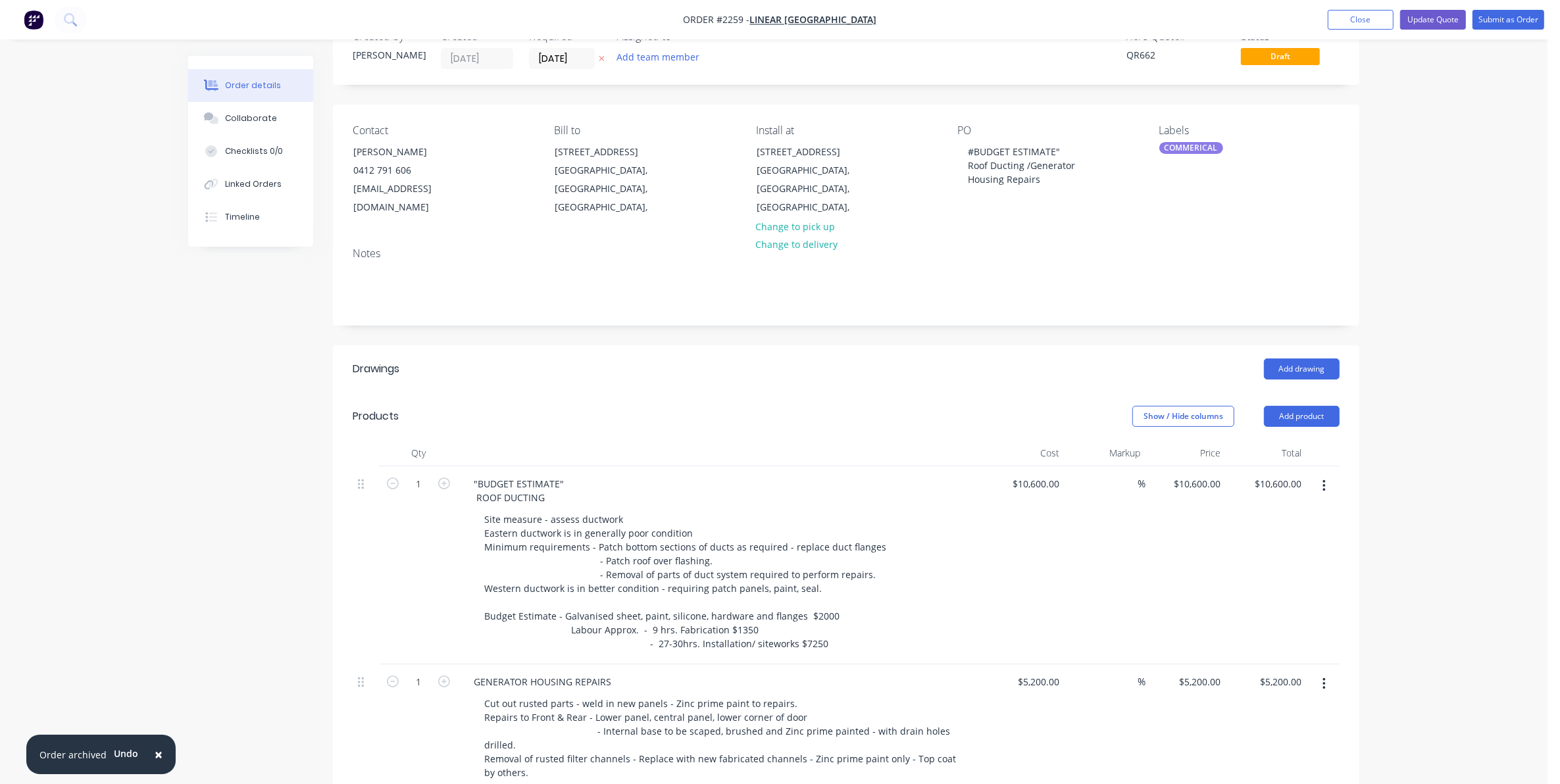
scroll to position [82, 0]
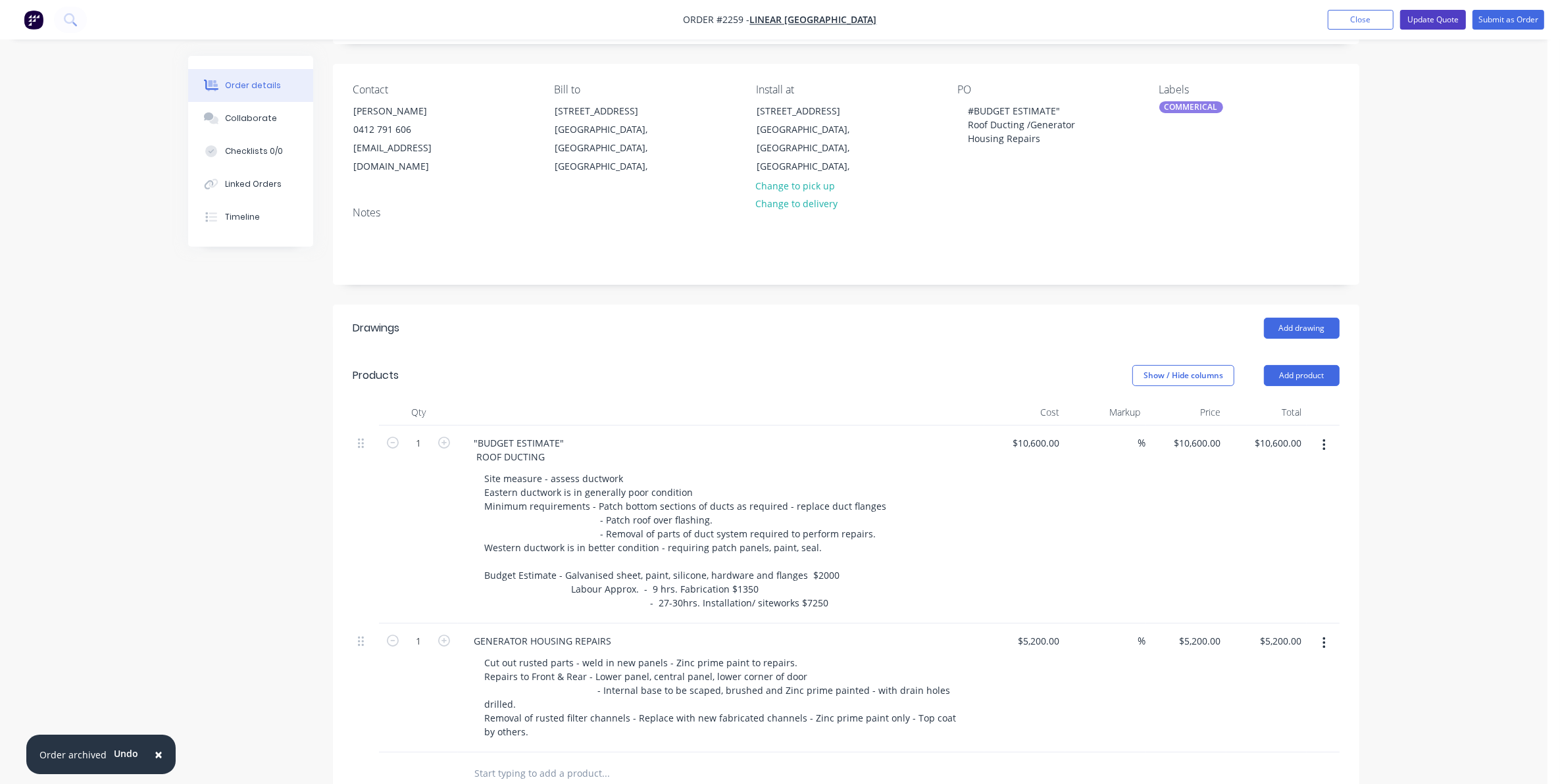
click at [1429, 17] on button "Update Quote" at bounding box center [1432, 20] width 66 height 20
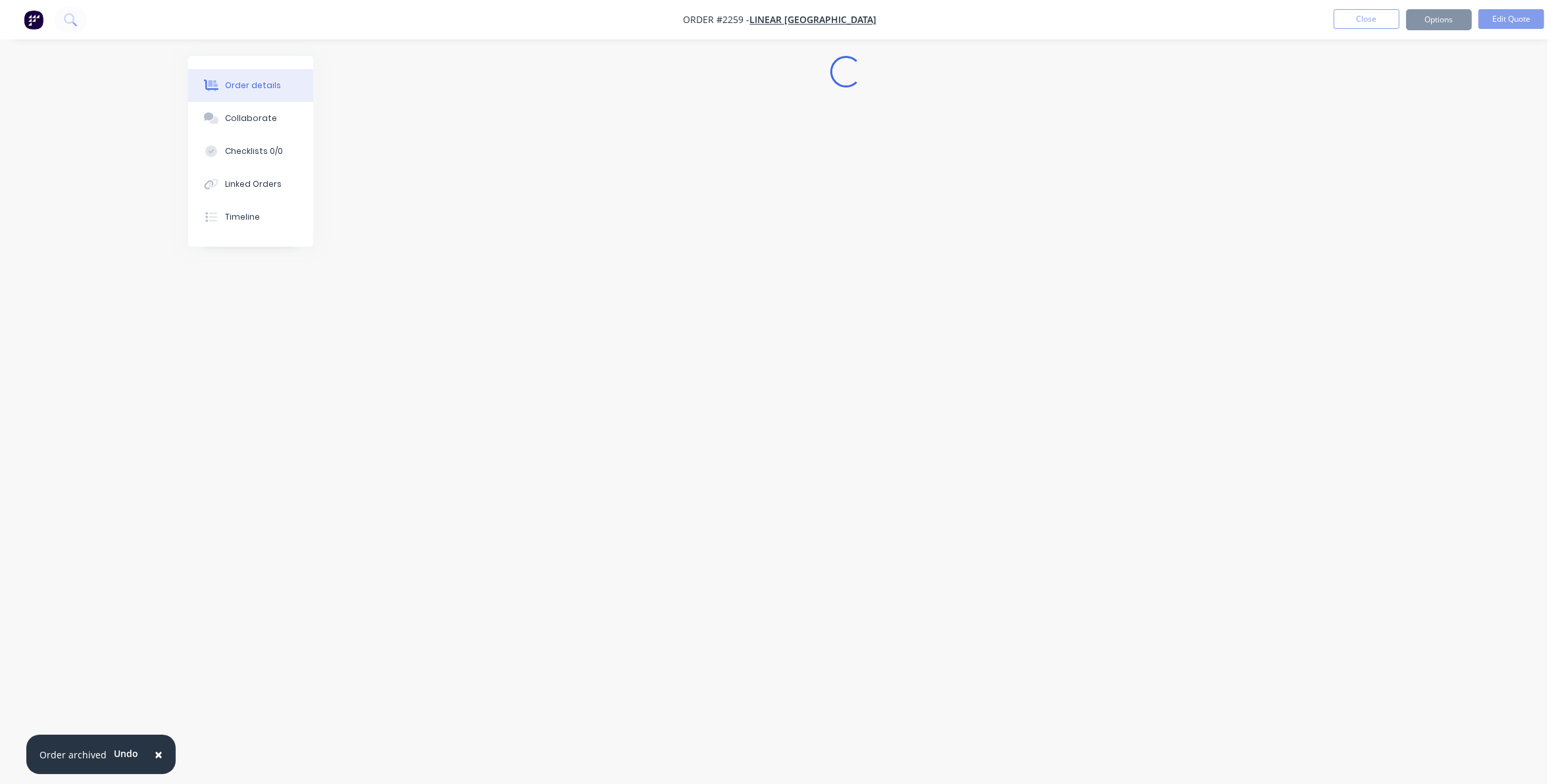
scroll to position [0, 0]
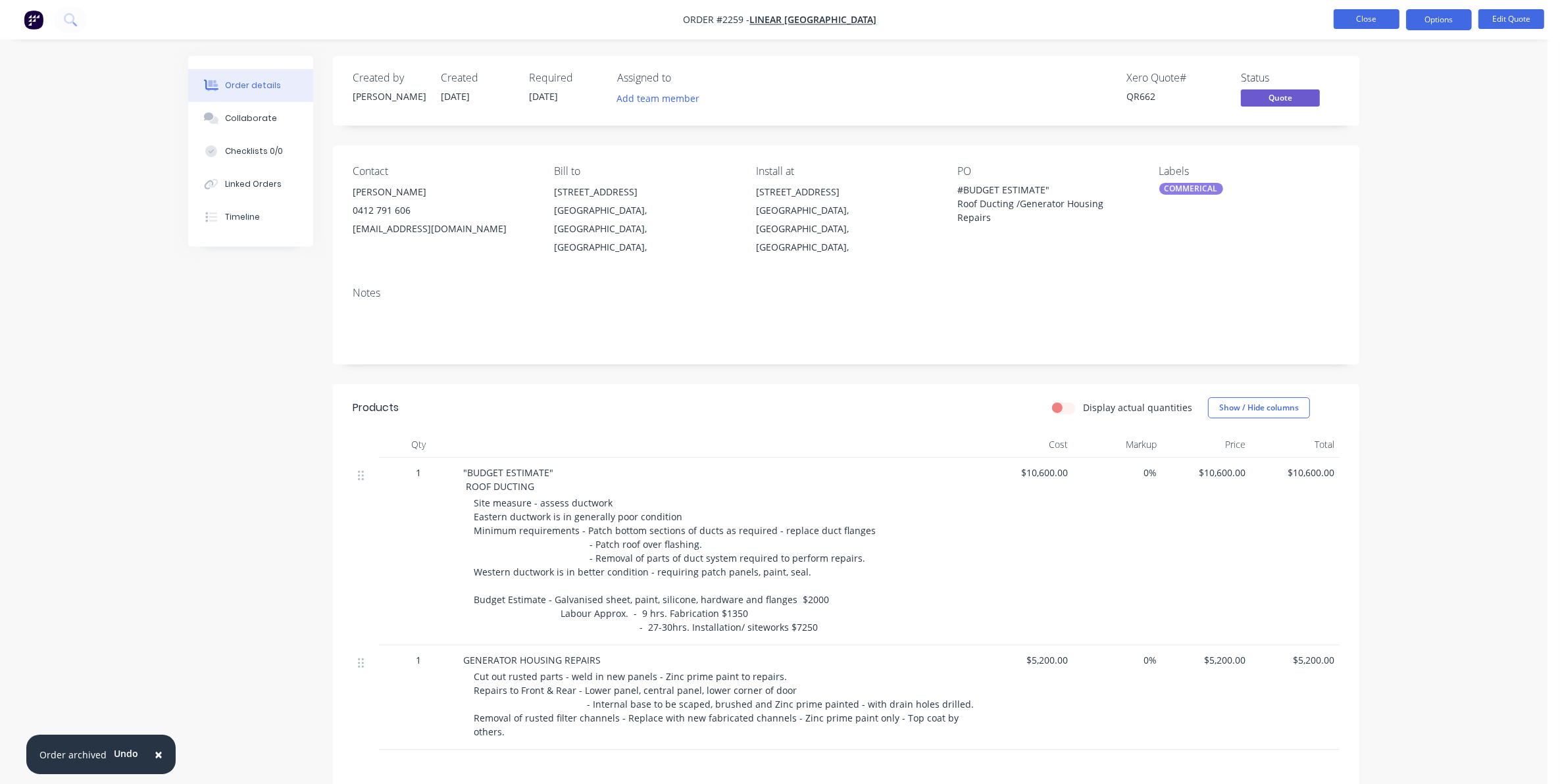
click at [1362, 17] on button "Close" at bounding box center [1366, 19] width 66 height 20
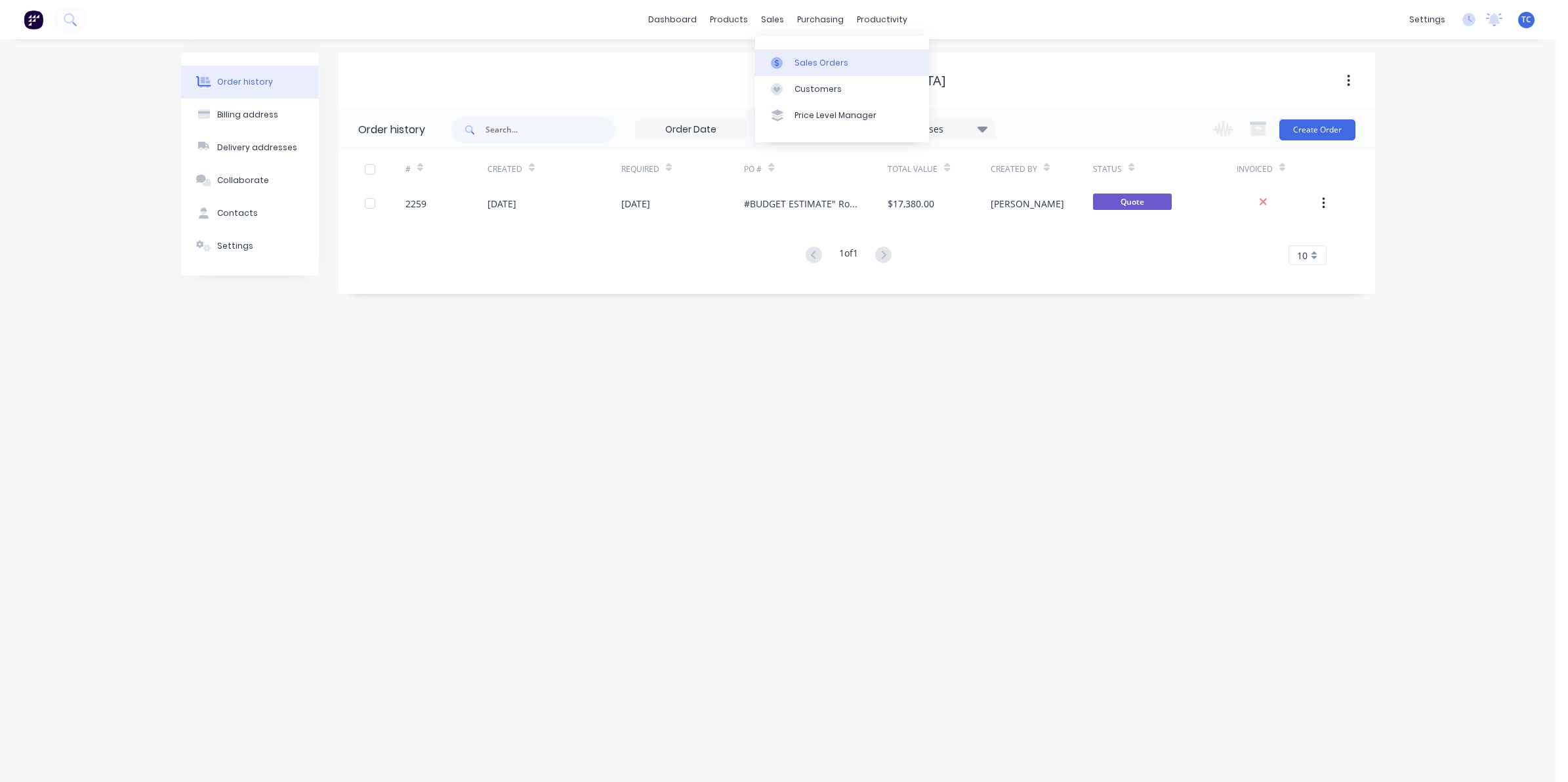
click at [805, 60] on div "Sales Orders" at bounding box center [821, 63] width 54 height 12
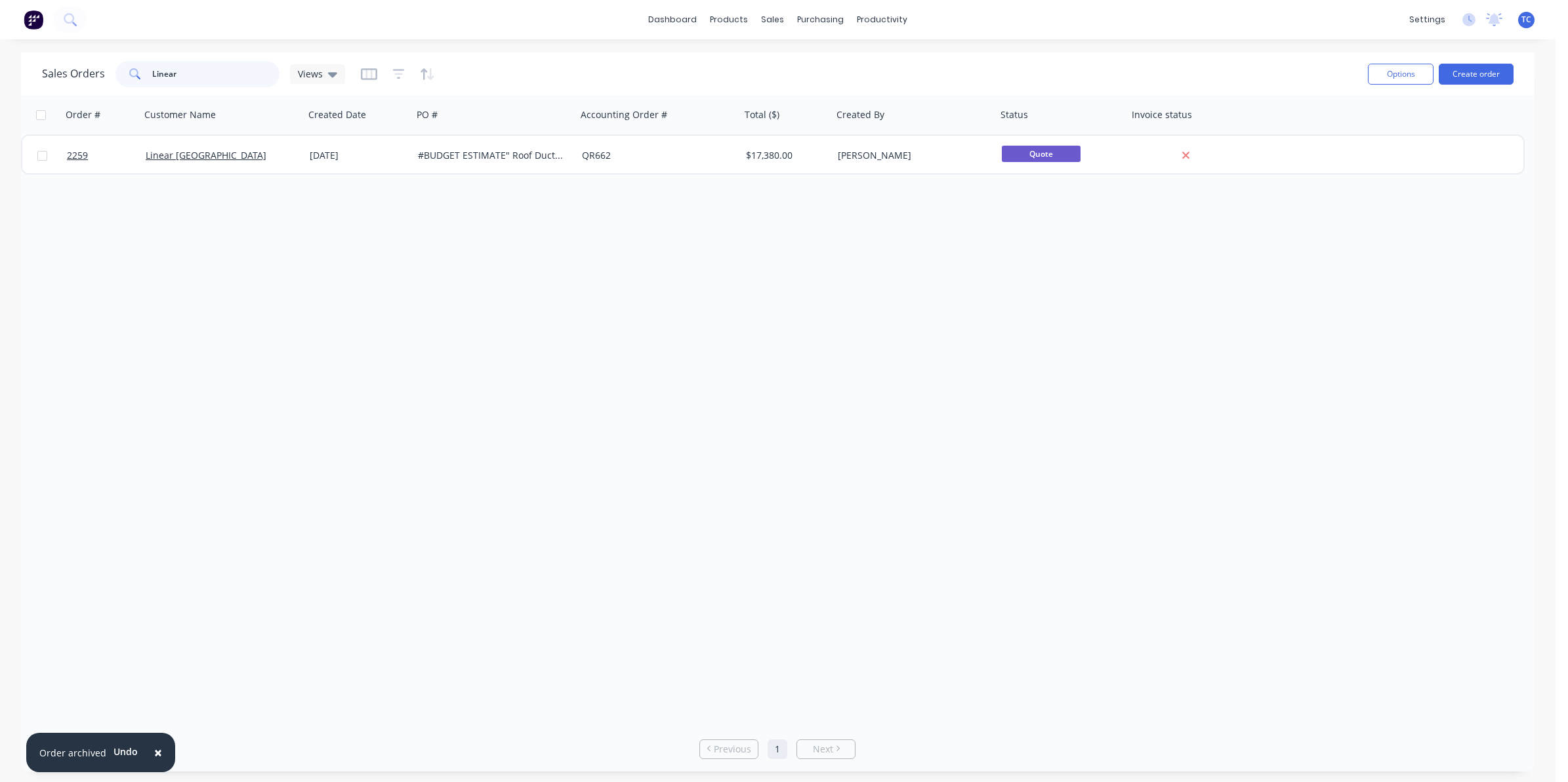
drag, startPoint x: 182, startPoint y: 76, endPoint x: 149, endPoint y: 73, distance: 33.1
click at [149, 73] on div "Linear" at bounding box center [198, 74] width 164 height 26
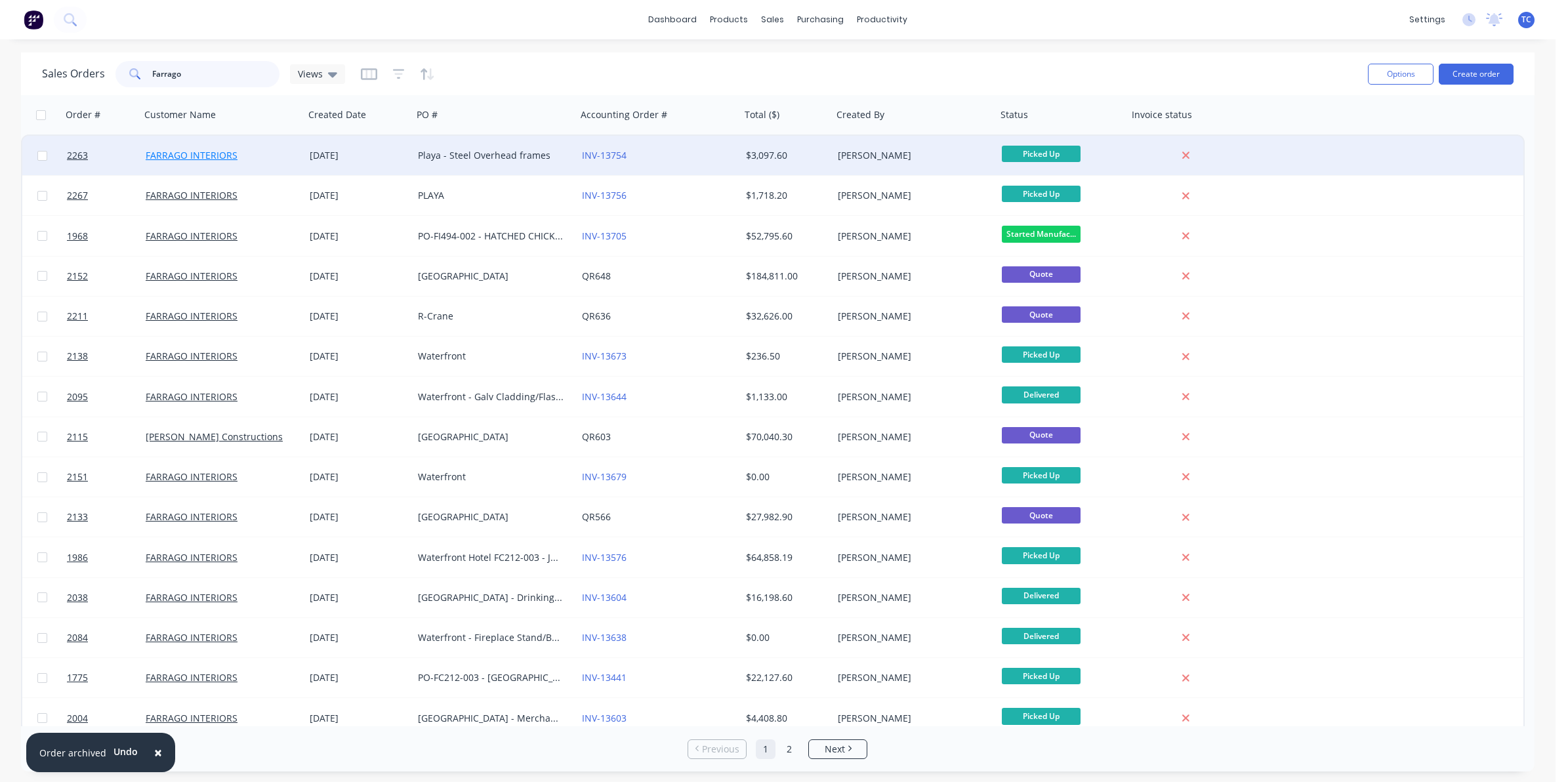
type input "Farrago"
click at [191, 151] on link "FARRAGO INTERIORS" at bounding box center [191, 155] width 92 height 12
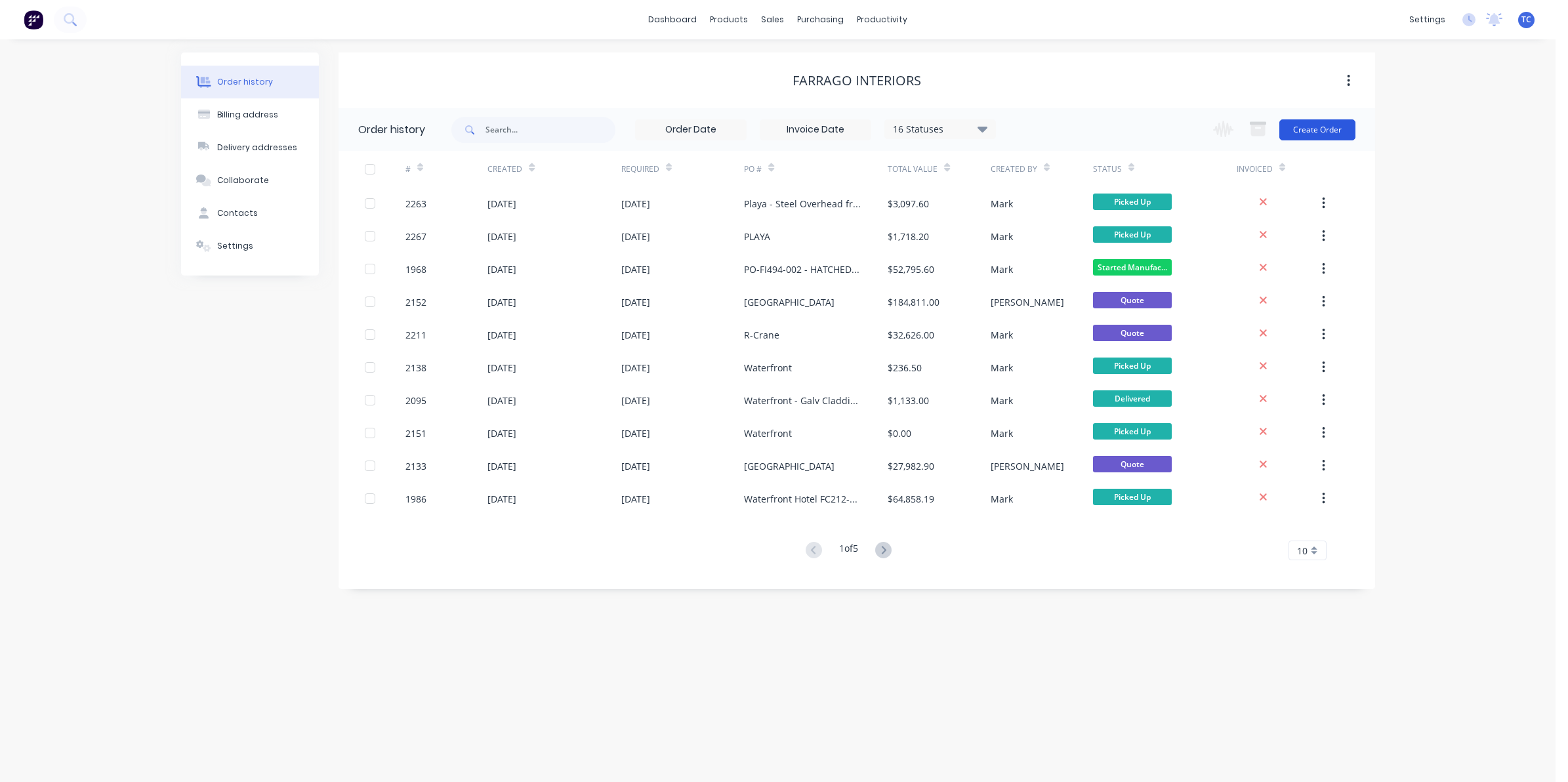
click at [1310, 128] on button "Create Order" at bounding box center [1317, 130] width 76 height 21
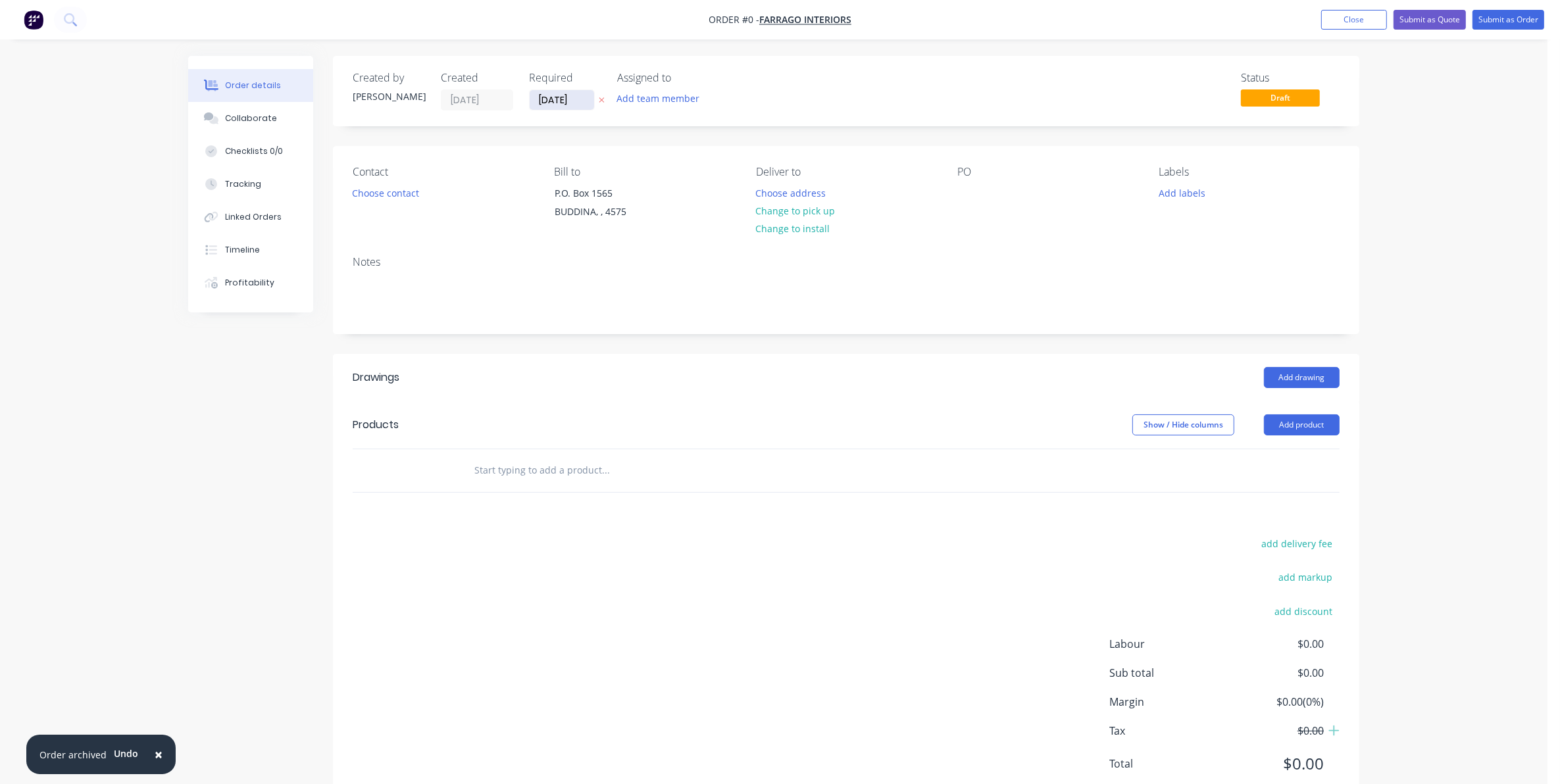
click at [560, 97] on input "[DATE]" at bounding box center [562, 100] width 65 height 20
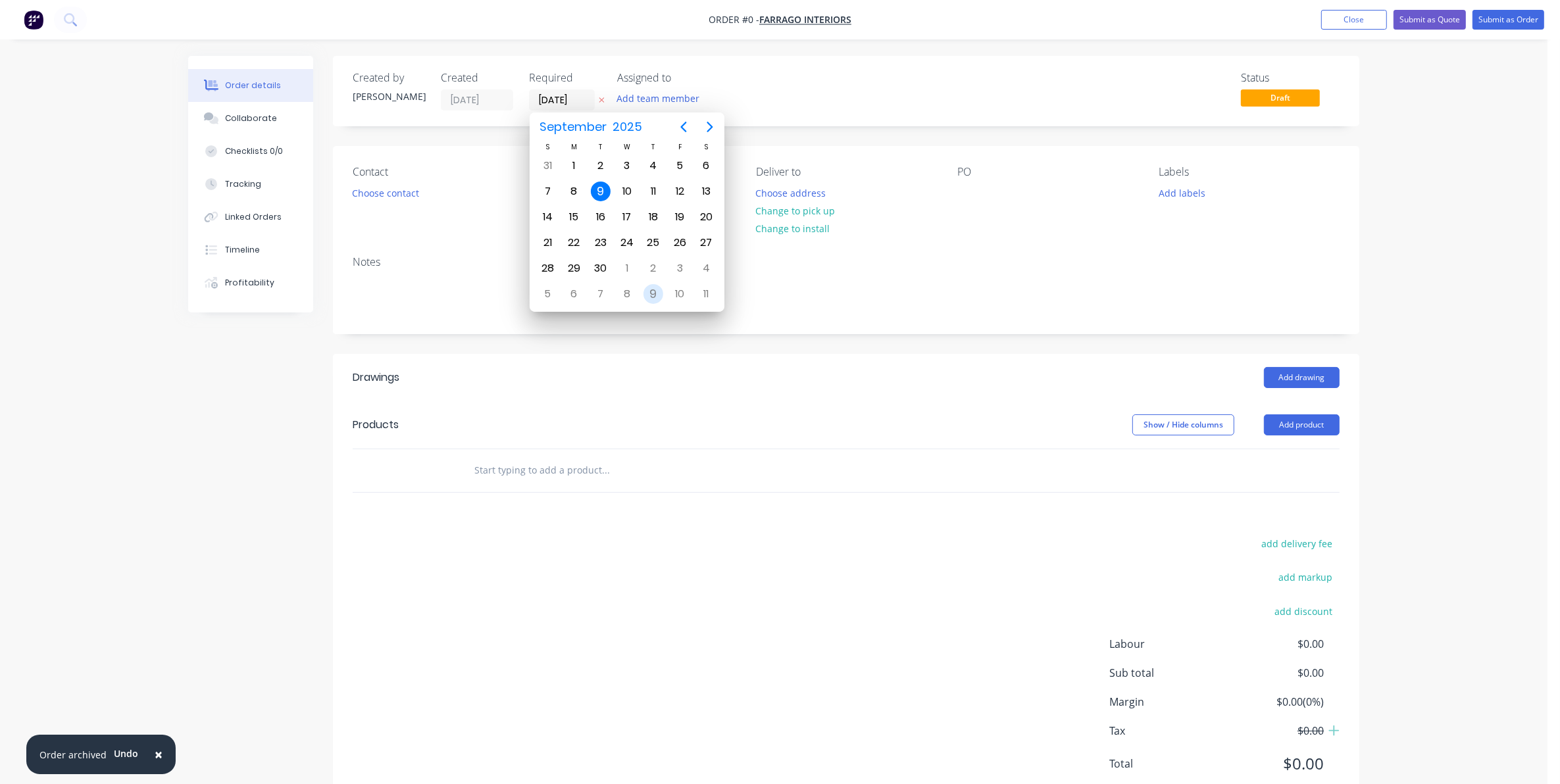
click at [648, 286] on div "9" at bounding box center [654, 294] width 20 height 20
type input "[DATE]"
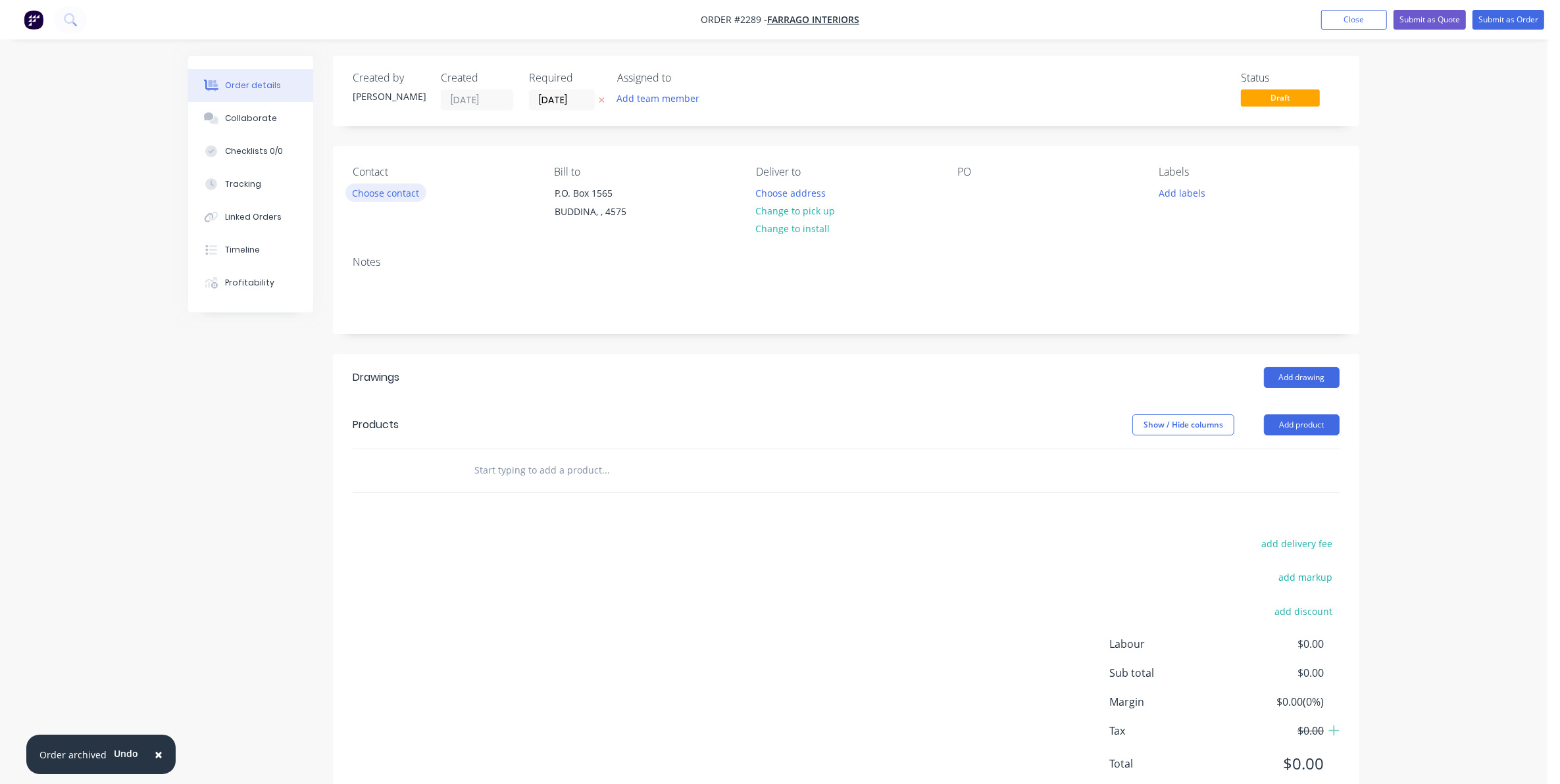
click at [380, 191] on button "Choose contact" at bounding box center [386, 192] width 81 height 17
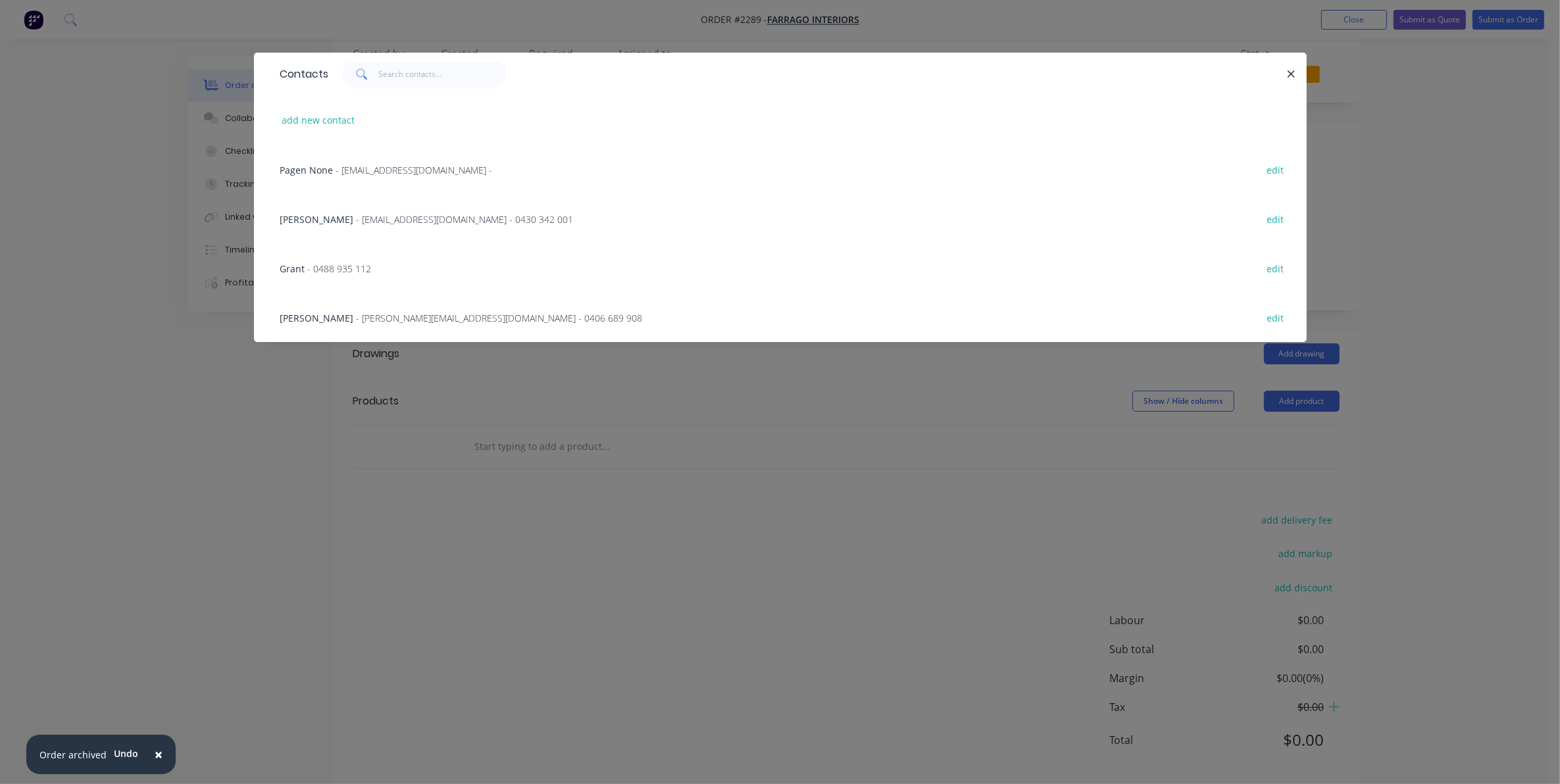
scroll to position [44, 0]
click at [363, 316] on span "- [PERSON_NAME][EMAIL_ADDRESS][DOMAIN_NAME] - 0406 689 908" at bounding box center [500, 318] width 286 height 12
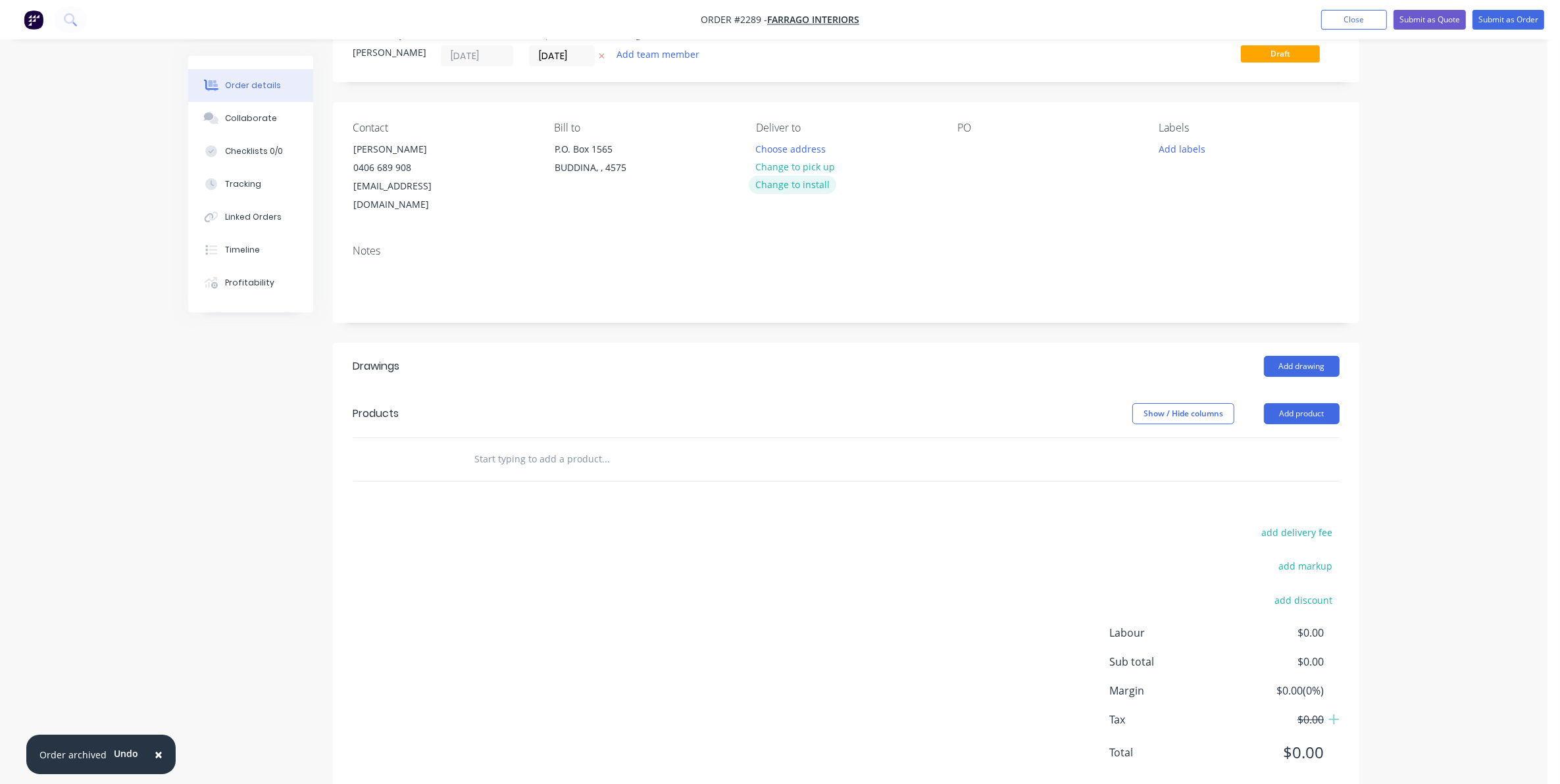
click at [800, 185] on button "Change to install" at bounding box center [793, 184] width 88 height 17
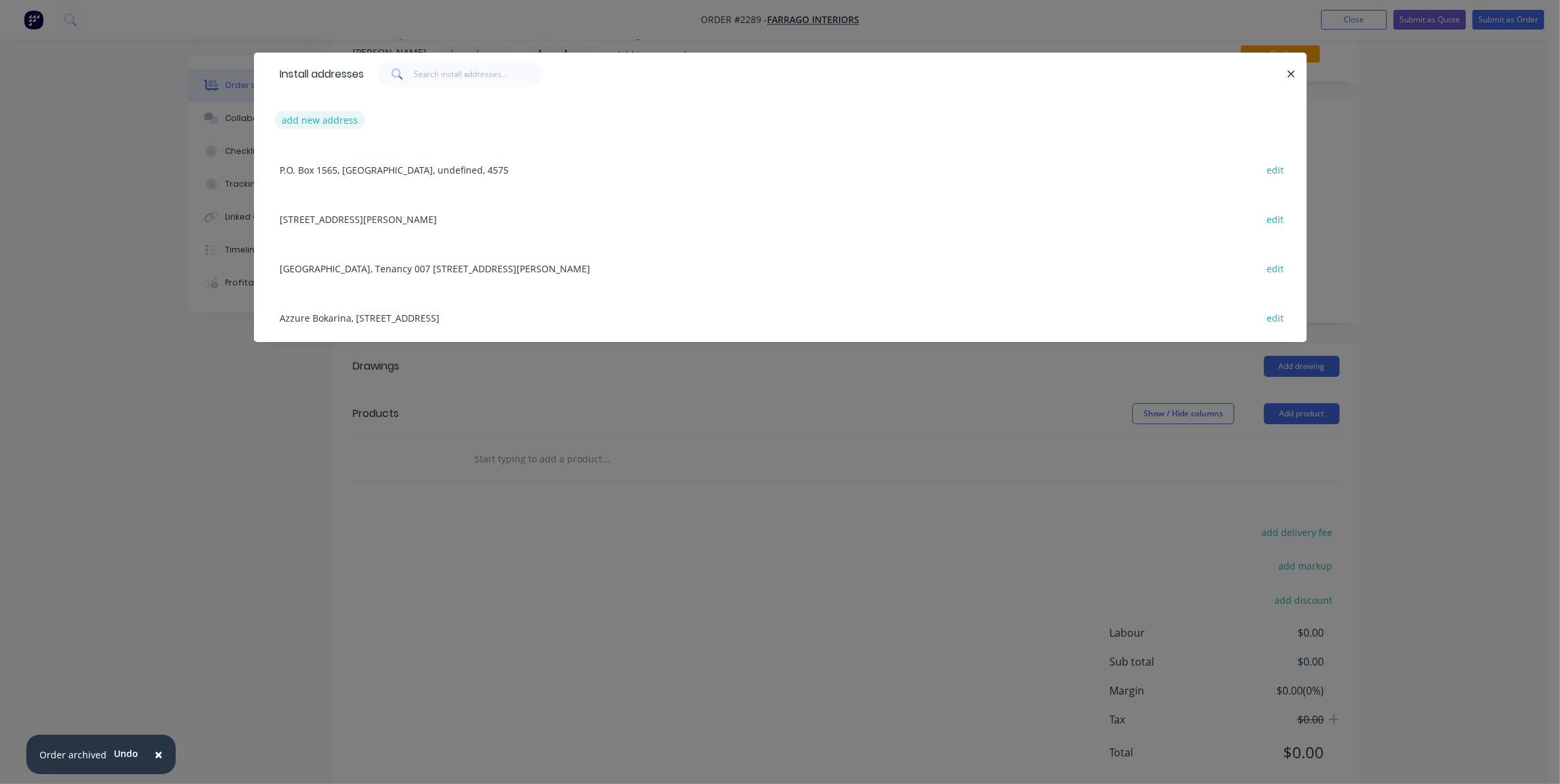
click at [309, 119] on button "add new address" at bounding box center [320, 119] width 90 height 17
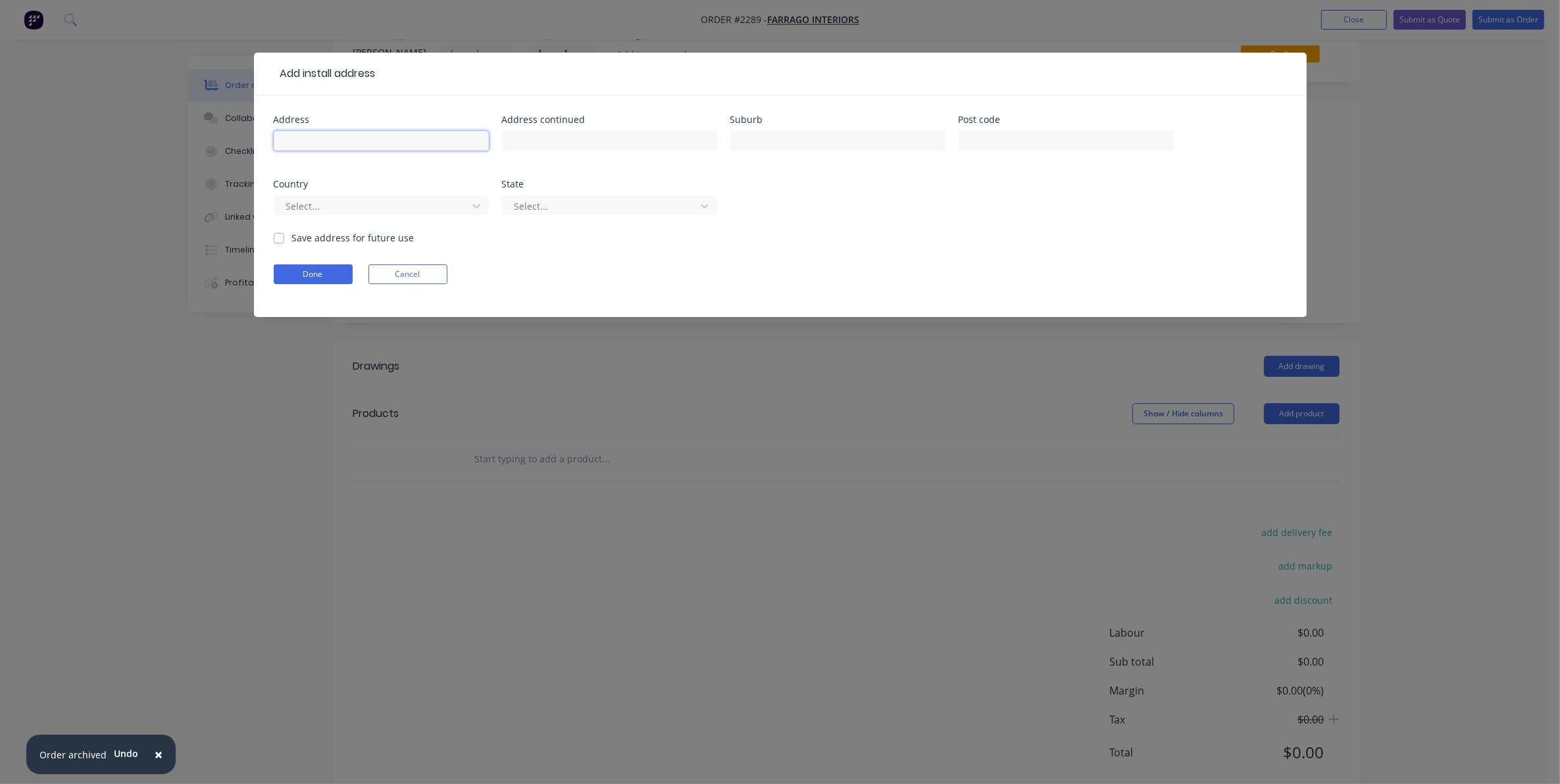
click at [300, 135] on input "text" at bounding box center [381, 140] width 215 height 20
type input "[GEOGRAPHIC_DATA]"
click at [511, 138] on input "text" at bounding box center [609, 140] width 215 height 20
type input "[STREET_ADDRESS][PERSON_NAME]"
click at [747, 131] on input "text" at bounding box center [837, 140] width 215 height 20
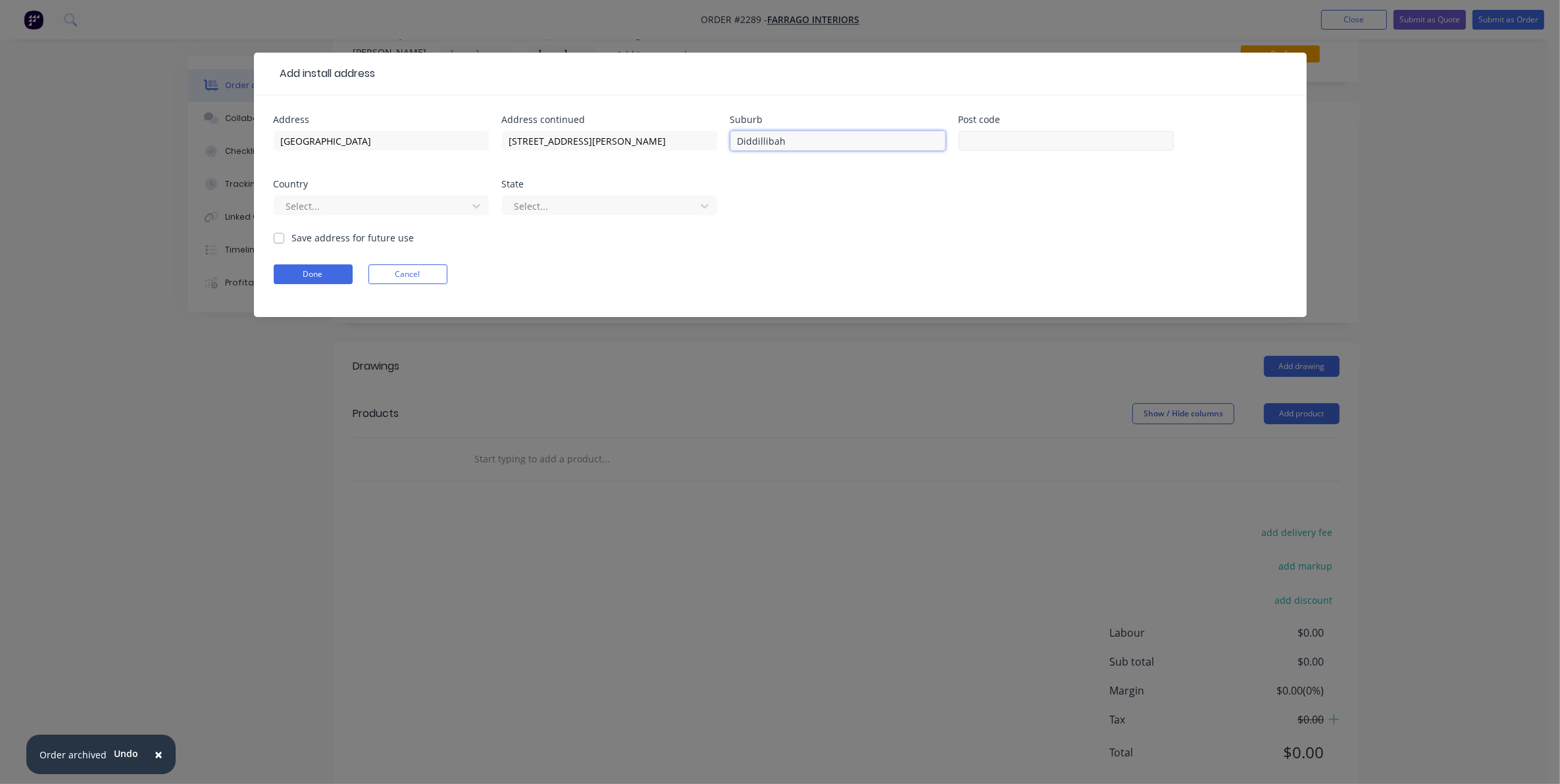
type input "Diddillibah"
click at [975, 135] on input "text" at bounding box center [1066, 140] width 215 height 20
type input "4559"
click at [804, 139] on input "Diddillibah" at bounding box center [837, 140] width 215 height 20
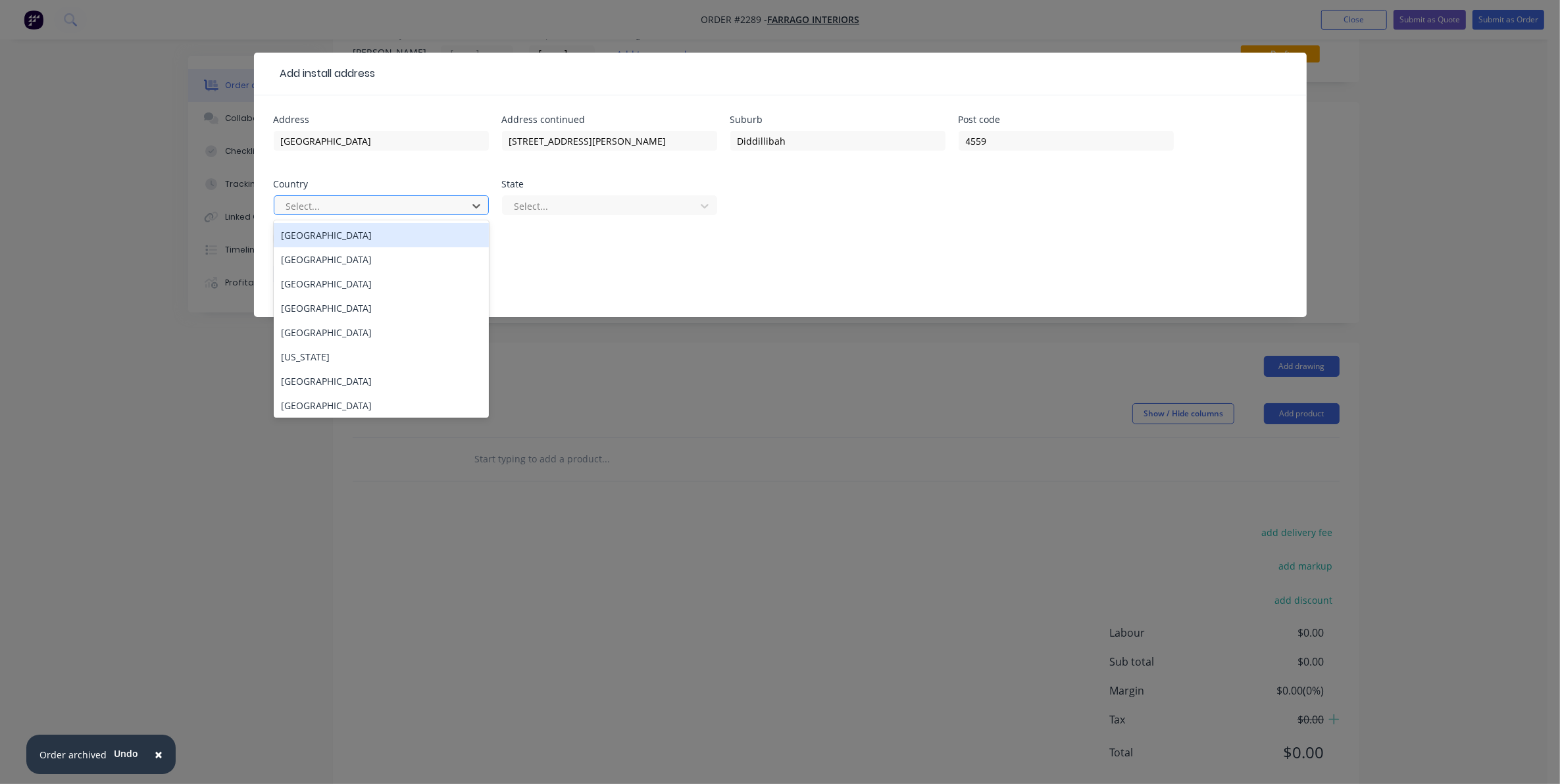
click at [317, 235] on div "[GEOGRAPHIC_DATA]" at bounding box center [381, 235] width 215 height 24
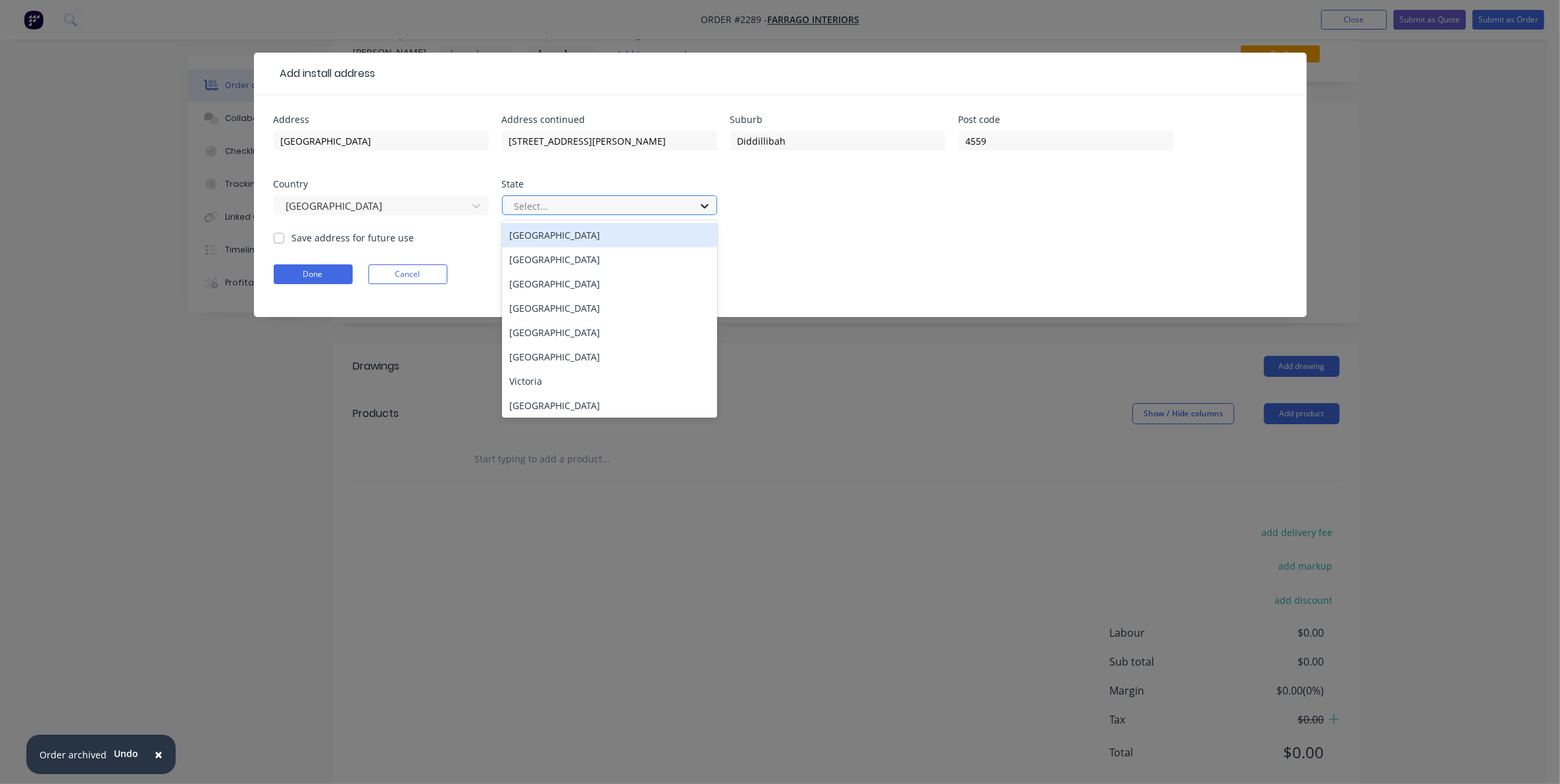
click at [698, 202] on icon at bounding box center [704, 206] width 13 height 13
click at [554, 310] on div "[GEOGRAPHIC_DATA]" at bounding box center [609, 308] width 215 height 24
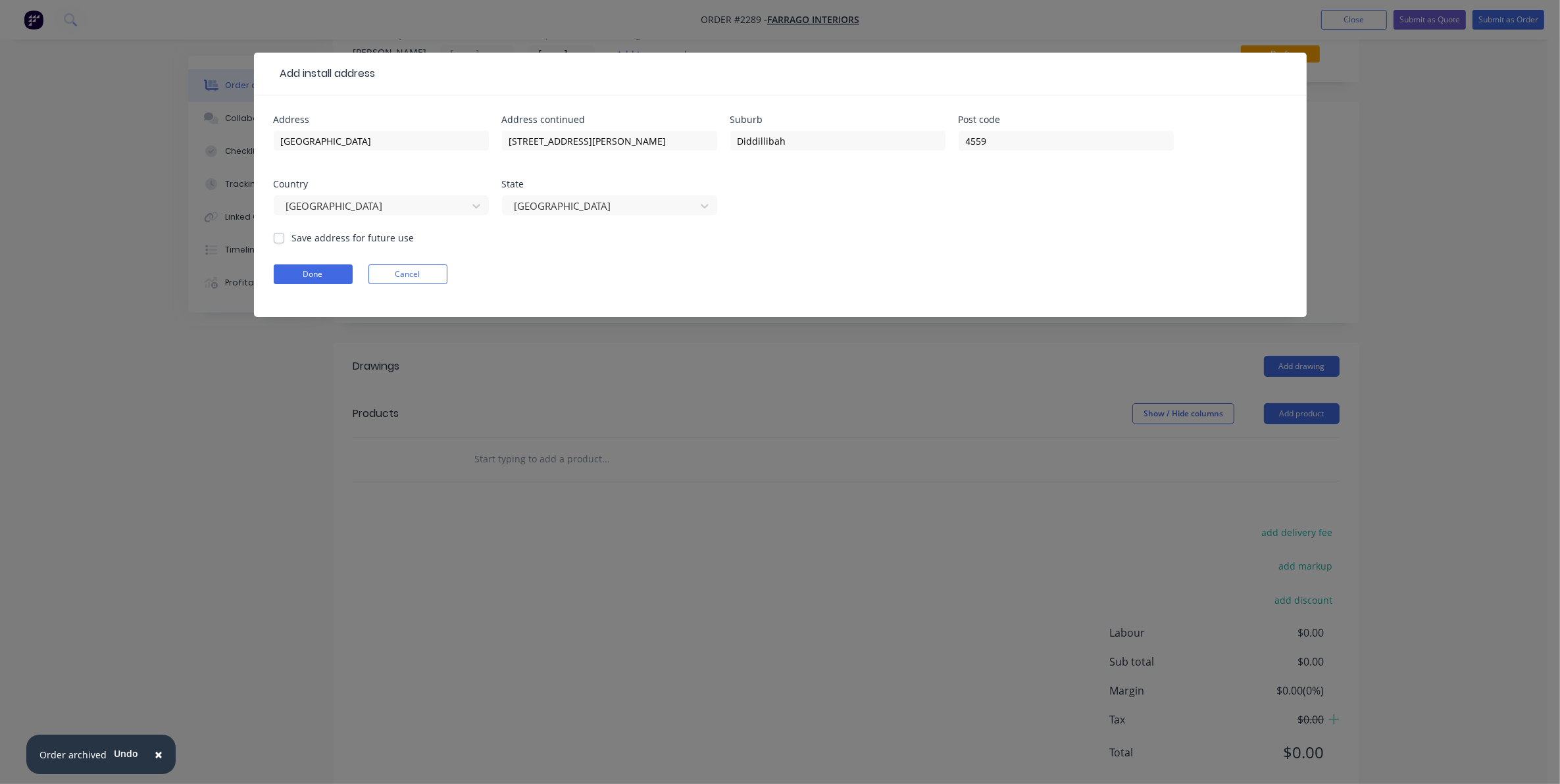
click at [292, 238] on label "Save address for future use" at bounding box center [353, 238] width 122 height 14
click at [281, 238] on input "Save address for future use" at bounding box center [279, 237] width 11 height 12
checkbox input "true"
click at [301, 274] on button "Done" at bounding box center [314, 274] width 79 height 20
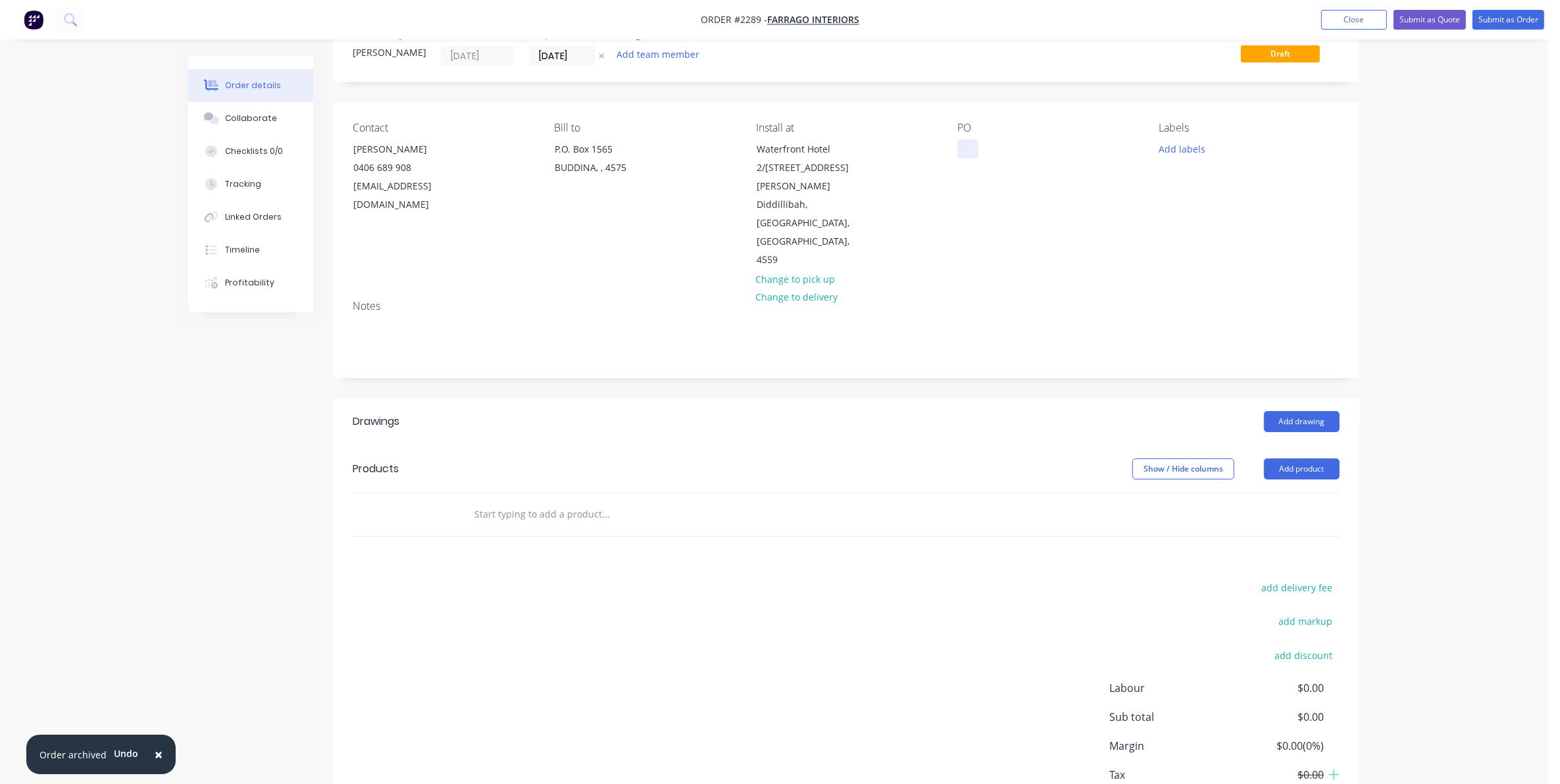
click at [965, 149] on div at bounding box center [968, 149] width 21 height 19
click at [1177, 151] on button "Add labels" at bounding box center [1182, 148] width 61 height 17
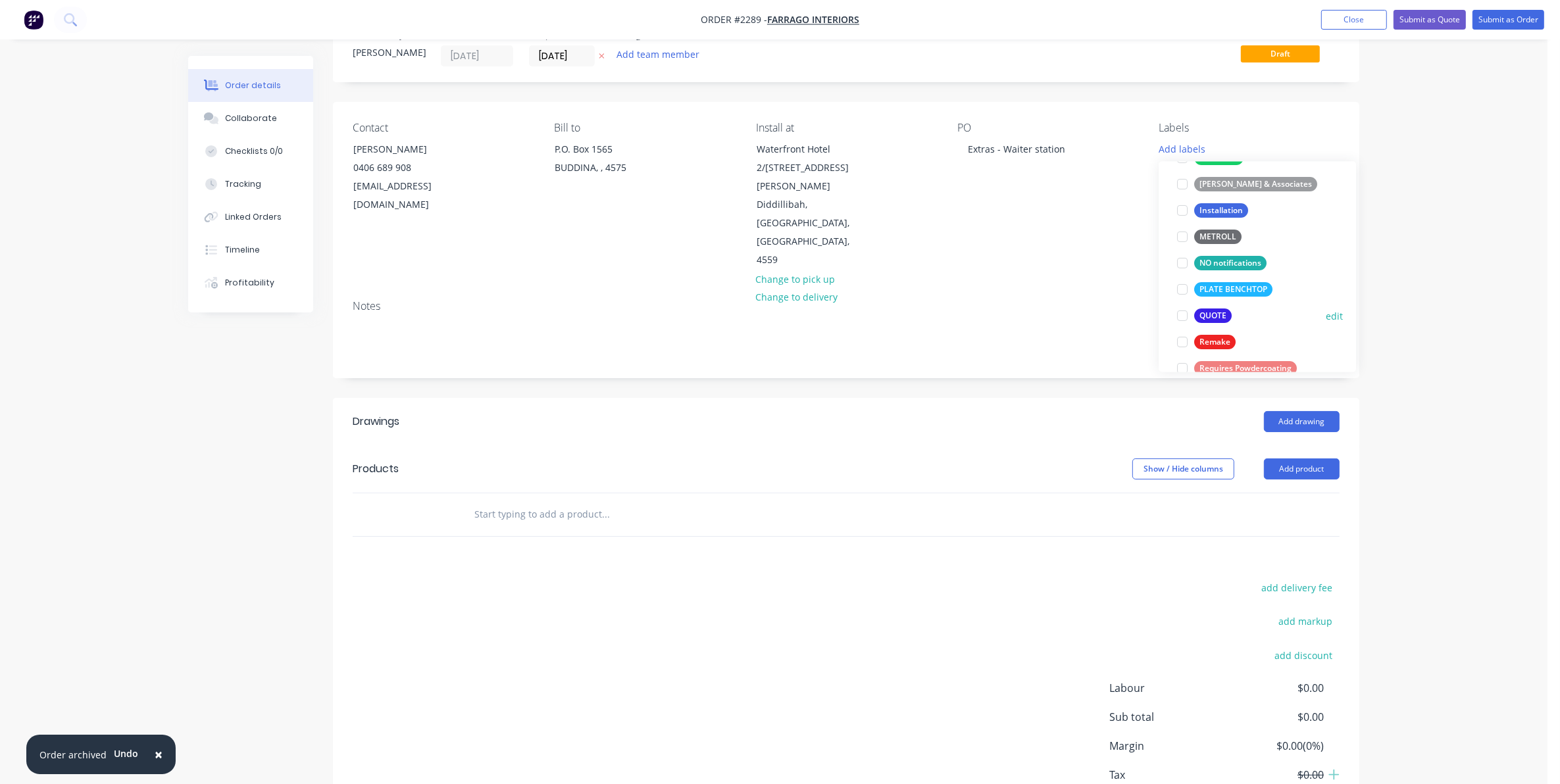
scroll to position [411, 0]
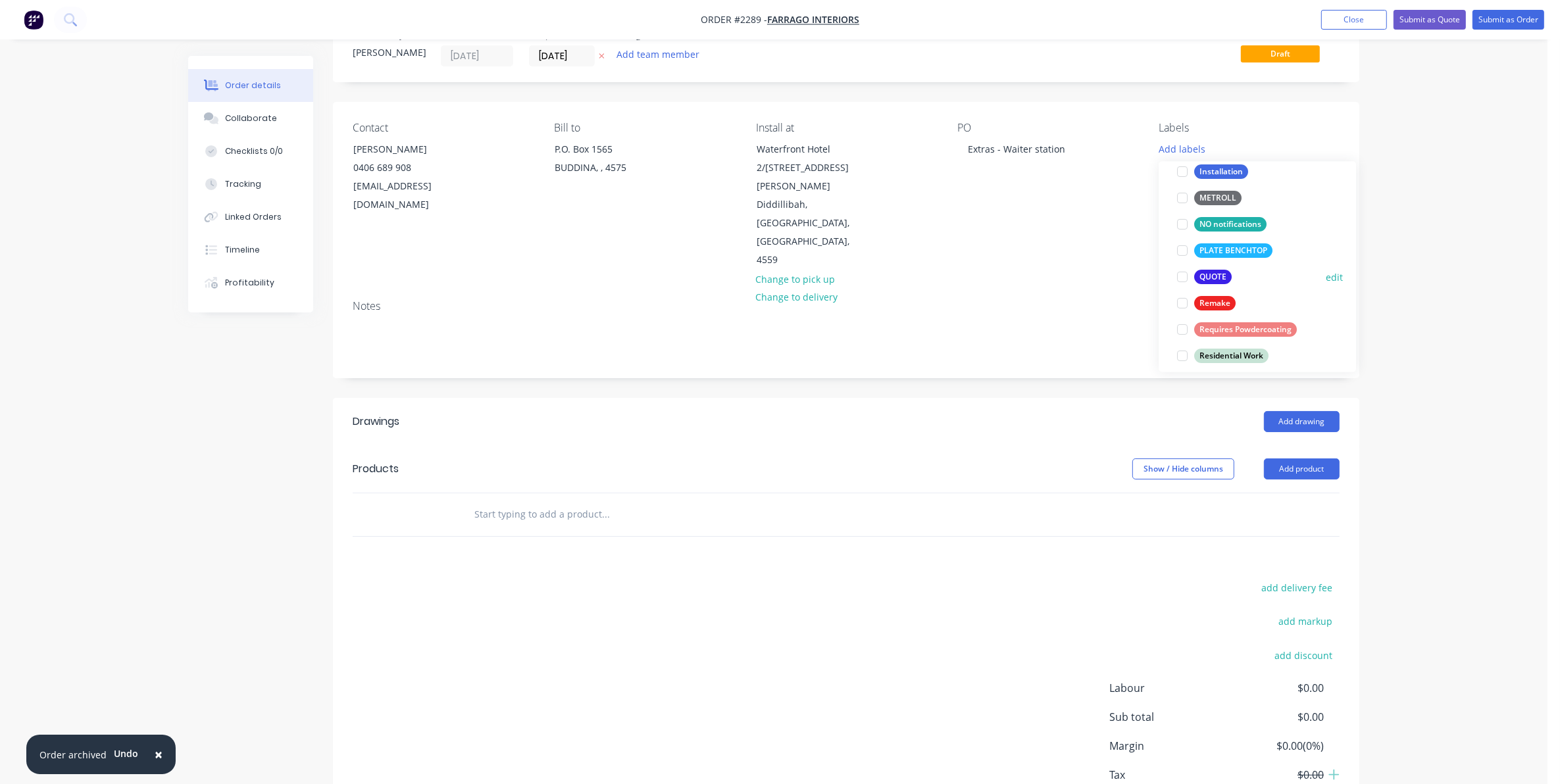
click at [1181, 277] on div at bounding box center [1182, 277] width 27 height 27
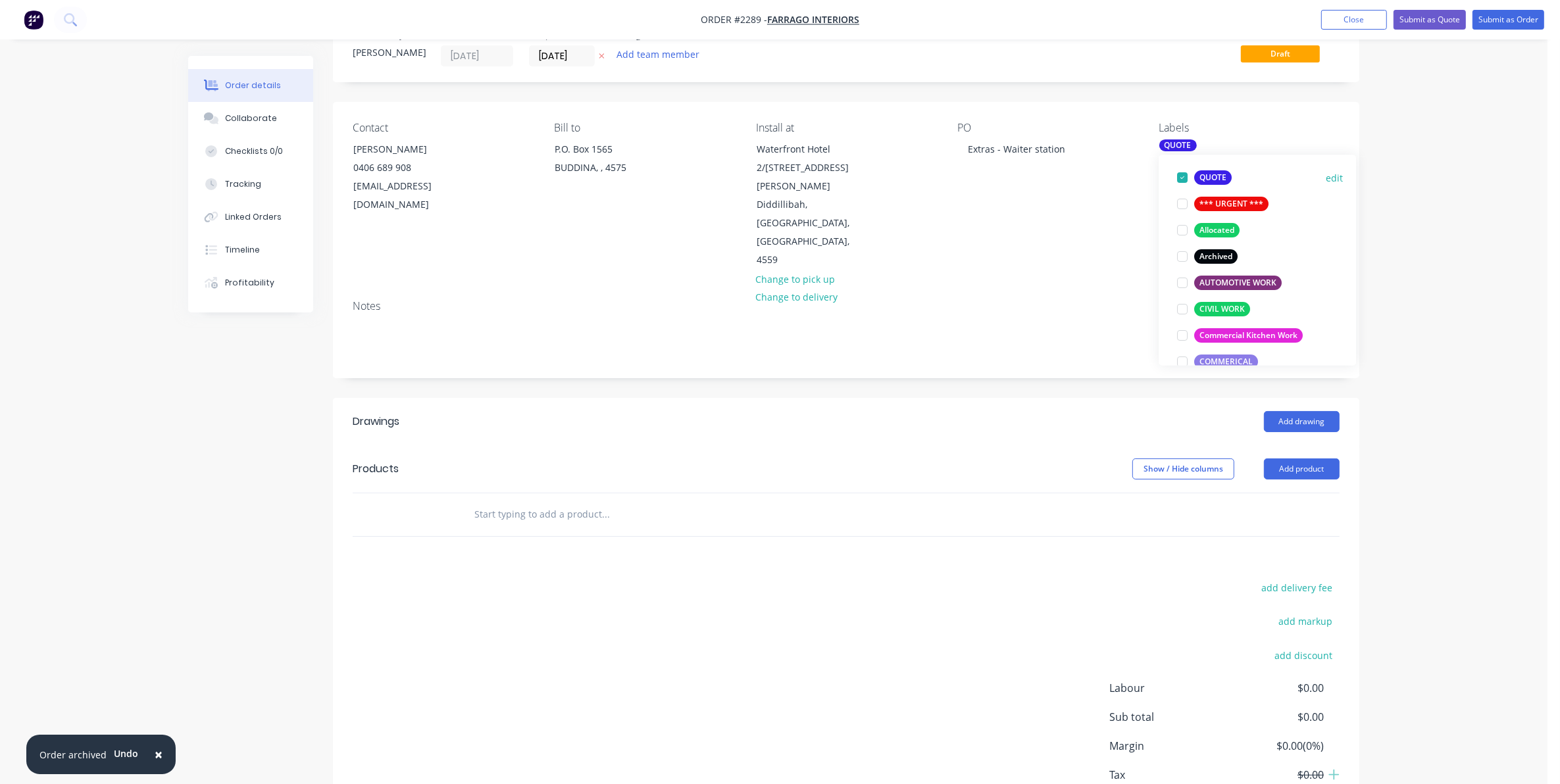
scroll to position [165, 0]
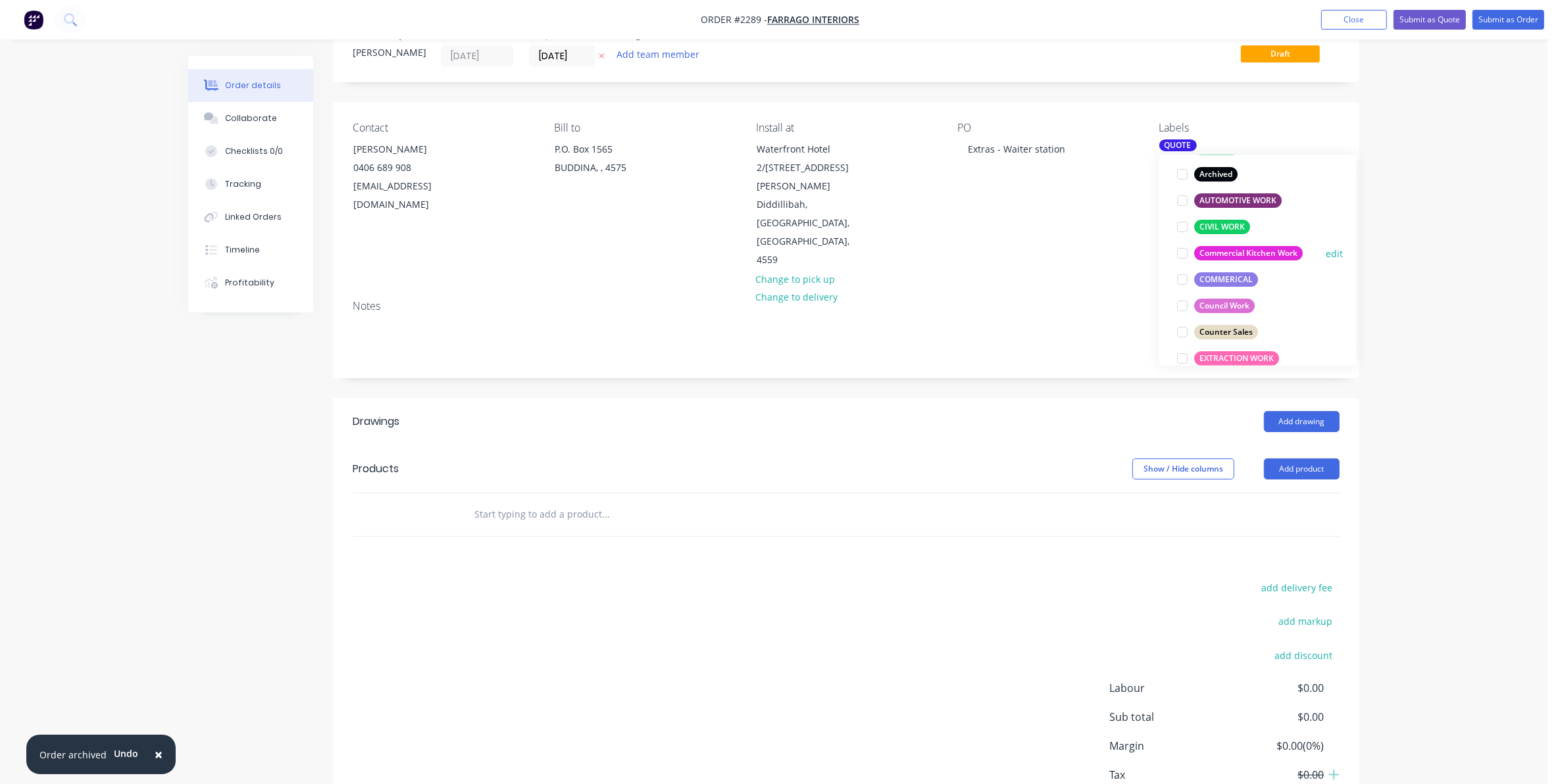
click at [1179, 250] on div at bounding box center [1182, 253] width 27 height 27
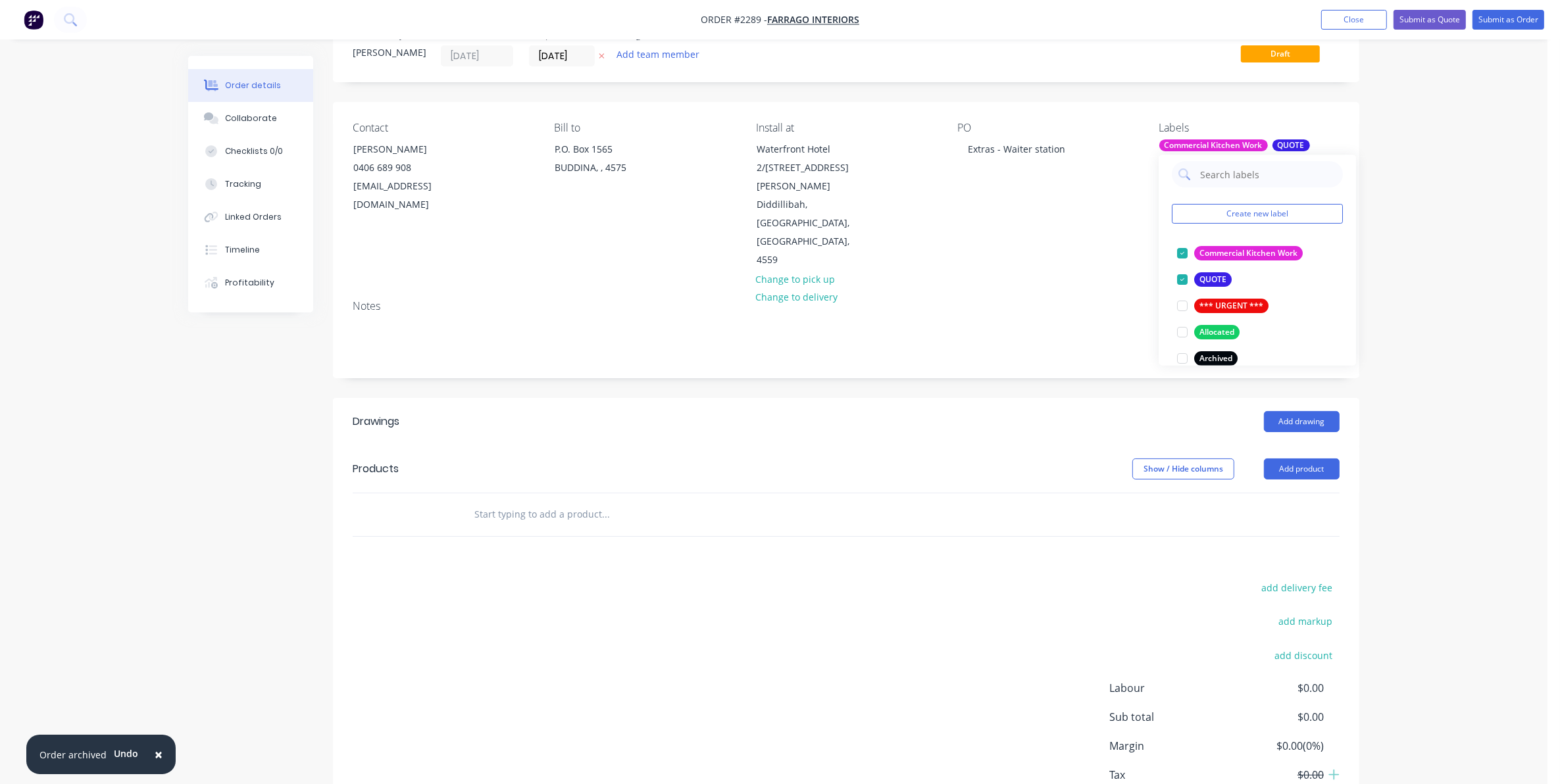
scroll to position [77, 0]
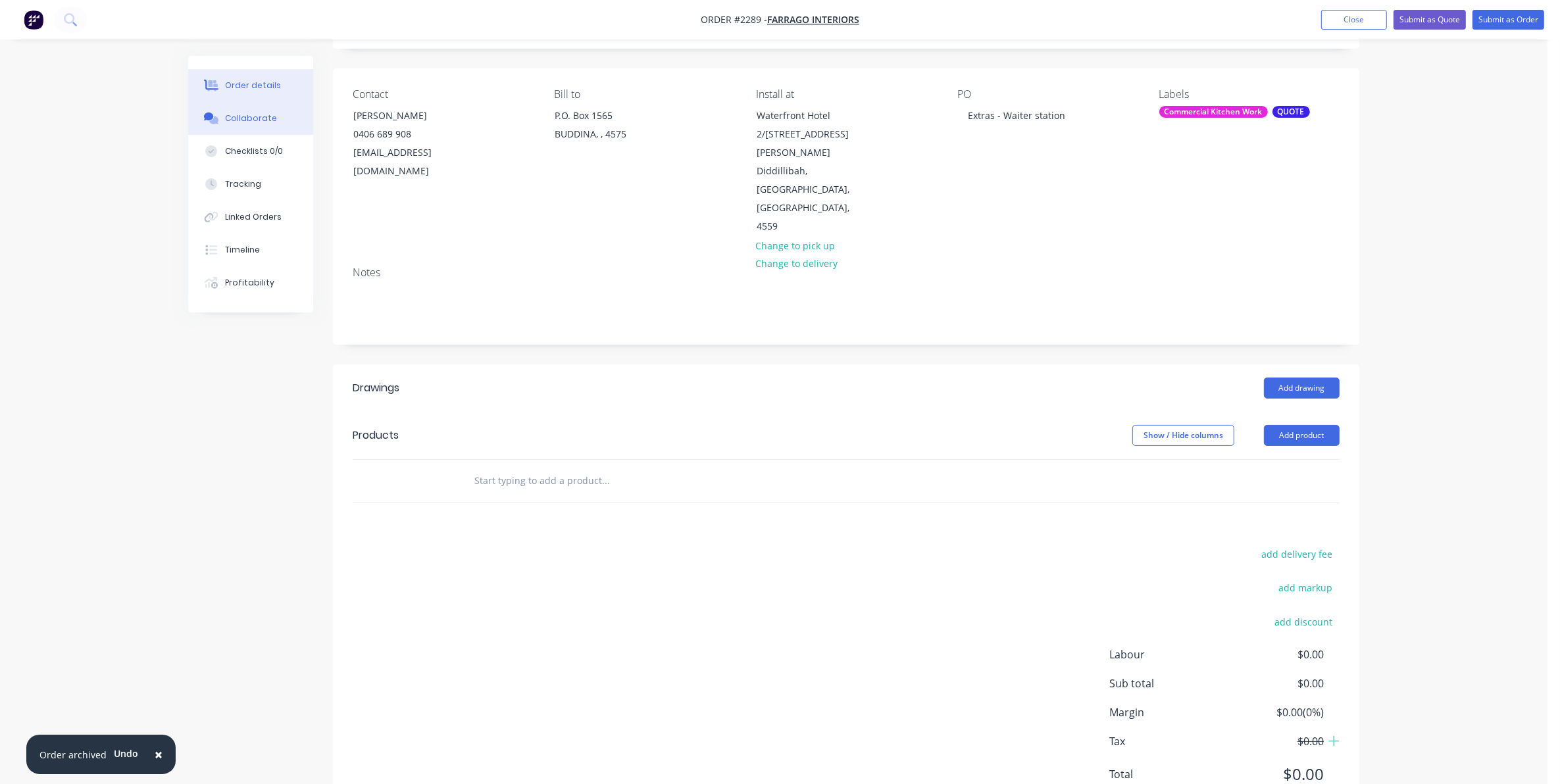
click at [247, 116] on div "Collaborate" at bounding box center [251, 118] width 52 height 12
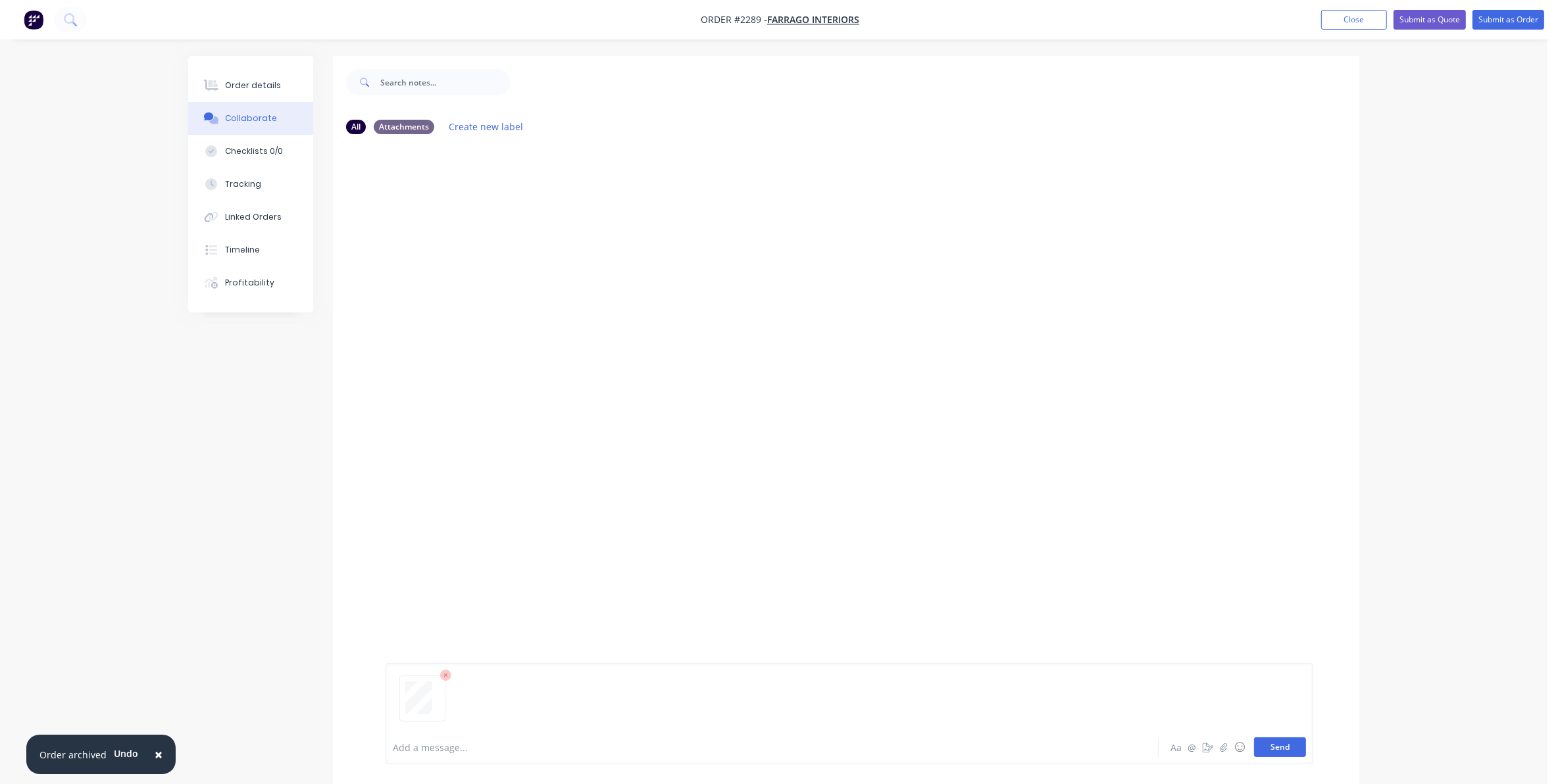
click at [1273, 748] on button "Send" at bounding box center [1280, 748] width 52 height 20
click at [251, 83] on div "Order details" at bounding box center [253, 86] width 56 height 12
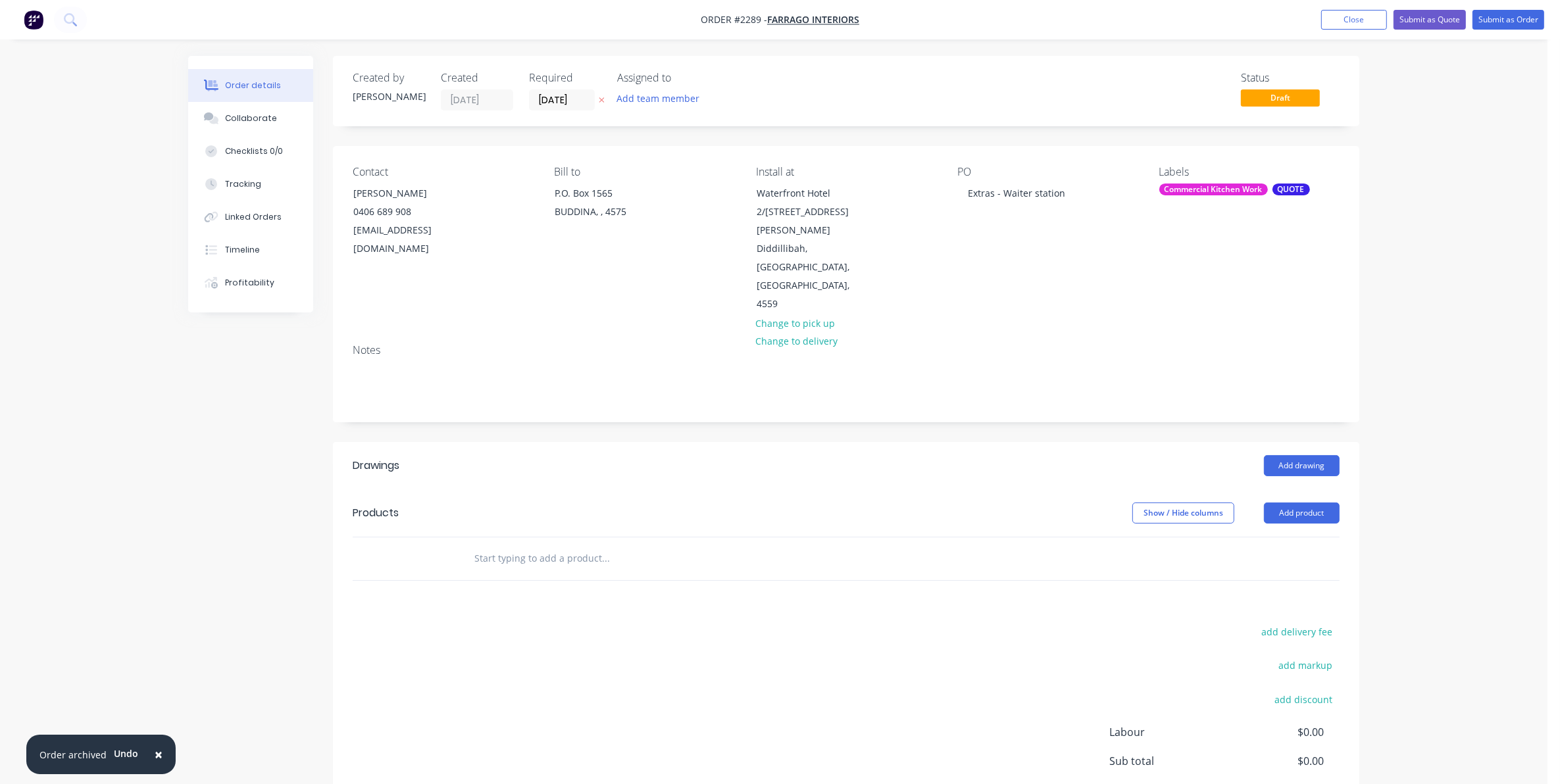
click at [500, 546] on input "text" at bounding box center [605, 559] width 263 height 27
click at [494, 546] on input "text" at bounding box center [605, 559] width 263 height 27
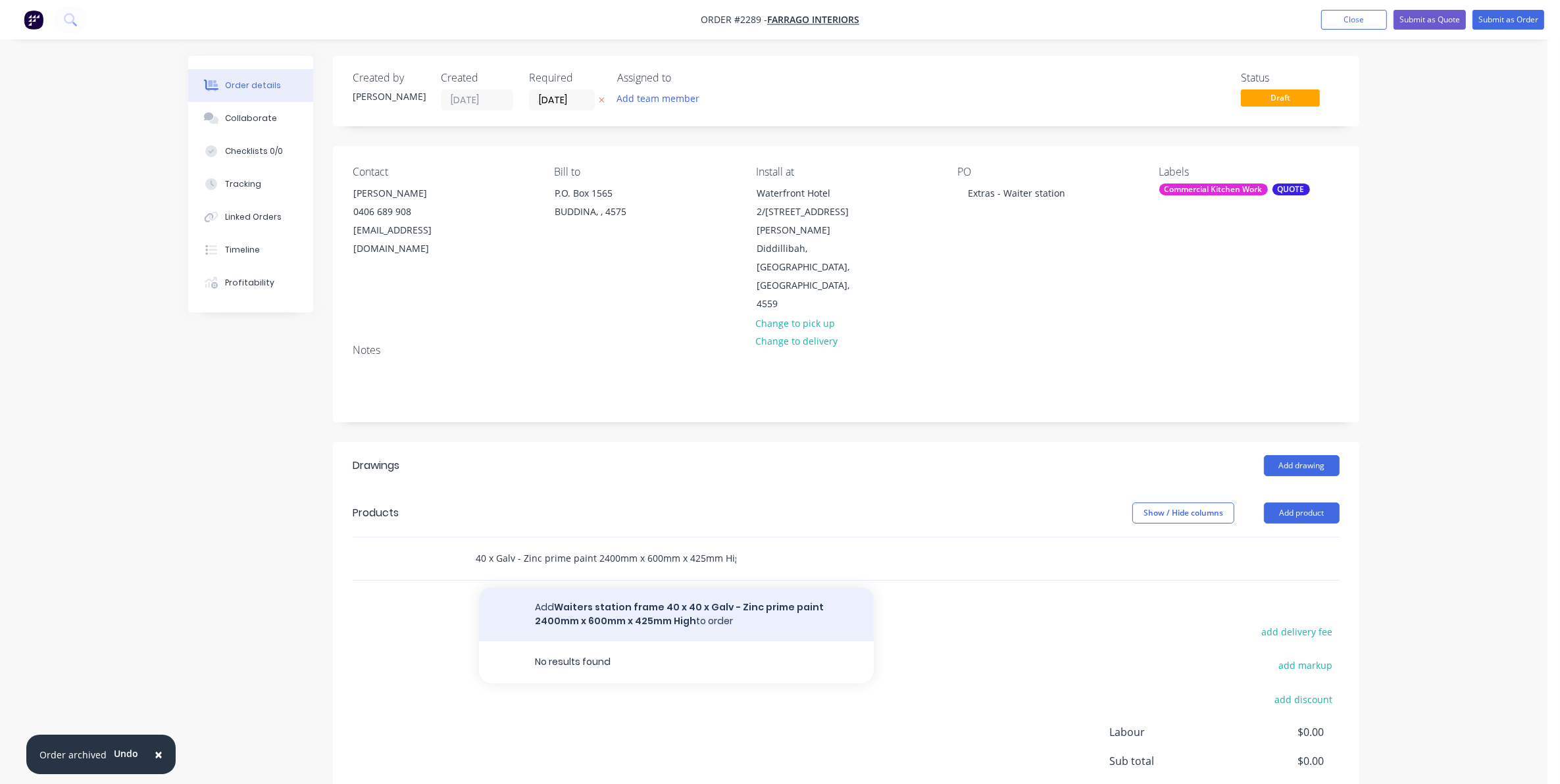
type input "Waiters station frame 40 x 40 x Galv - Zinc prime paint 2400mm x 600mm x 425mm …"
click at [649, 587] on button "Add Waiters station frame 40 x 40 x Galv - Zinc prime paint 2400mm x 600mm x 42…" at bounding box center [676, 614] width 395 height 54
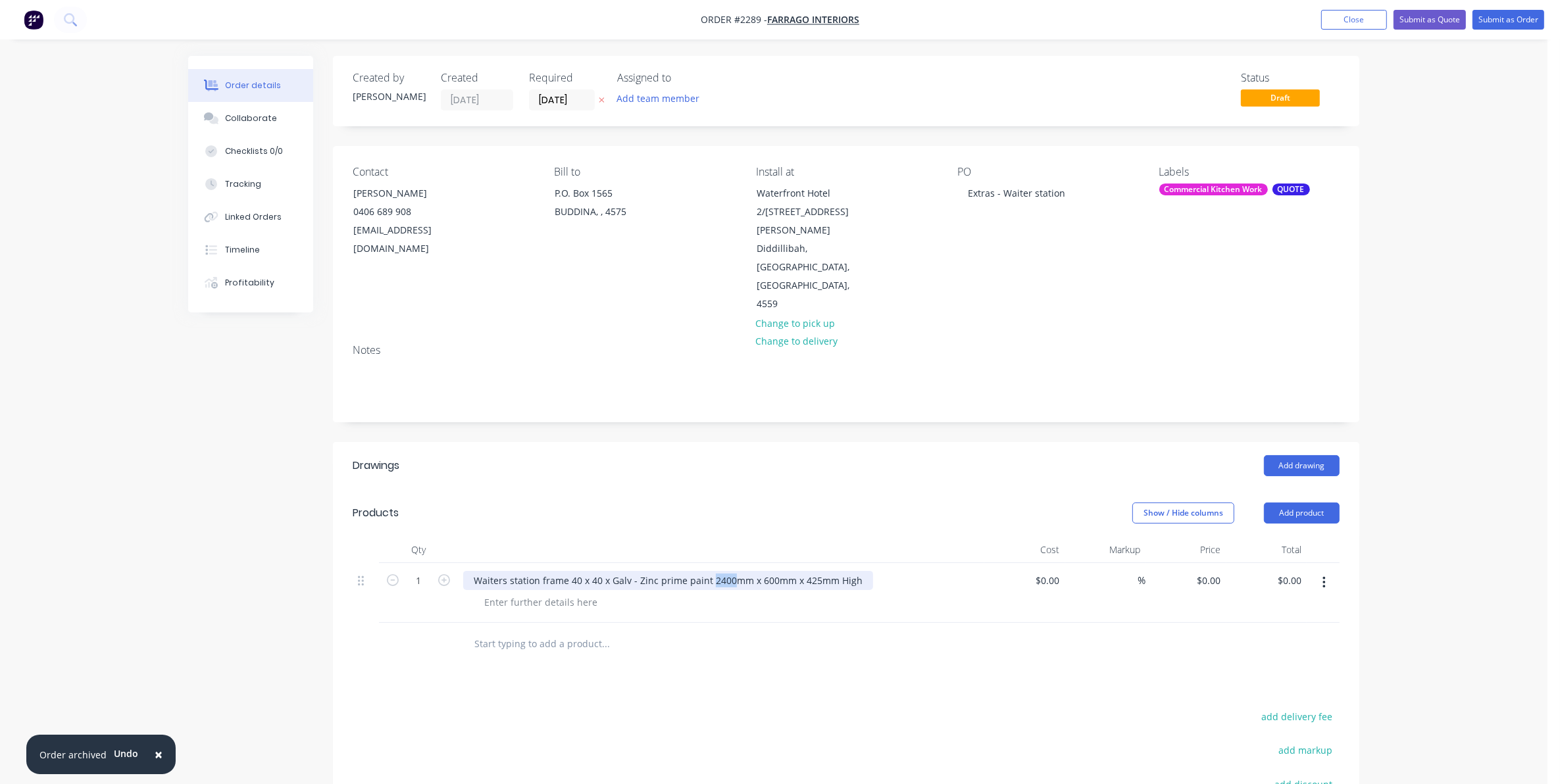
drag, startPoint x: 708, startPoint y: 525, endPoint x: 728, endPoint y: 525, distance: 20.0
click at [728, 571] on div "Waiters station frame 40 x 40 x Galv - Zinc prime paint 2400mm x 600mm x 425mm …" at bounding box center [668, 580] width 410 height 19
click at [1044, 571] on div "$0.00" at bounding box center [1047, 580] width 36 height 19
type input "$1,015.00"
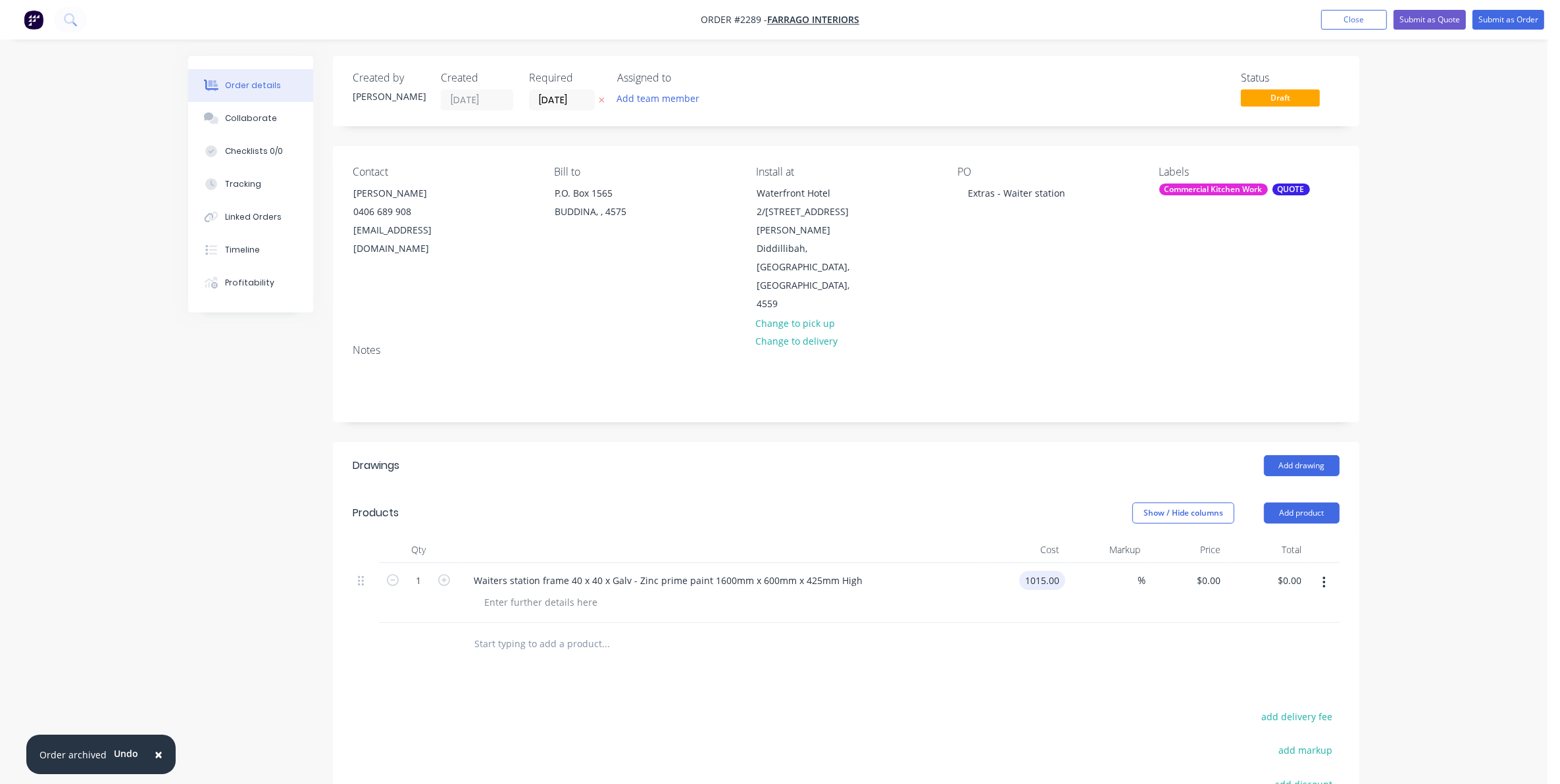
type input "$1,015.00"
click at [495, 631] on input "text" at bounding box center [605, 644] width 263 height 27
click at [506, 631] on input "text" at bounding box center [605, 644] width 263 height 27
paste input "1. New waiters station frame and top at 1600mm long x 600mm"
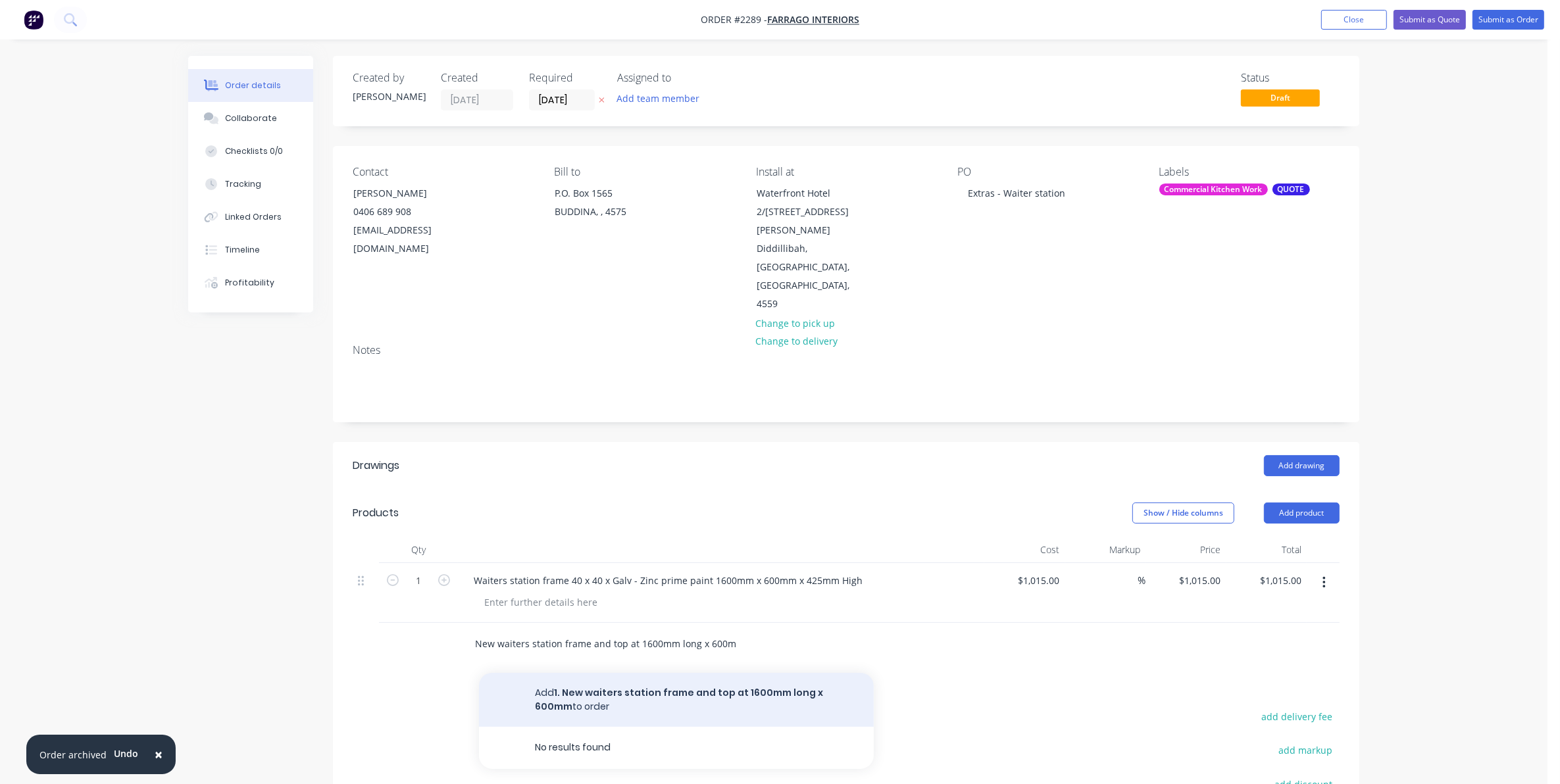
type input "1. New waiters station frame and top at 1600mm long x 600mm"
click at [635, 673] on button "Add 1. New waiters station frame and top at 1600mm long x 600mm to order" at bounding box center [676, 700] width 395 height 54
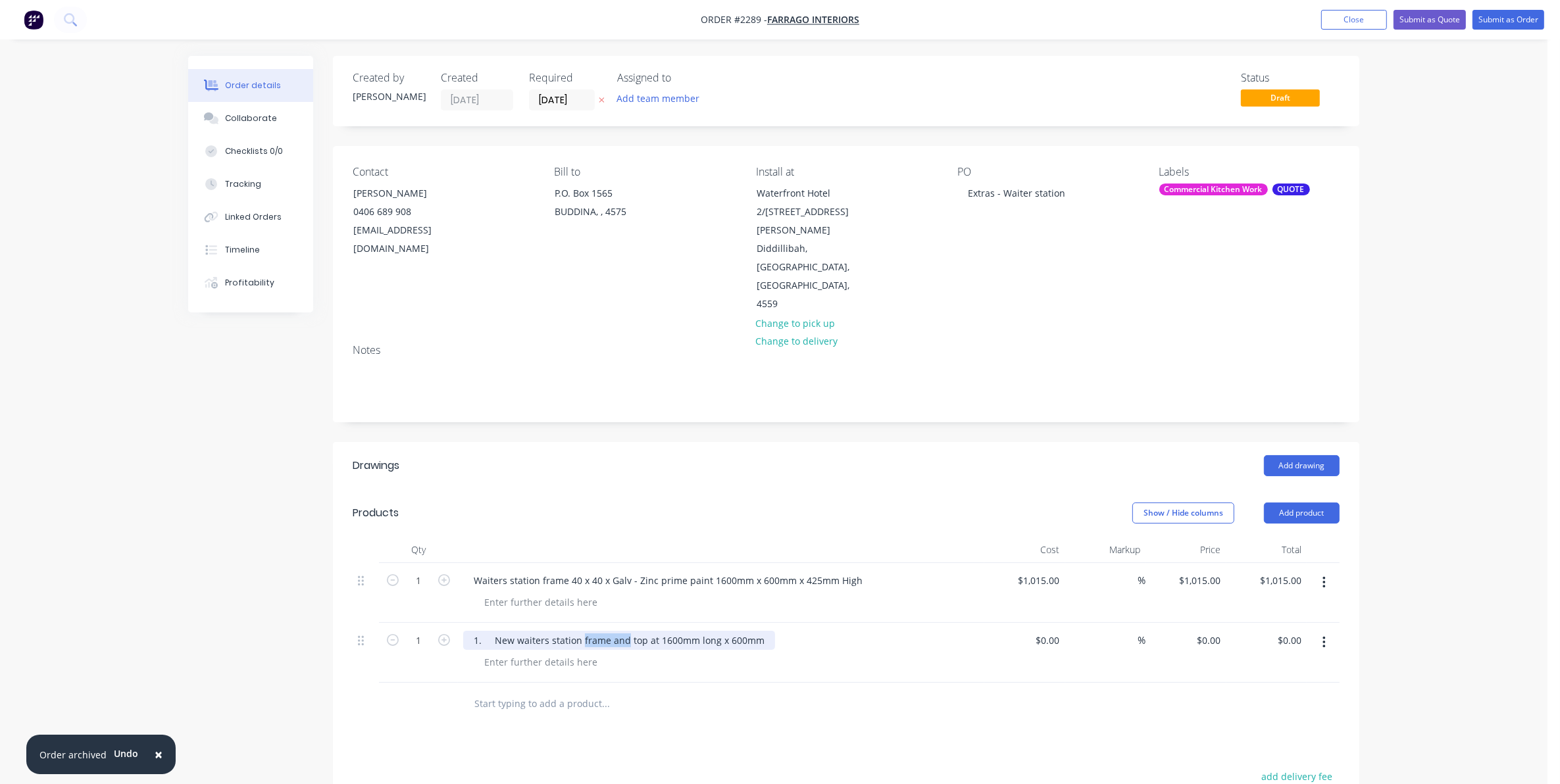
drag, startPoint x: 622, startPoint y: 585, endPoint x: 580, endPoint y: 584, distance: 42.0
click at [580, 631] on div "1. New waiters station frame and top at 1600mm long x 600mm" at bounding box center [619, 640] width 312 height 19
click at [791, 631] on div "1. New waiters station [GEOGRAPHIC_DATA] Bench top at 1600mm long x 600mm" at bounding box center [657, 640] width 387 height 19
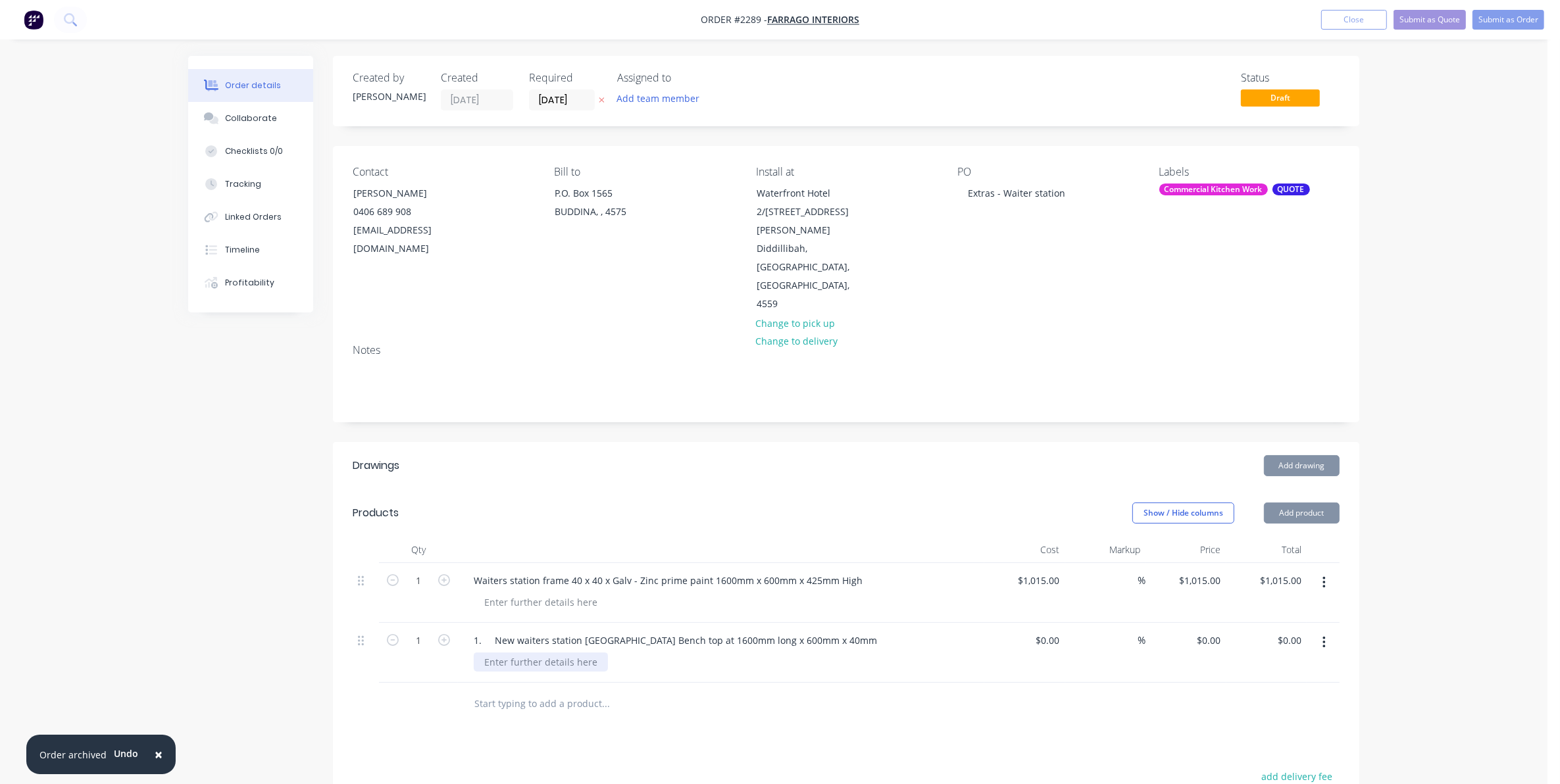
click at [540, 623] on div "1. New waiters station [GEOGRAPHIC_DATA] Bench top at 1600mm long x 600mm x 40mm" at bounding box center [720, 653] width 526 height 60
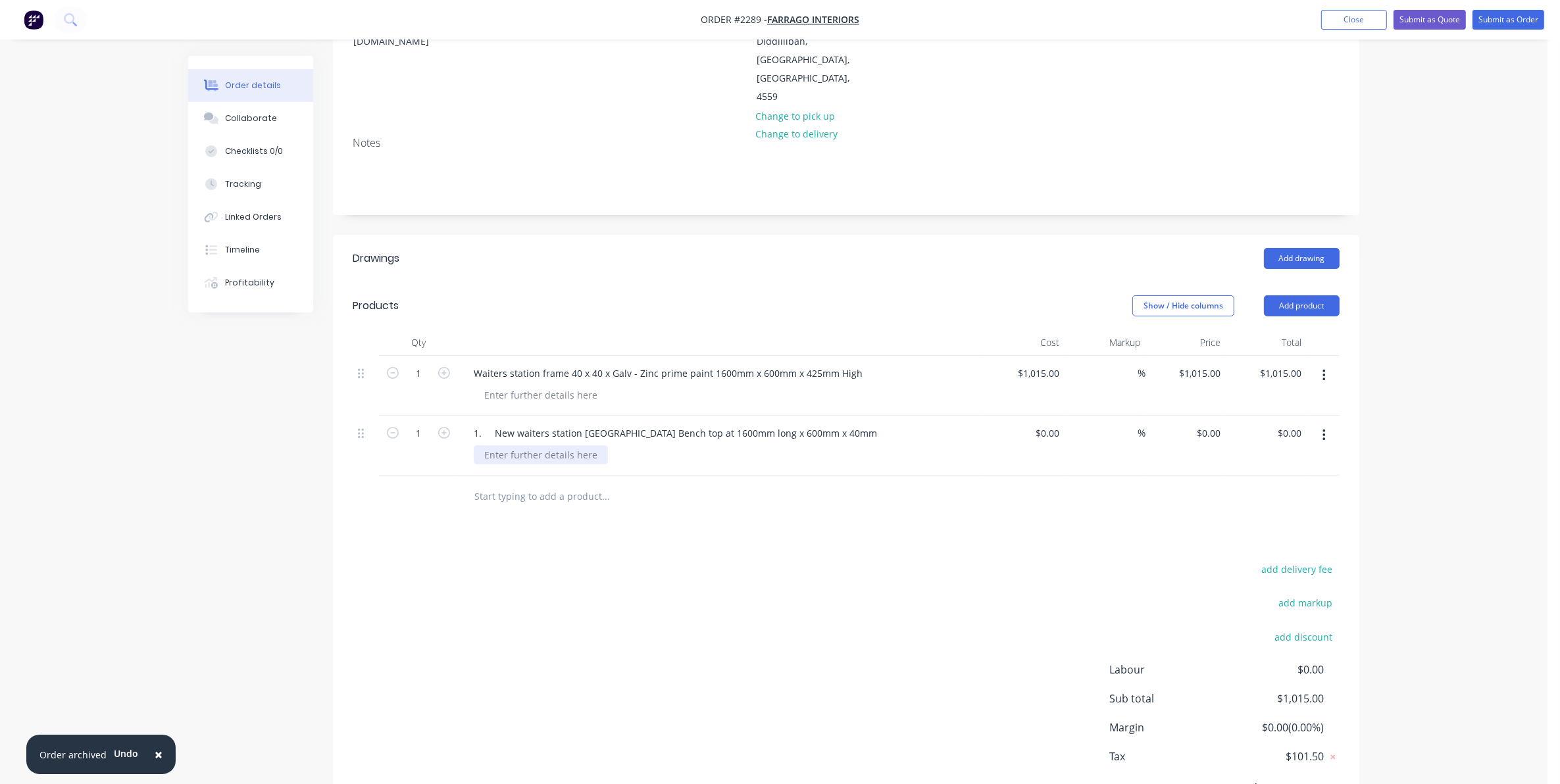
scroll to position [222, 0]
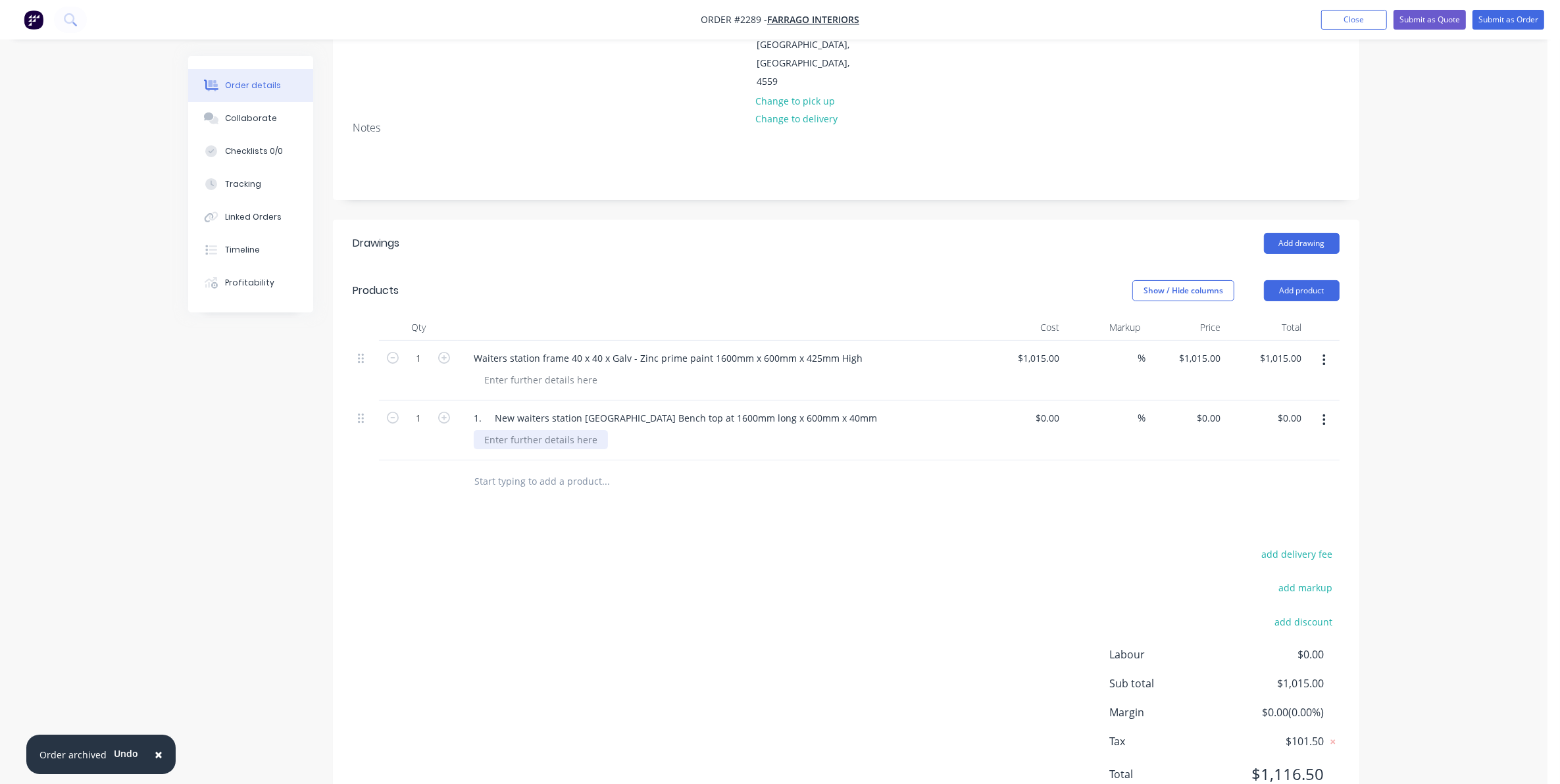
click at [500, 430] on div at bounding box center [540, 439] width 134 height 19
click at [1054, 408] on input at bounding box center [1050, 417] width 30 height 19
type input "$790.00"
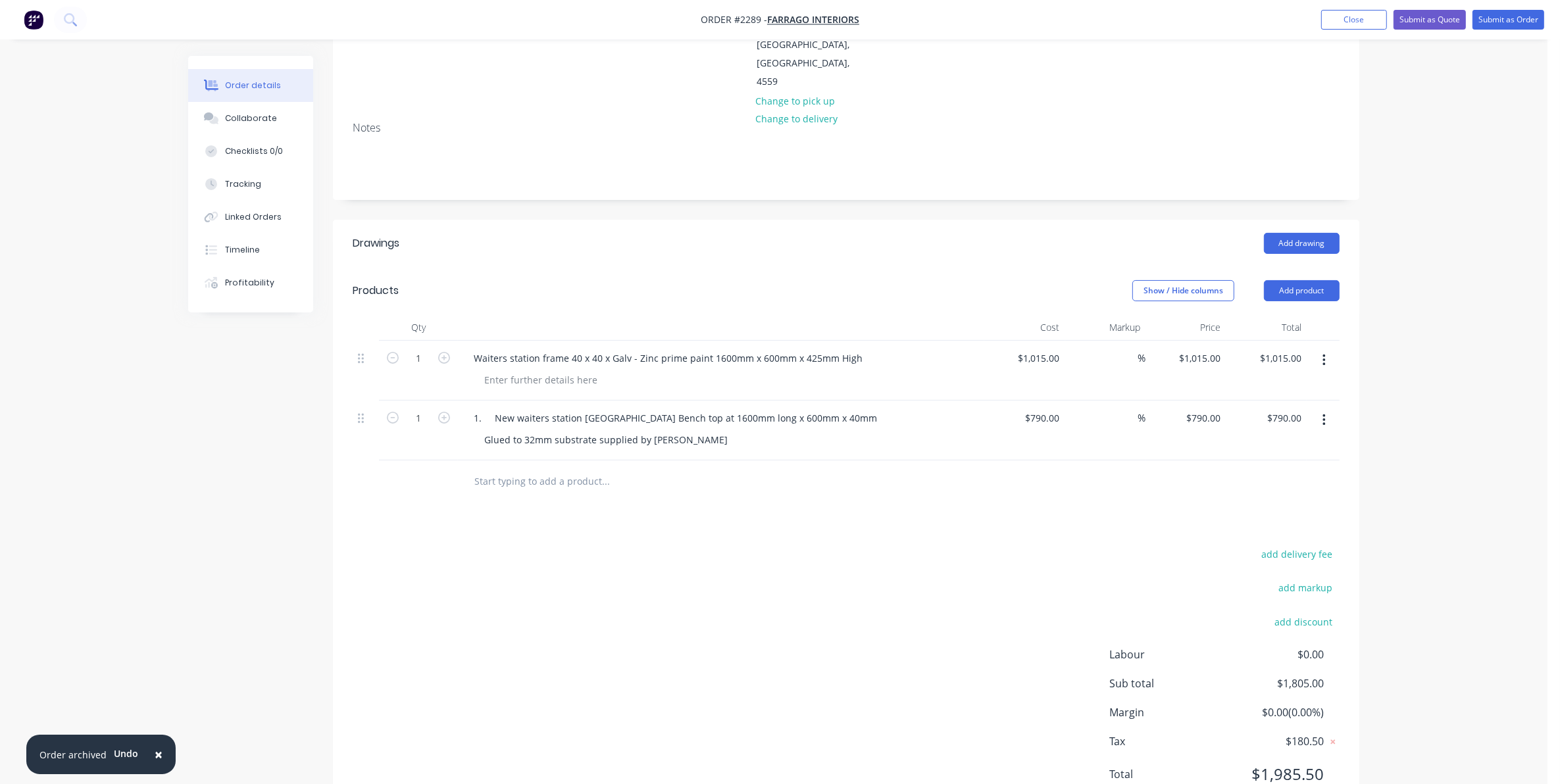
click at [494, 468] on input "text" at bounding box center [605, 481] width 263 height 27
paste input "1. New waiters station frame and top at 1600mm long x 600mm"
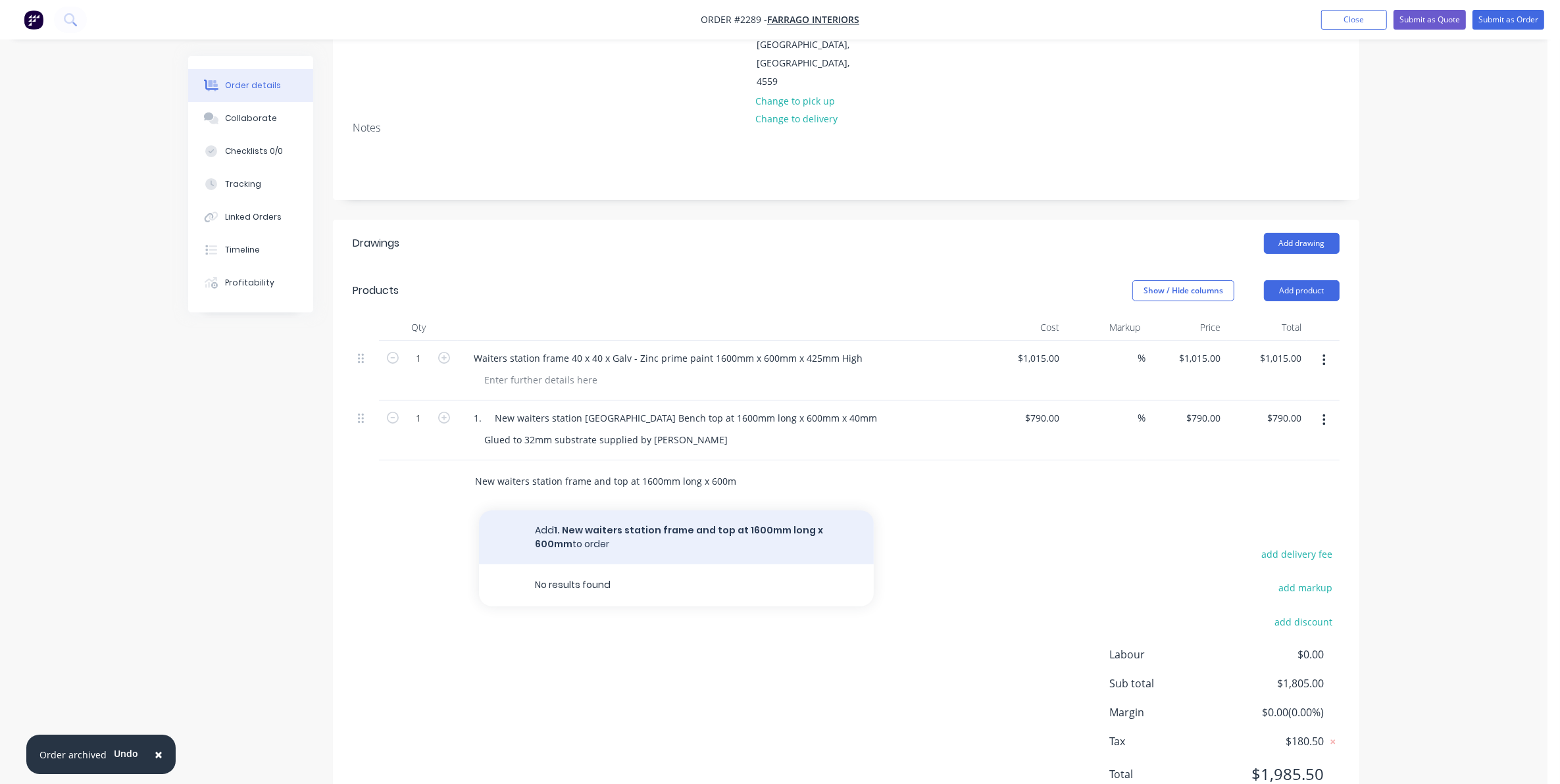
type input "1. New waiters station frame and top at 1600mm long x 600mm"
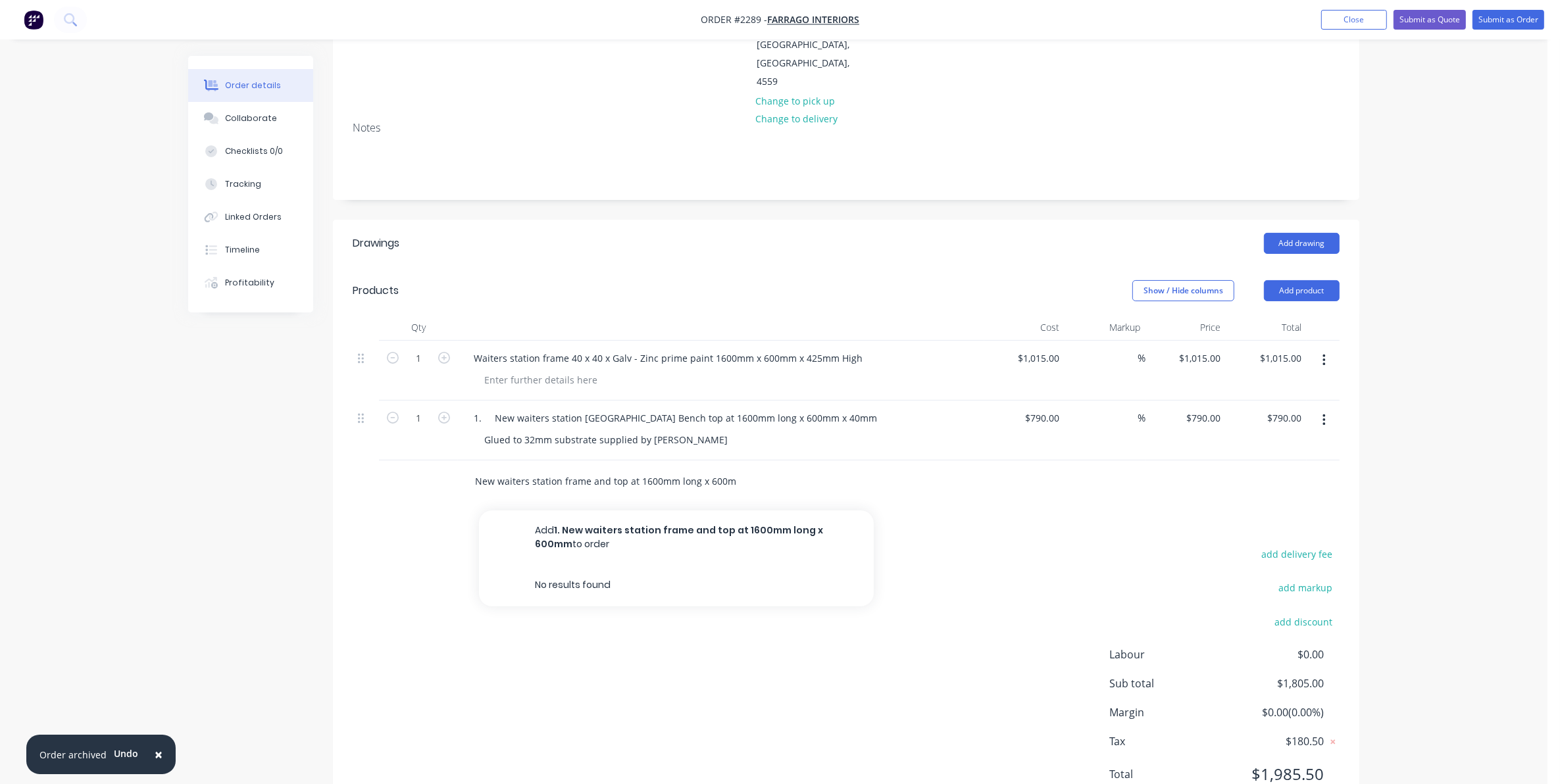
click at [590, 511] on button "Add 1. New waiters station frame and top at 1600mm long x 600mm to order" at bounding box center [676, 537] width 395 height 54
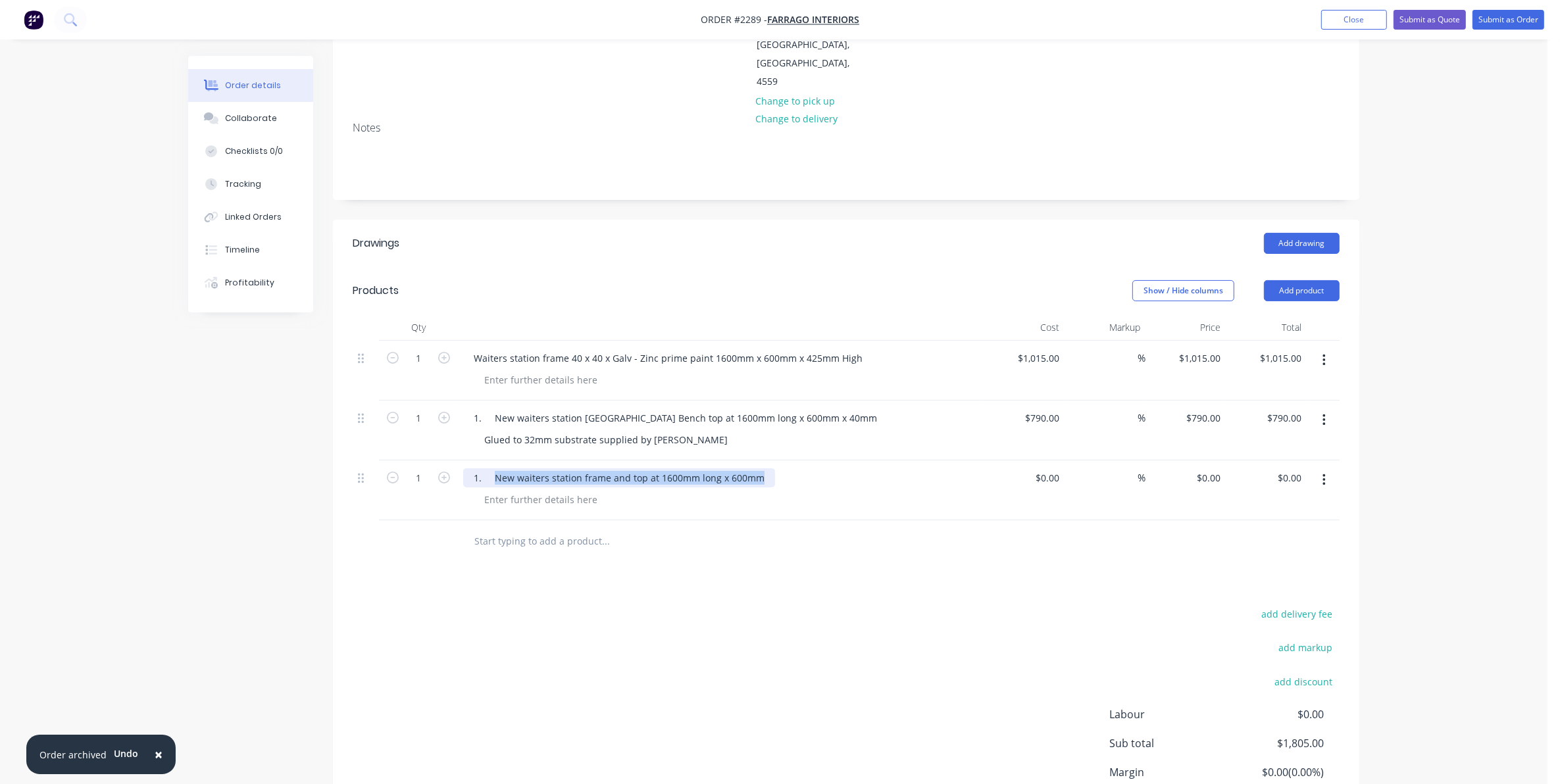
drag, startPoint x: 764, startPoint y: 422, endPoint x: 491, endPoint y: 417, distance: 273.0
click at [491, 468] on div "1. New waiters station frame and top at 1600mm long x 600mm" at bounding box center [619, 477] width 312 height 19
drag, startPoint x: 484, startPoint y: 363, endPoint x: 471, endPoint y: 359, distance: 13.6
click at [471, 408] on div "1. New waiters station [GEOGRAPHIC_DATA] Bench top at 1600mm long x 600mm x 40mm" at bounding box center [675, 417] width 424 height 19
click at [752, 430] on div "Glued to 32mm substrate supplied by [PERSON_NAME]" at bounding box center [726, 439] width 506 height 19
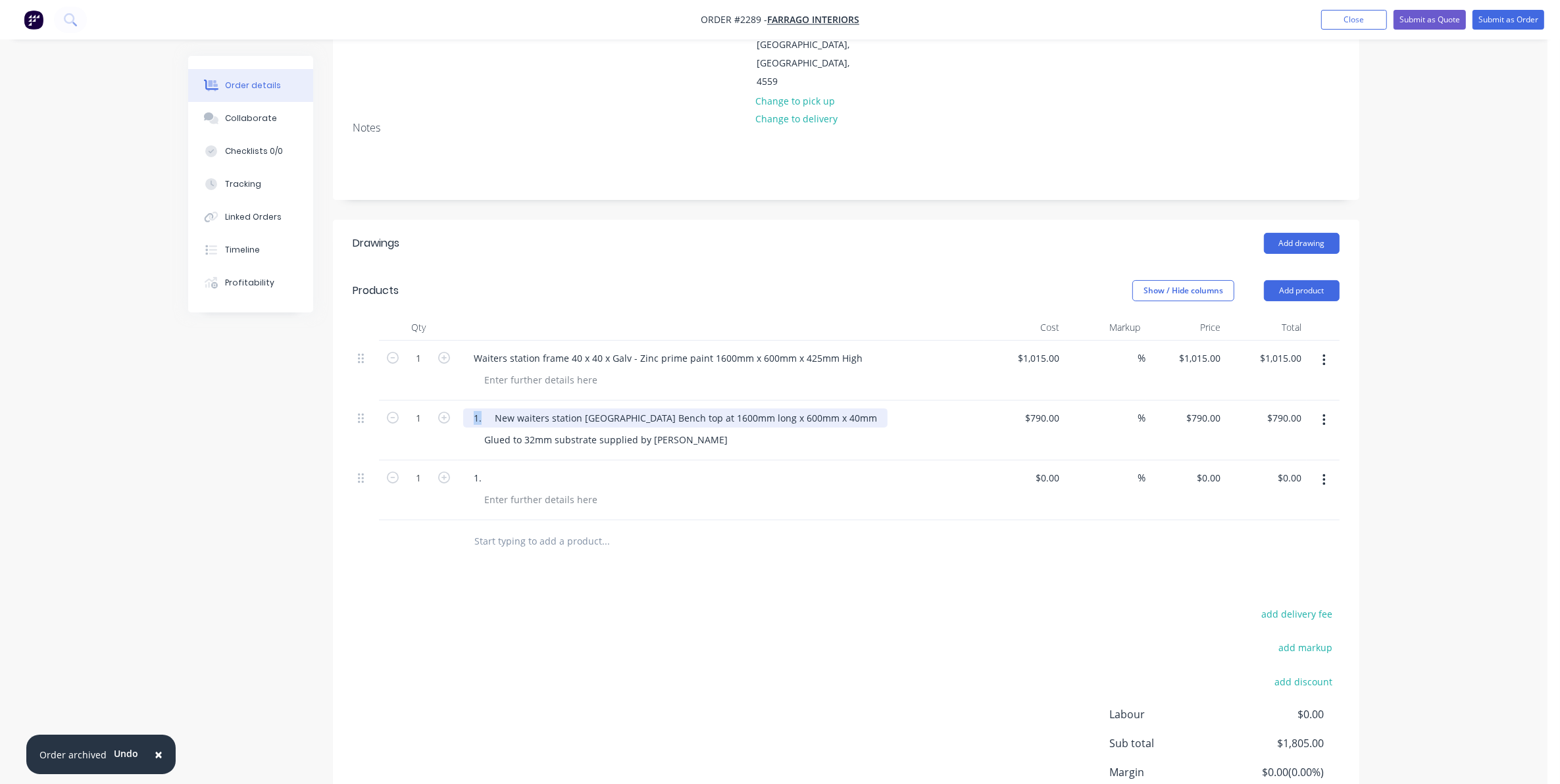
drag, startPoint x: 484, startPoint y: 363, endPoint x: 468, endPoint y: 361, distance: 16.1
click at [468, 408] on div "1. New waiters station [GEOGRAPHIC_DATA] Bench top at 1600mm long x 600mm x 40mm" at bounding box center [675, 417] width 424 height 19
drag, startPoint x: 512, startPoint y: 363, endPoint x: 491, endPoint y: 357, distance: 21.8
click at [491, 408] on div "New waiters station Galvanised Bench top at 1600mm long x 600mm x 40mm" at bounding box center [644, 417] width 361 height 19
click at [481, 408] on div "waiters station Galvanised Bench top at 1600mm long x 600mm x 40mm" at bounding box center [632, 417] width 339 height 19
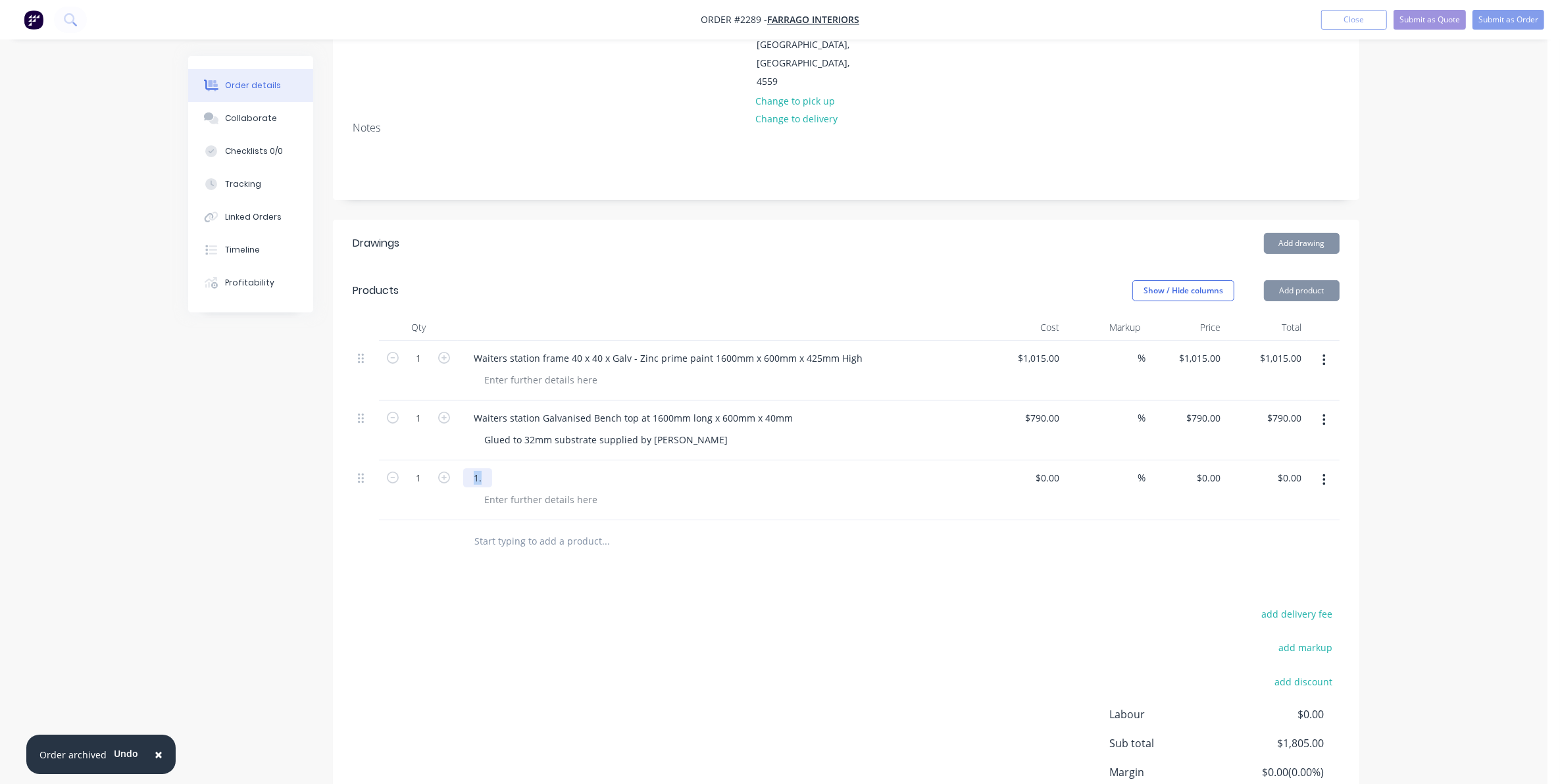
drag, startPoint x: 482, startPoint y: 422, endPoint x: 471, endPoint y: 418, distance: 11.7
click at [471, 468] on div "1." at bounding box center [477, 477] width 29 height 19
click at [499, 468] on div "1." at bounding box center [721, 477] width 516 height 19
drag, startPoint x: 468, startPoint y: 417, endPoint x: 481, endPoint y: 418, distance: 13.0
click at [481, 468] on div "1." at bounding box center [477, 477] width 29 height 19
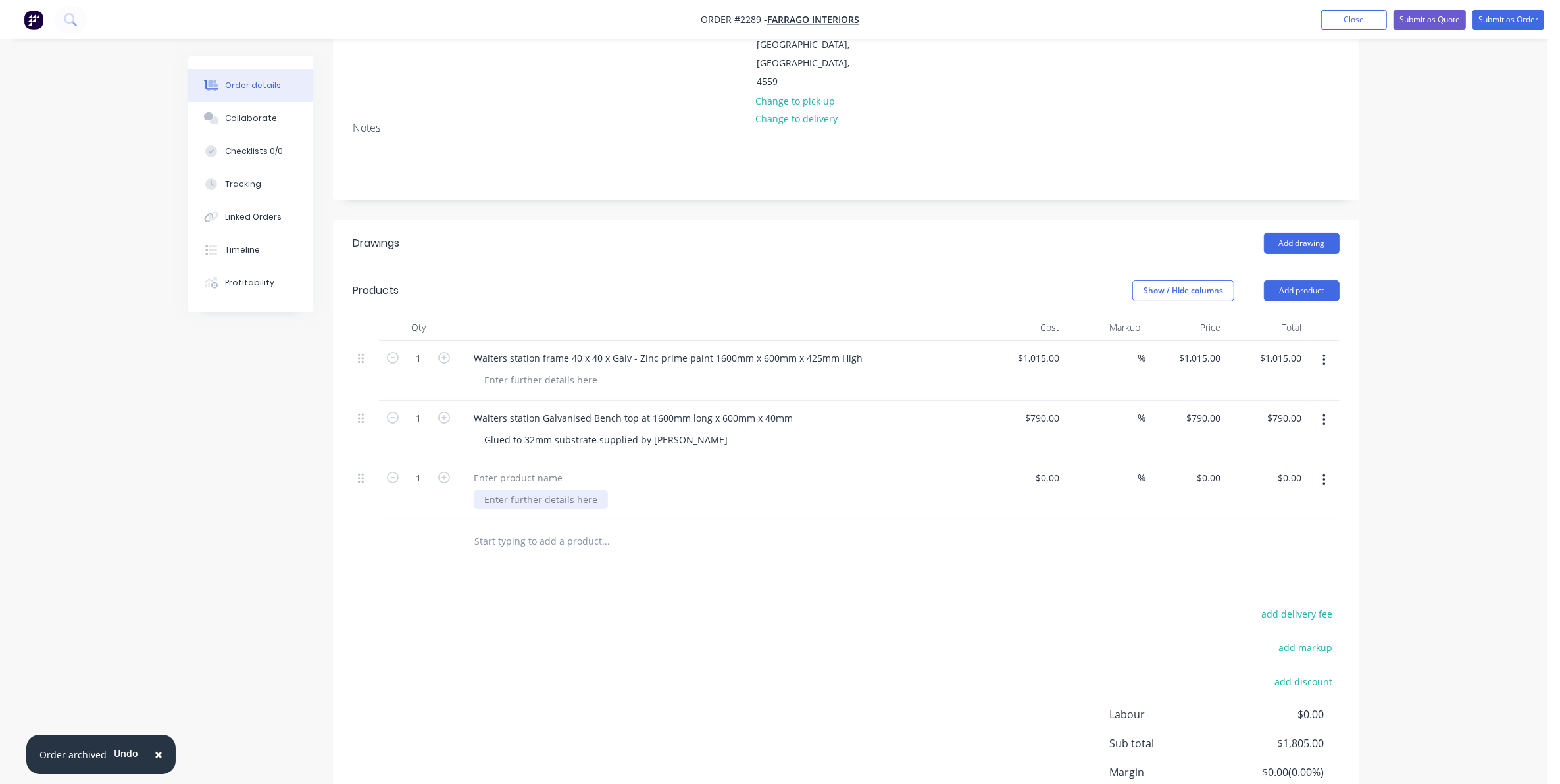
paste div
click at [708, 490] on div "waiters station frame and top, 2400 x 600" at bounding box center [726, 499] width 506 height 19
click at [484, 490] on div "waiters station frame and top, 2400 x 600" at bounding box center [575, 499] width 203 height 19
drag, startPoint x: 613, startPoint y: 442, endPoint x: 580, endPoint y: 442, distance: 33.0
click at [580, 490] on div "Waiters station frame and top, 2400 x 600" at bounding box center [576, 499] width 205 height 19
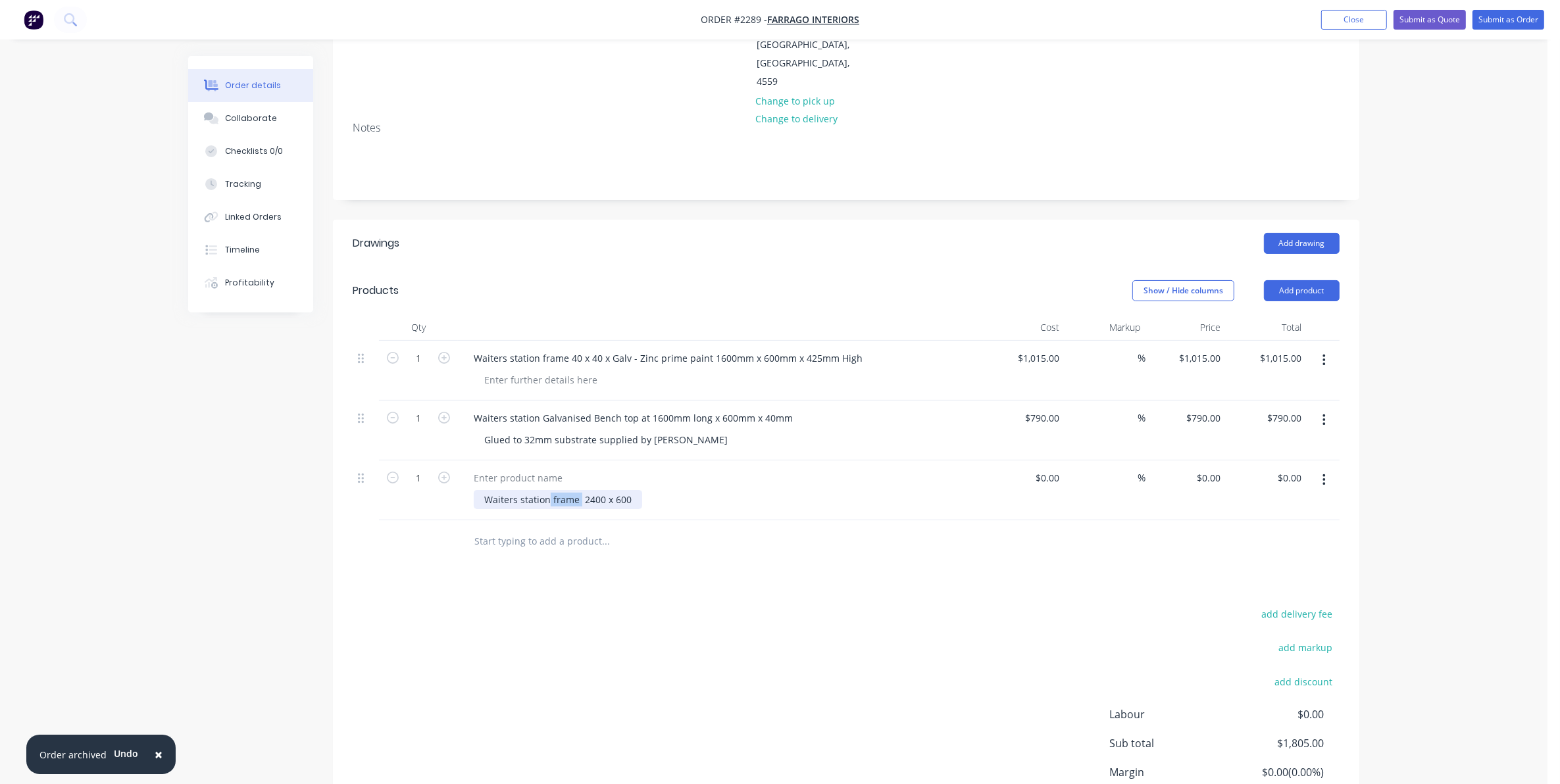
drag, startPoint x: 550, startPoint y: 445, endPoint x: 579, endPoint y: 442, distance: 29.2
click at [579, 490] on div "Waiters station frame 2400 x 600" at bounding box center [558, 499] width 169 height 19
drag, startPoint x: 679, startPoint y: 439, endPoint x: 633, endPoint y: 438, distance: 46.0
click at [679, 490] on div "Waiters station frame 2400 x 600" at bounding box center [726, 499] width 506 height 19
drag, startPoint x: 581, startPoint y: 445, endPoint x: 633, endPoint y: 442, distance: 52.1
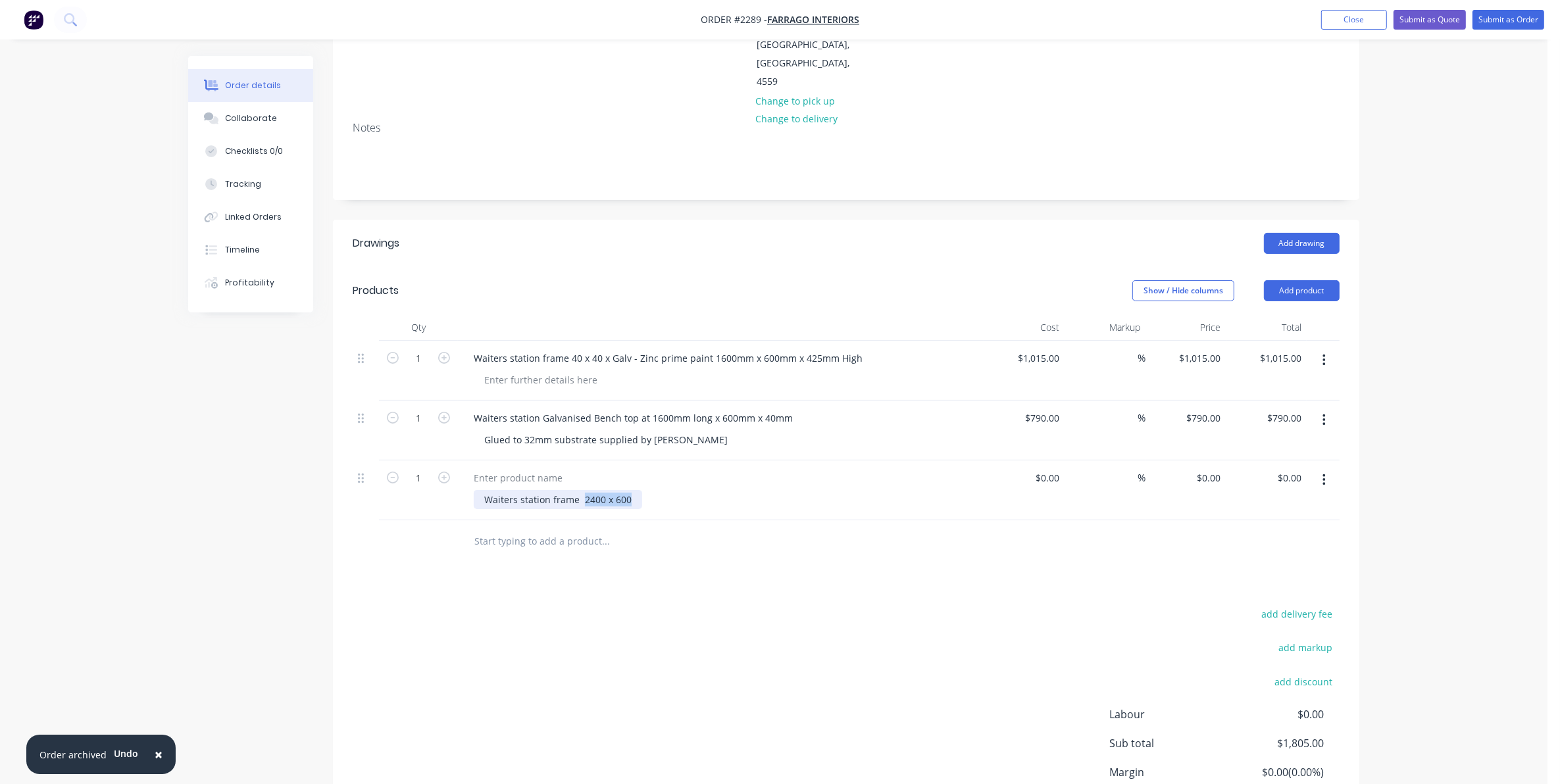
click at [633, 490] on div "Waiters station frame 2400 x 600" at bounding box center [558, 499] width 169 height 19
click at [714, 468] on div at bounding box center [721, 477] width 516 height 19
click at [659, 490] on div "Waiters station frame 2400 x 600" at bounding box center [726, 499] width 506 height 19
drag, startPoint x: 720, startPoint y: 442, endPoint x: 709, endPoint y: 442, distance: 11.0
click at [709, 490] on div "Waiters station frame 40 x 40 Galv. - Zinc prime painted 2400 x 600" at bounding box center [633, 499] width 319 height 19
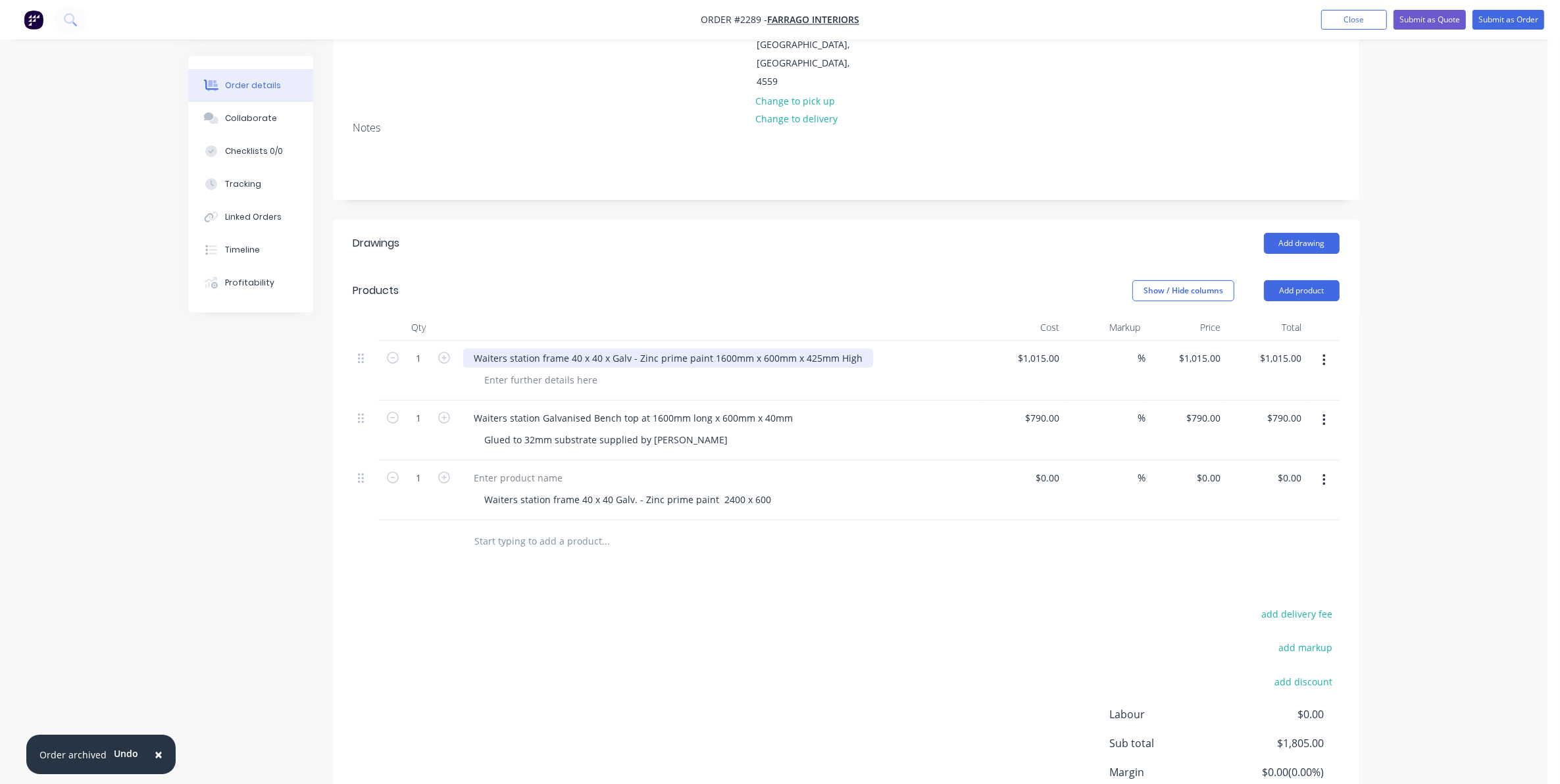
click at [706, 348] on div "Waiters station frame 40 x 40 x Galv - Zinc prime paint 1600mm x 600mm x 425mm …" at bounding box center [668, 357] width 410 height 19
click at [715, 490] on div "Waiters station frame 40 x 40 Galv. - Zinc prime paint 2400 x 600" at bounding box center [628, 499] width 308 height 19
click at [714, 490] on div "Waiters station frame 40 x 40 Galv. - Zinc prime paint 2400 x 600" at bounding box center [628, 499] width 308 height 19
click at [740, 490] on div "Waiters station frame 40 x 40 Galv. - Zinc prime paint - 2400 x 600" at bounding box center [629, 499] width 311 height 19
click at [758, 490] on div "Waiters station frame 40 x 40 Galv. - Zinc prime paint - 2400mm x x 600" at bounding box center [641, 499] width 336 height 19
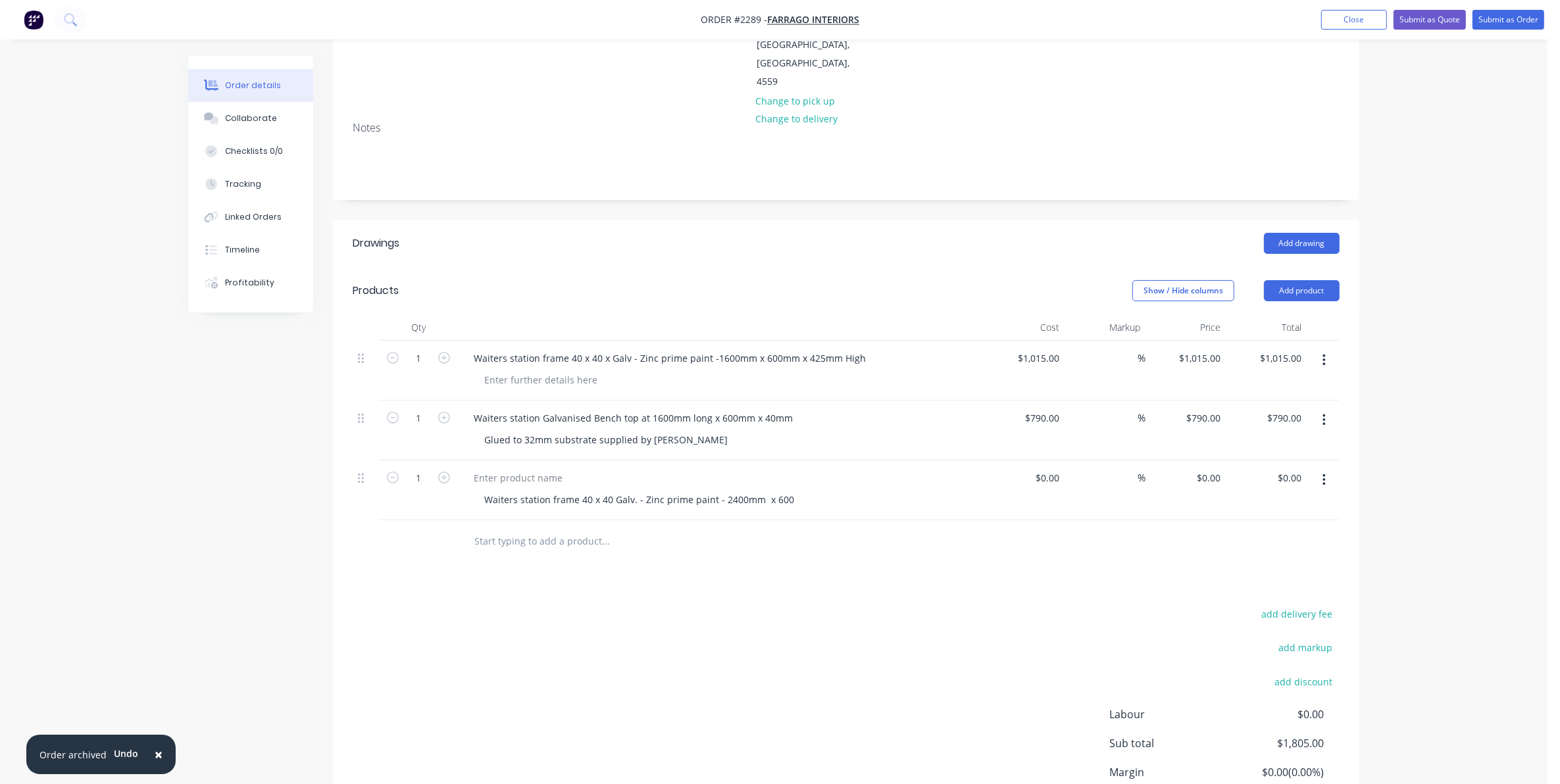
click at [834, 490] on div "Waiters station frame 40 x 40 Galv. - Zinc prime paint - 2400mm x 600" at bounding box center [726, 499] width 506 height 19
click at [761, 490] on div "Waiters station frame 40 x 40 Galv. - Zinc prime paint - 2400mm x 600" at bounding box center [639, 499] width 331 height 19
click at [783, 490] on div "Waiters station frame 40 x 40 Galv. - Zinc prime paint - 2400mm x 600" at bounding box center [638, 499] width 328 height 19
click at [1043, 461] on div at bounding box center [1025, 490] width 81 height 60
type input "$1,015.00"
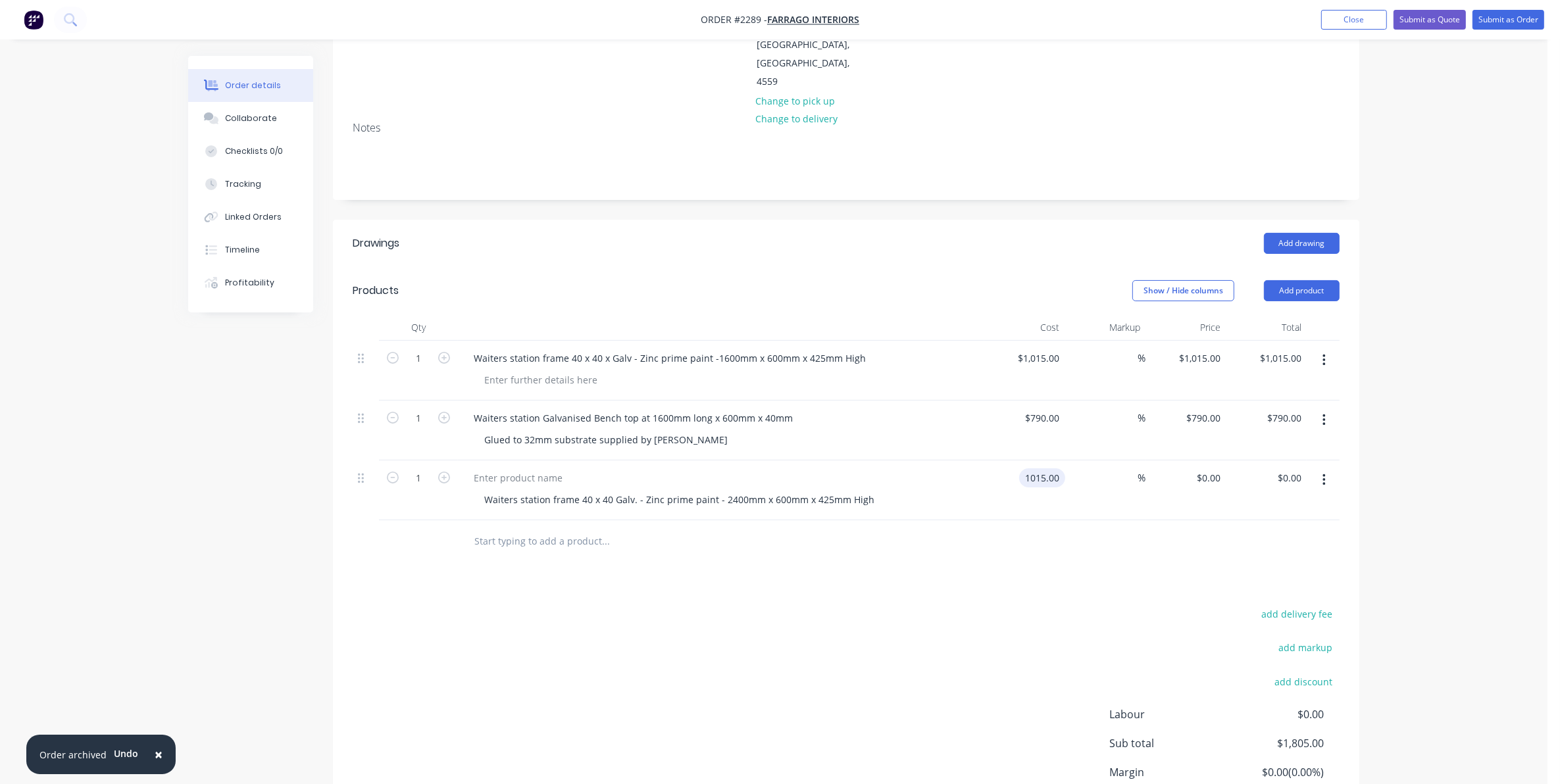
type input "$1,015.00"
click at [486, 528] on input "text" at bounding box center [605, 541] width 263 height 27
click at [496, 528] on input "text" at bounding box center [605, 541] width 263 height 27
paste input "waiters station frame and top, 2400 x 600"
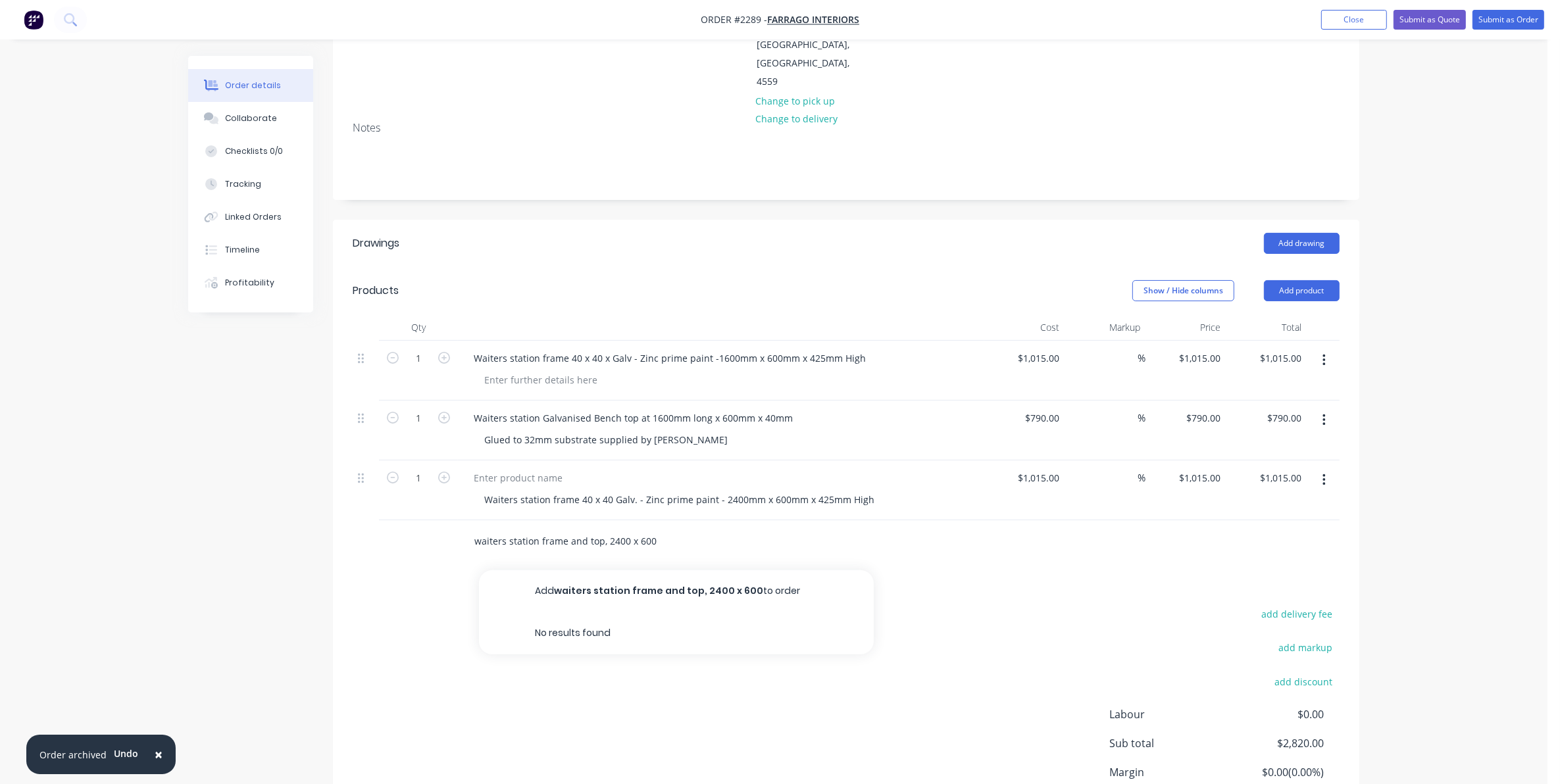
click at [477, 528] on input "waiters station frame and top, 2400 x 600" at bounding box center [605, 541] width 263 height 27
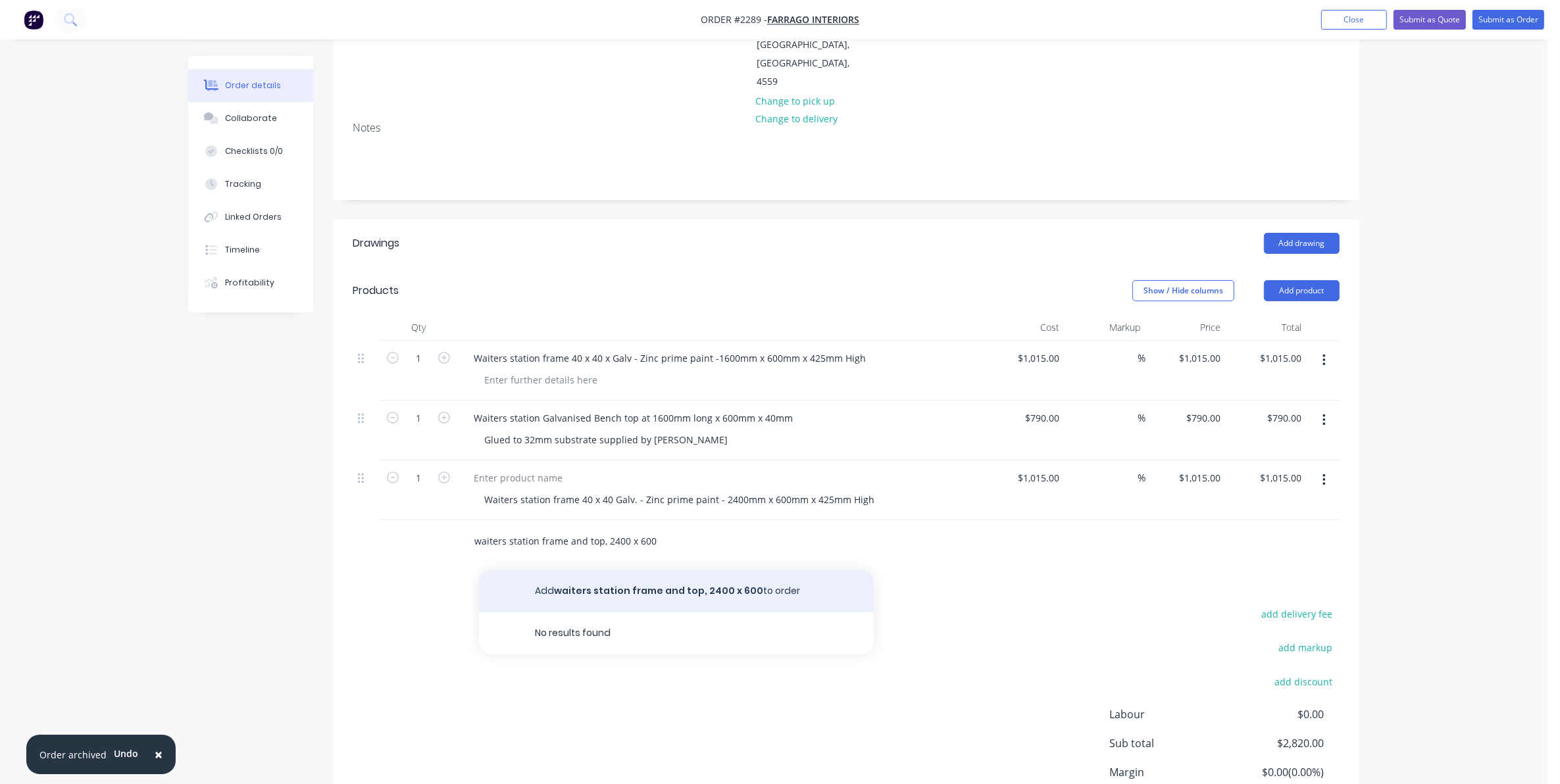
type input "waiters station frame and top, 2400 x 600"
click at [597, 570] on button "Add waiters station frame and top, 2400 x 600 to order" at bounding box center [676, 590] width 395 height 42
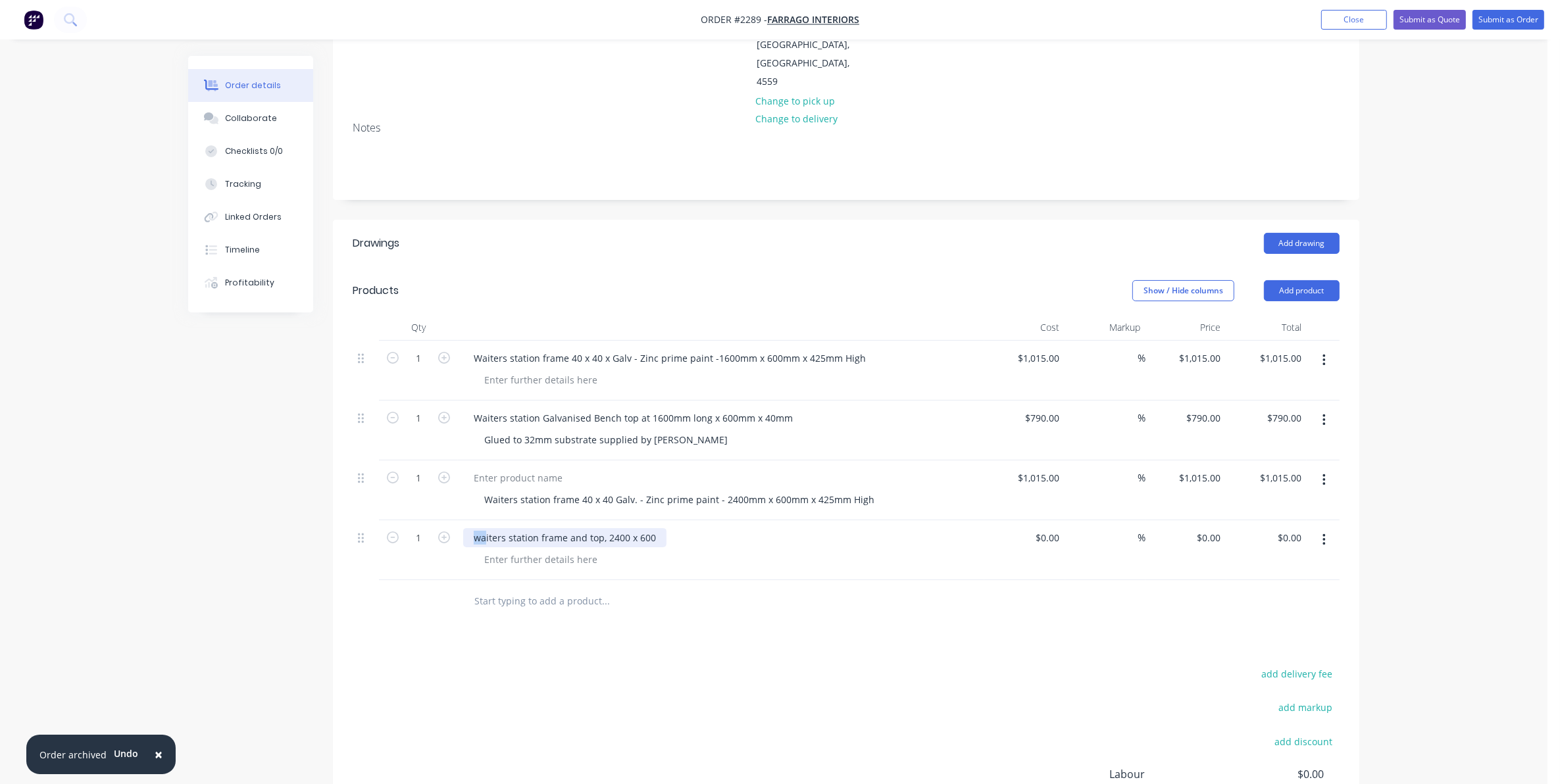
drag, startPoint x: 474, startPoint y: 481, endPoint x: 484, endPoint y: 481, distance: 10.0
click at [484, 528] on div "waiters station frame and top, 2400 x 600" at bounding box center [565, 537] width 203 height 19
click at [471, 528] on div "waiters station frame and top, 2400 x 600" at bounding box center [565, 537] width 203 height 19
click at [477, 528] on div "waiters station frame and top, 2400 x 600" at bounding box center [565, 537] width 203 height 19
drag, startPoint x: 540, startPoint y: 478, endPoint x: 587, endPoint y: 482, distance: 47.2
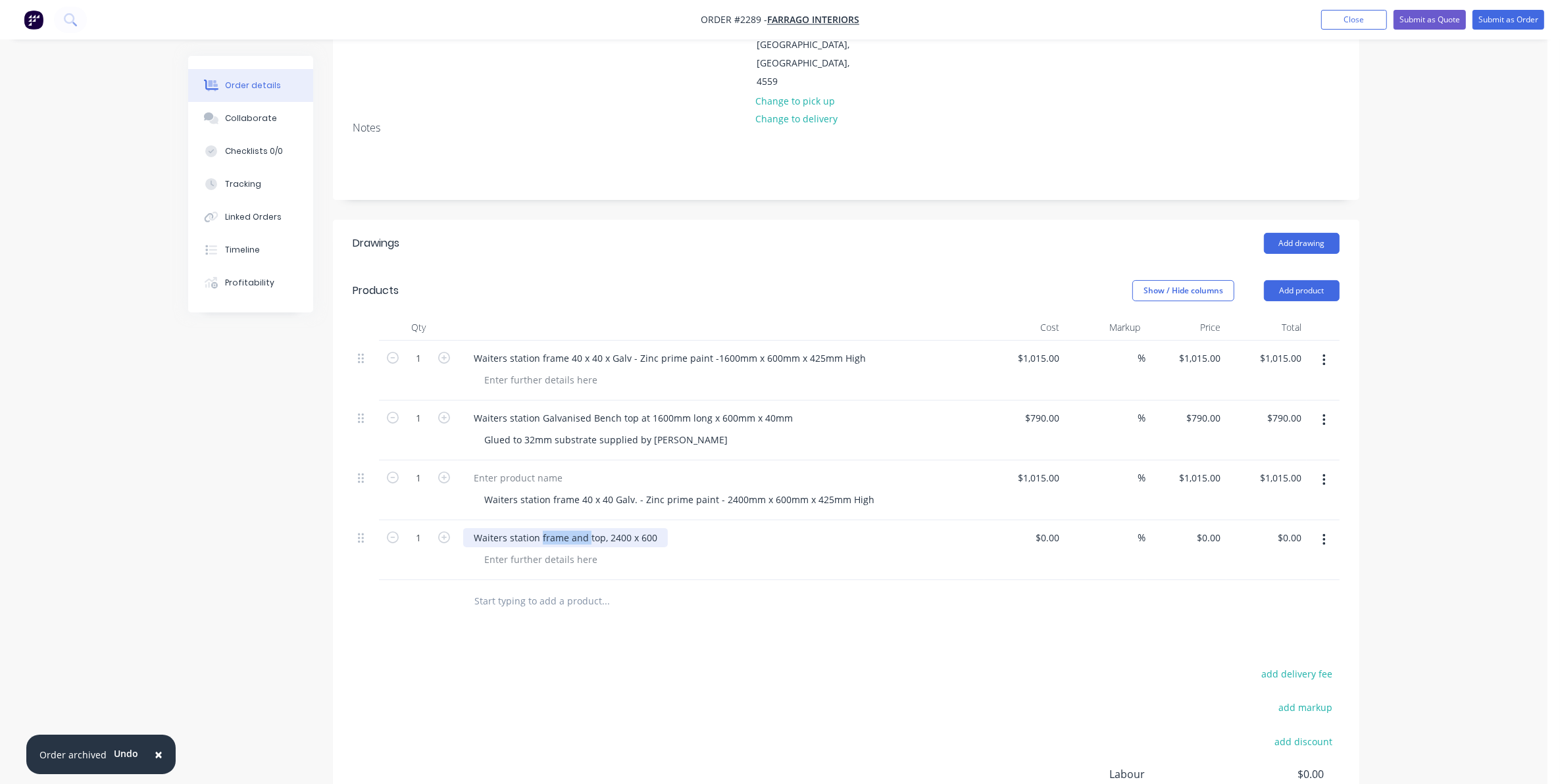
click at [587, 528] on div "Waiters station frame and top, 2400 x 600" at bounding box center [566, 537] width 205 height 19
click at [593, 528] on div "Waiter's station Galvanised top, 2400 x 600" at bounding box center [568, 537] width 210 height 19
click at [635, 528] on div "[PERSON_NAME]'s station Galvanised Bench top, 2400 x 600" at bounding box center [605, 537] width 284 height 19
click at [636, 528] on div "[PERSON_NAME]'s station Galvanised Bench top, 2400 x 600" at bounding box center [605, 537] width 284 height 19
click at [637, 528] on div "[PERSON_NAME]'s station Galvanised Bench top, 2400 x 600" at bounding box center [605, 537] width 284 height 19
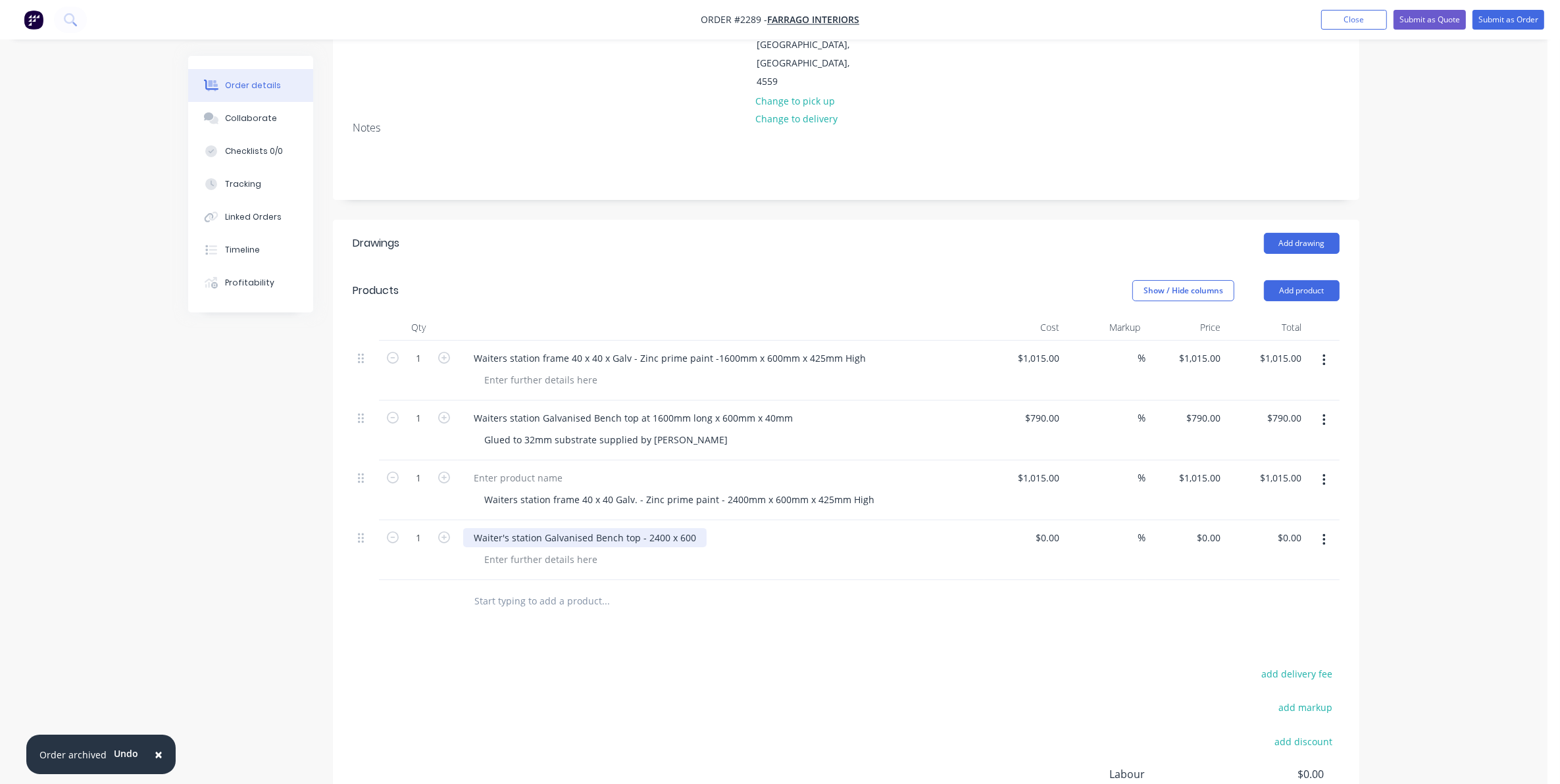
click at [665, 528] on div "Waiter's station Galvanised Bench top - 2400 x 600" at bounding box center [585, 537] width 244 height 19
click at [706, 528] on div "Waiter's station Galvanised Bench top - 2400mm x 600" at bounding box center [593, 537] width 260 height 19
click at [817, 521] on div "Waiter's station Galvanised Bench top - 2400mm x 600mm x 40mm" at bounding box center [720, 550] width 526 height 60
click at [506, 550] on div at bounding box center [540, 559] width 134 height 19
click at [1056, 528] on input at bounding box center [1057, 537] width 15 height 19
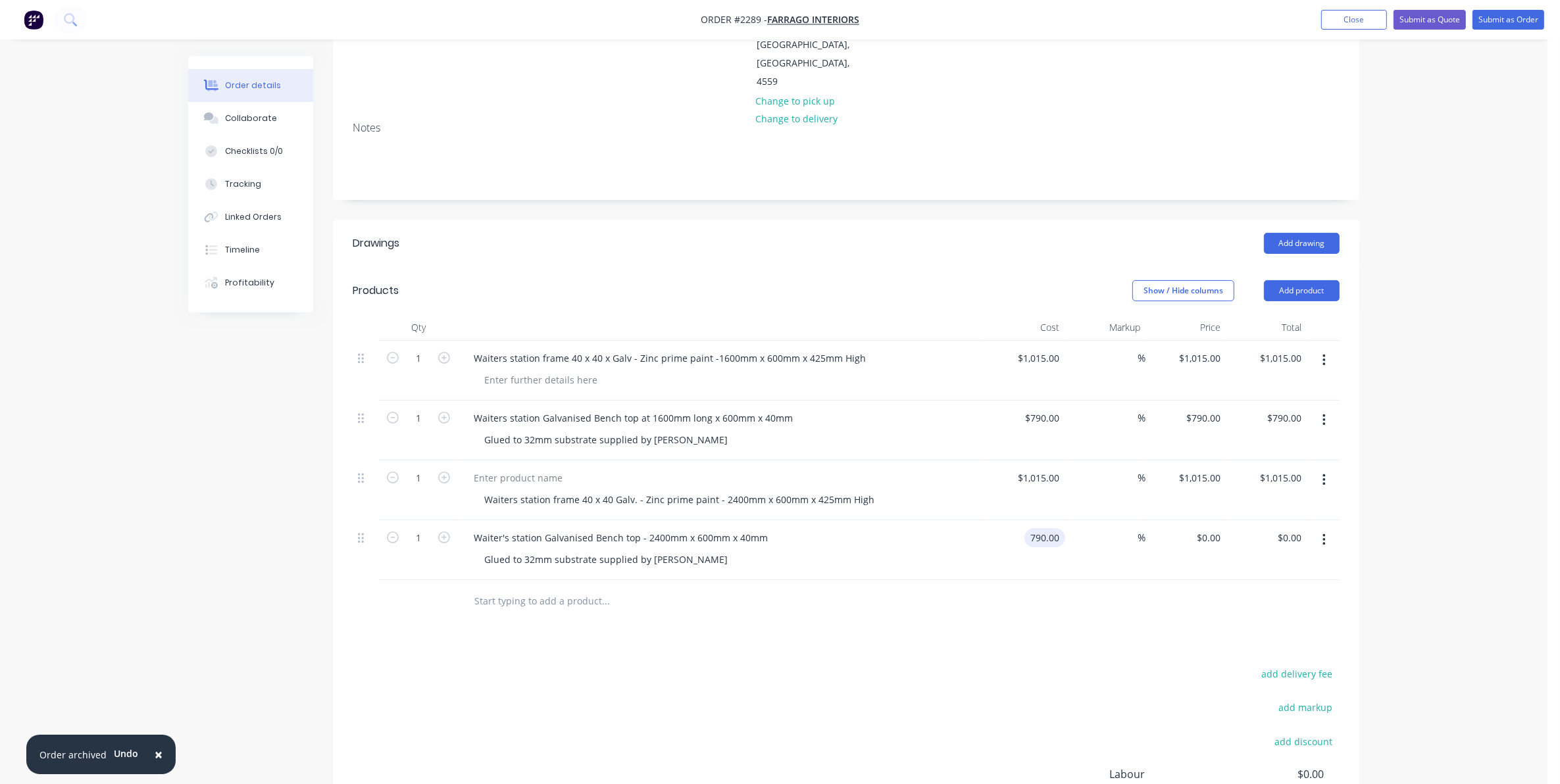
type input "$790.00"
click at [518, 588] on input "text" at bounding box center [605, 601] width 263 height 27
paste input "3. On the merch unit I need 2 things a. Provide a 40mm tube frame to add onto t…"
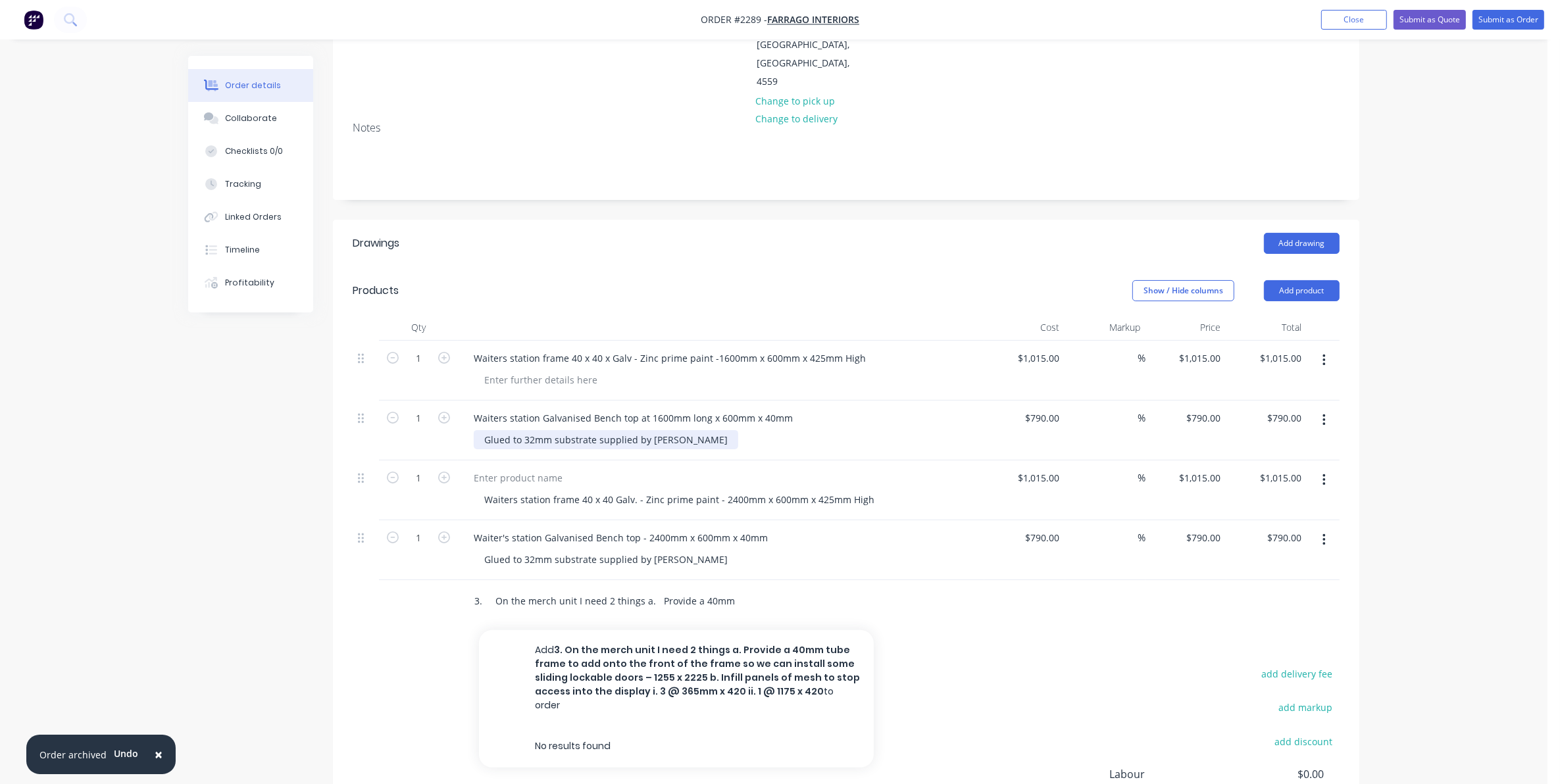
scroll to position [0, 856]
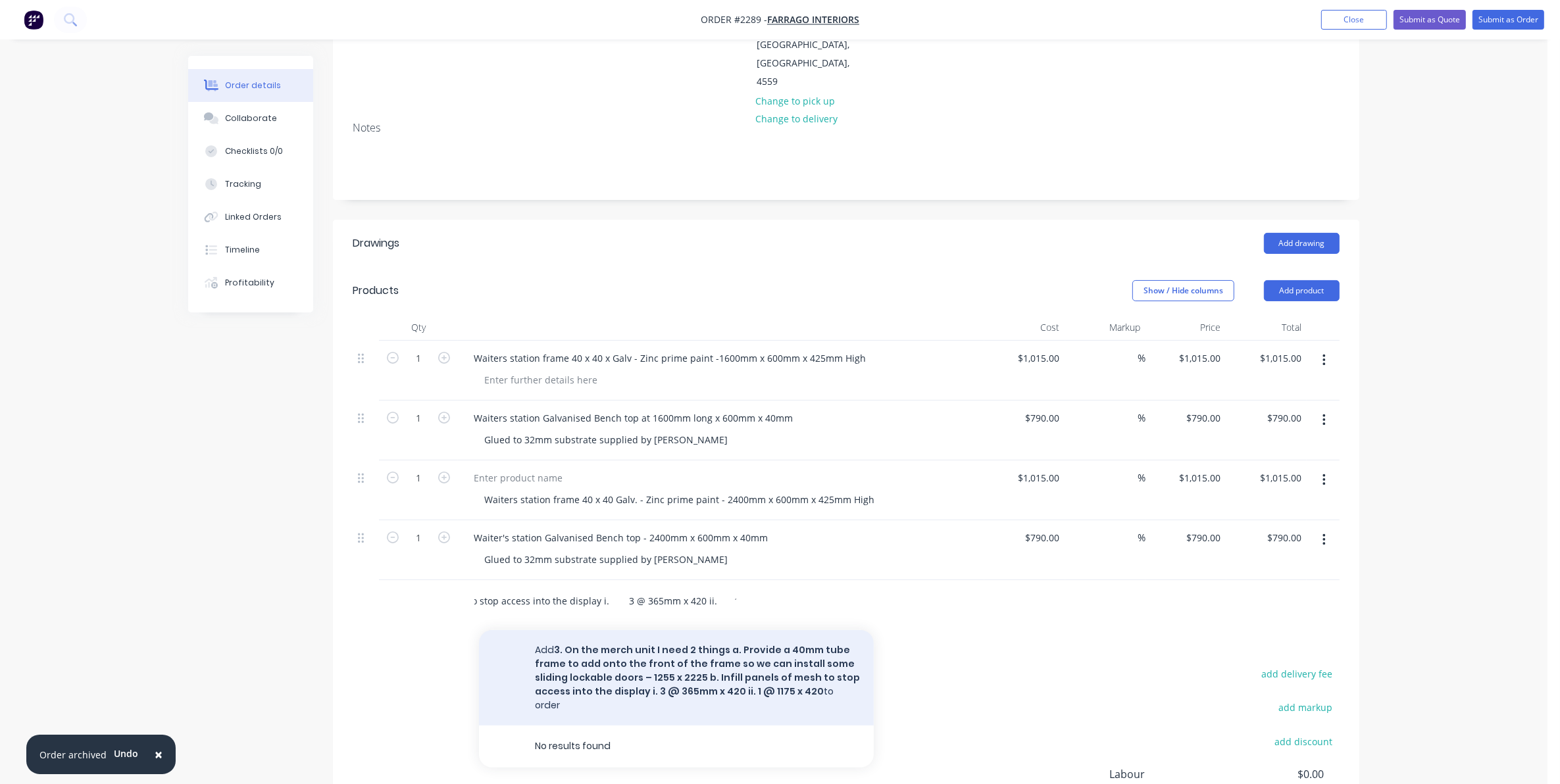
type input "3. On the merch unit I need 2 things a. Provide a 40mm tube frame to add onto t…"
click at [600, 630] on button "Add 3. On the merch unit I need 2 things a. Provide a 40mm tube frame to add on…" at bounding box center [676, 678] width 395 height 96
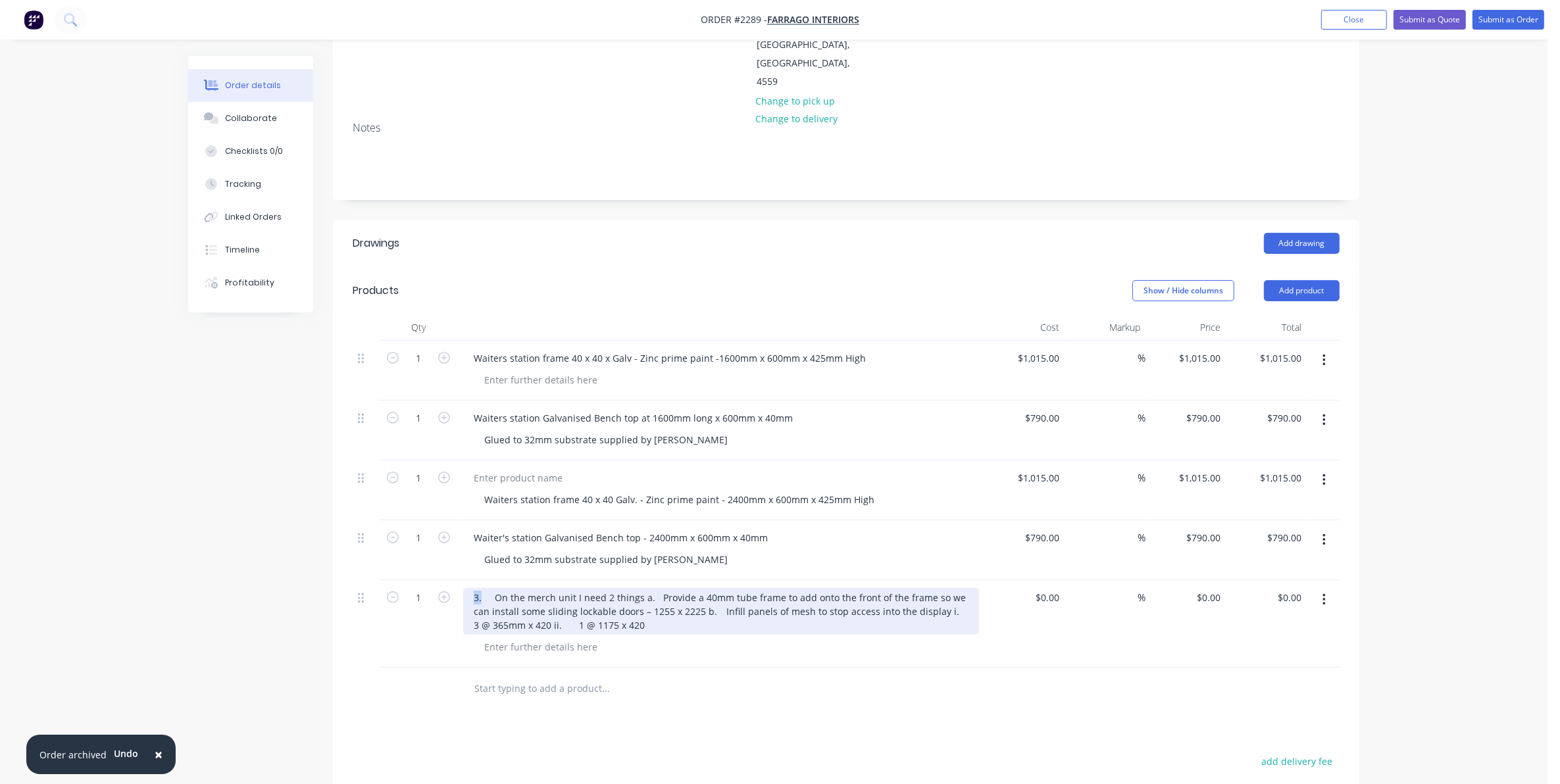
drag, startPoint x: 482, startPoint y: 540, endPoint x: 468, endPoint y: 541, distance: 14.0
click at [468, 588] on div "3. On the merch unit I need 2 things a. Provide a 40mm tube frame to add onto t…" at bounding box center [721, 612] width 516 height 47
drag, startPoint x: 650, startPoint y: 543, endPoint x: 492, endPoint y: 530, distance: 158.5
click at [492, 580] on div "On the merch unit I need 2 things a. Provide a 40mm tube frame to add onto the …" at bounding box center [720, 623] width 526 height 87
click at [509, 588] on div "Provide a 40mm tube frame to add onto the front of the frame so we can install …" at bounding box center [721, 612] width 516 height 47
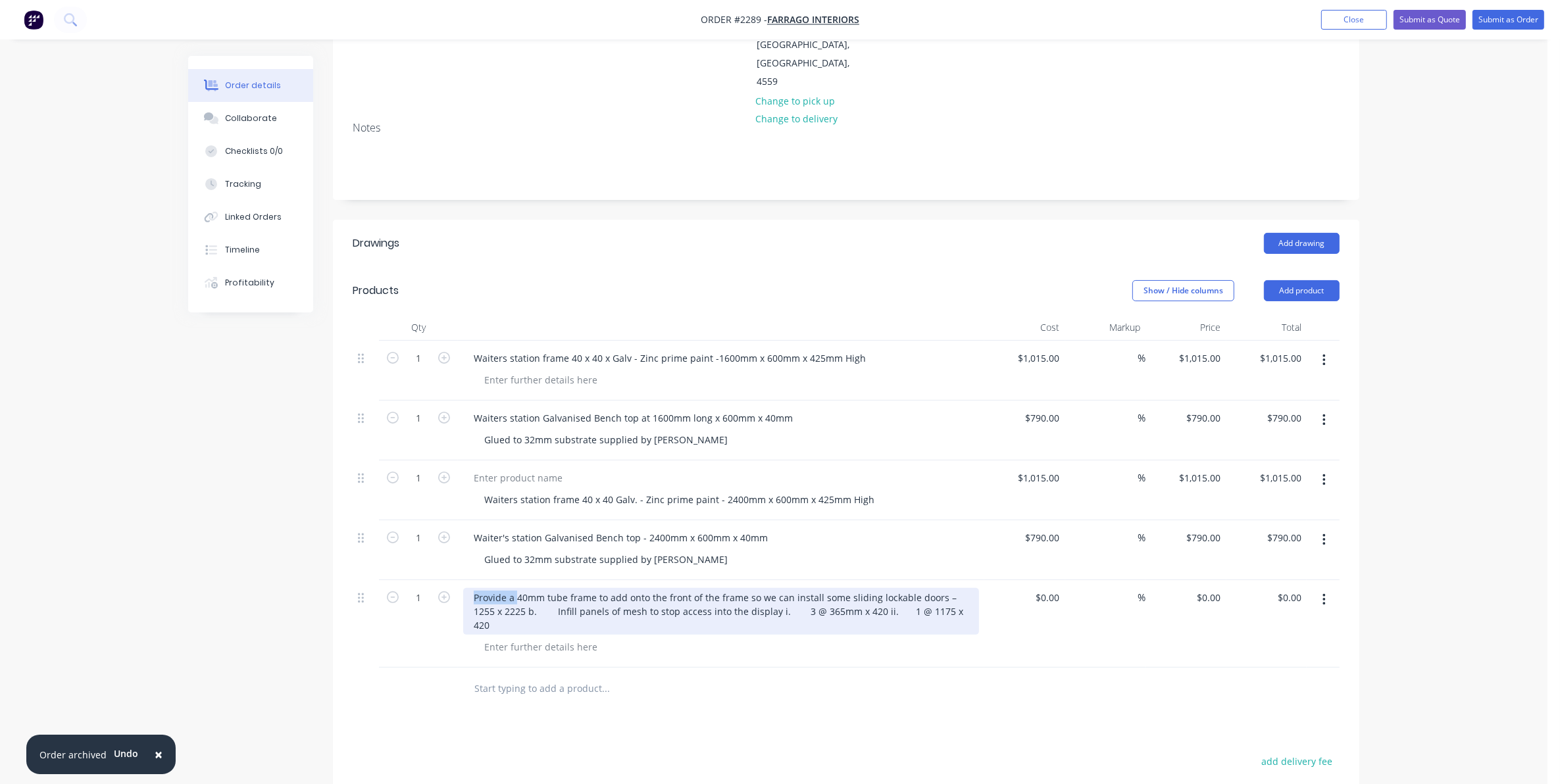
drag, startPoint x: 516, startPoint y: 540, endPoint x: 472, endPoint y: 538, distance: 44.0
click at [472, 588] on div "Provide a 40mm tube frame to add onto the front of the frame so we can install …" at bounding box center [721, 612] width 516 height 47
click at [555, 588] on div "1 x 40mm x 40mm tube frame to add onto the front of the frame so we can install…" at bounding box center [721, 612] width 516 height 47
drag, startPoint x: 595, startPoint y: 541, endPoint x: 578, endPoint y: 541, distance: 17.0
click at [578, 588] on div "1 x 40mm x 40mm [DOMAIN_NAME] frame to add onto the front of the frame so we ca…" at bounding box center [721, 612] width 516 height 47
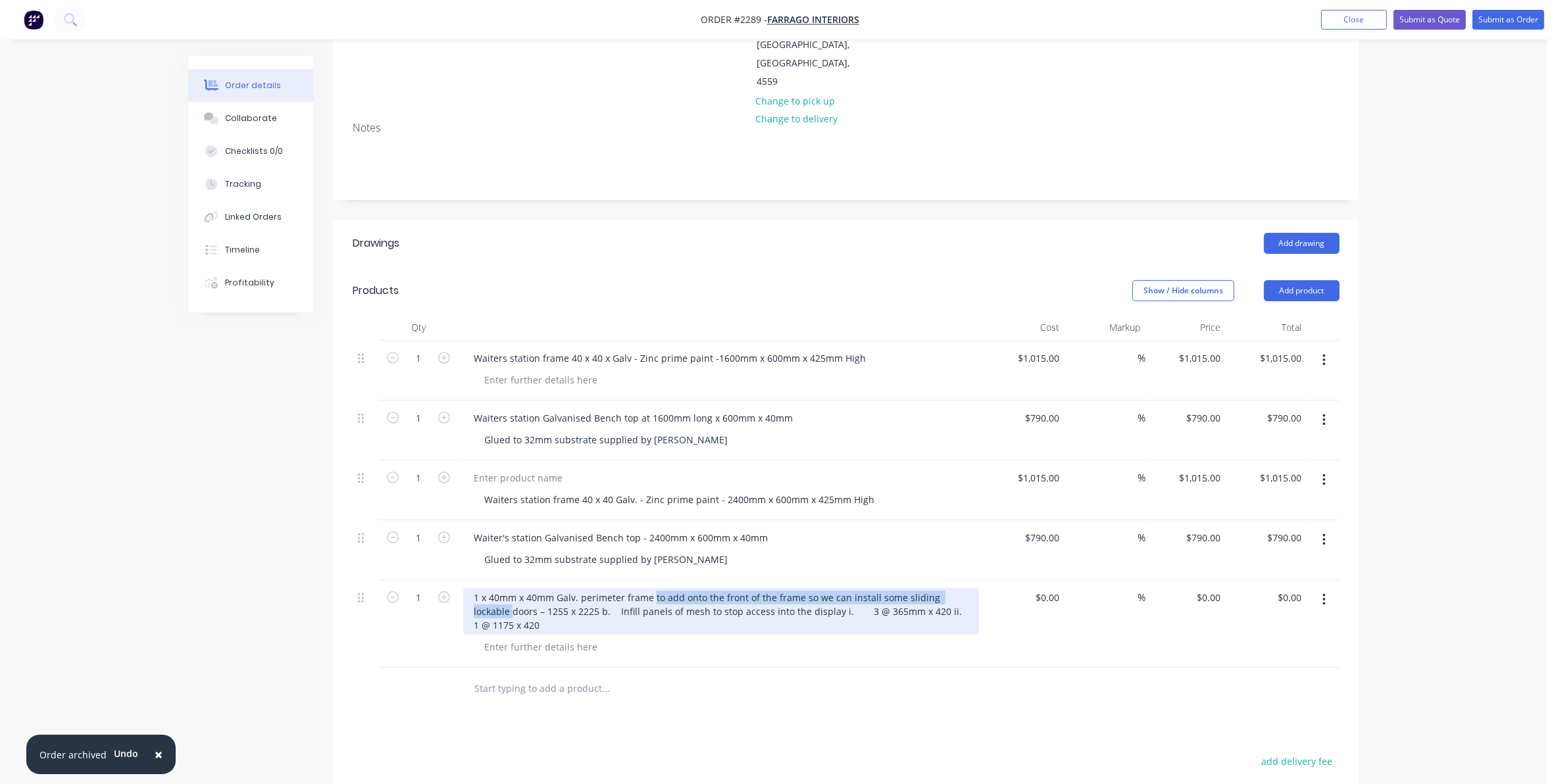
drag, startPoint x: 653, startPoint y: 543, endPoint x: 974, endPoint y: 531, distance: 321.2
click at [974, 580] on div "1 x 40mm x 40mm Galv. perimeter frame to add onto the front of the frame so we …" at bounding box center [720, 623] width 526 height 87
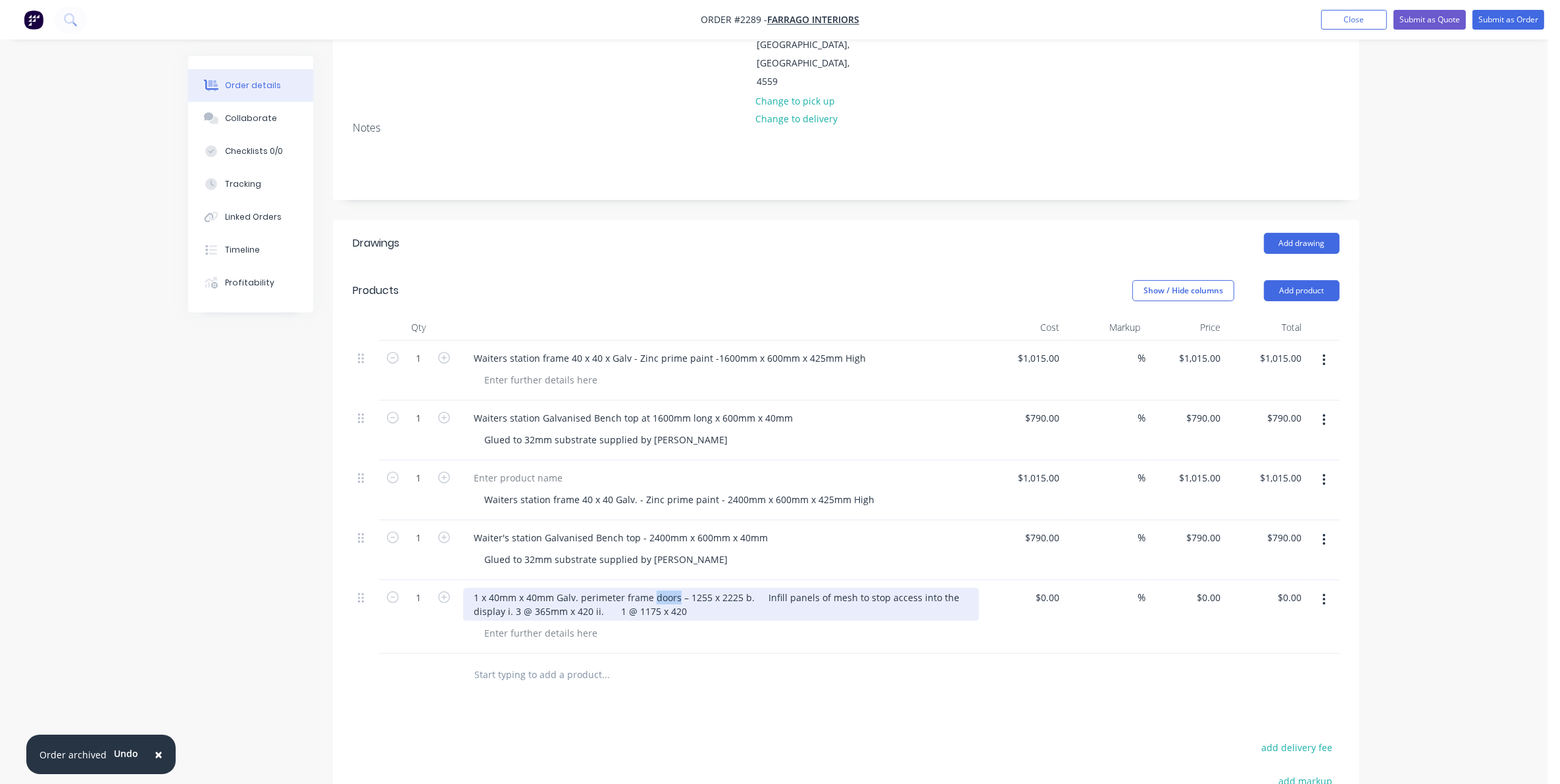
drag, startPoint x: 654, startPoint y: 540, endPoint x: 676, endPoint y: 540, distance: 22.0
click at [676, 588] on div "1 x 40mm x 40mm Galv. perimeter frame doors – 1255 x 2225 b. Infill panels of m…" at bounding box center [721, 604] width 516 height 33
click at [720, 588] on div "1 x 40mm x 40mm Galv. perimeter frame – 1255 x 2225 b. Infill panels of mesh to…" at bounding box center [721, 604] width 516 height 33
click at [679, 588] on div "1 x 40mm x 40mm Galv. perimeter frame – 1255 x 2225 Infill panels of mesh to st…" at bounding box center [721, 604] width 516 height 33
click at [728, 588] on div "1 x 40mm x 40mm Galv. perimeter frame – 1255mm x 2225 Infill panels of mesh to …" at bounding box center [721, 604] width 516 height 33
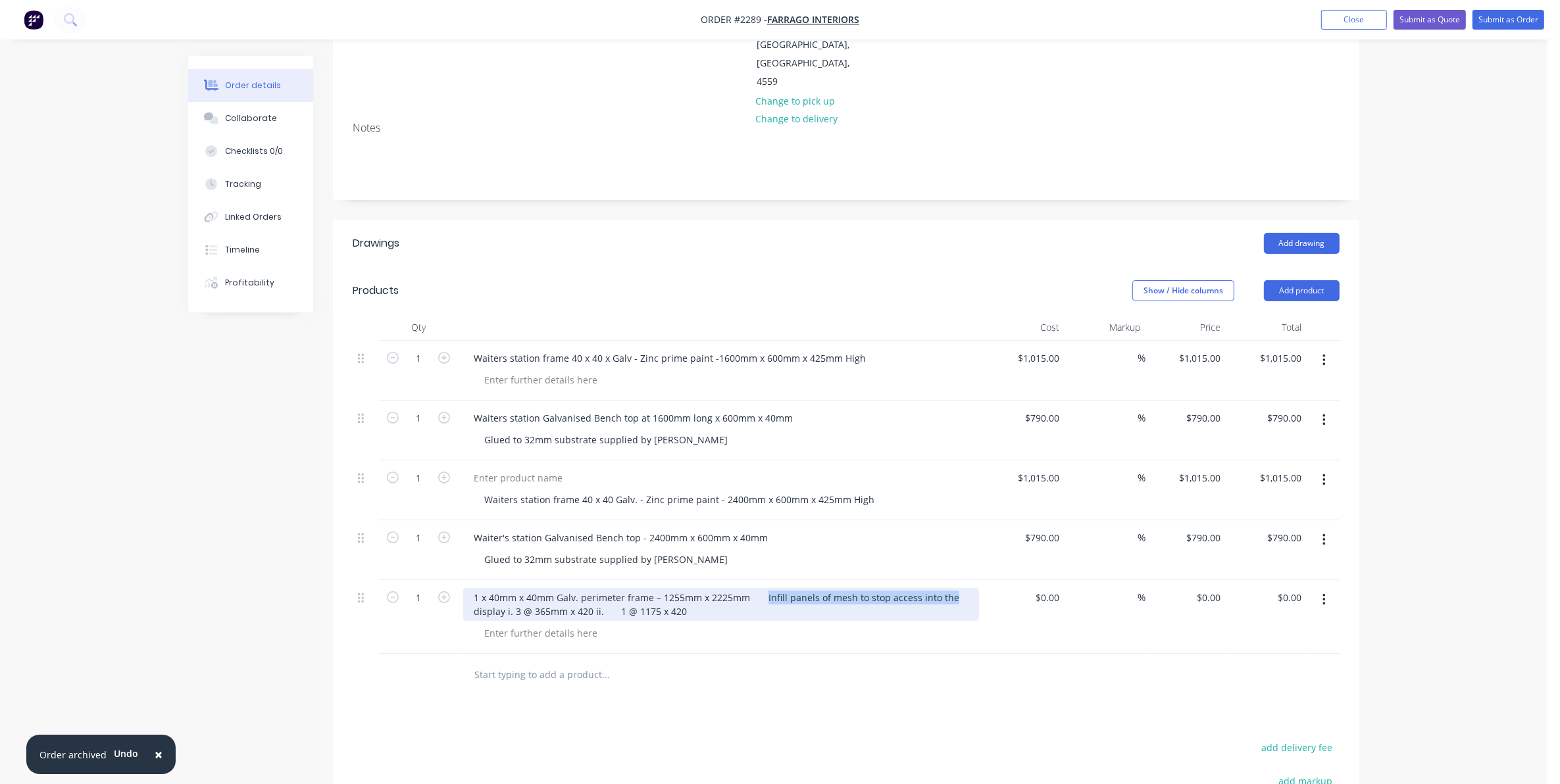
drag, startPoint x: 761, startPoint y: 540, endPoint x: 945, endPoint y: 546, distance: 184.1
click at [945, 588] on div "1 x 40mm x 40mm Galv. perimeter frame – 1255mm x 2225mm Infill panels of mesh t…" at bounding box center [721, 604] width 516 height 33
drag, startPoint x: 802, startPoint y: 544, endPoint x: 757, endPoint y: 544, distance: 45.0
click at [757, 588] on div "1 x 40mm x 40mm Galv. perimeter frame – 1255mm x 2225mm display i. 3 @ 365mm x …" at bounding box center [721, 604] width 516 height 33
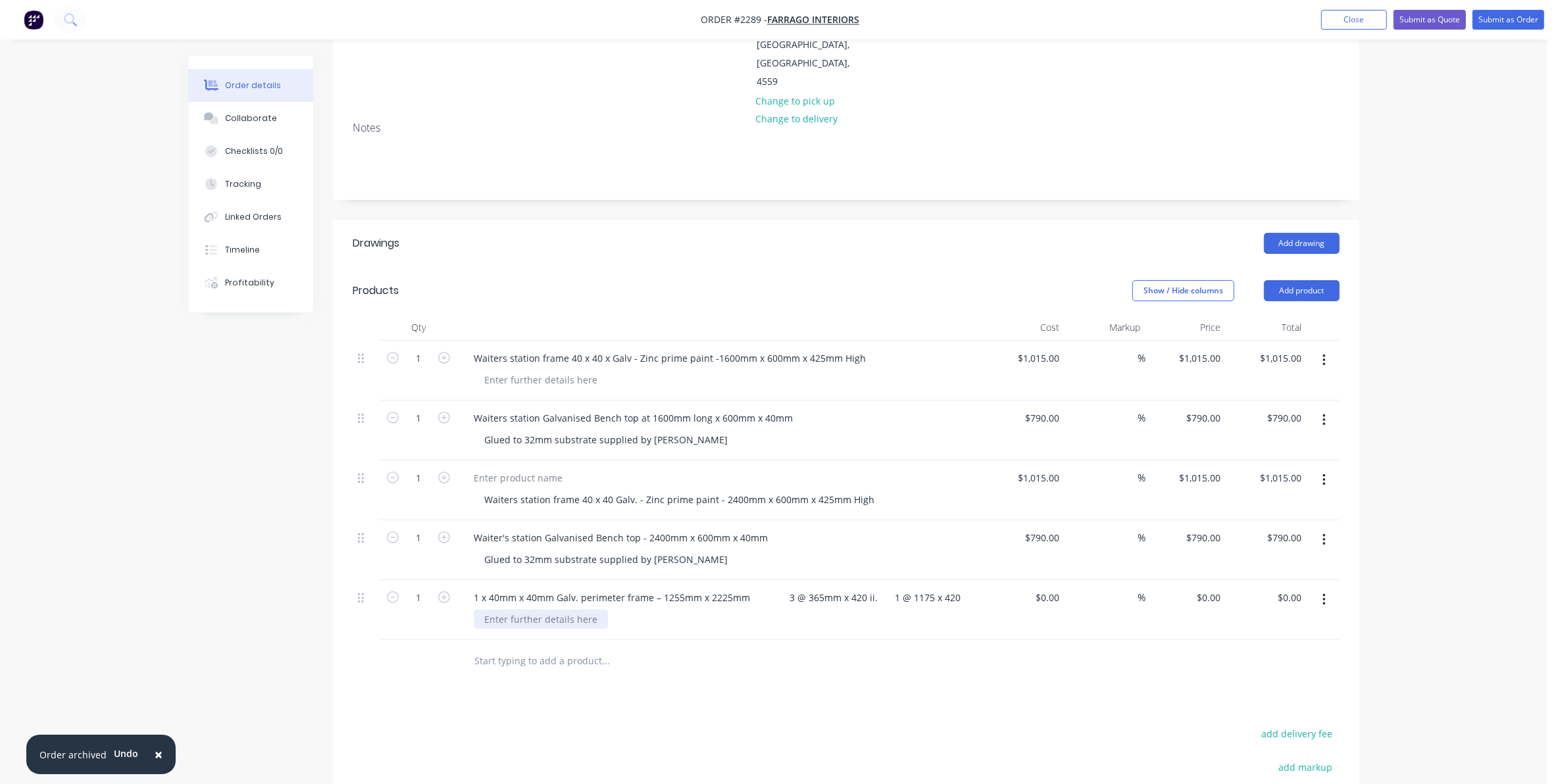
click at [502, 609] on div at bounding box center [540, 619] width 134 height 19
click at [494, 609] on div at bounding box center [540, 619] width 134 height 19
drag, startPoint x: 856, startPoint y: 543, endPoint x: 798, endPoint y: 537, distance: 58.3
click at [798, 588] on div "1 x 40mm x 40mm Galv. perimeter frame – 1255mm x 2225mm 3 @ 365mm x 420 ii. 1 @…" at bounding box center [717, 597] width 508 height 19
copy div "365mm x 420"
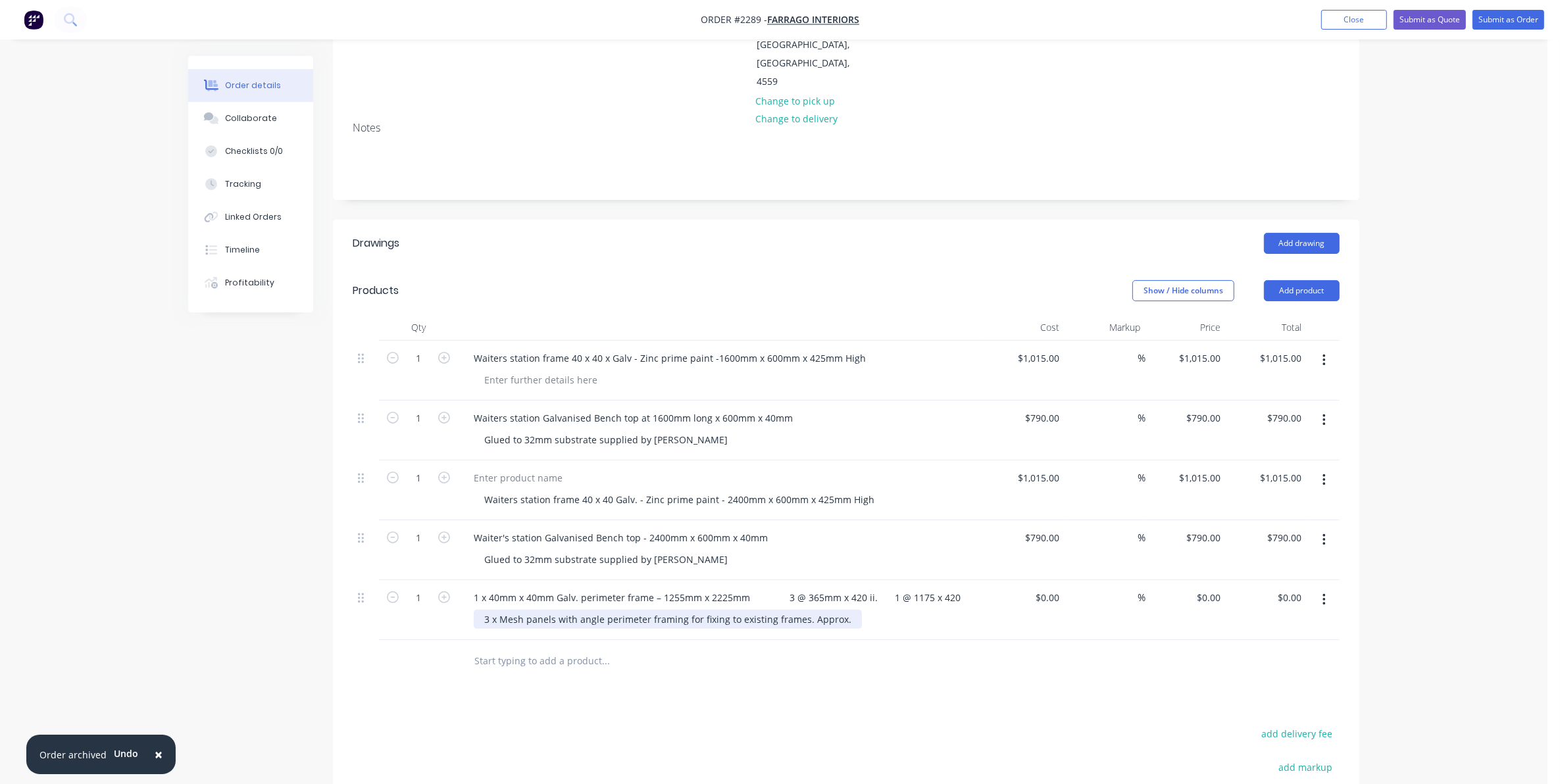
click at [846, 609] on div "3 x Mesh panels with angle perimeter framing for fixing to existing frames. App…" at bounding box center [667, 619] width 388 height 19
click at [852, 609] on div "3 x Mesh panels with angle perimeter framing for fixing to existing frames. App…" at bounding box center [726, 619] width 506 height 19
click at [843, 609] on div "3 x Mesh panels with angle perimeter framing for fixing to existing frames. App…" at bounding box center [667, 619] width 388 height 19
click at [837, 609] on div "3 x Mesh panels with angle perimeter framing for fixing to existing frames. App…" at bounding box center [697, 619] width 447 height 19
drag, startPoint x: 866, startPoint y: 540, endPoint x: 778, endPoint y: 535, distance: 88.1
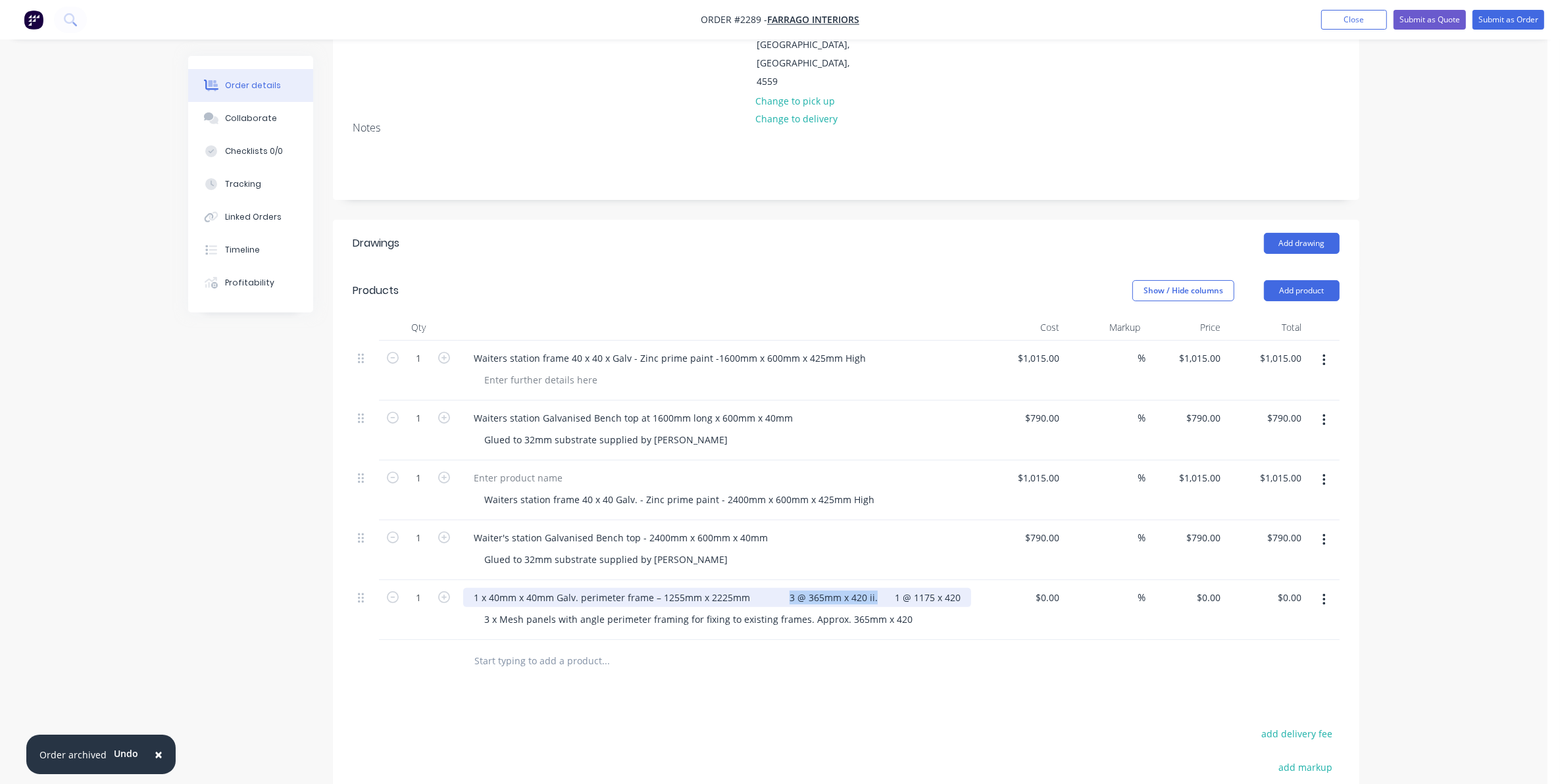
click at [778, 588] on div "1 x 40mm x 40mm Galv. perimeter frame – 1255mm x 2225mm 3 @ 365mm x 420 ii. 1 @…" at bounding box center [717, 597] width 508 height 19
click at [915, 609] on div "3 x Mesh panels with angle perimeter framing for fixing to existing frames. App…" at bounding box center [726, 619] width 506 height 19
click at [910, 609] on div "3 x Mesh panels with angle perimeter framing for fixing to existing frames. App…" at bounding box center [726, 619] width 506 height 19
click at [913, 609] on div "3 x Mesh panels with angle perimeter framing for fixing to existing frames. App…" at bounding box center [726, 619] width 506 height 19
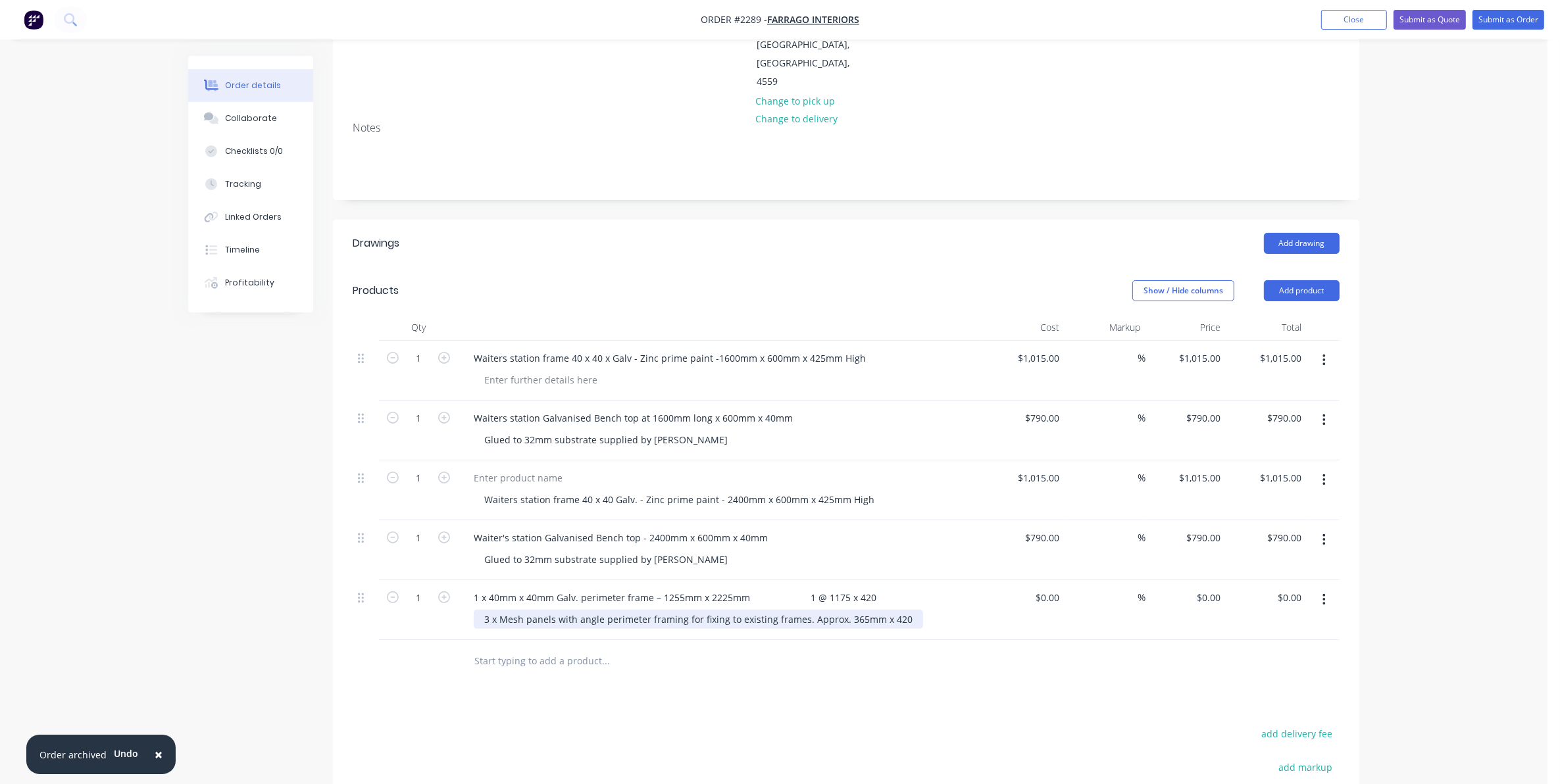
click at [900, 609] on div "3 x Mesh panels with angle perimeter framing for fixing to existing frames. App…" at bounding box center [698, 619] width 449 height 19
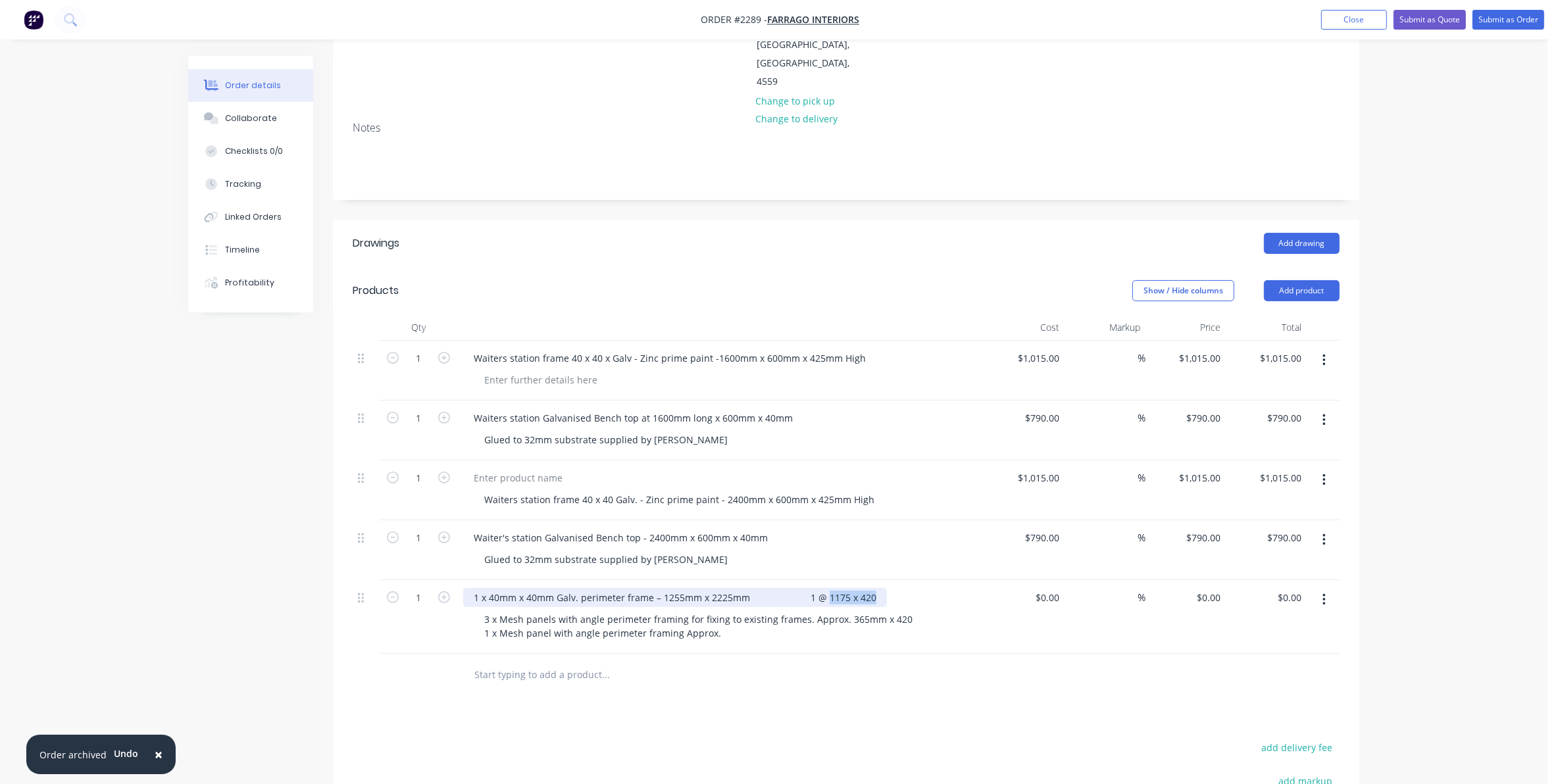
drag, startPoint x: 864, startPoint y: 538, endPoint x: 818, endPoint y: 540, distance: 46.0
click at [818, 588] on div "1 x 40mm x 40mm Galv. perimeter frame – 1255mm x 2225mm 1 @ 1175 x 420" at bounding box center [675, 597] width 424 height 19
drag, startPoint x: 864, startPoint y: 540, endPoint x: 797, endPoint y: 540, distance: 67.0
click at [797, 588] on div "1 x 40mm x 40mm Galv. perimeter frame – 1255mm x 2225mm 1175 x 420 1 @" at bounding box center [673, 597] width 421 height 19
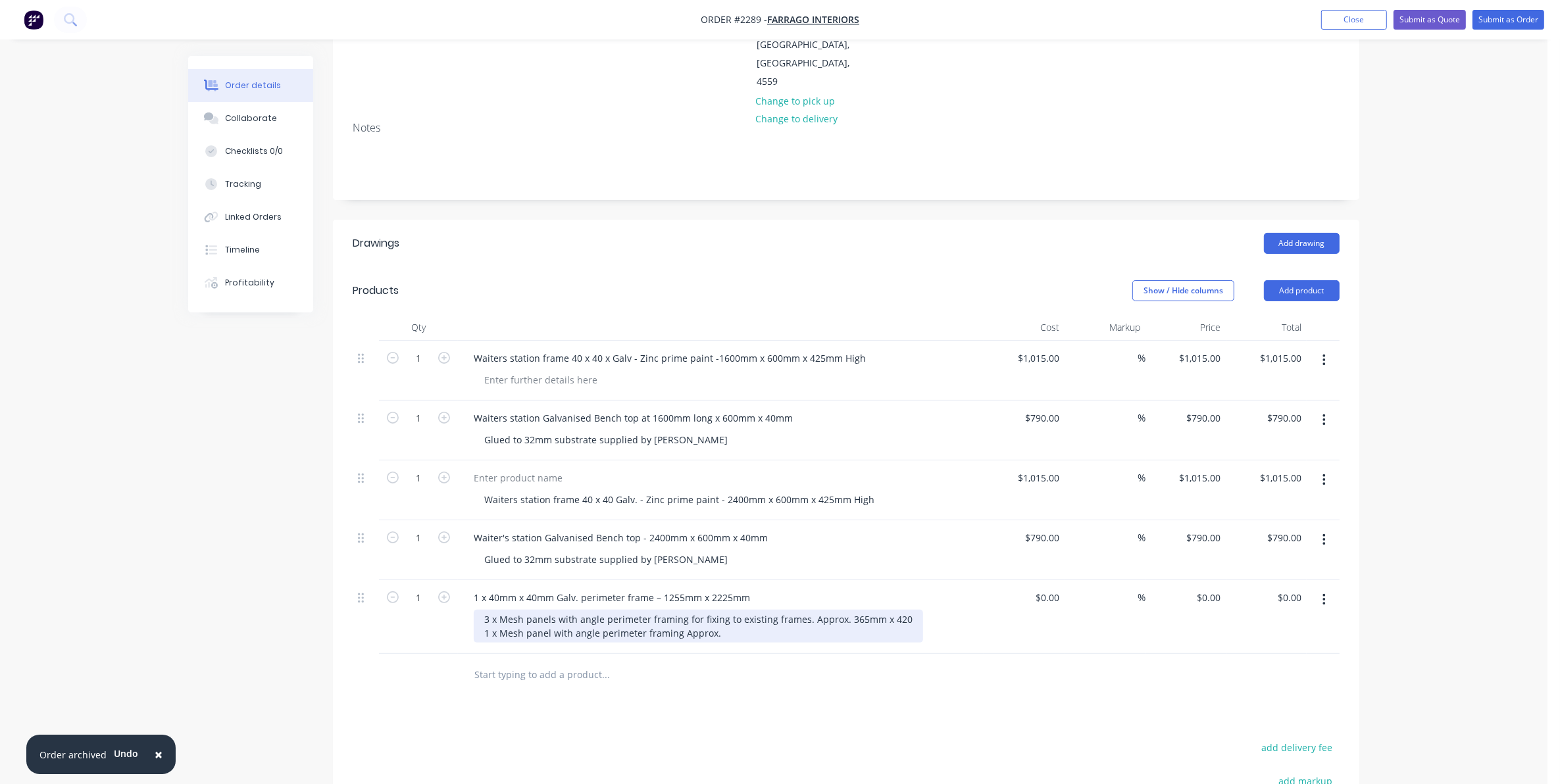
click at [722, 609] on div "3 x Mesh panels with angle perimeter framing for fixing to existing frames. App…" at bounding box center [698, 625] width 449 height 33
click at [898, 609] on div "3 x Mesh panels with angle perimeter framing for fixing to existing frames. App…" at bounding box center [698, 625] width 449 height 33
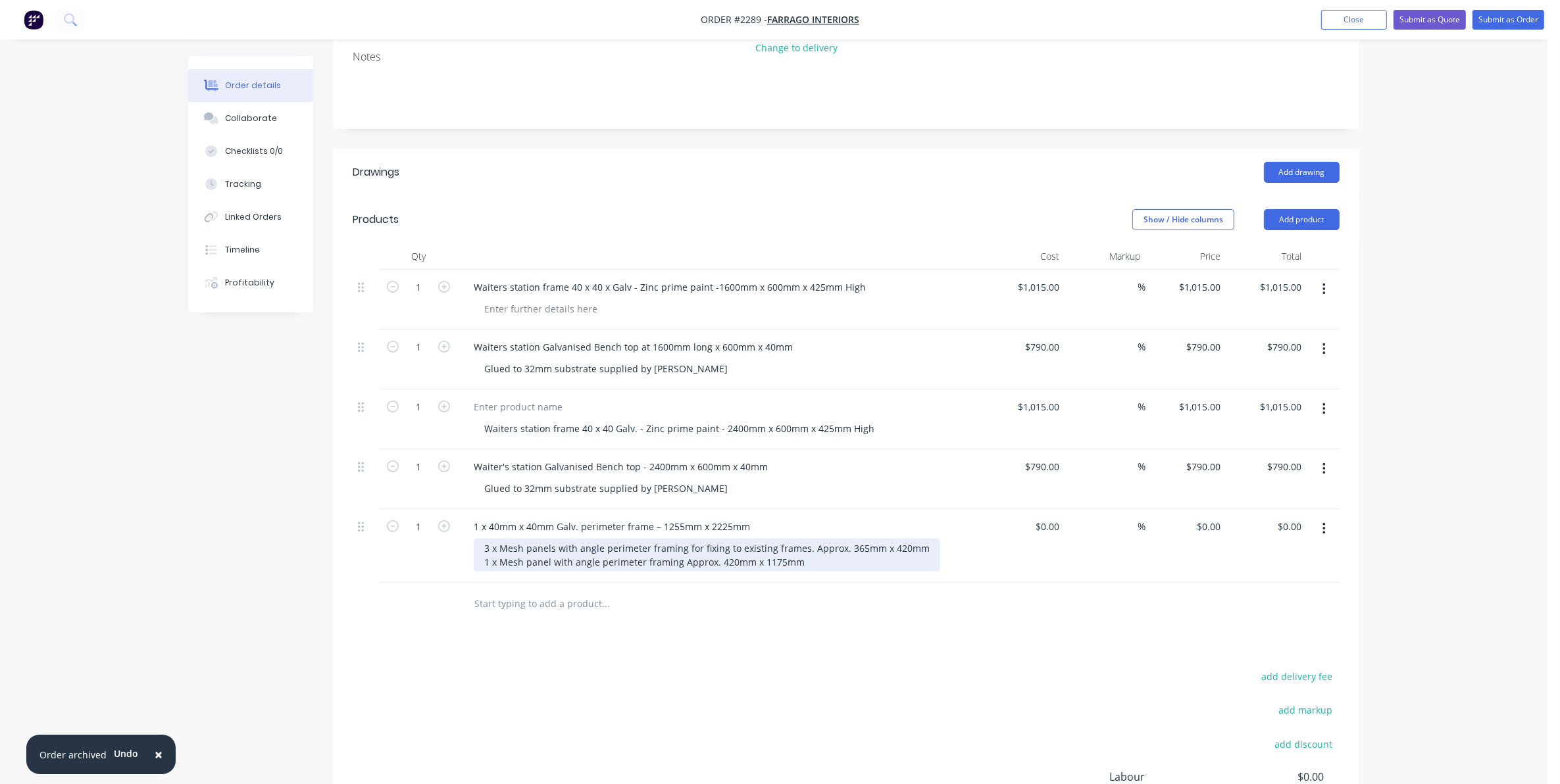
scroll to position [169, 0]
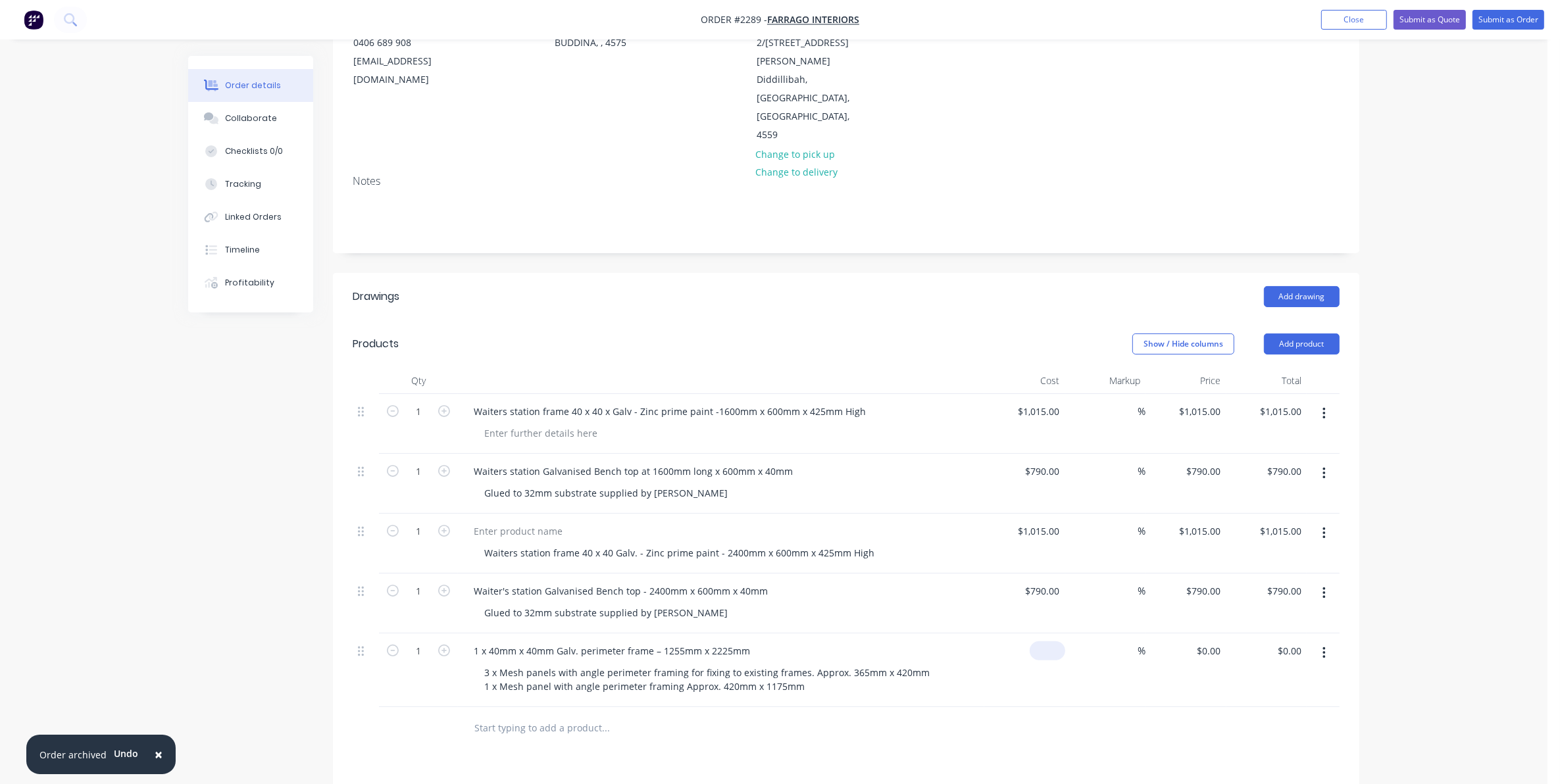
click at [1042, 634] on div "$0.00" at bounding box center [1025, 670] width 81 height 74
type input "$1,495.00"
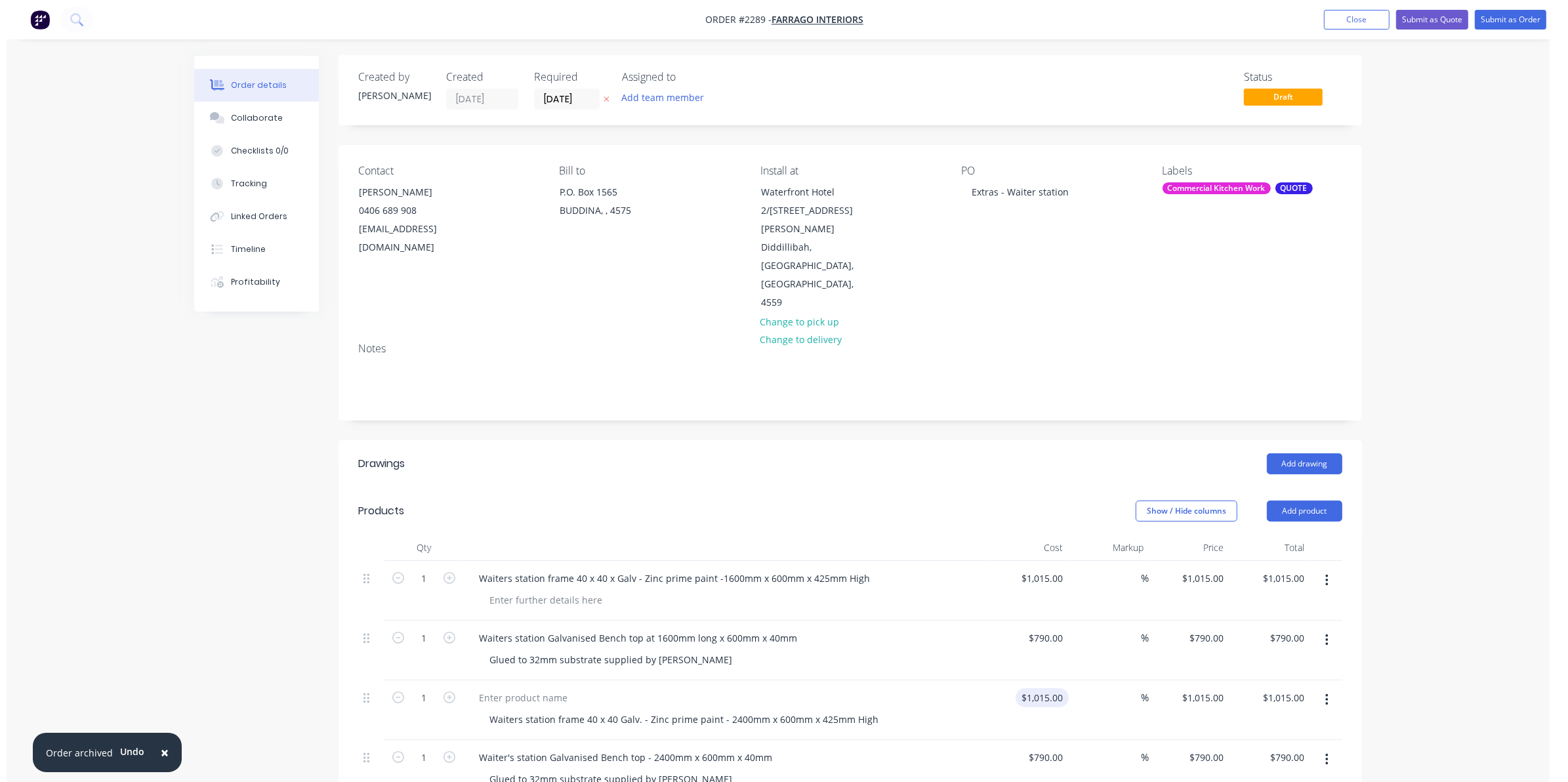
scroll to position [0, 0]
click at [1426, 17] on button "Submit as Quote" at bounding box center [1426, 20] width 72 height 20
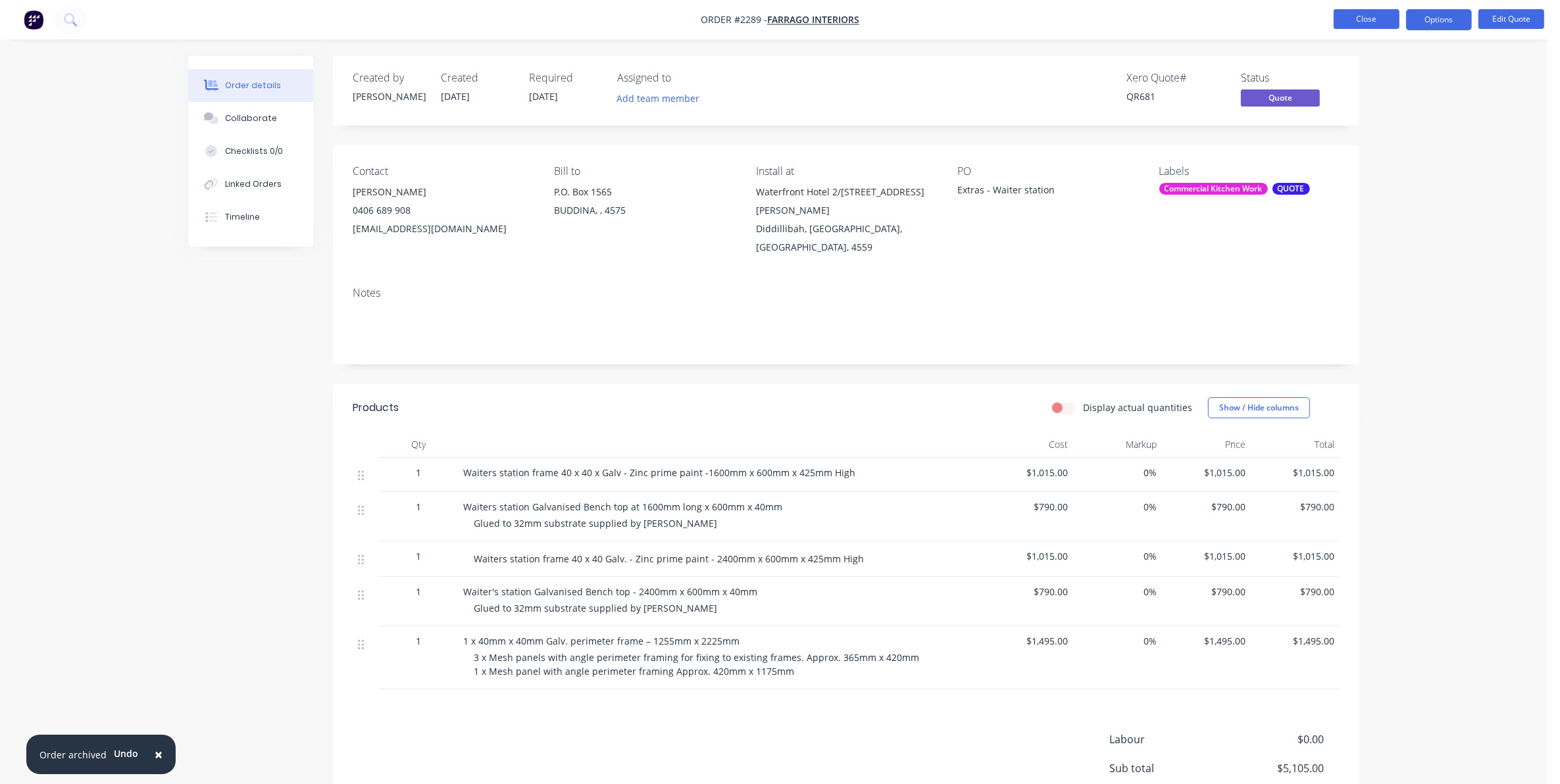
click at [1355, 17] on button "Close" at bounding box center [1366, 19] width 66 height 20
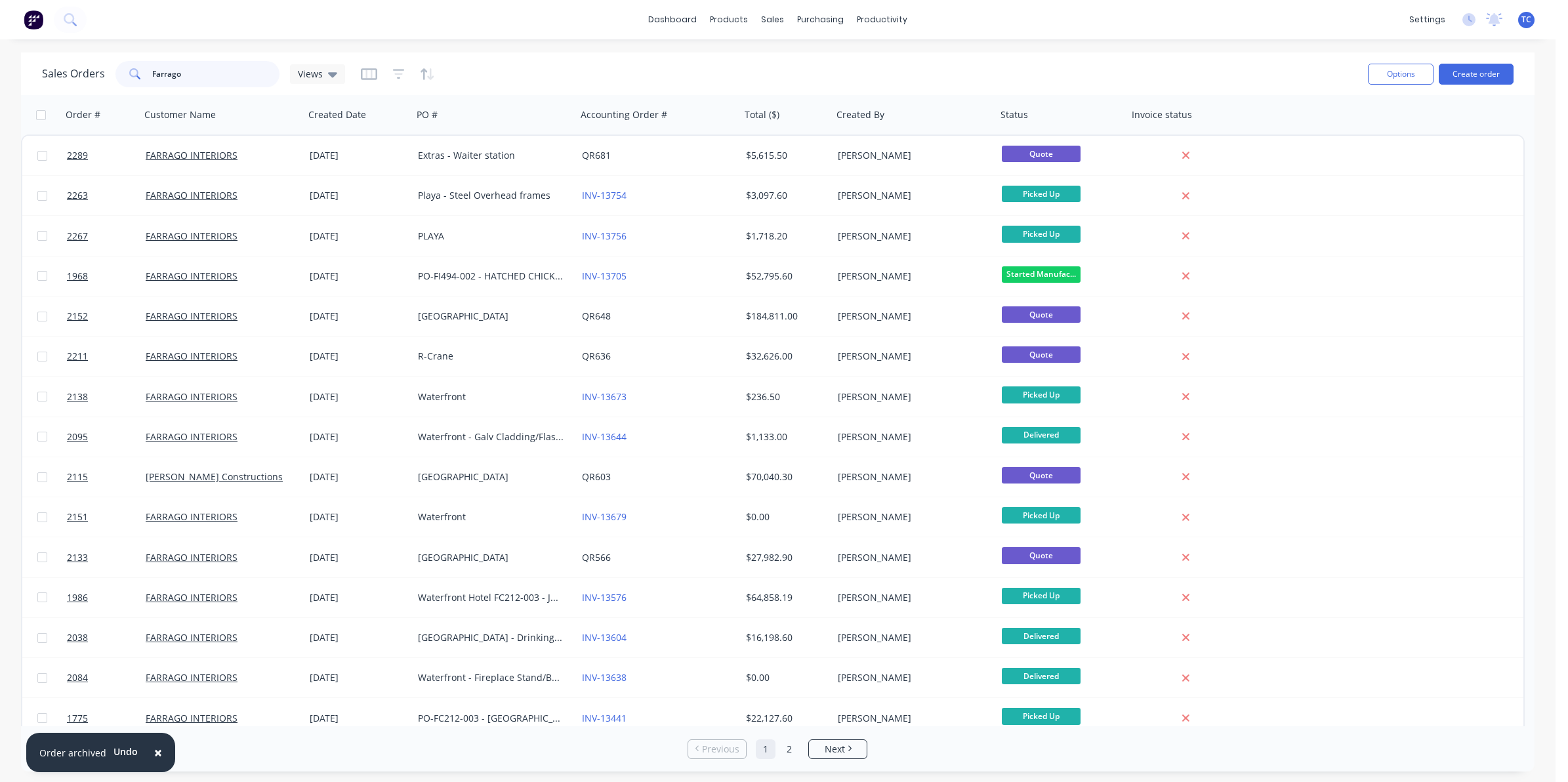
drag, startPoint x: 180, startPoint y: 73, endPoint x: 145, endPoint y: 70, distance: 35.1
click at [145, 70] on div "Farrago" at bounding box center [198, 74] width 164 height 26
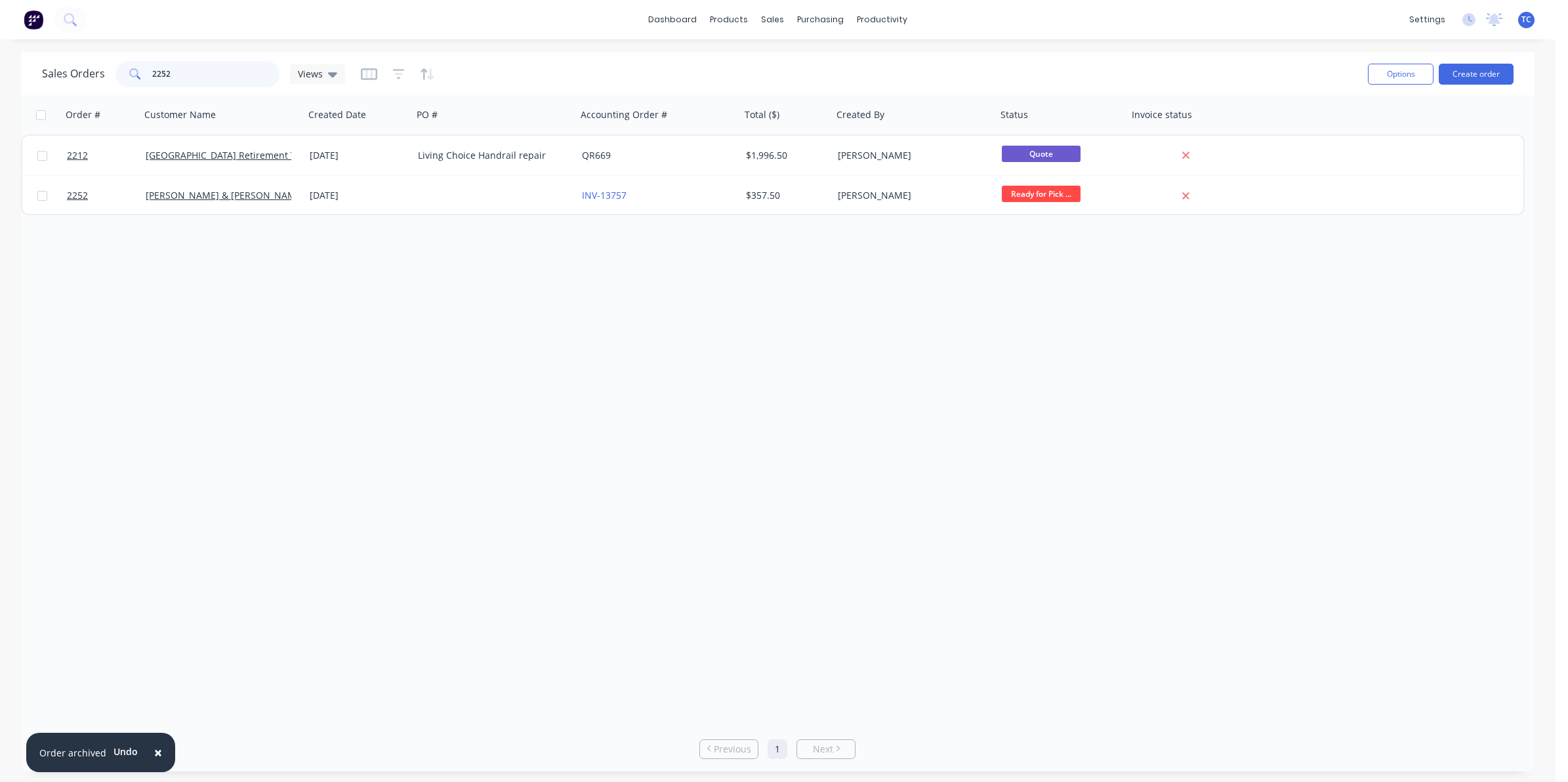
type input "2252"
click at [480, 70] on div "Sales Orders 2252 Views" at bounding box center [700, 73] width 1316 height 32
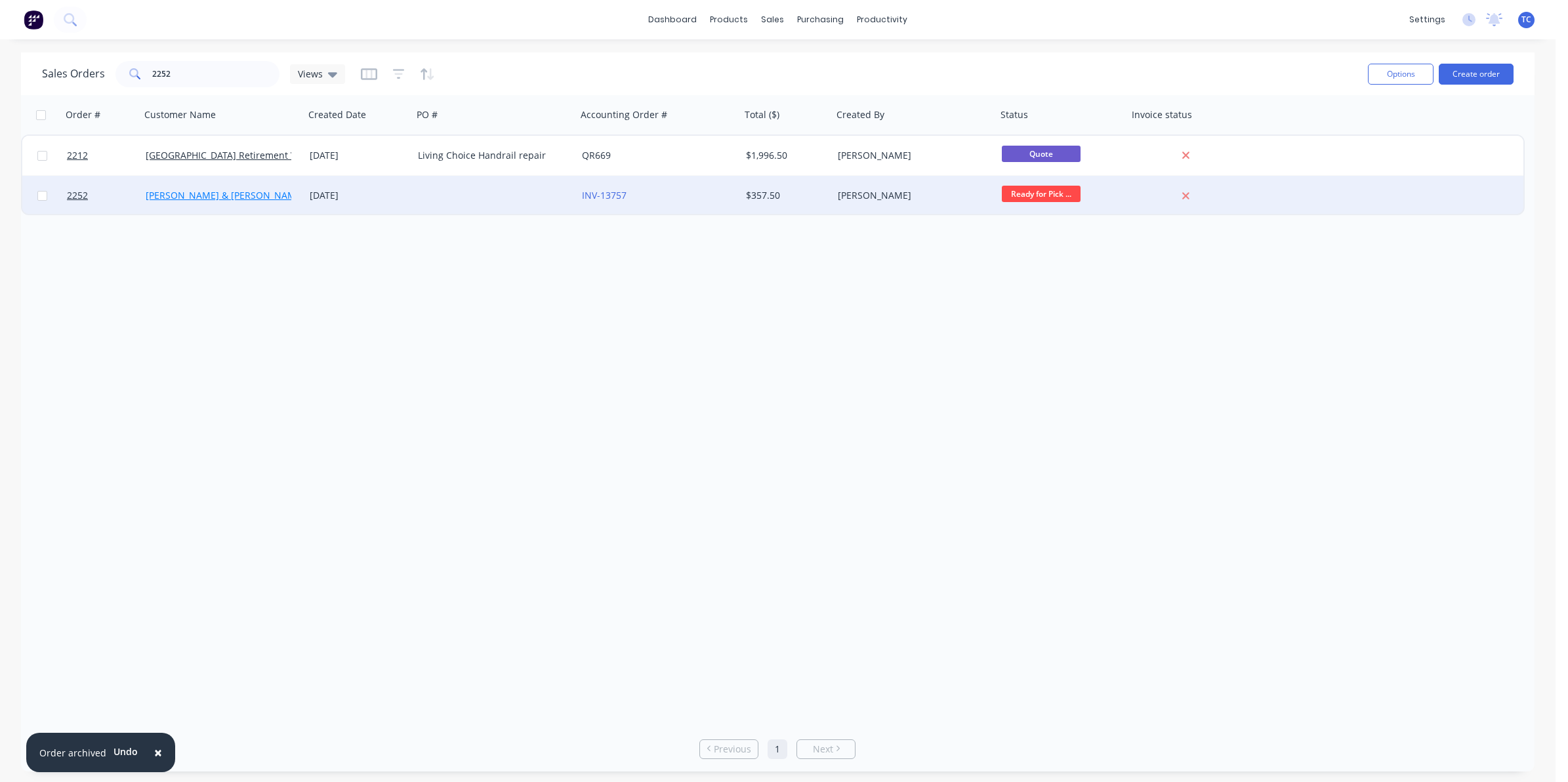
click at [204, 191] on link "[PERSON_NAME] & [PERSON_NAME]" at bounding box center [225, 195] width 159 height 12
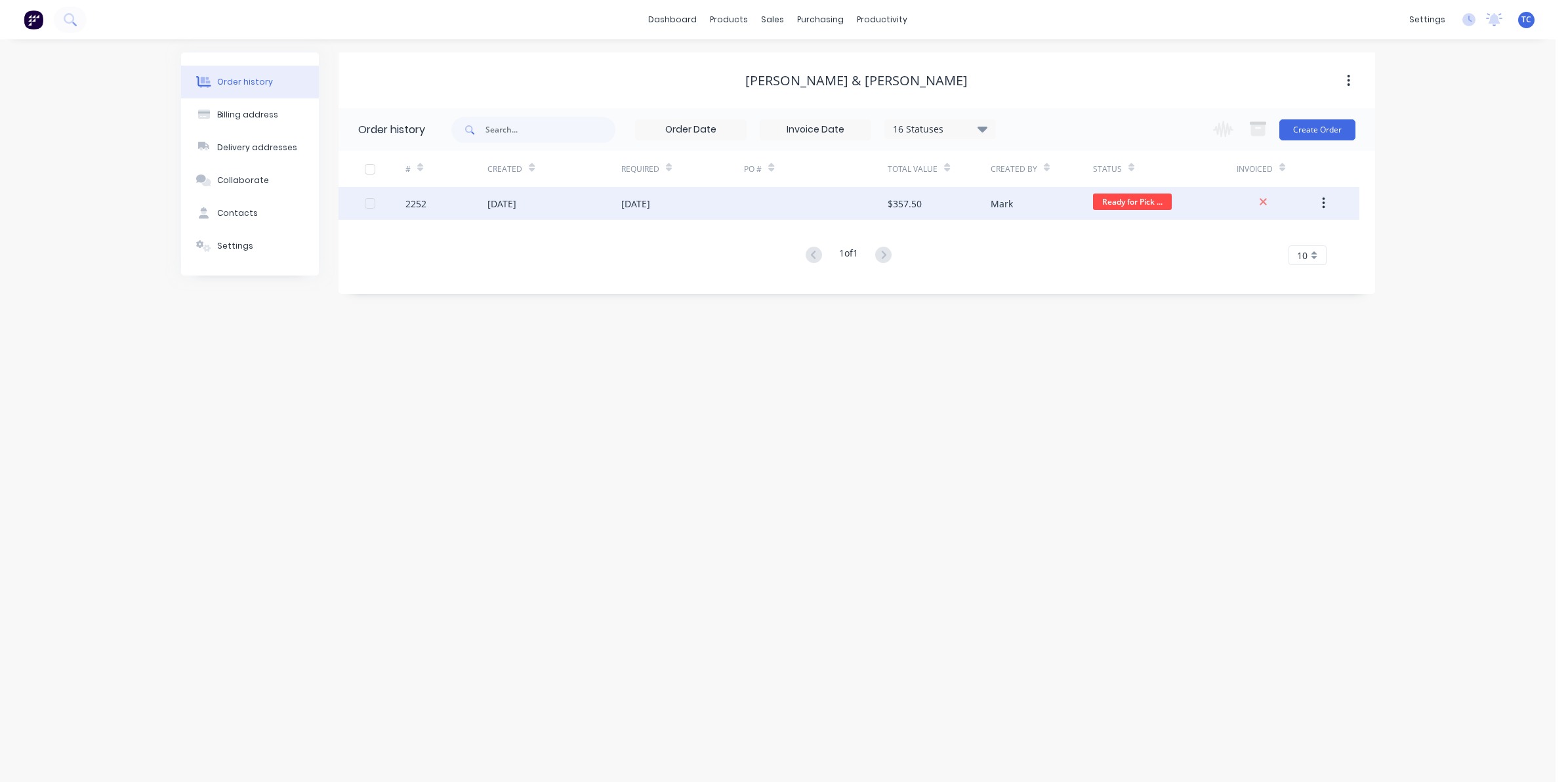
click at [516, 204] on div "[DATE]" at bounding box center [502, 204] width 29 height 14
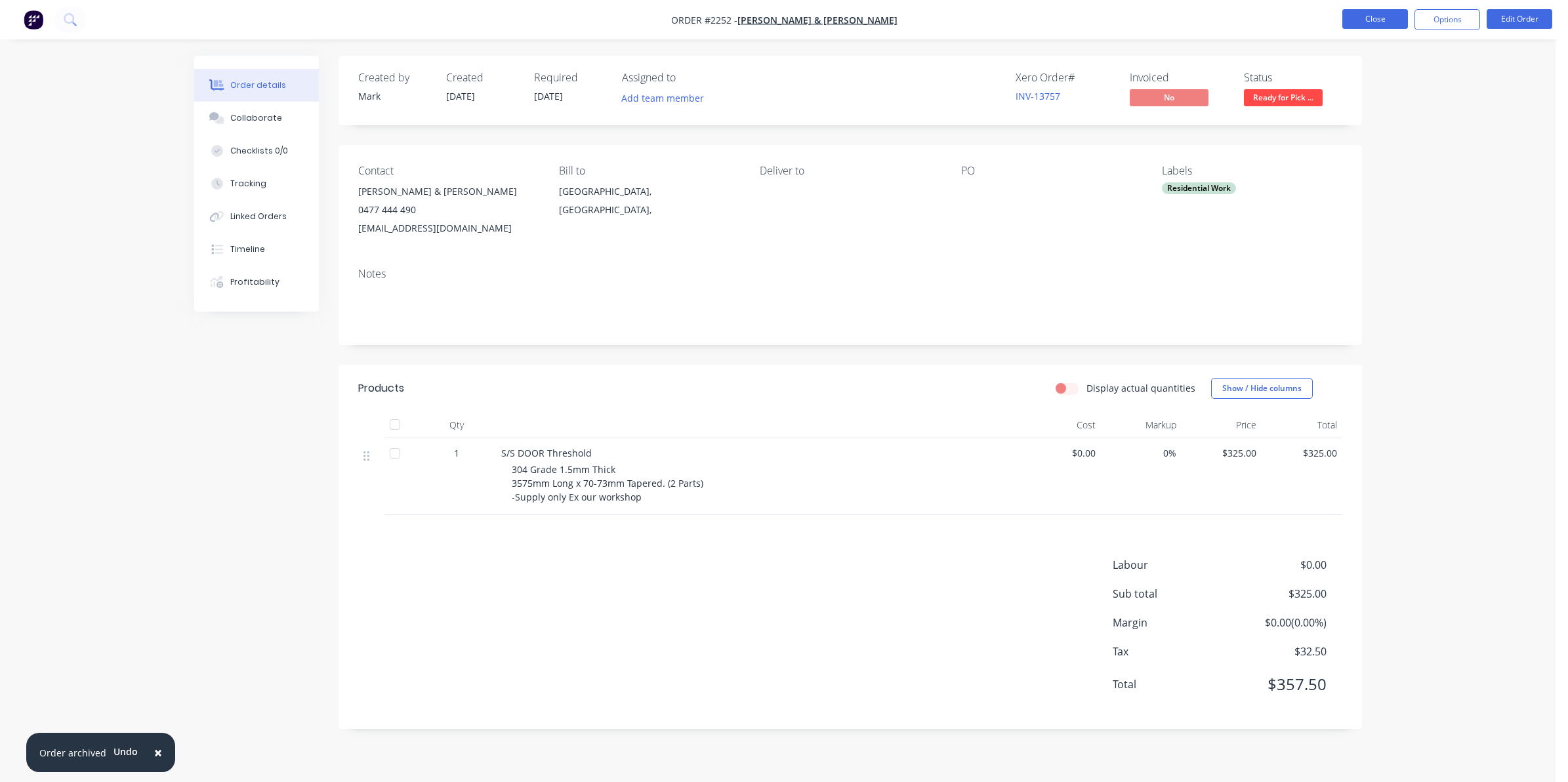
click at [1367, 18] on button "Close" at bounding box center [1375, 19] width 66 height 20
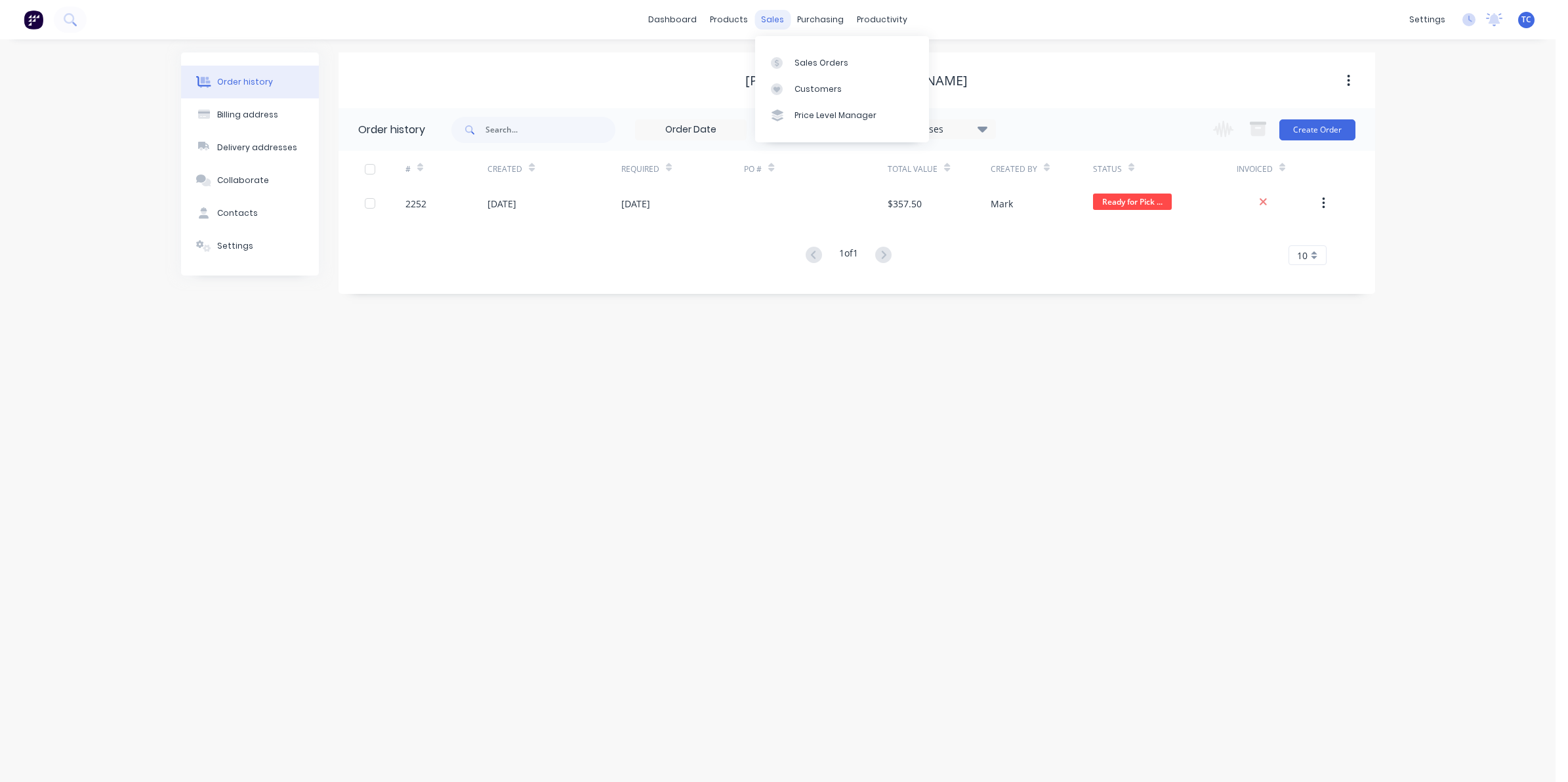
click at [773, 17] on div "sales" at bounding box center [773, 20] width 36 height 20
click at [809, 60] on div "Sales Orders" at bounding box center [821, 63] width 54 height 12
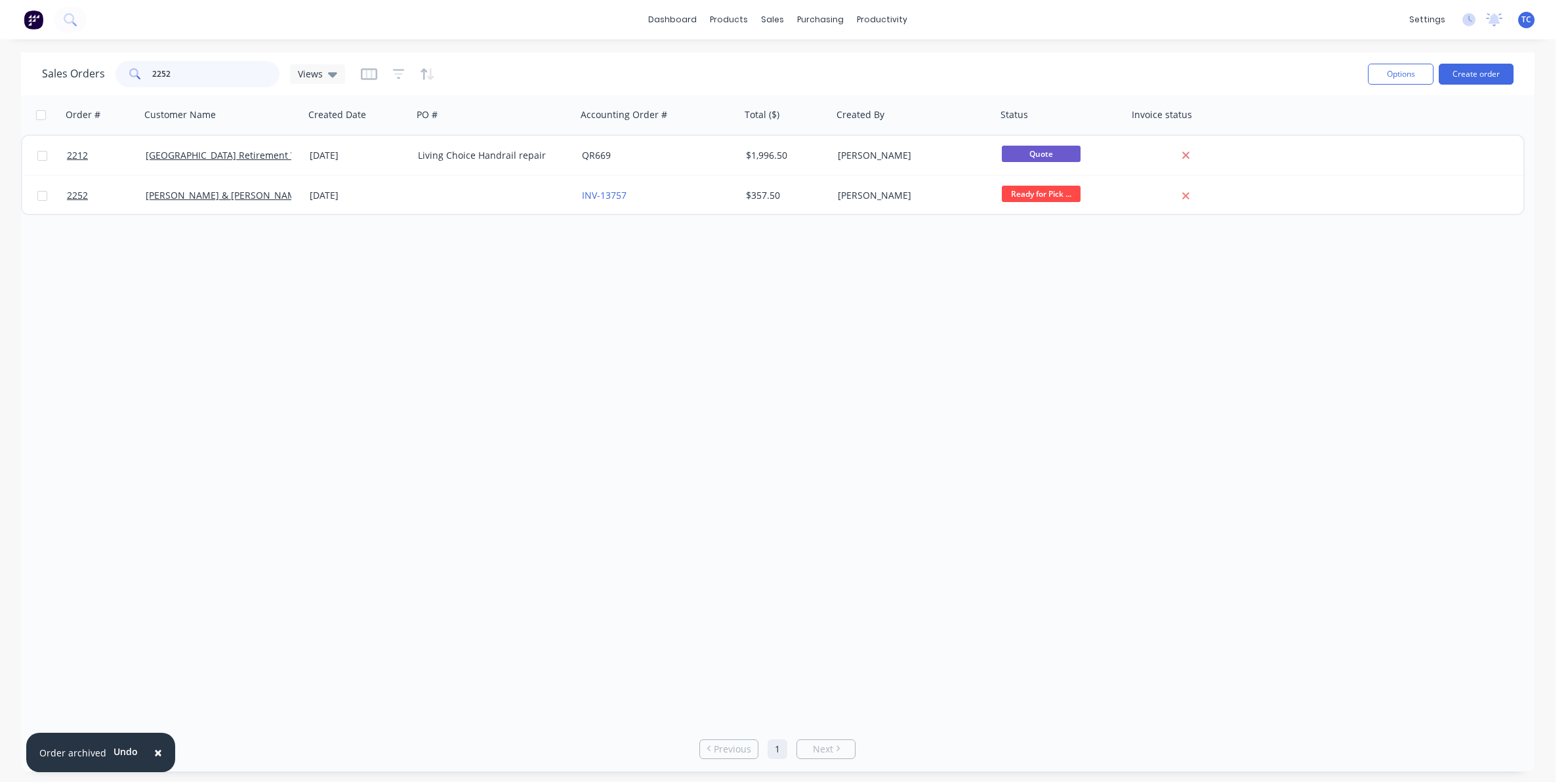
drag, startPoint x: 174, startPoint y: 72, endPoint x: 151, endPoint y: 69, distance: 23.2
click at [152, 69] on input "2252" at bounding box center [216, 74] width 128 height 26
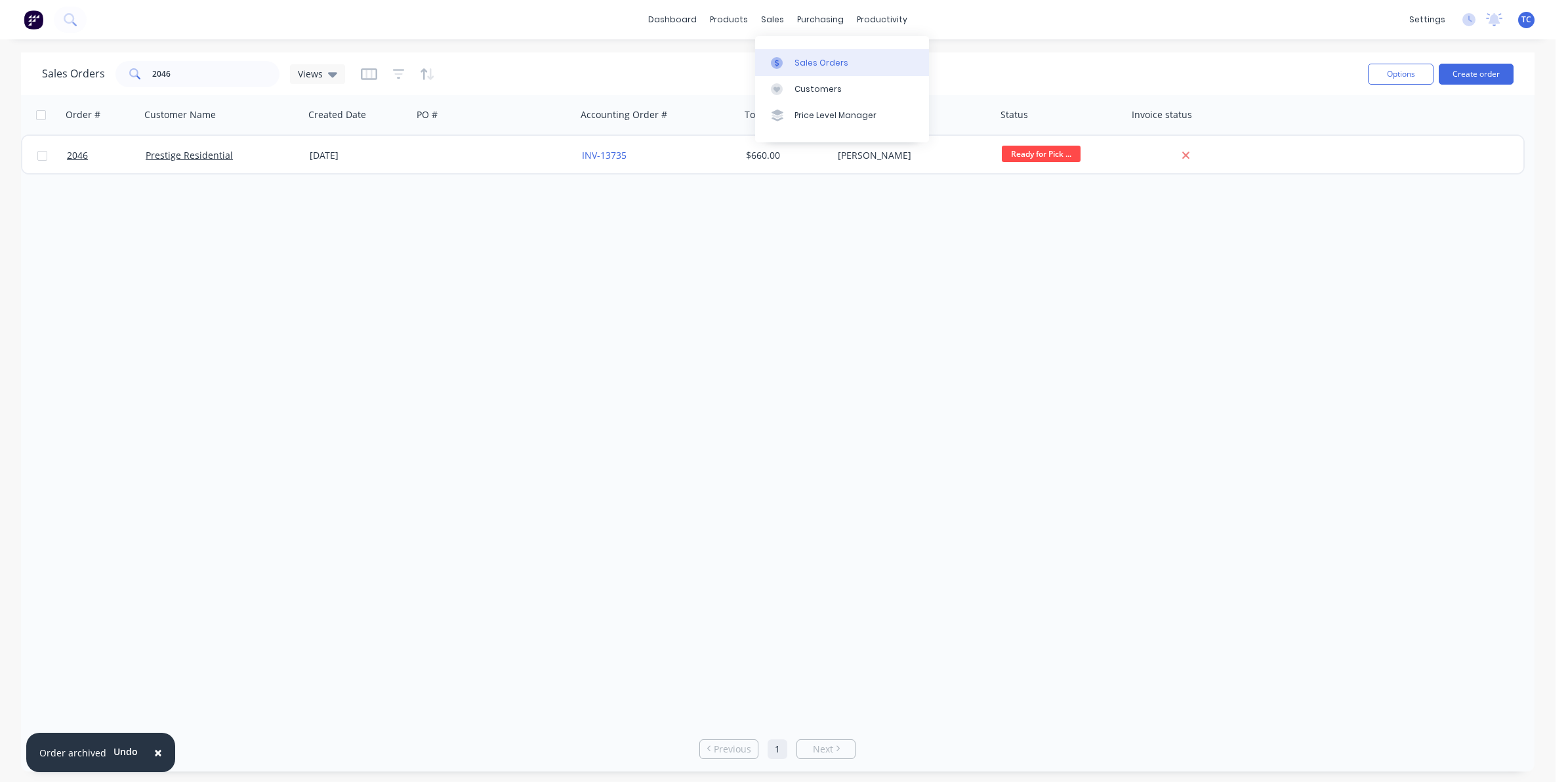
click at [807, 63] on div "Sales Orders" at bounding box center [821, 63] width 54 height 12
drag, startPoint x: 179, startPoint y: 71, endPoint x: 143, endPoint y: 67, distance: 36.2
click at [143, 67] on div "2046" at bounding box center [198, 74] width 164 height 26
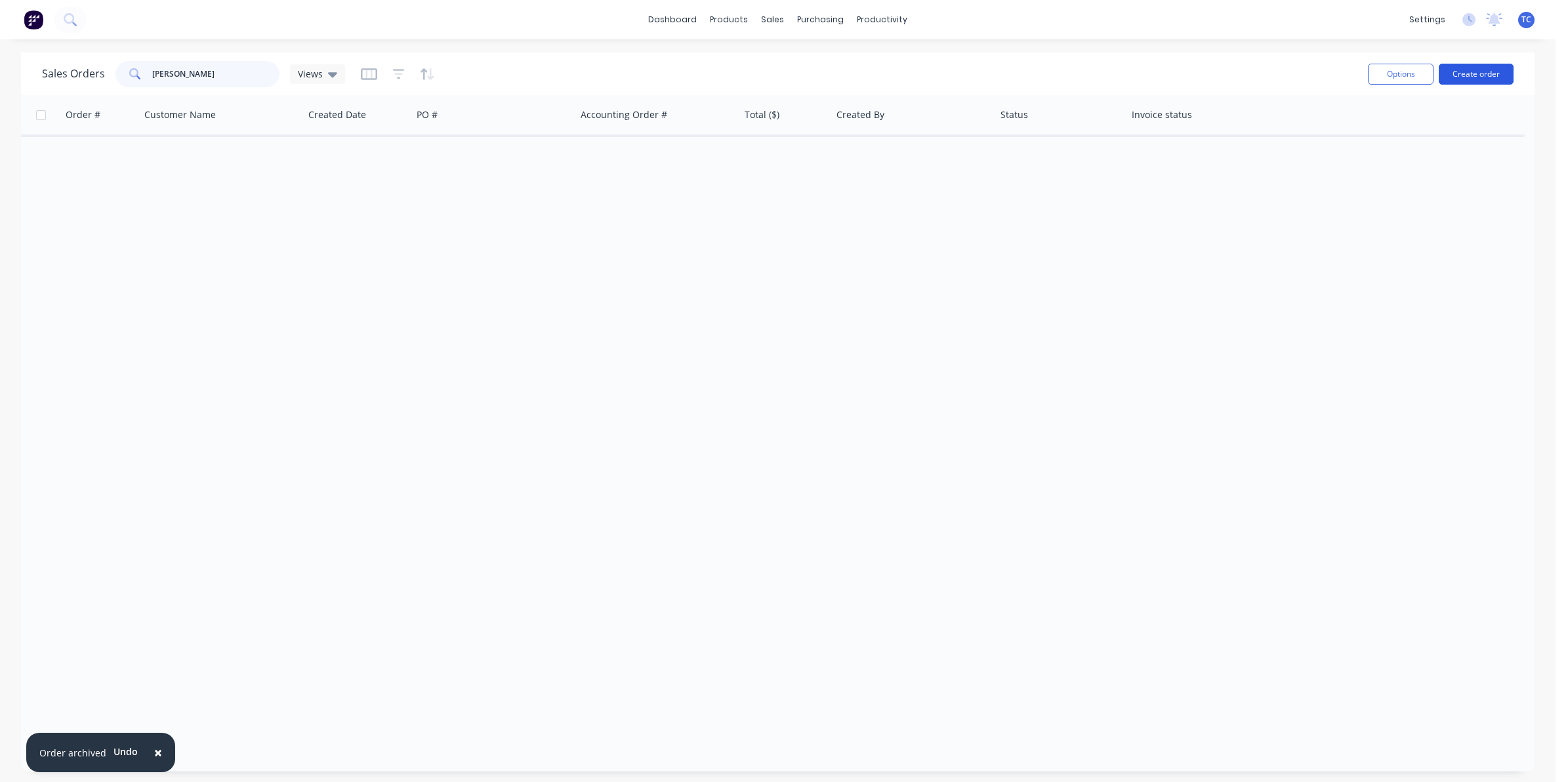
type input "[PERSON_NAME]"
click at [1474, 71] on button "Create order" at bounding box center [1476, 74] width 75 height 21
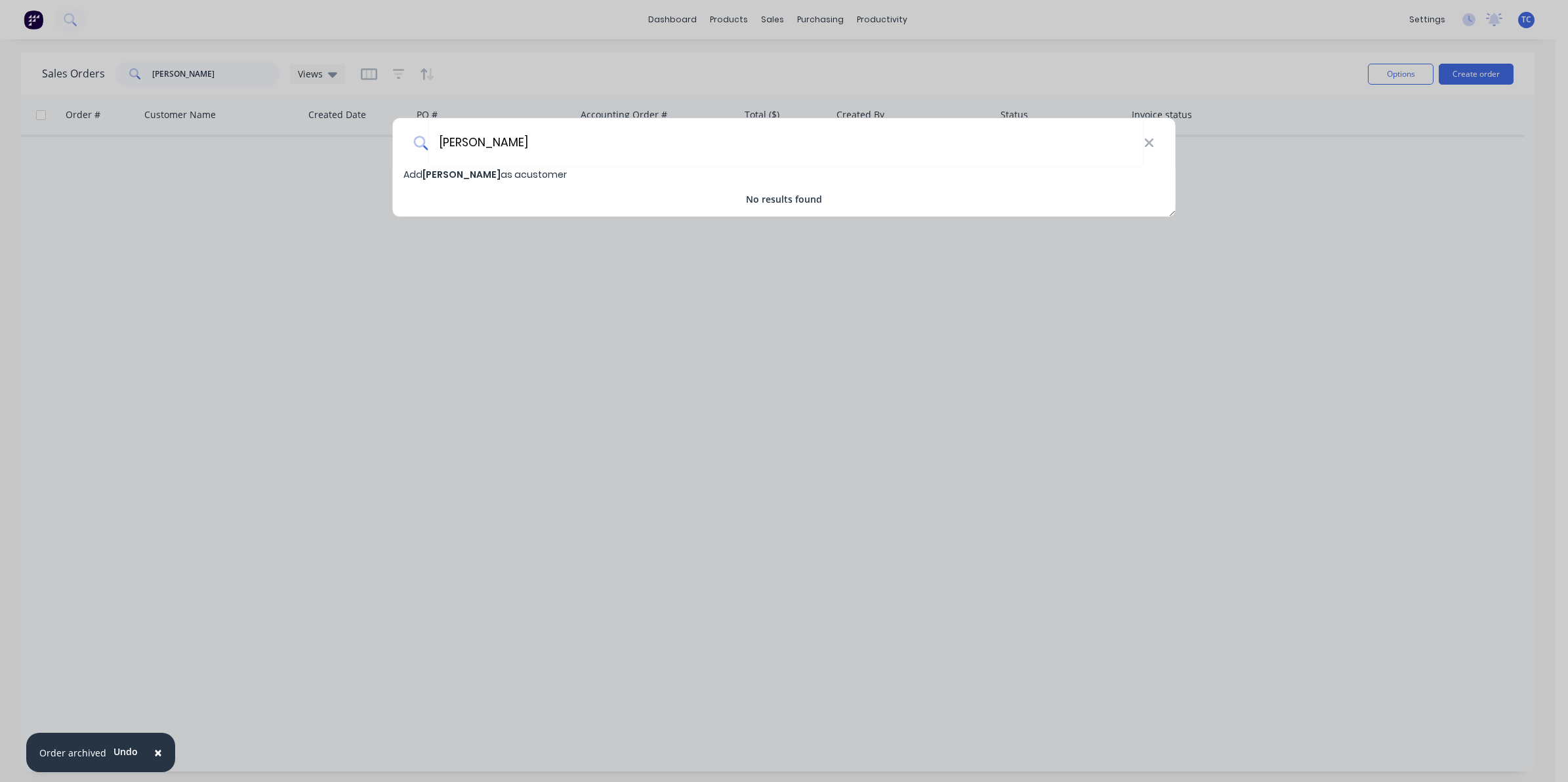
type input "[PERSON_NAME]"
click at [475, 171] on span "[PERSON_NAME]" at bounding box center [461, 174] width 78 height 13
select select "AU"
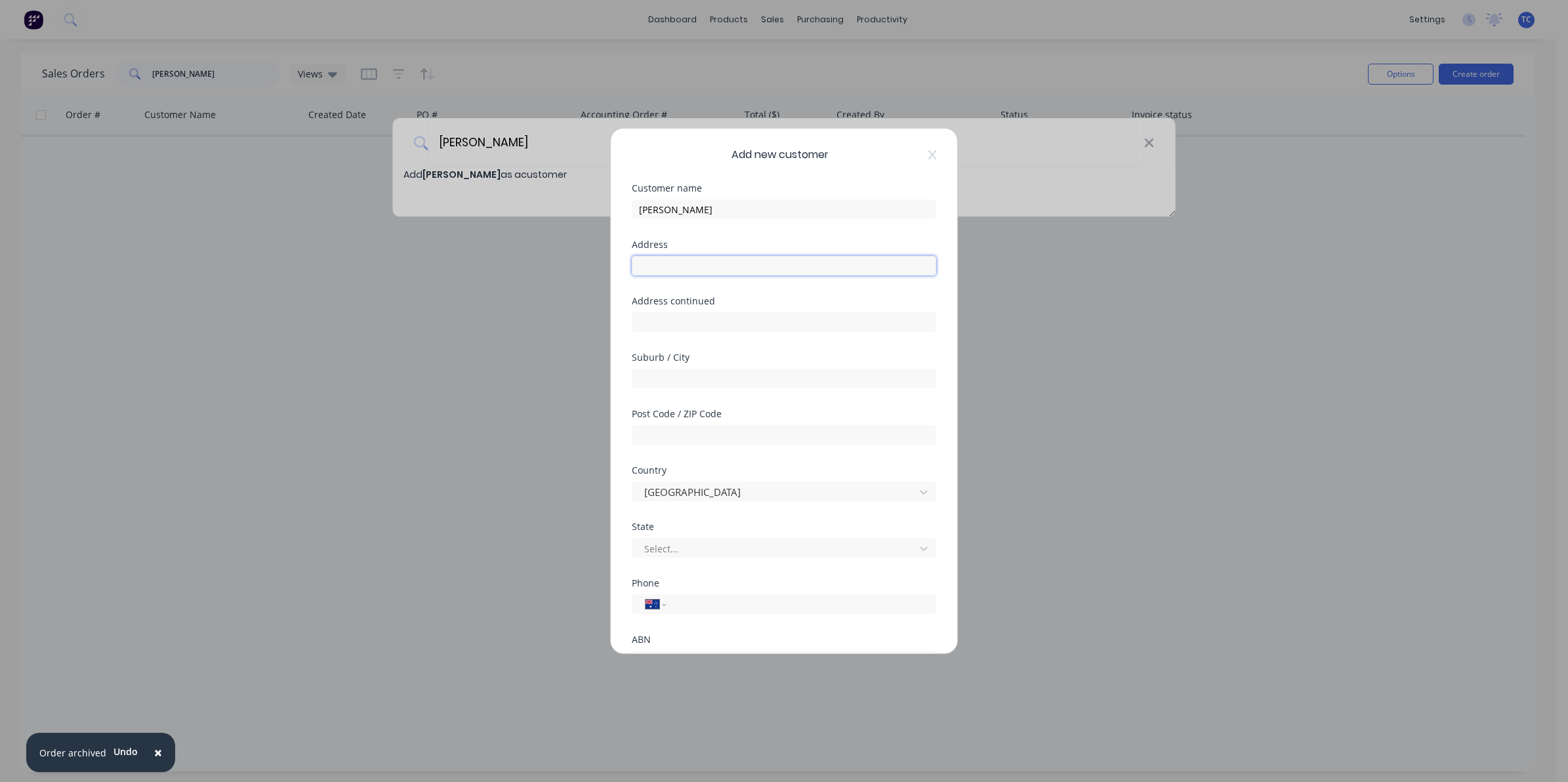
click at [655, 263] on input "text" at bounding box center [784, 266] width 304 height 20
type input "43 Lamerough Pde"
click at [647, 376] on input "text" at bounding box center [784, 379] width 304 height 20
type input "[GEOGRAPHIC_DATA]"
click at [647, 428] on input "text" at bounding box center [784, 435] width 304 height 20
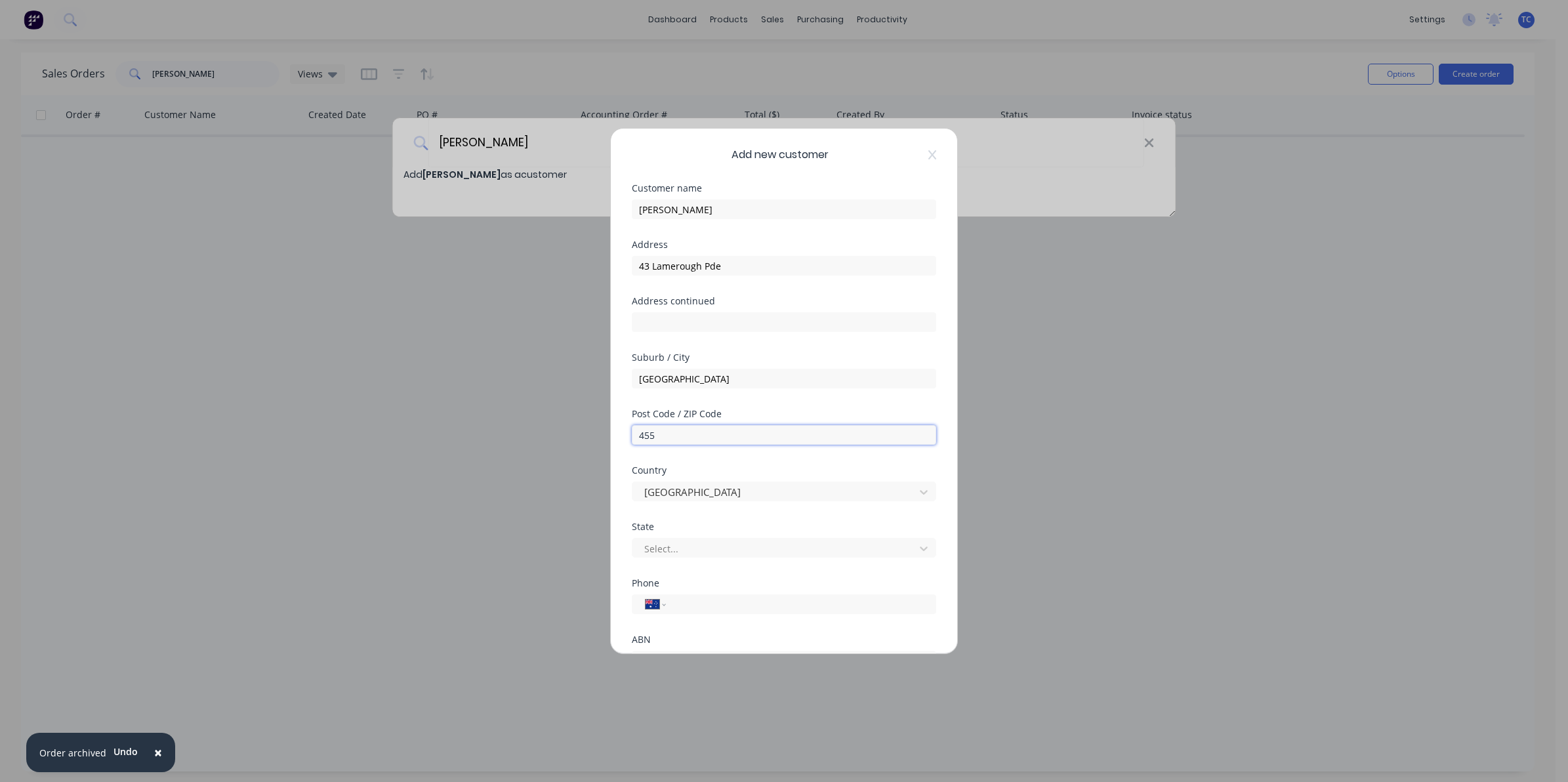
type input "4551"
type input "[PHONE_NUMBER]"
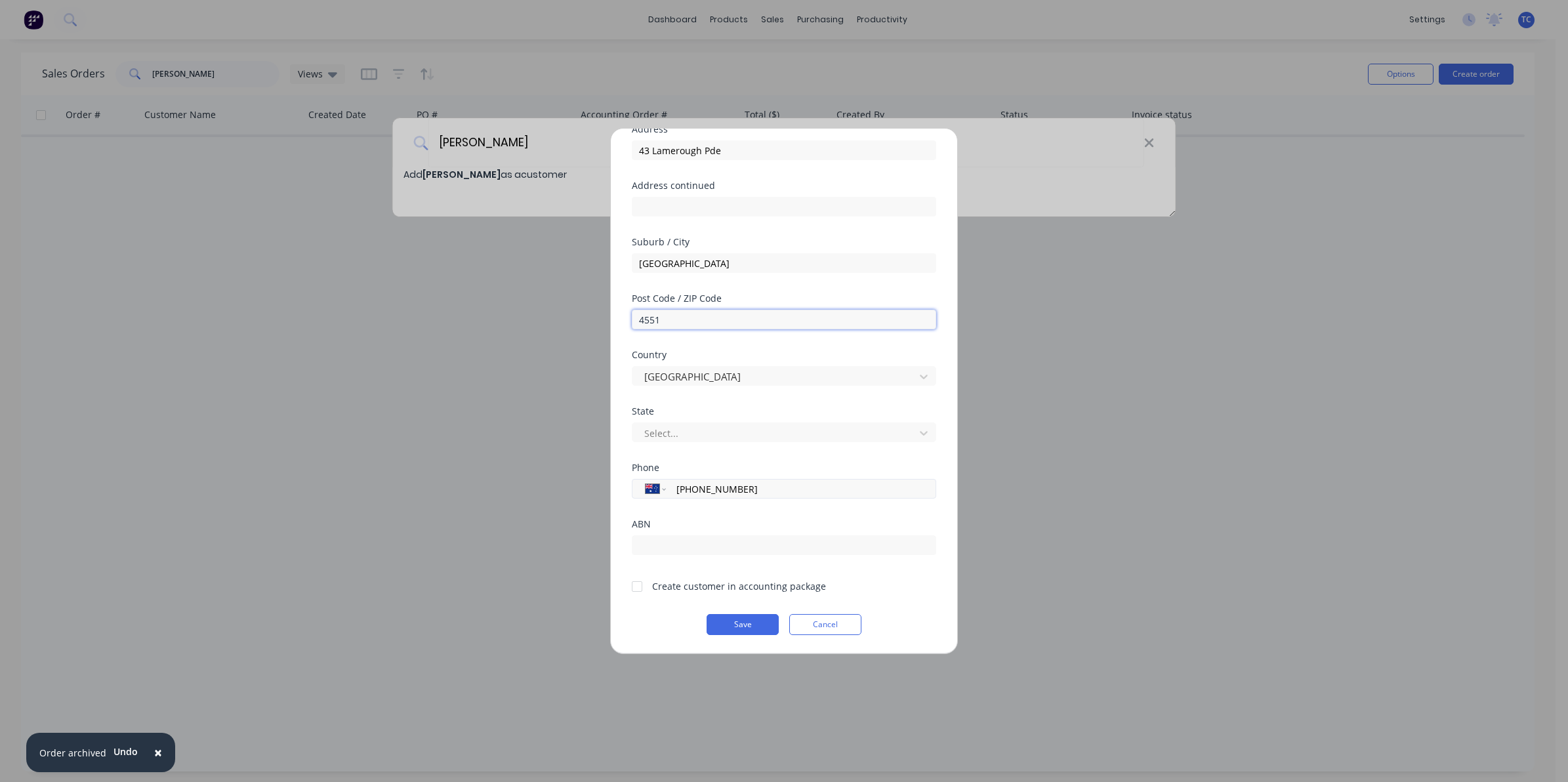
type input "4551"
drag, startPoint x: 746, startPoint y: 489, endPoint x: 675, endPoint y: 494, distance: 71.2
click at [675, 494] on input "[PHONE_NUMBER]" at bounding box center [799, 489] width 248 height 15
type input "0467 059 442"
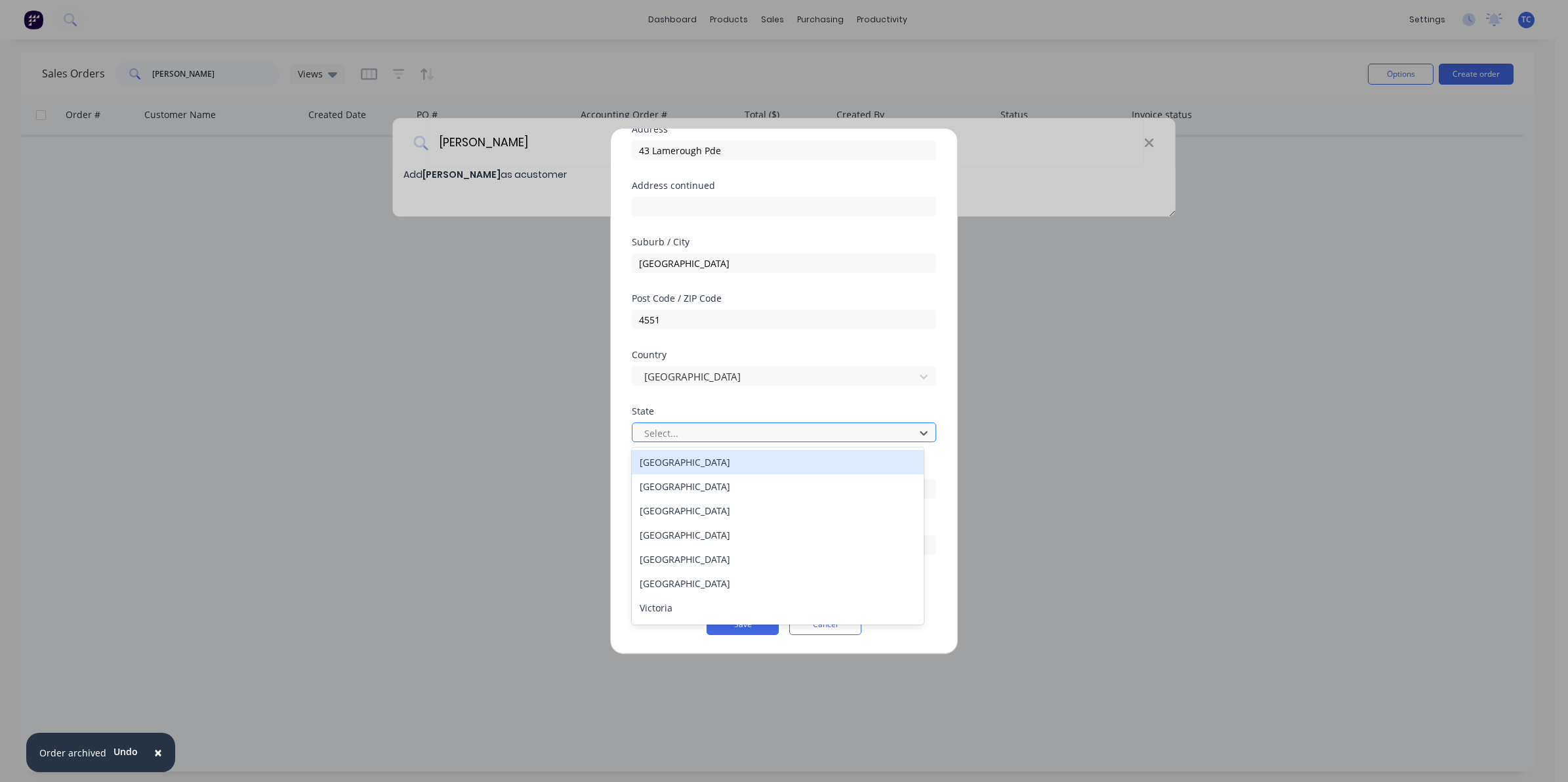
click at [665, 426] on div at bounding box center [775, 434] width 265 height 17
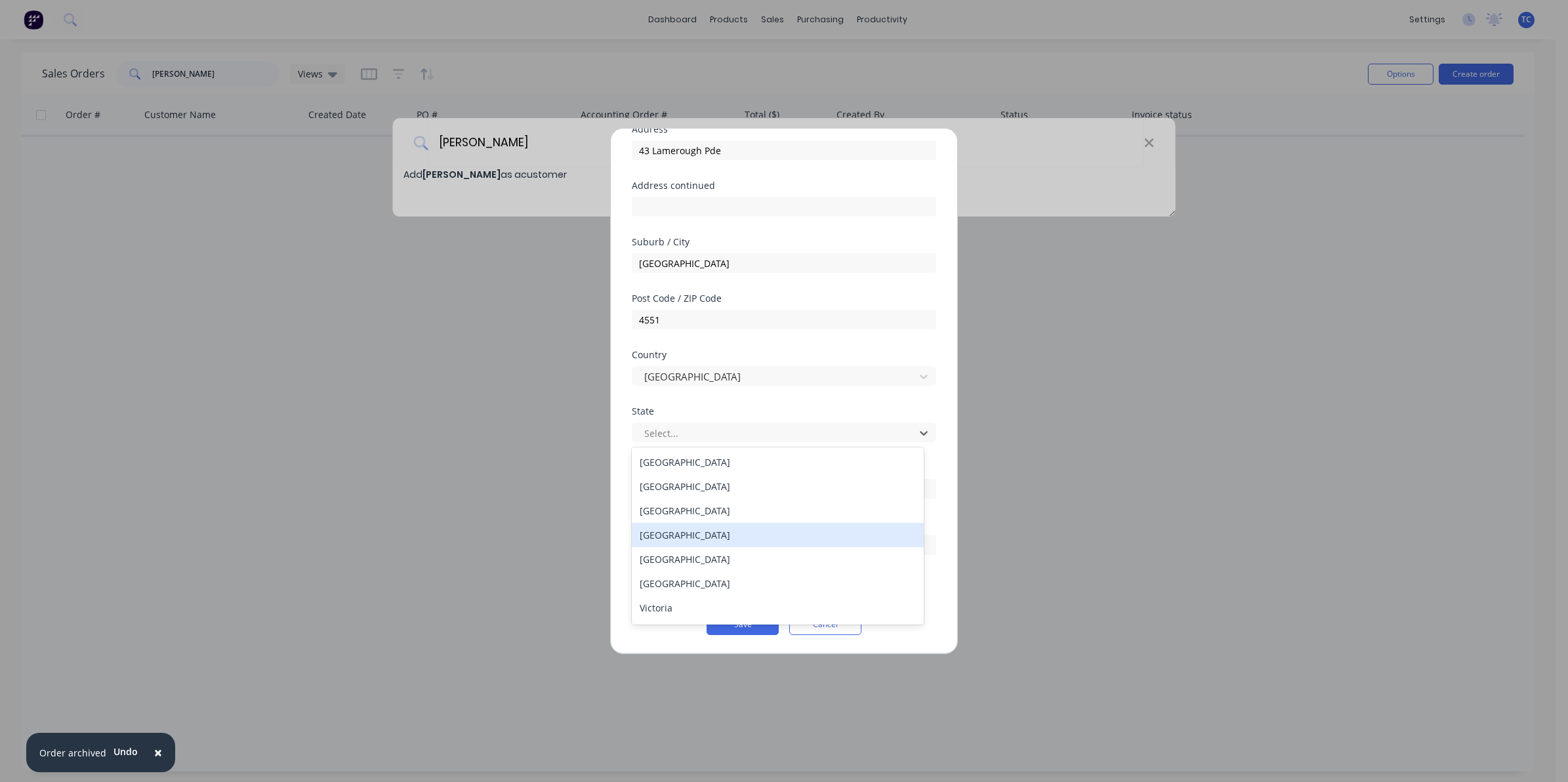
click at [673, 533] on div "[GEOGRAPHIC_DATA]" at bounding box center [778, 535] width 292 height 24
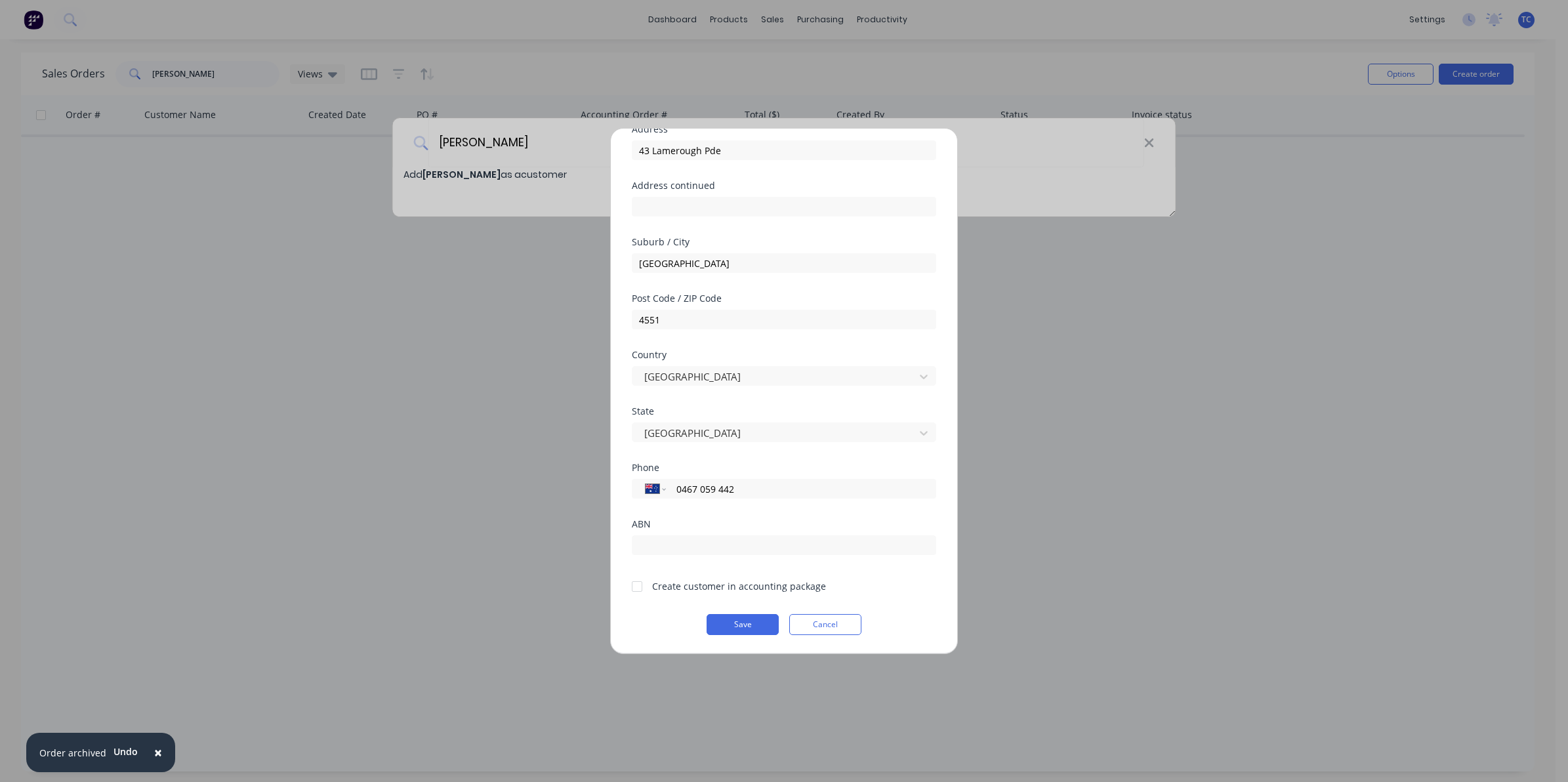
click at [634, 588] on div at bounding box center [637, 587] width 26 height 26
click at [749, 620] on button "Save" at bounding box center [742, 625] width 72 height 21
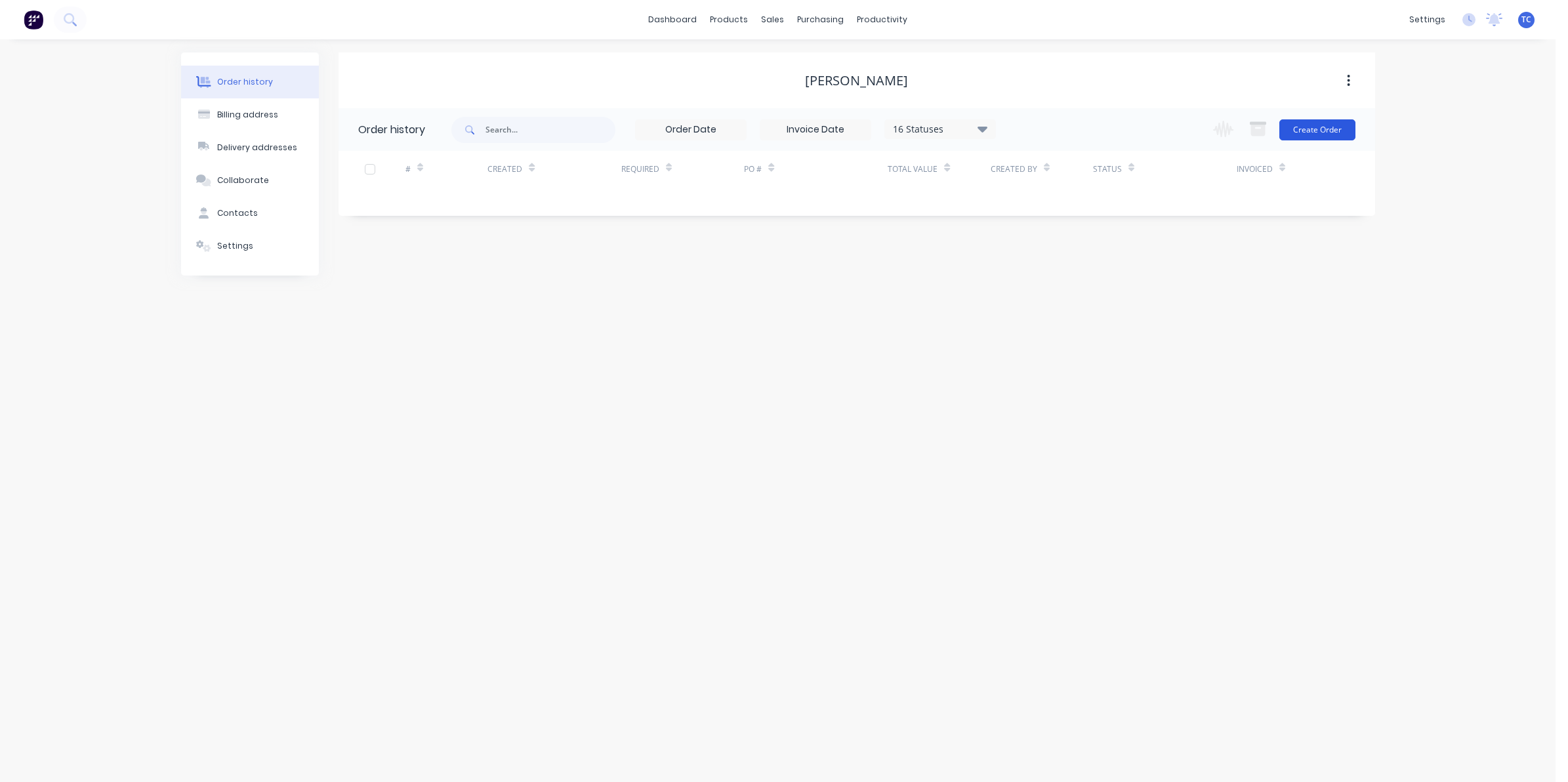
click at [1310, 125] on button "Create Order" at bounding box center [1317, 130] width 76 height 21
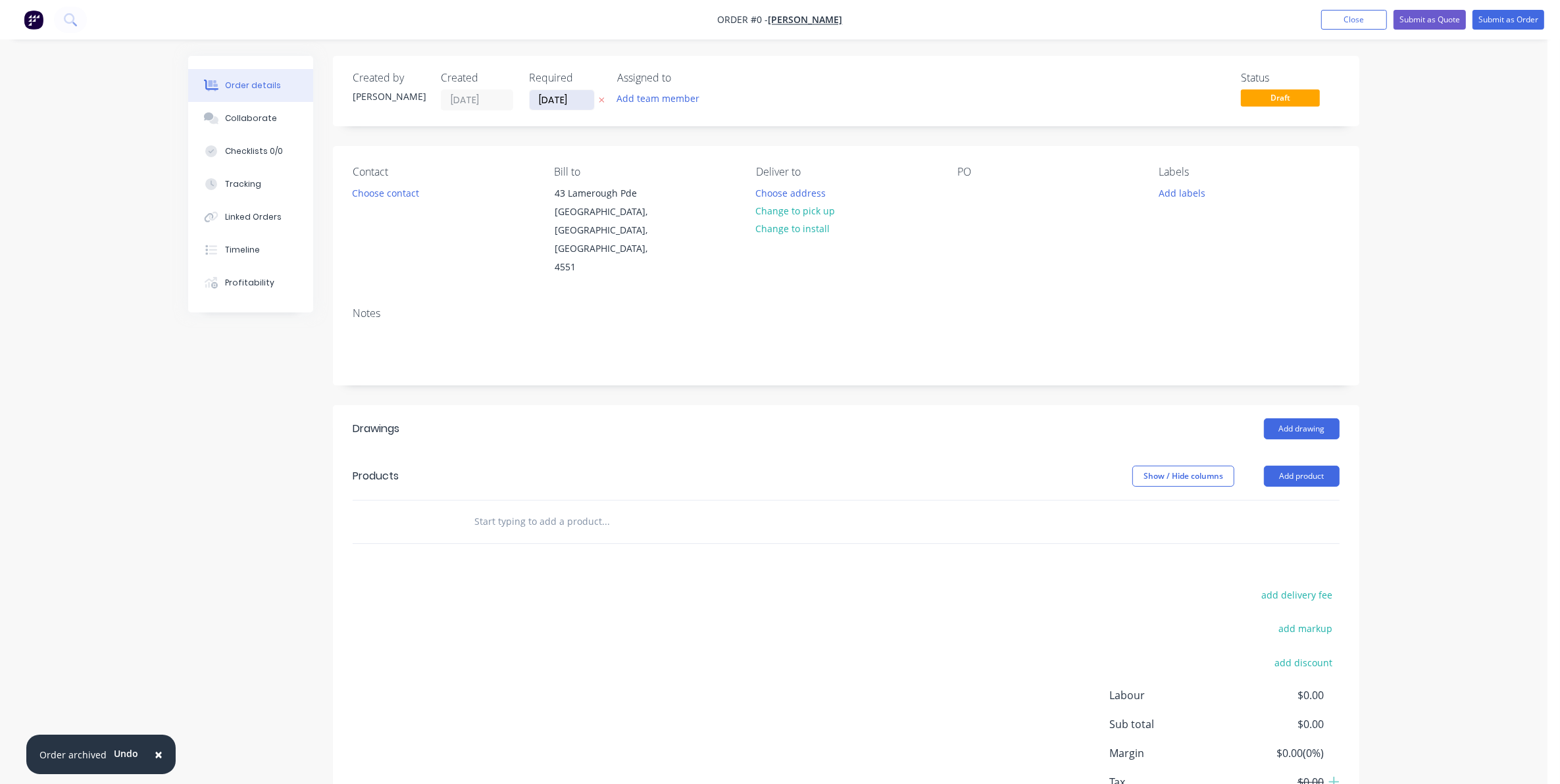
click at [568, 99] on input "[DATE]" at bounding box center [562, 100] width 65 height 20
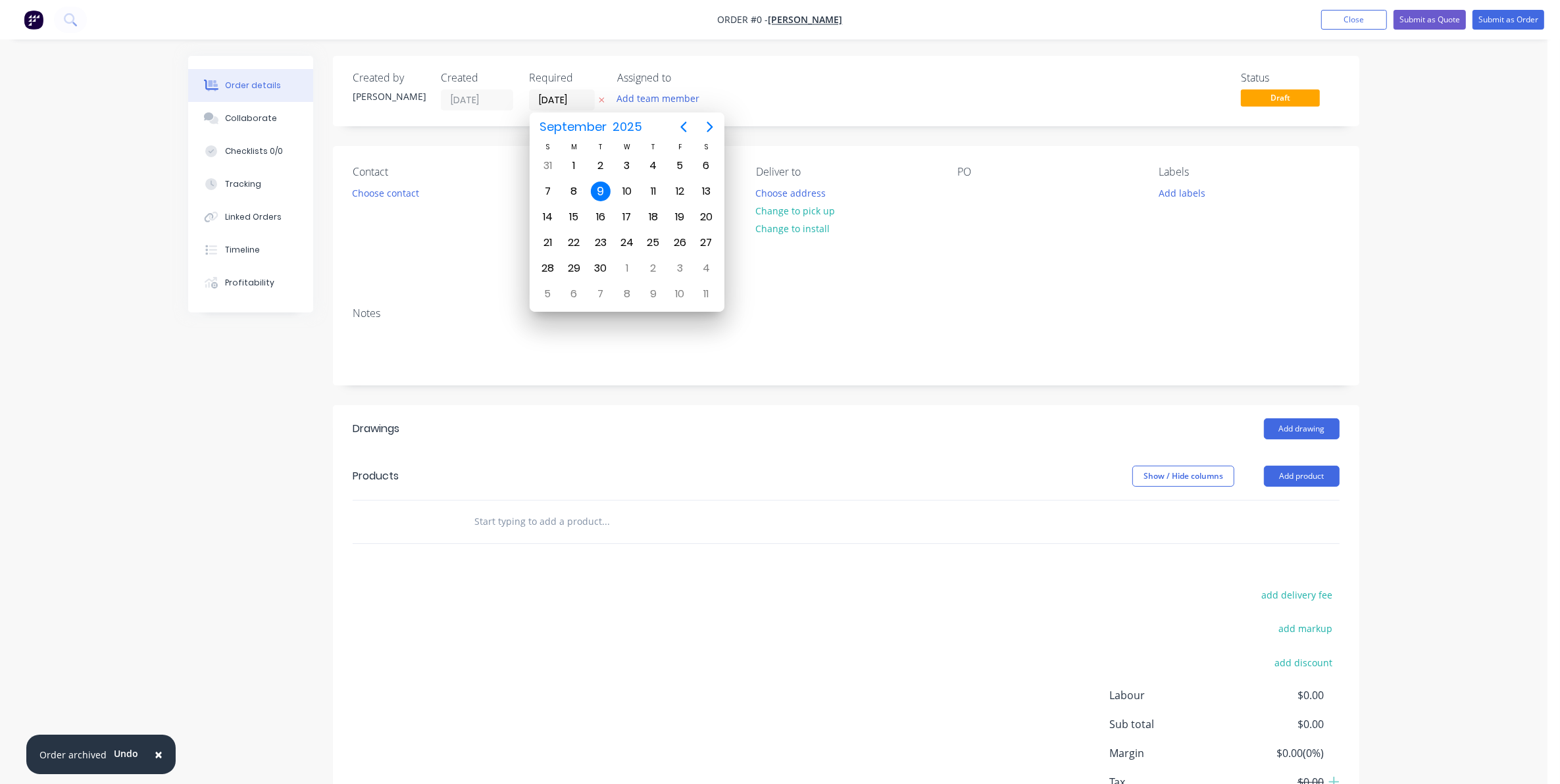
click at [777, 83] on div "Status Draft" at bounding box center [1044, 90] width 591 height 39
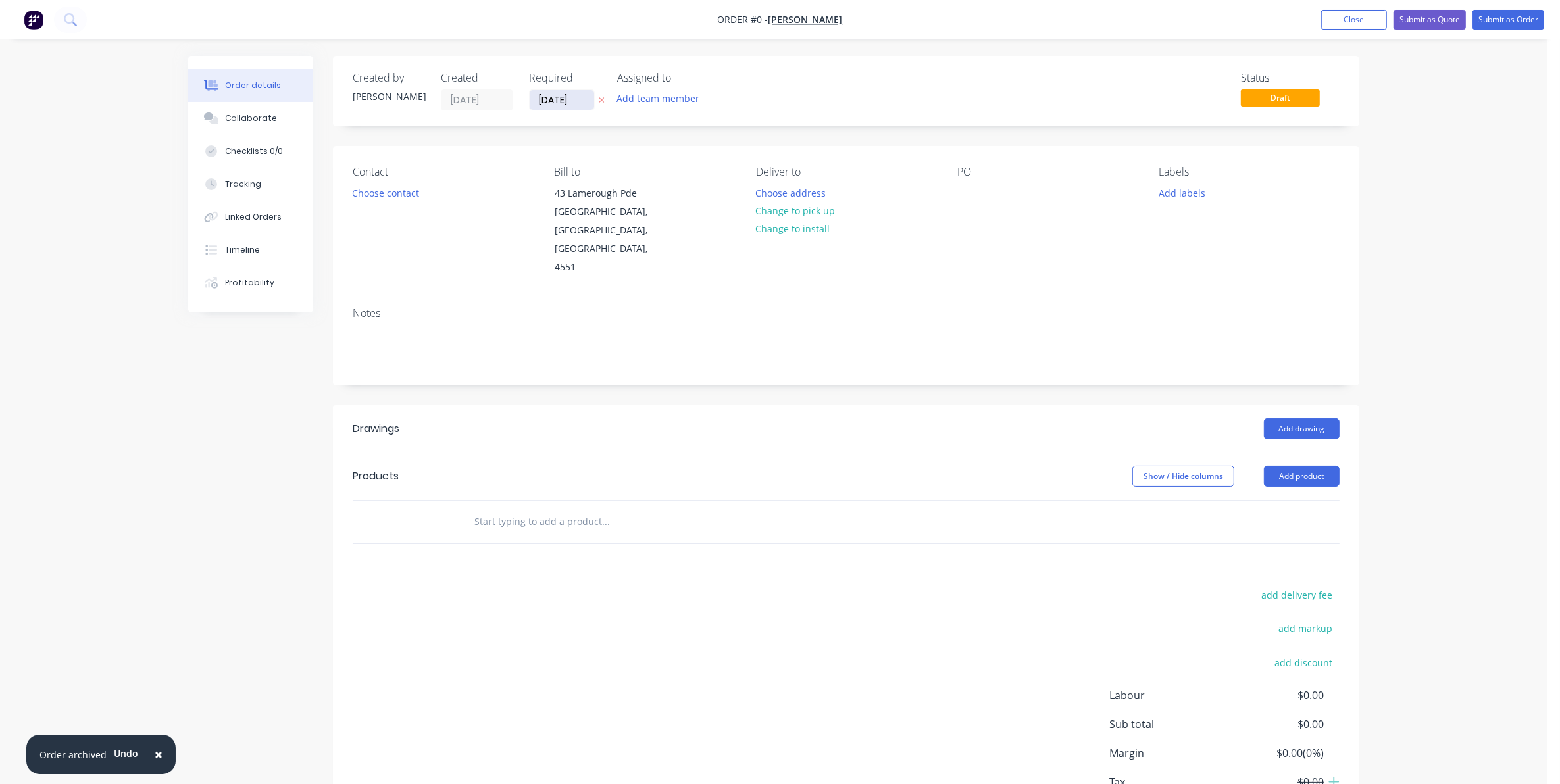
click at [566, 96] on input "[DATE]" at bounding box center [562, 100] width 65 height 20
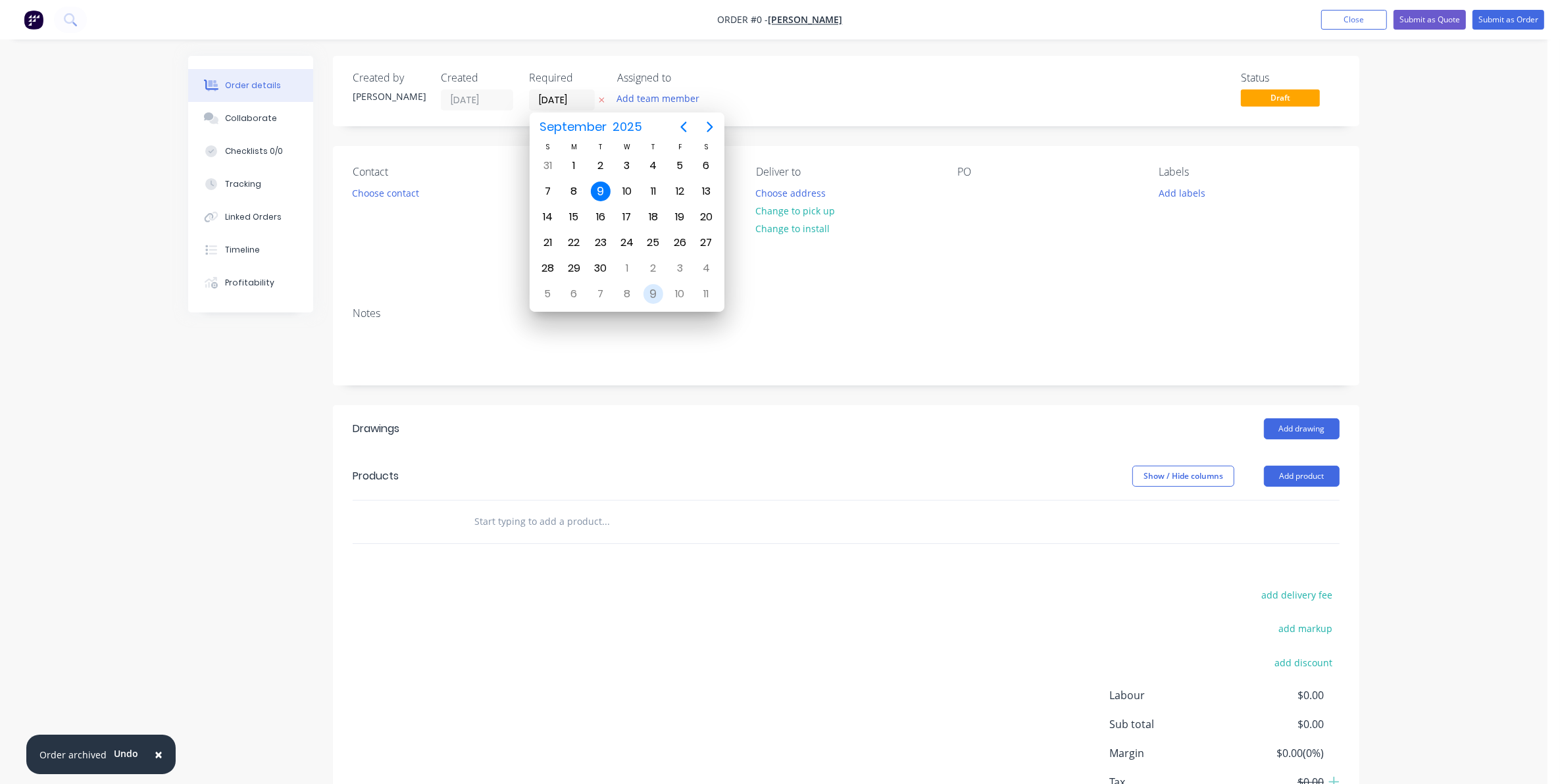
click at [651, 288] on div "9" at bounding box center [654, 294] width 20 height 20
type input "[DATE]"
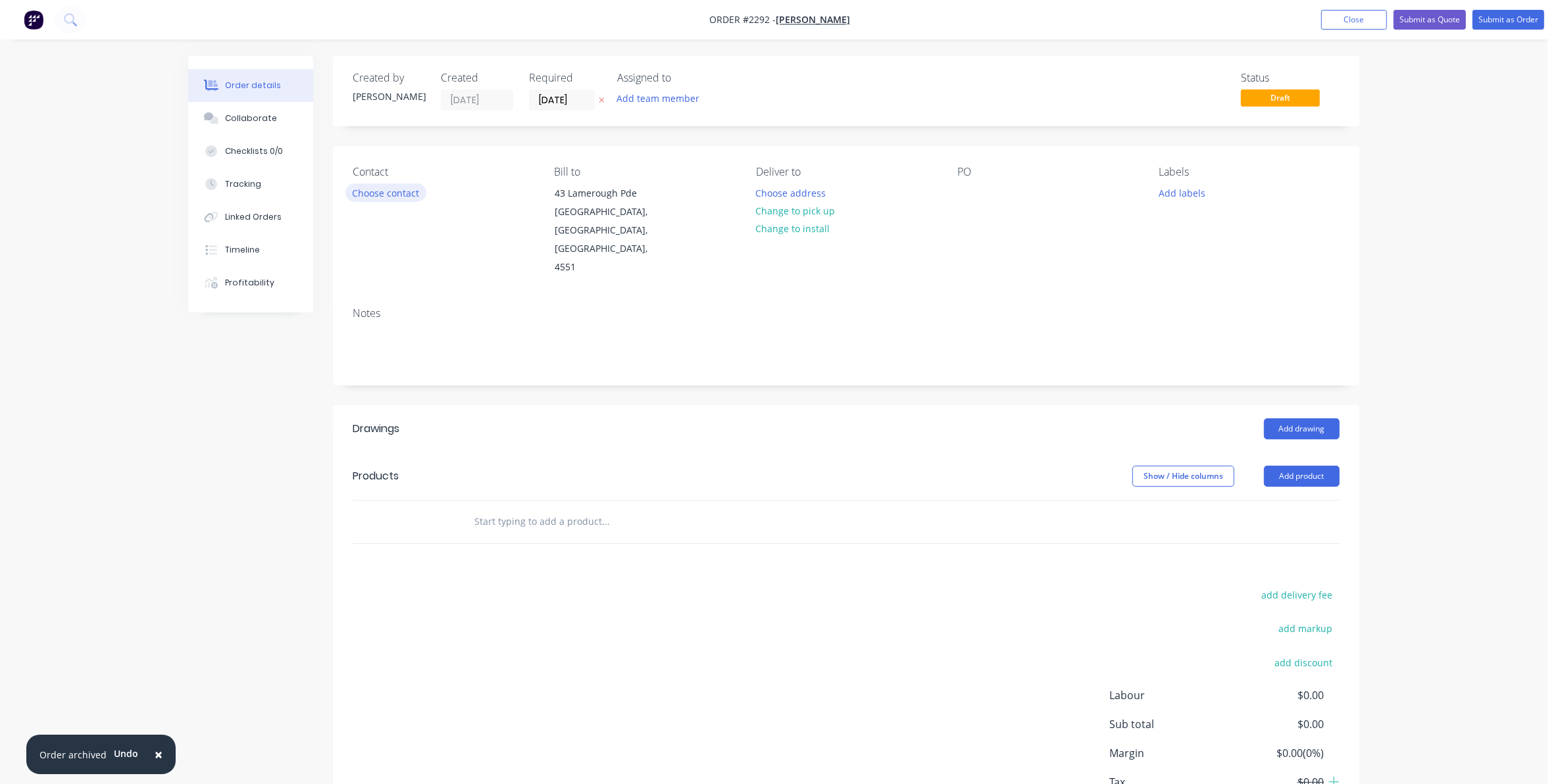
click at [383, 190] on button "Choose contact" at bounding box center [386, 192] width 81 height 17
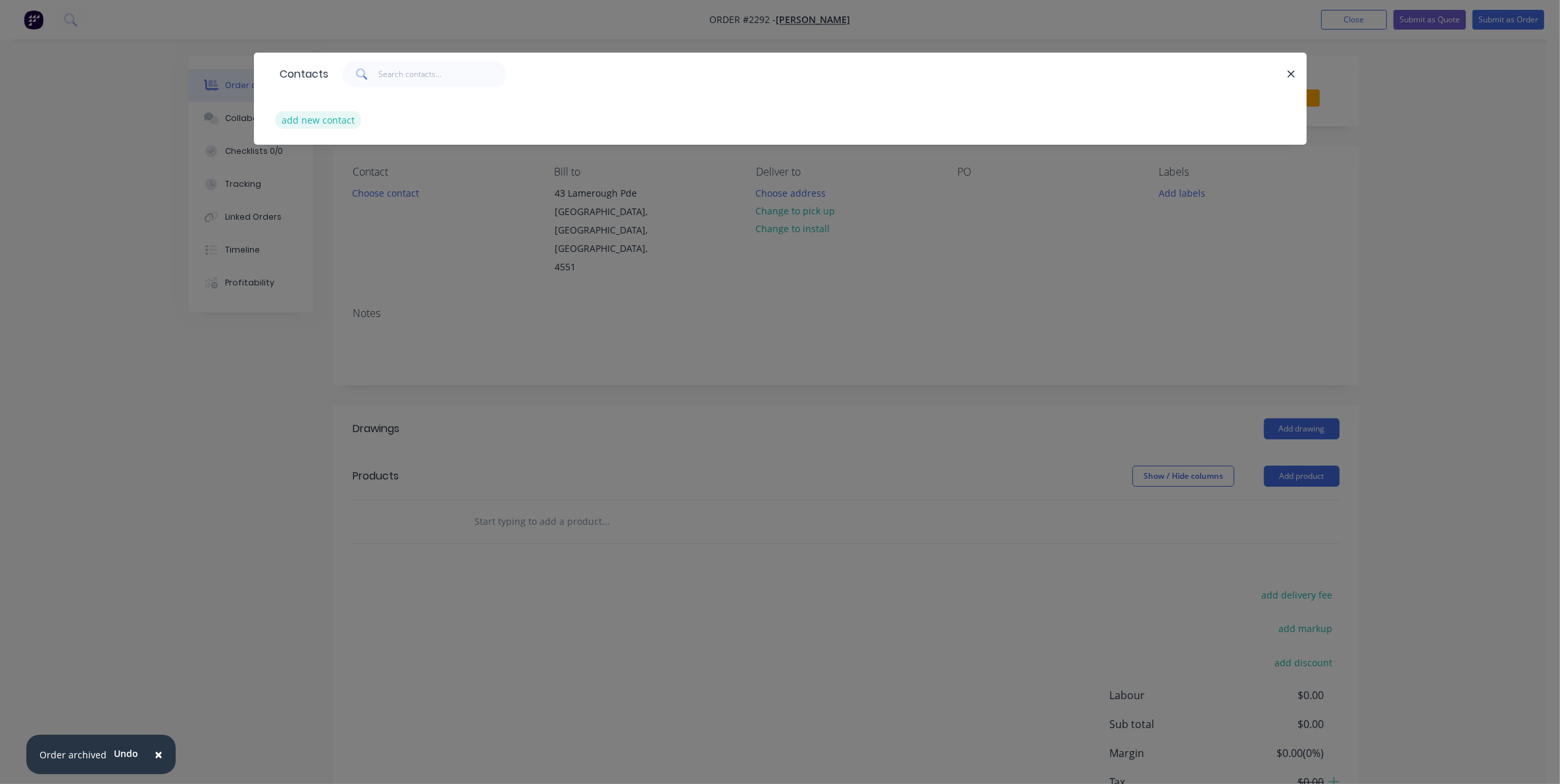
click at [304, 123] on button "add new contact" at bounding box center [318, 119] width 87 height 17
select select "AU"
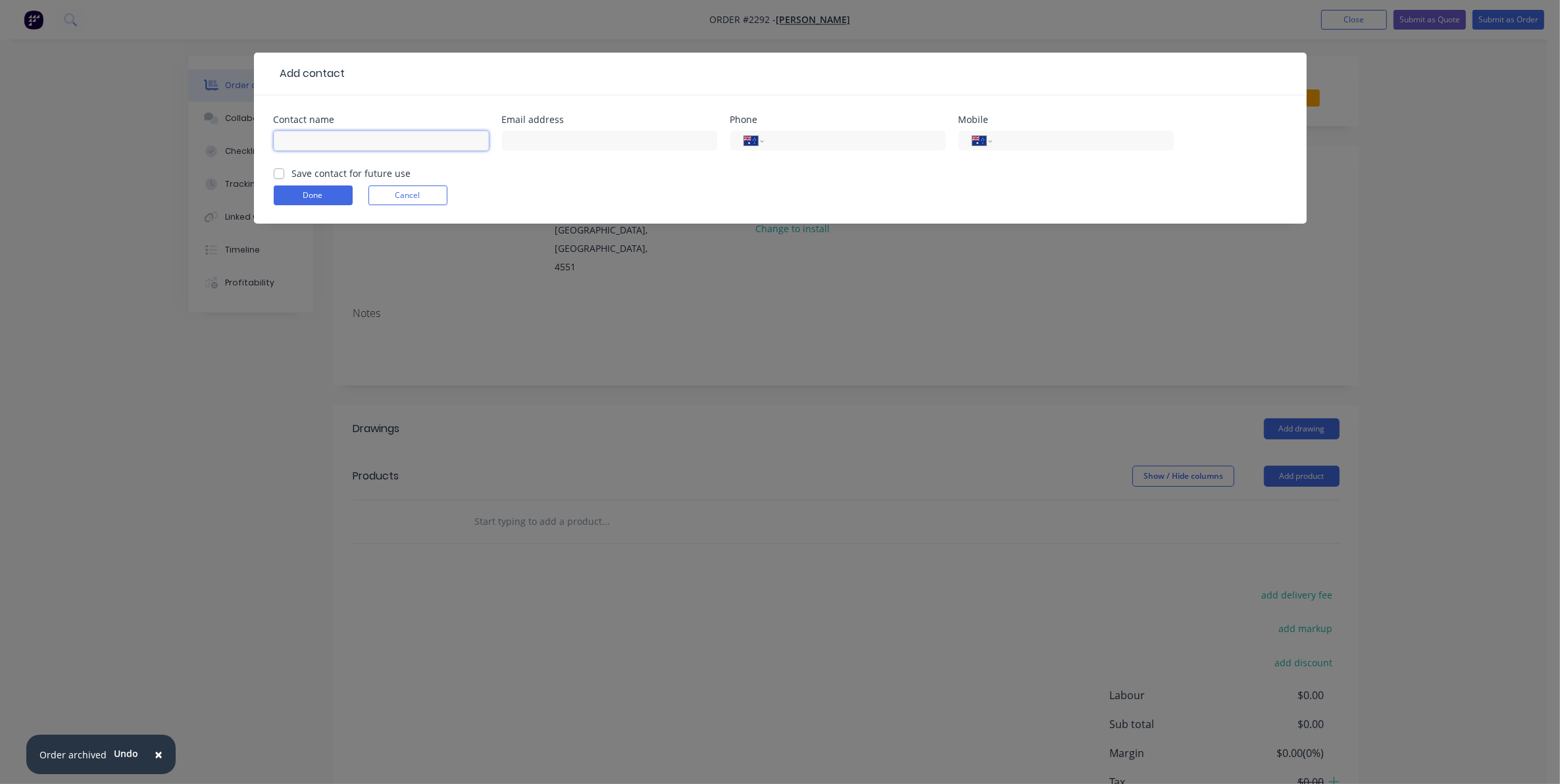
click at [304, 136] on input "text" at bounding box center [381, 140] width 215 height 20
type input "[PERSON_NAME]"
click at [523, 137] on input "text" at bounding box center [609, 140] width 215 height 20
type input "[EMAIL_ADDRESS][DOMAIN_NAME]"
click at [1010, 141] on input "tel" at bounding box center [1080, 141] width 158 height 15
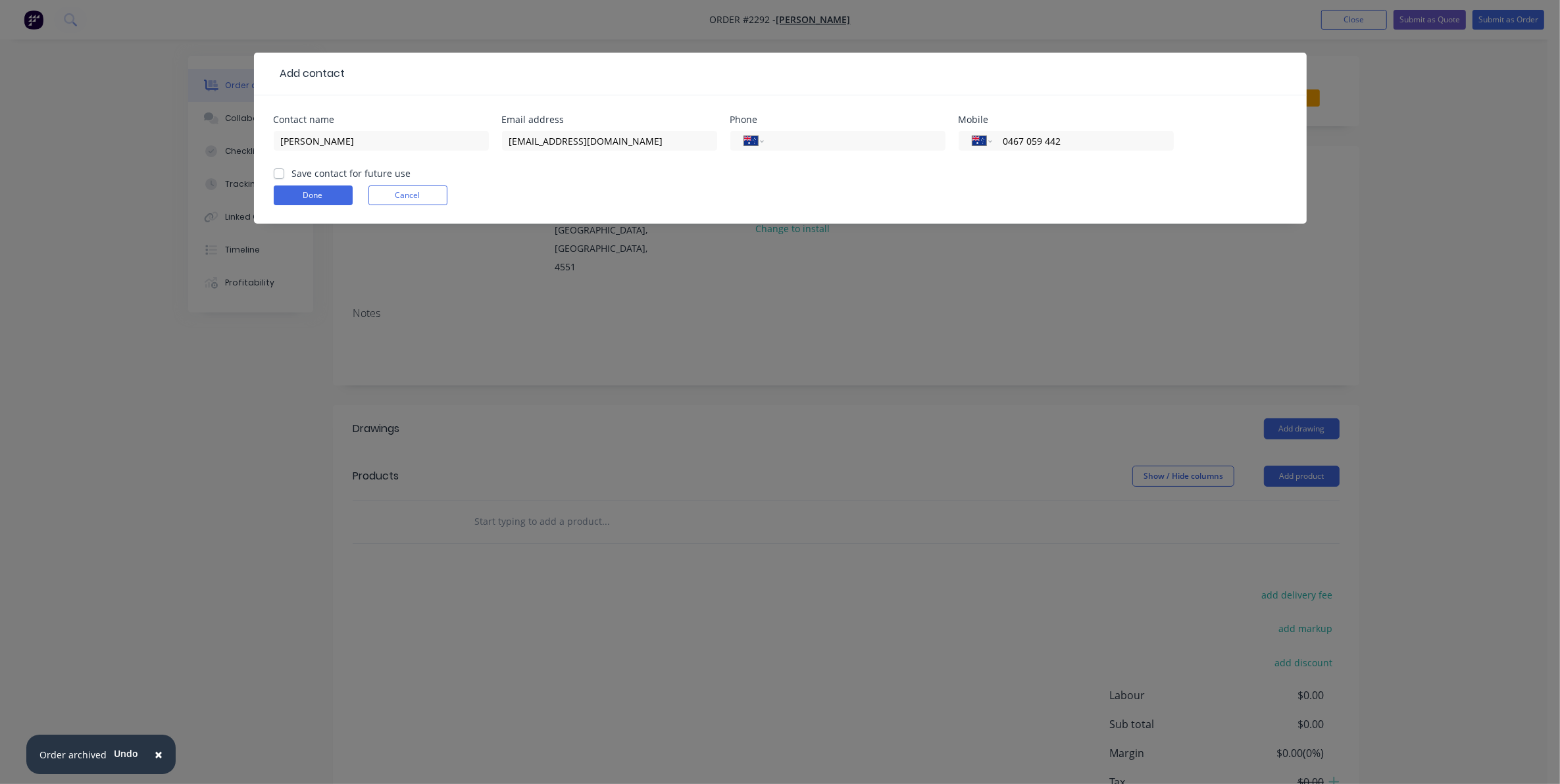
type input "0467 059 442"
click at [292, 175] on label "Save contact for future use" at bounding box center [351, 173] width 119 height 14
click at [278, 175] on input "Save contact for future use" at bounding box center [279, 172] width 11 height 12
checkbox input "true"
click at [307, 192] on button "Done" at bounding box center [314, 195] width 79 height 20
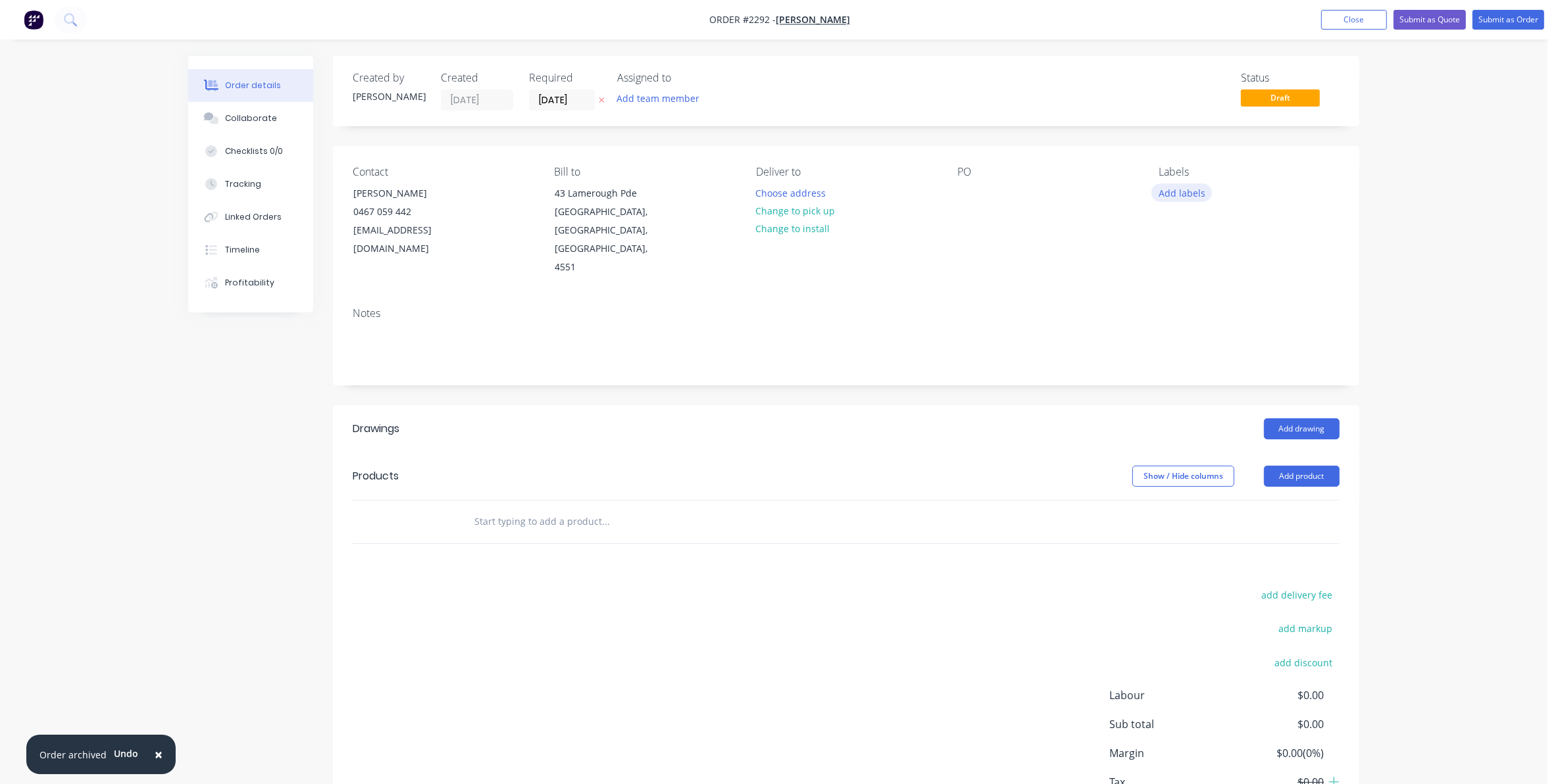
click at [1173, 191] on button "Add labels" at bounding box center [1182, 192] width 61 height 17
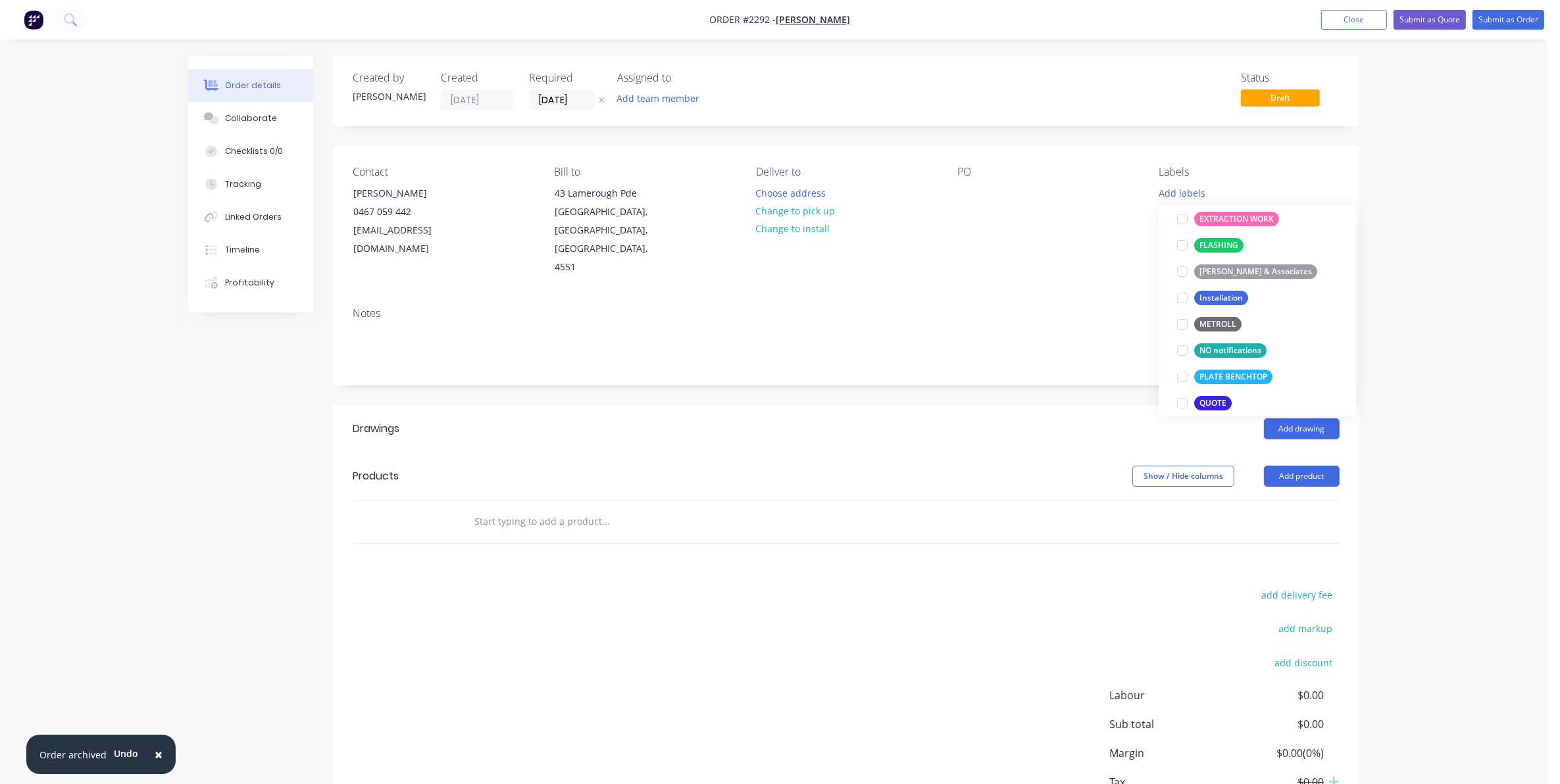
scroll to position [411, 0]
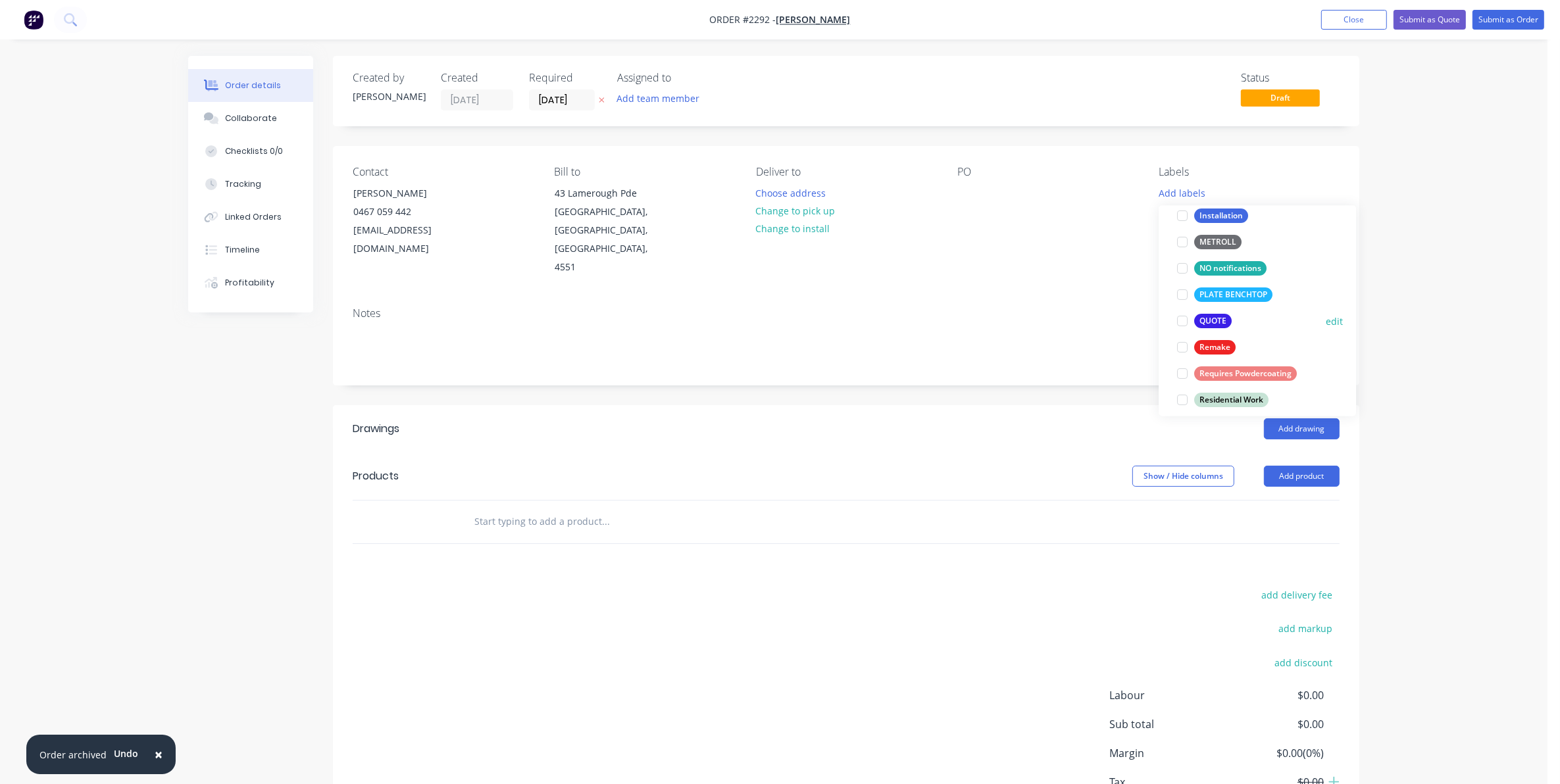
click at [1182, 316] on div at bounding box center [1182, 321] width 27 height 27
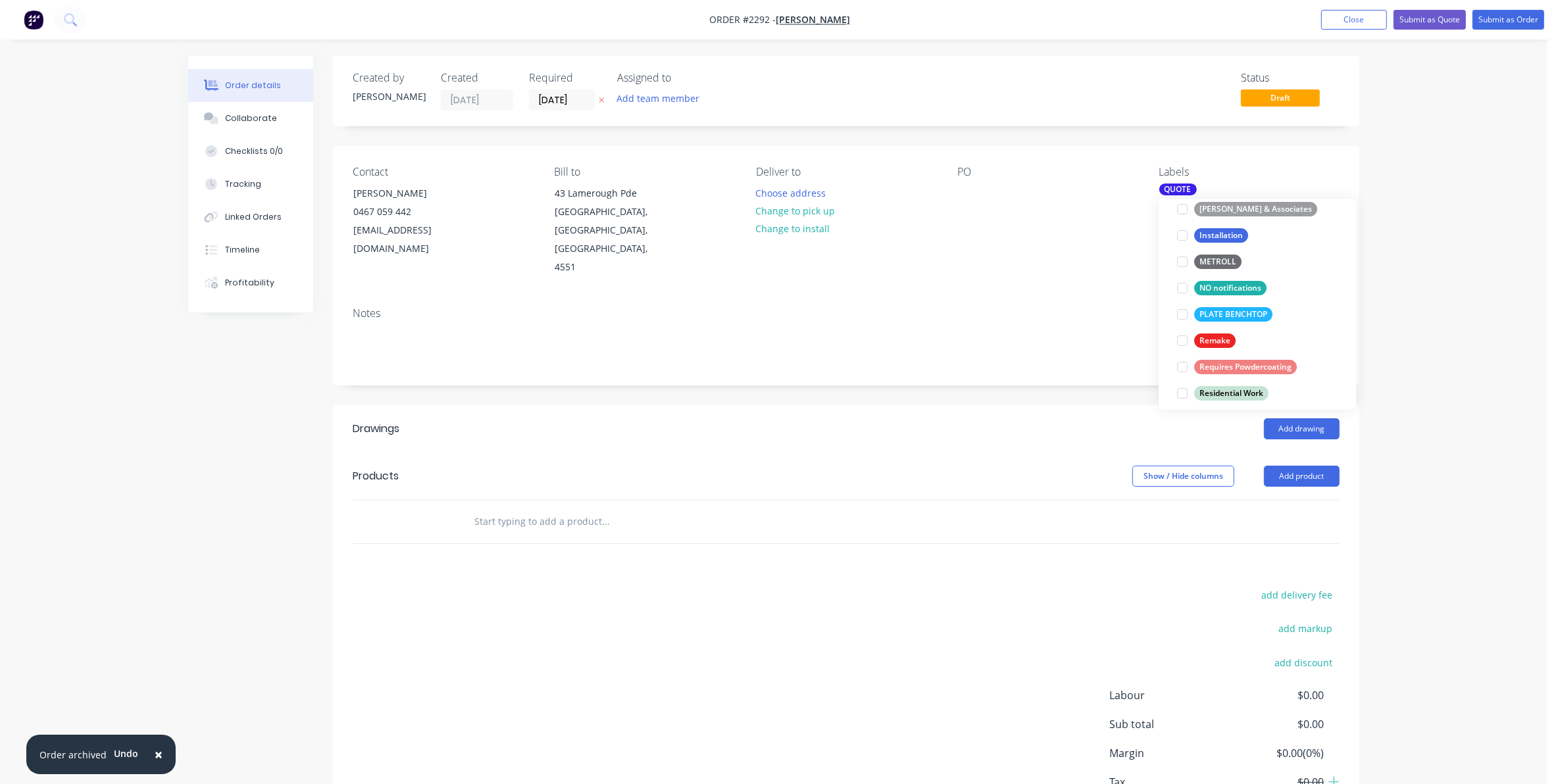
scroll to position [0, 0]
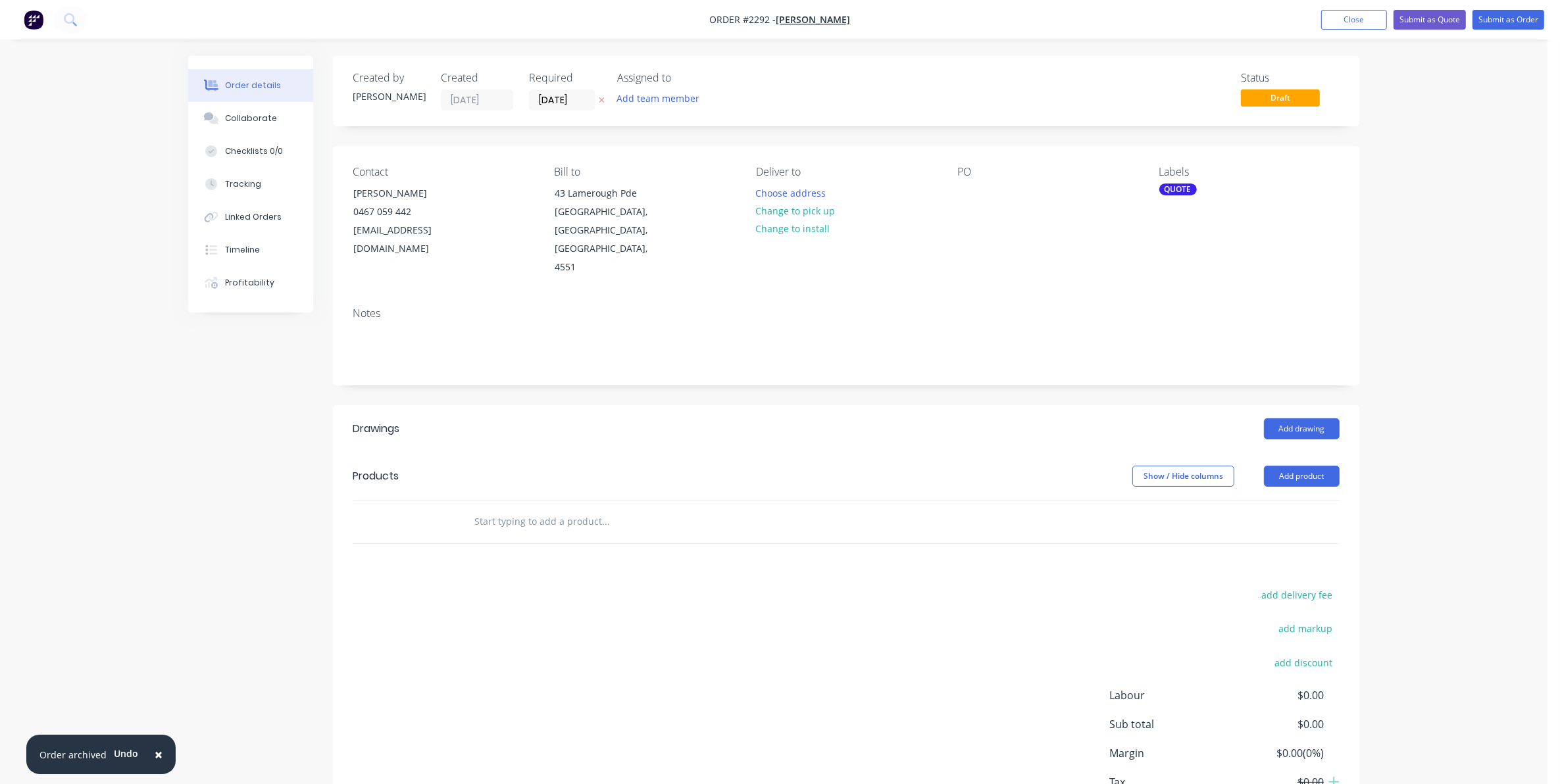
click at [504, 508] on input "text" at bounding box center [605, 521] width 263 height 27
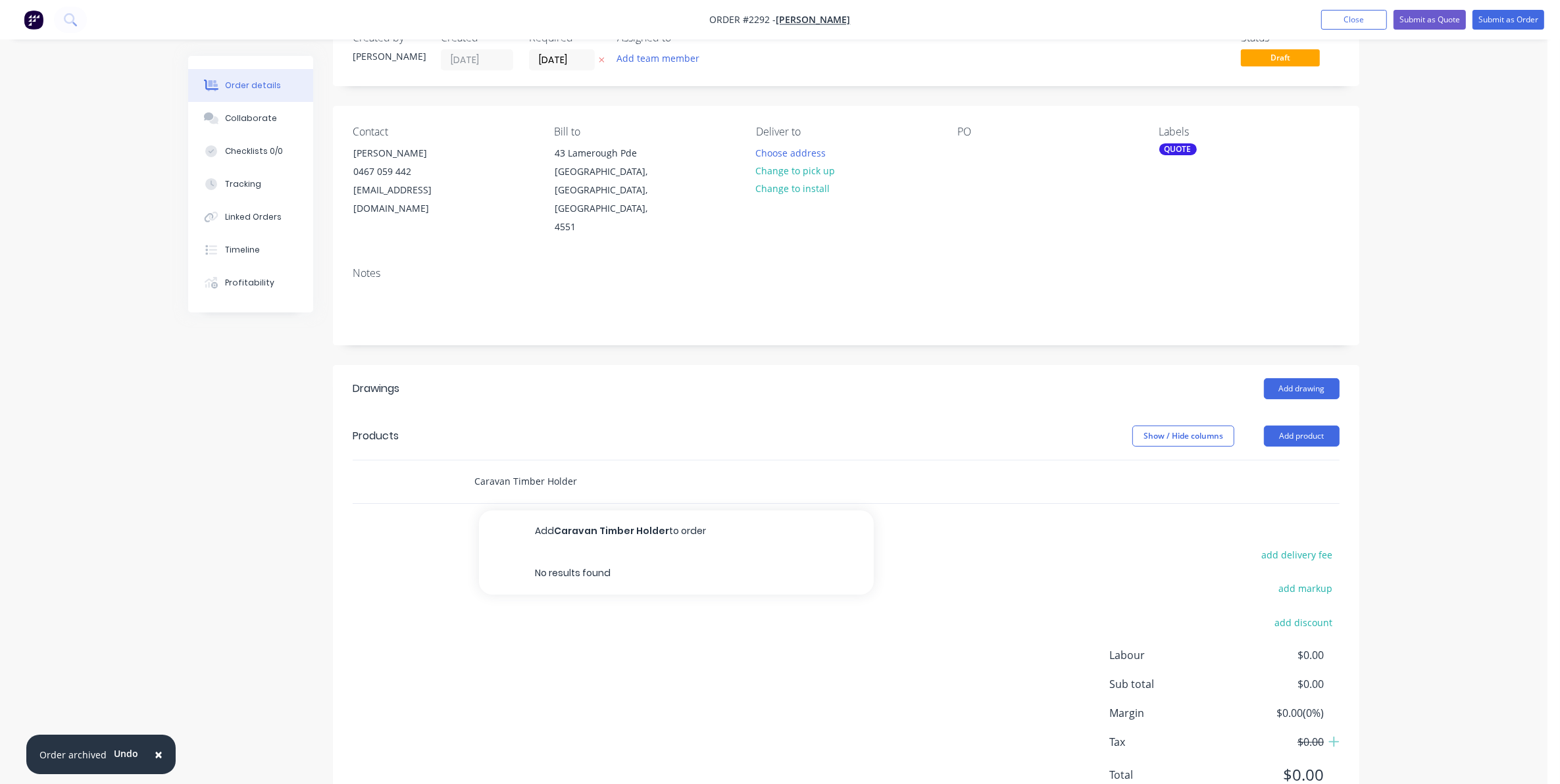
scroll to position [77, 0]
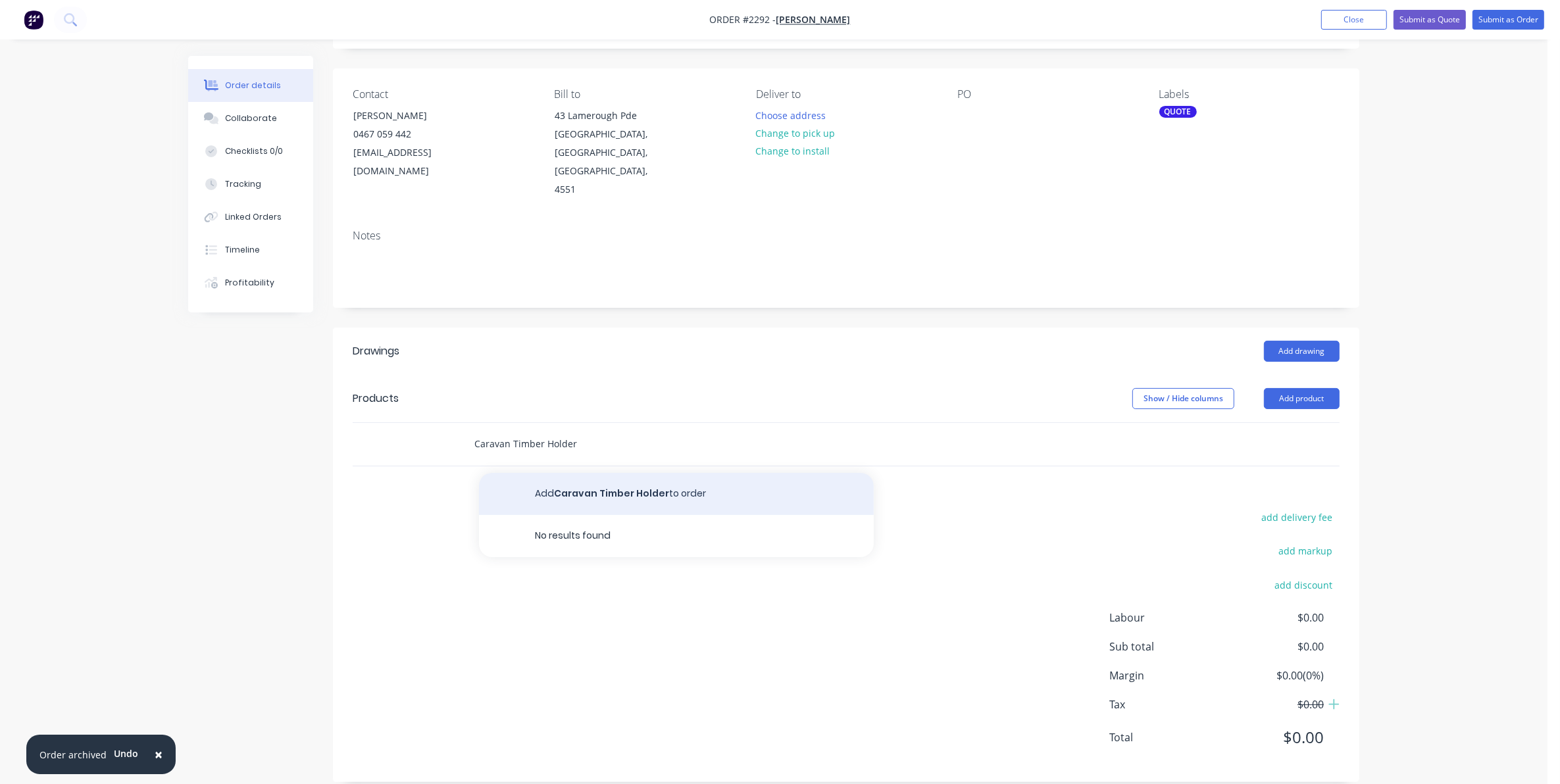
type input "Caravan Timber Holder"
click at [586, 475] on button "Add Caravan Timber Holder to order" at bounding box center [676, 493] width 395 height 42
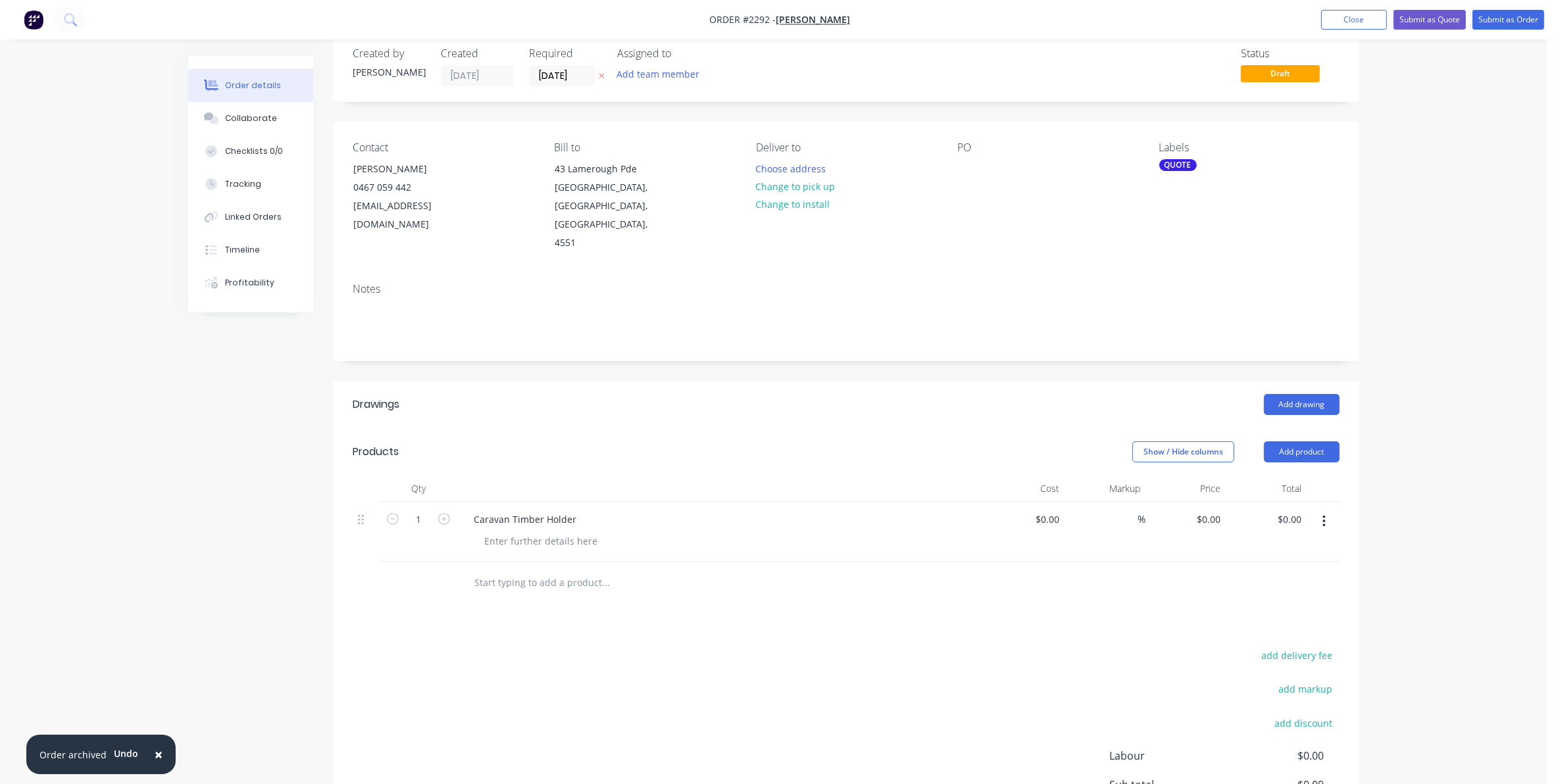
scroll to position [0, 0]
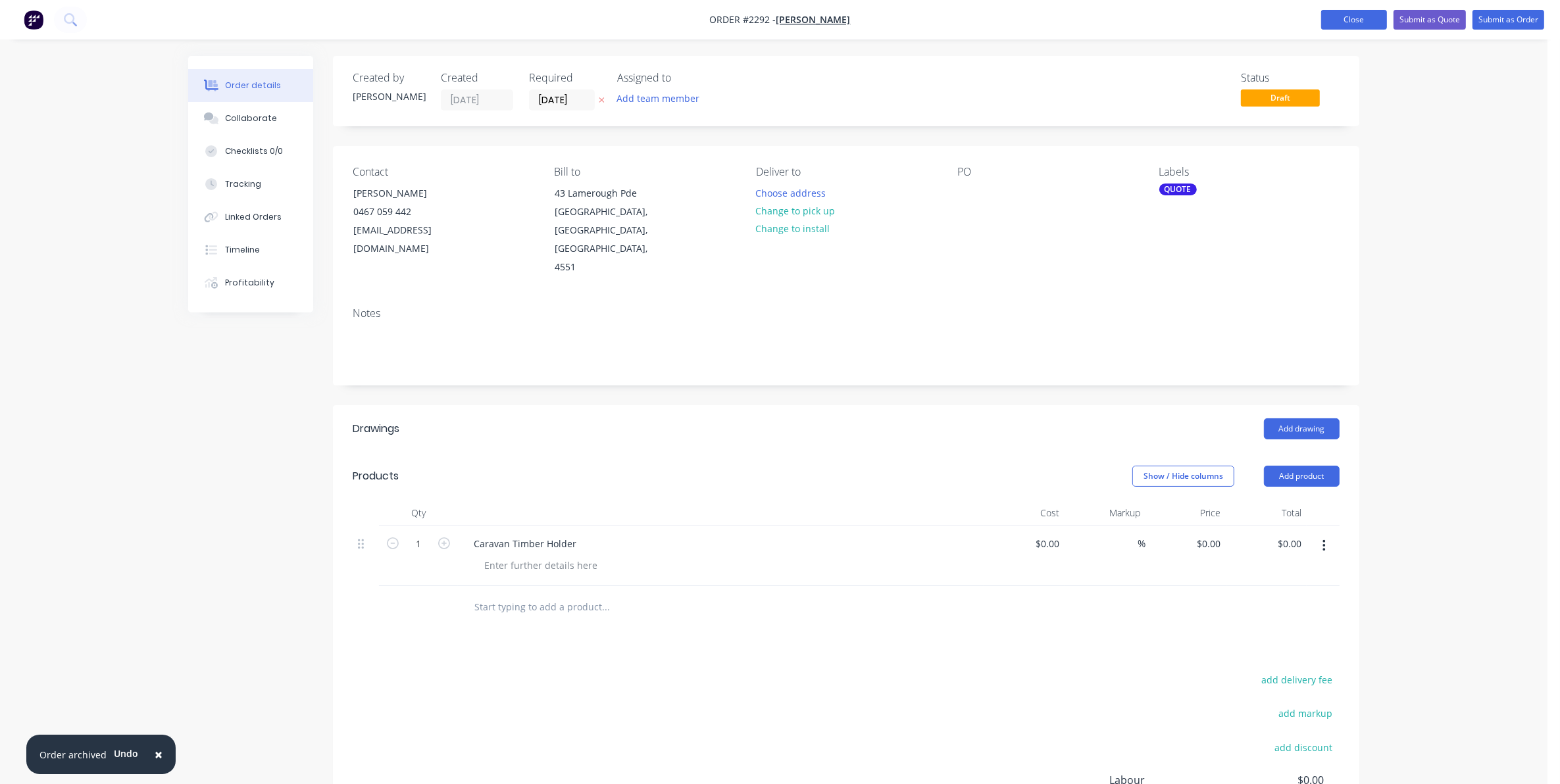
click at [1350, 17] on button "Close" at bounding box center [1354, 20] width 66 height 20
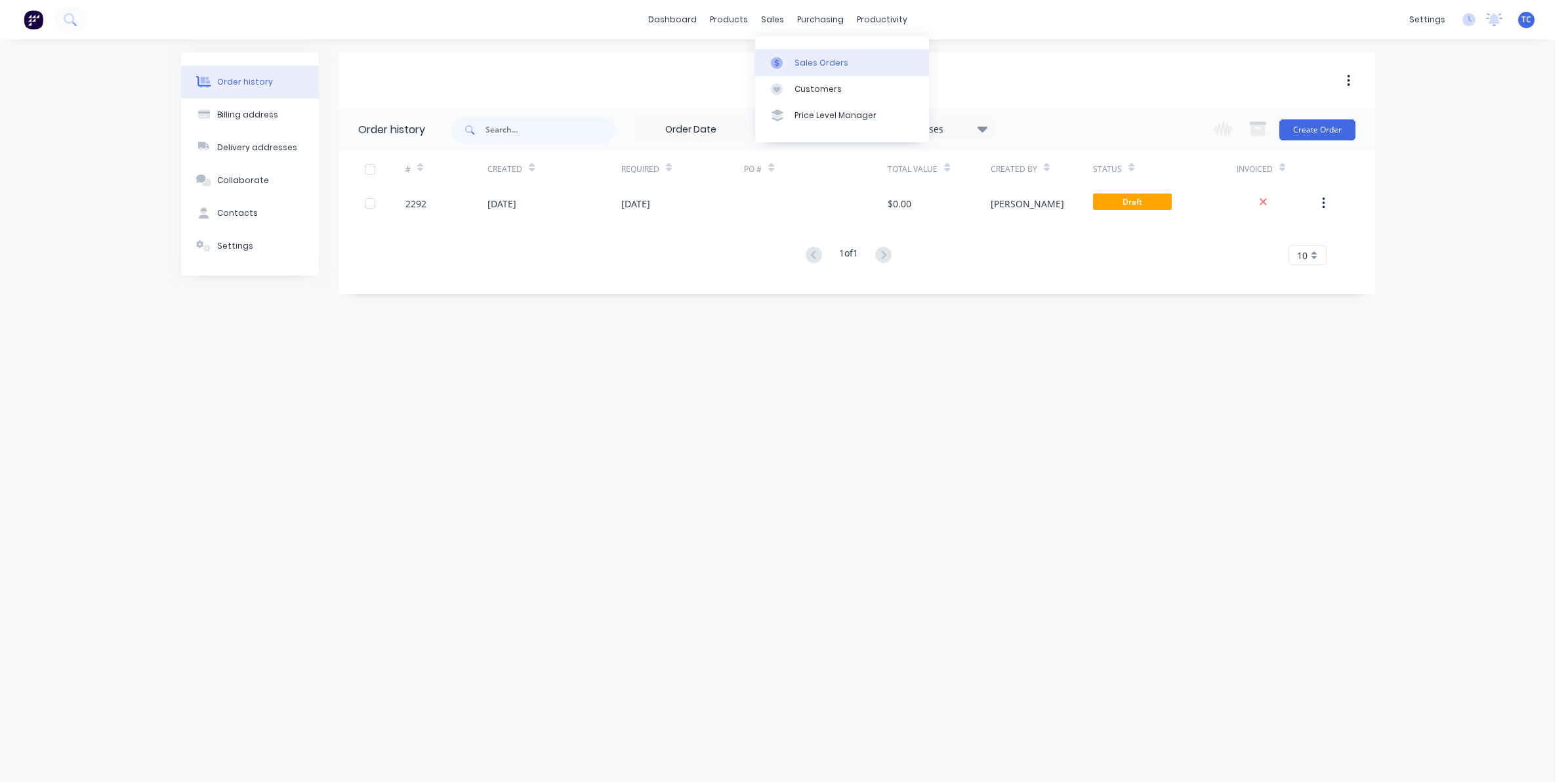
click at [807, 61] on div "Sales Orders" at bounding box center [821, 63] width 54 height 12
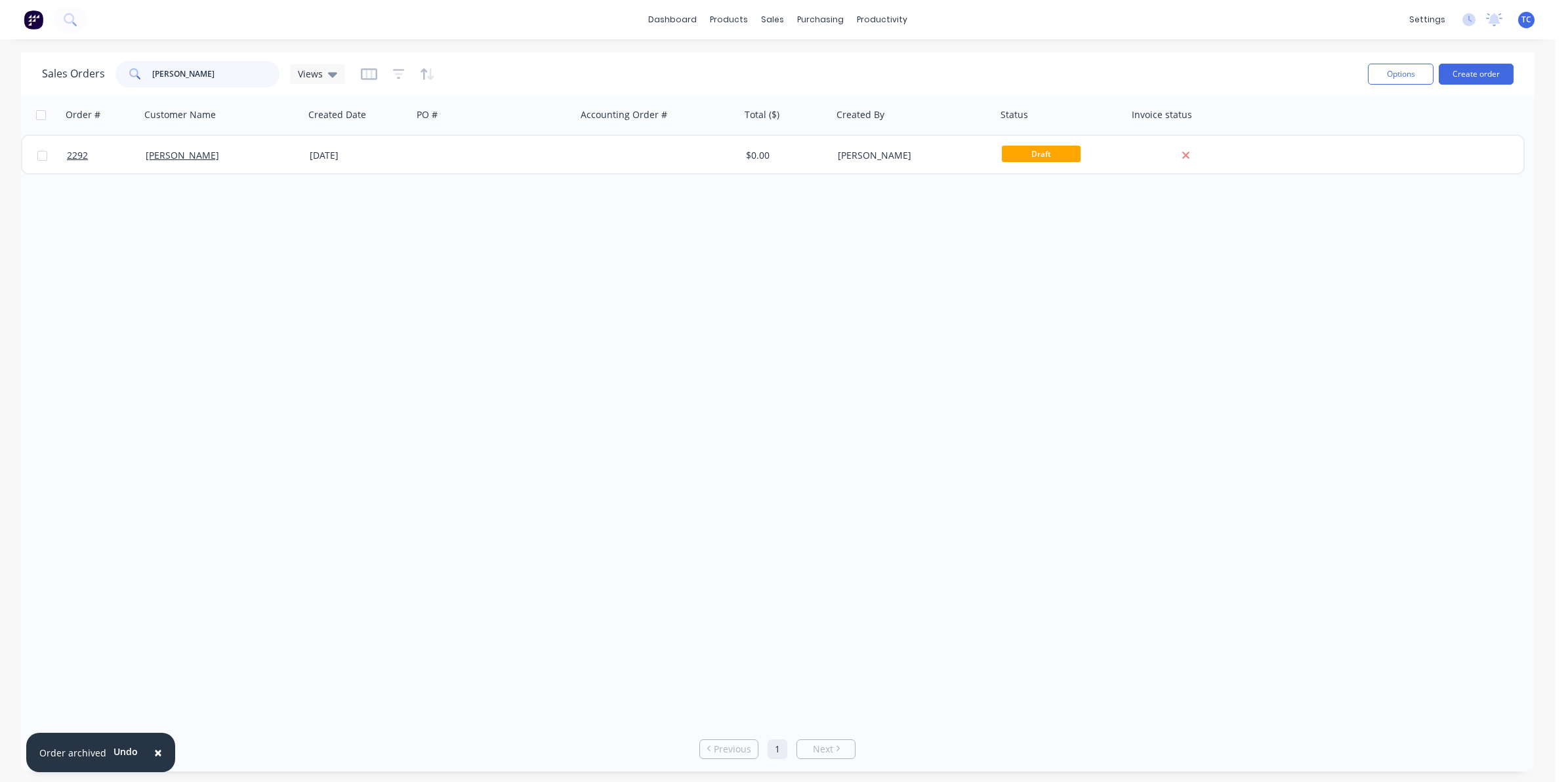
drag, startPoint x: 214, startPoint y: 73, endPoint x: 142, endPoint y: 61, distance: 73.0
click at [142, 61] on div "[PERSON_NAME]" at bounding box center [198, 74] width 164 height 26
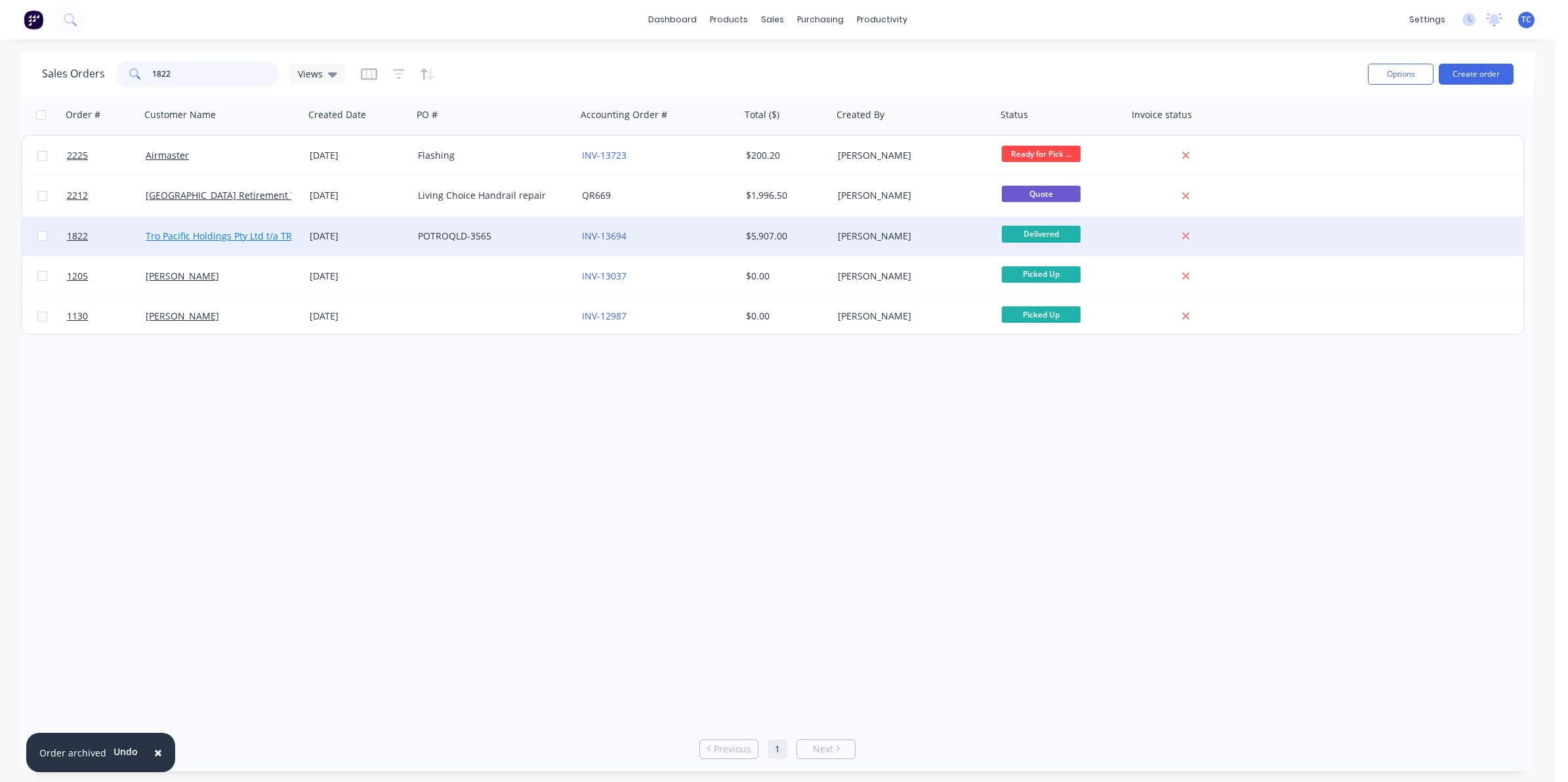
type input "1822"
click at [207, 234] on link "Tro Pacific Holdings Pty Ltd t/a TROPAC" at bounding box center [230, 235] width 170 height 12
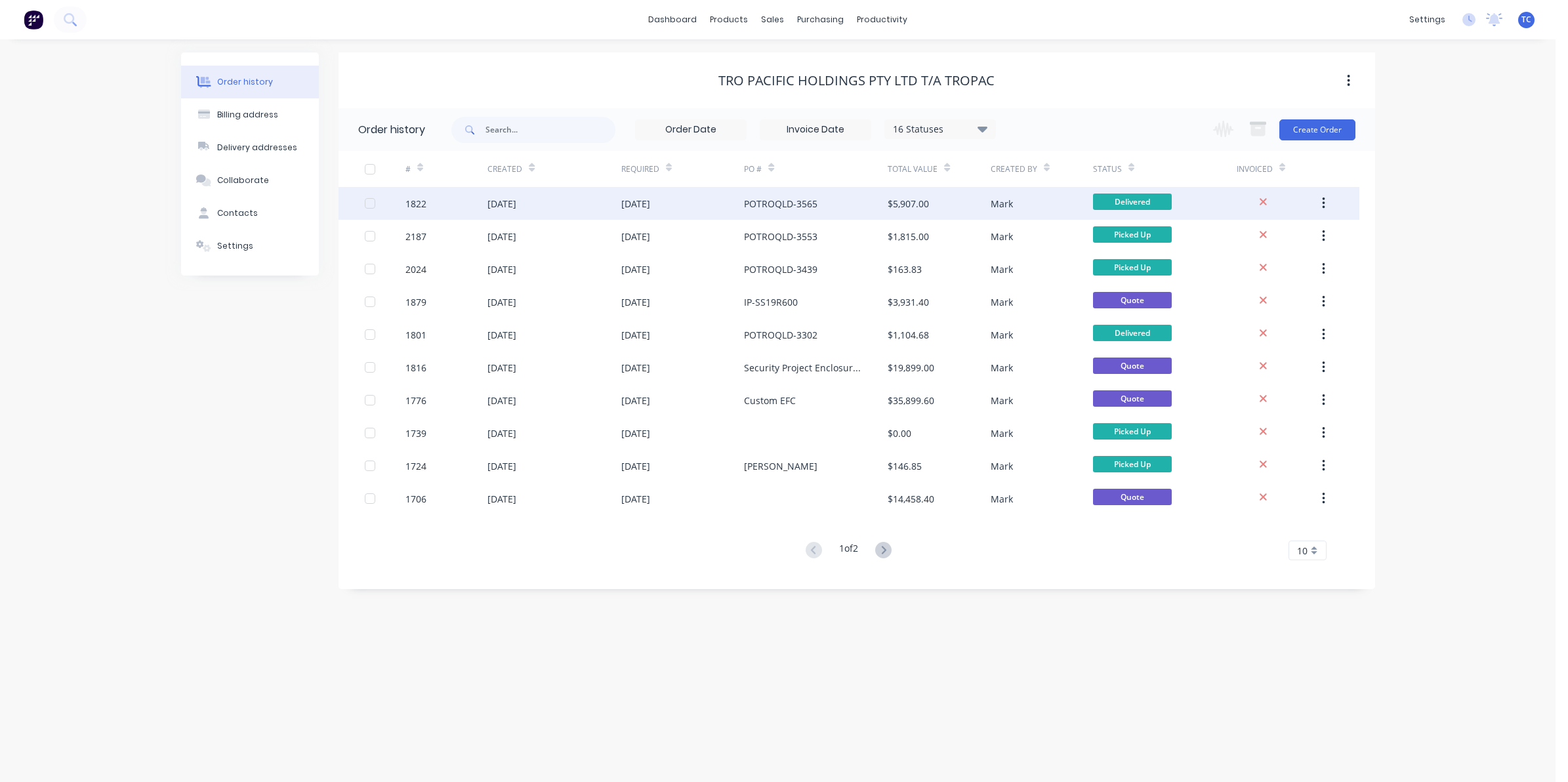
click at [516, 198] on div "[DATE]" at bounding box center [502, 204] width 29 height 14
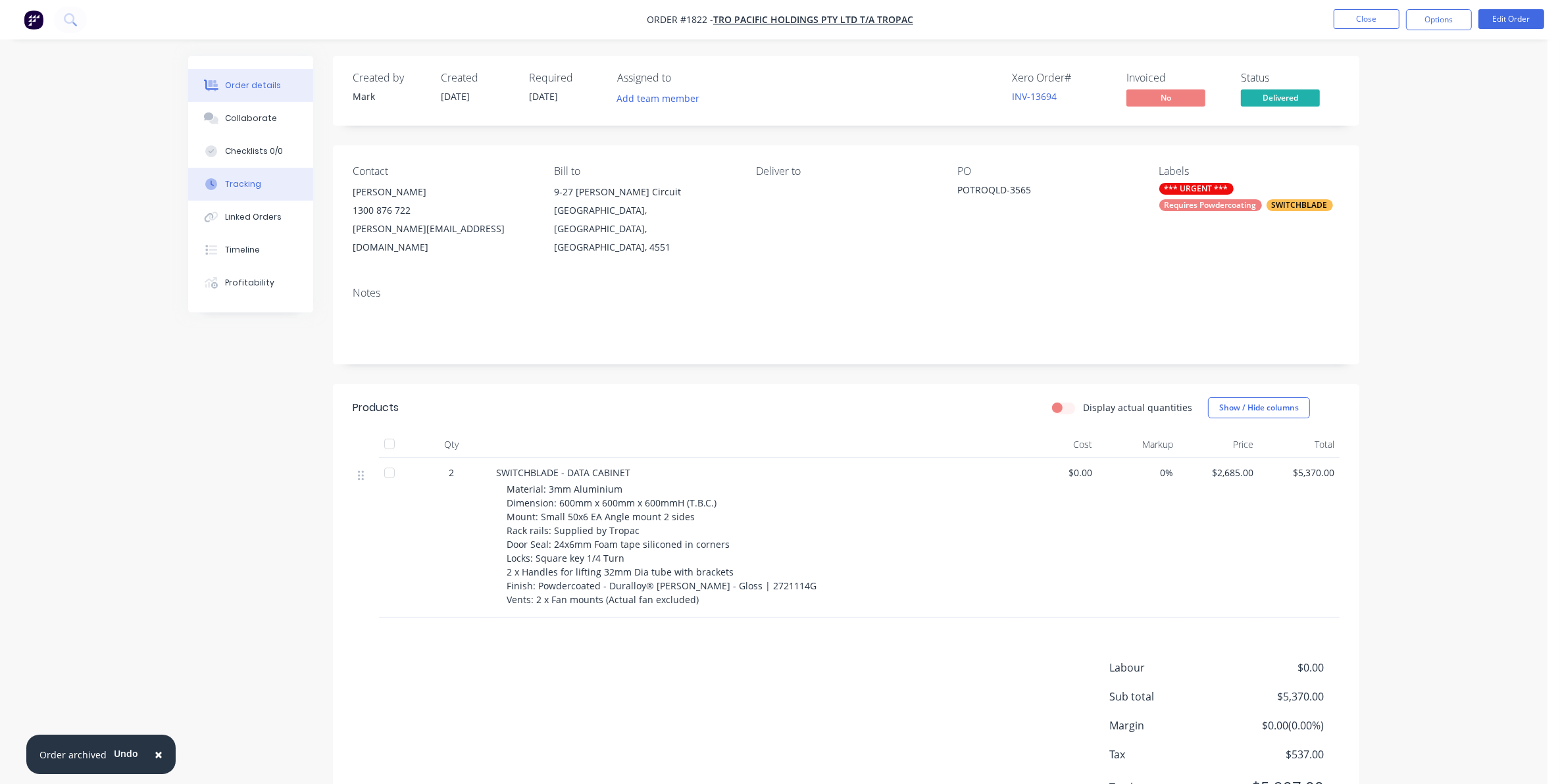
click at [244, 183] on div "Tracking" at bounding box center [243, 184] width 36 height 12
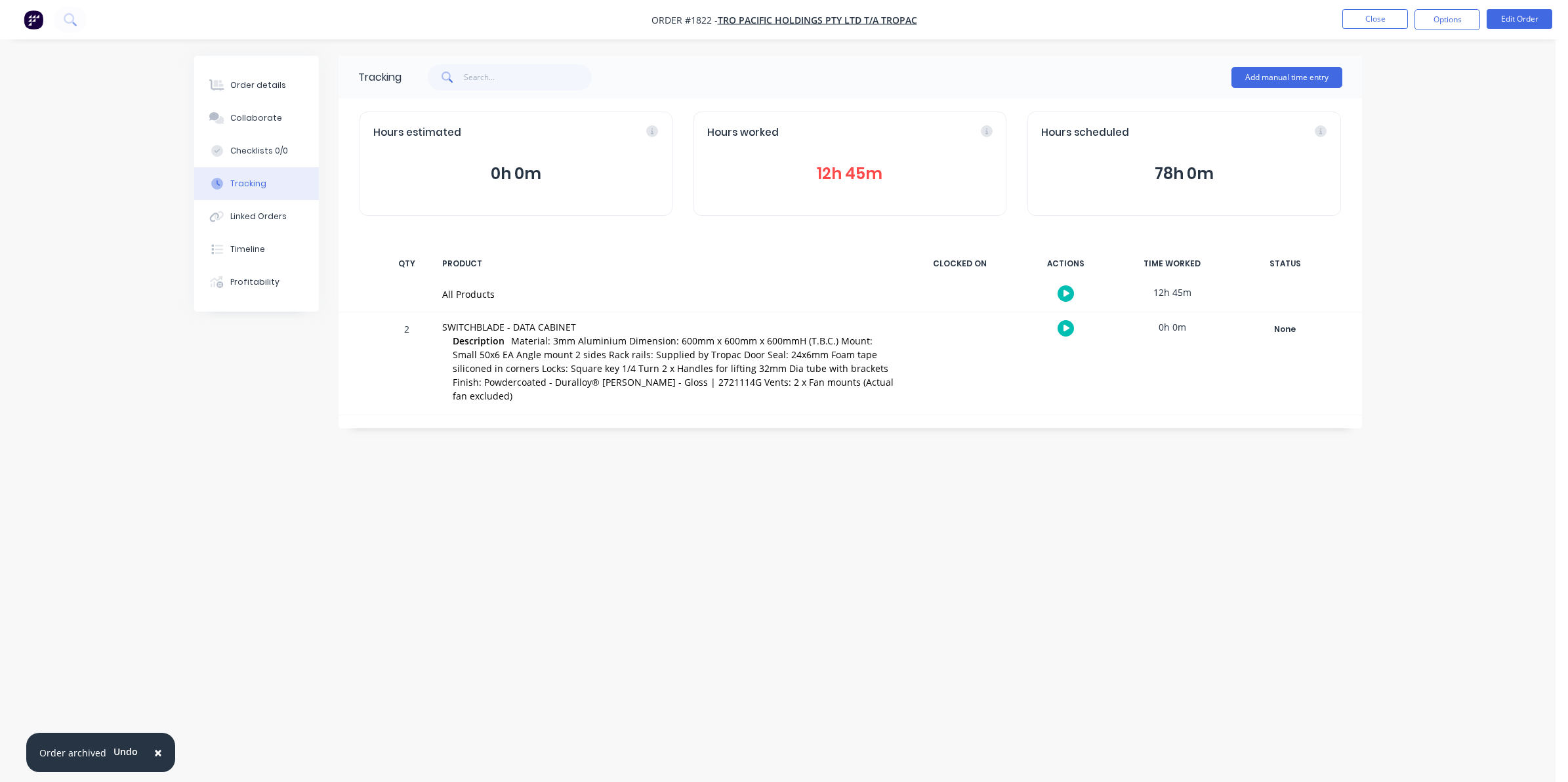
click at [837, 174] on button "12h 45m" at bounding box center [849, 173] width 285 height 25
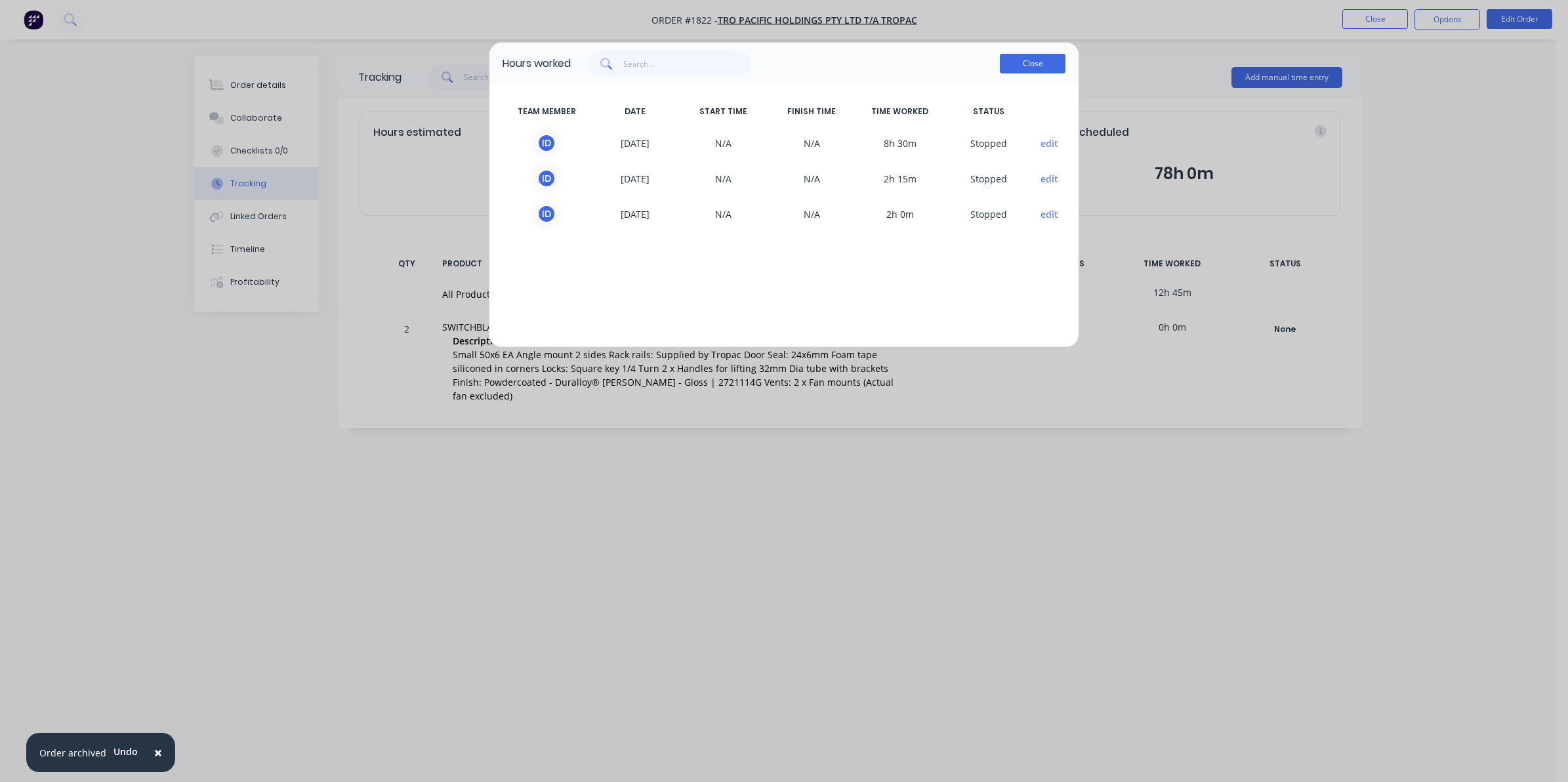
click at [1030, 61] on button "Close" at bounding box center [1033, 64] width 66 height 20
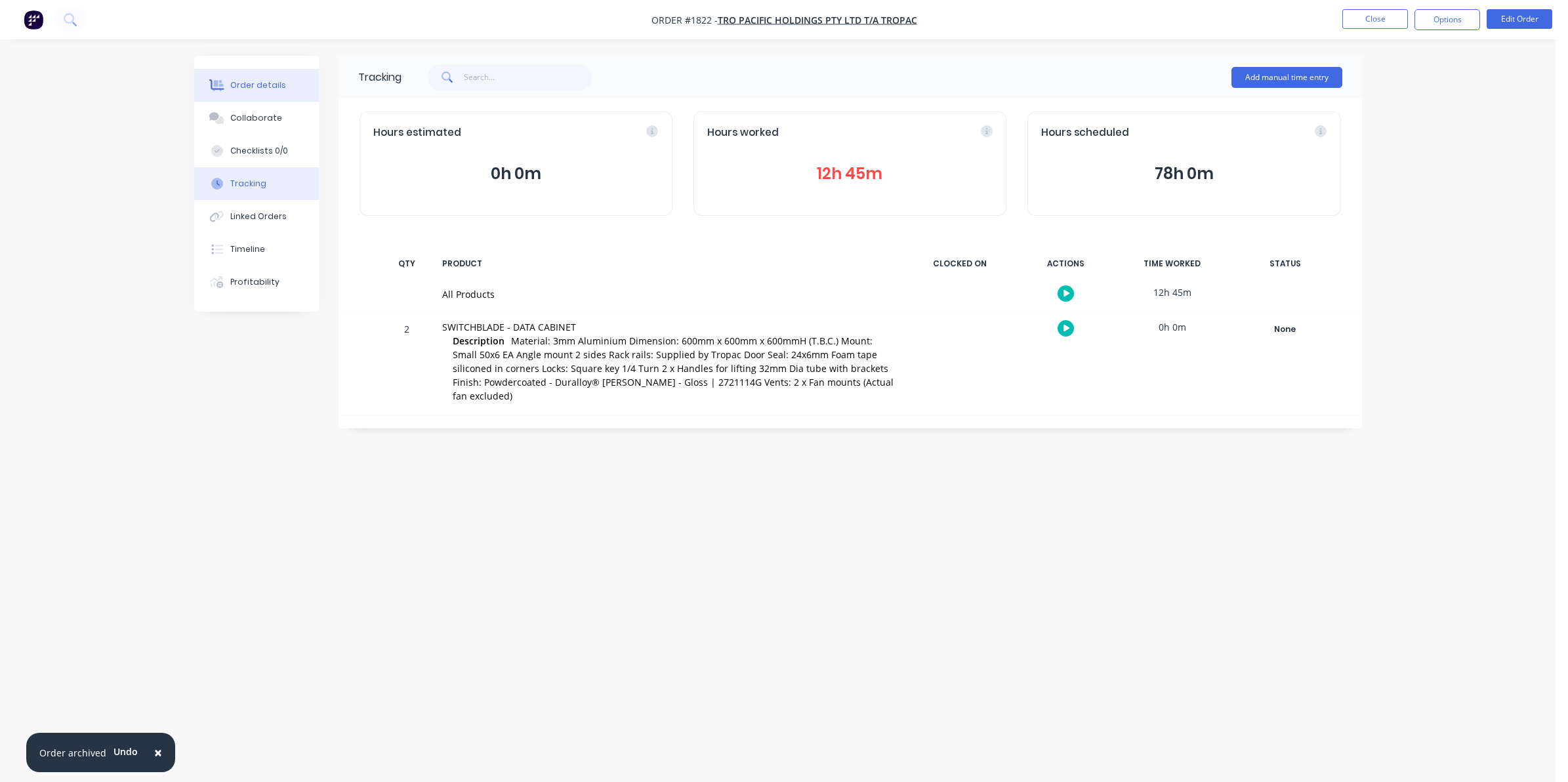
click at [263, 82] on div "Order details" at bounding box center [258, 86] width 56 height 12
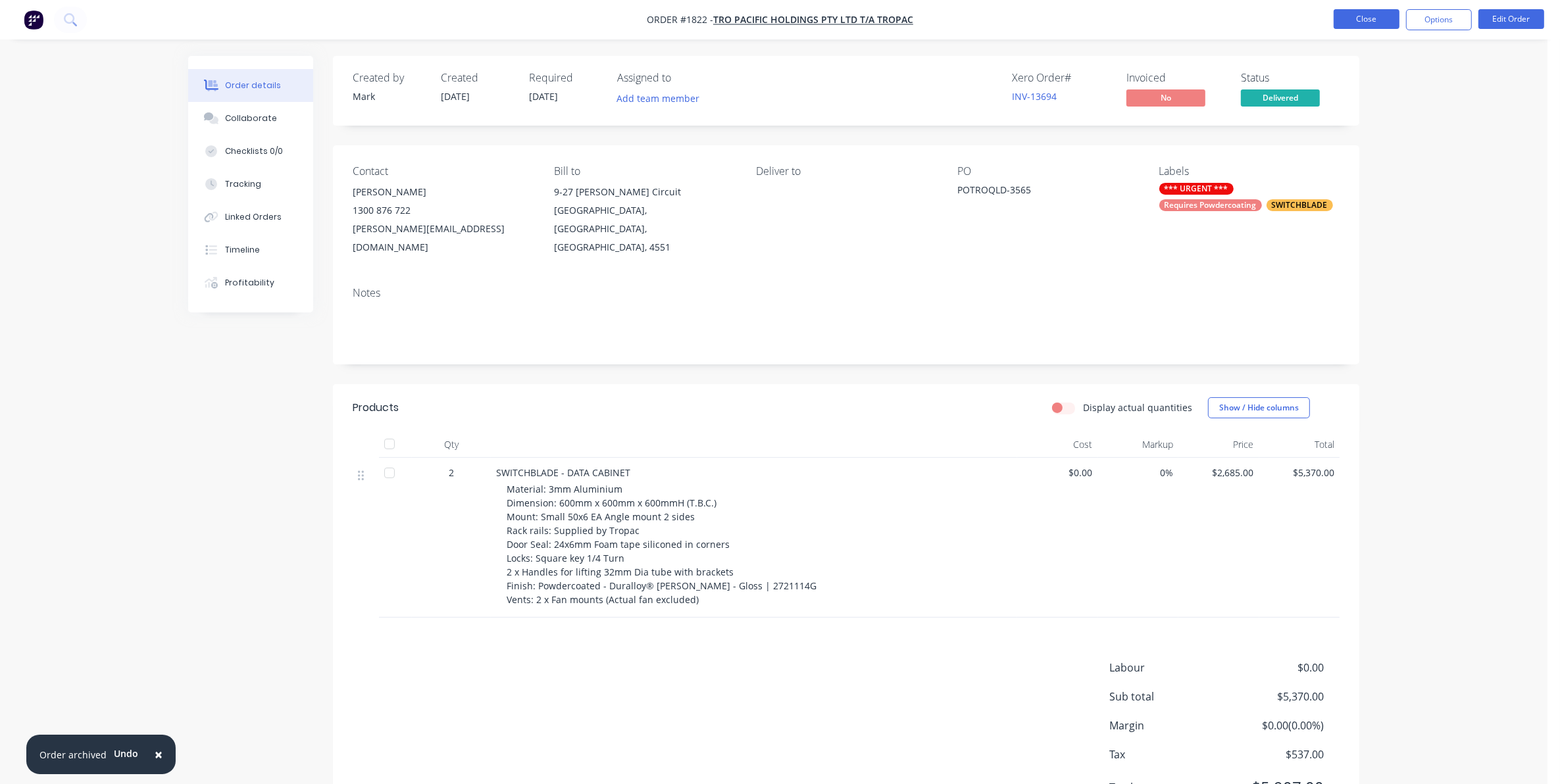
click at [1362, 14] on button "Close" at bounding box center [1366, 19] width 66 height 20
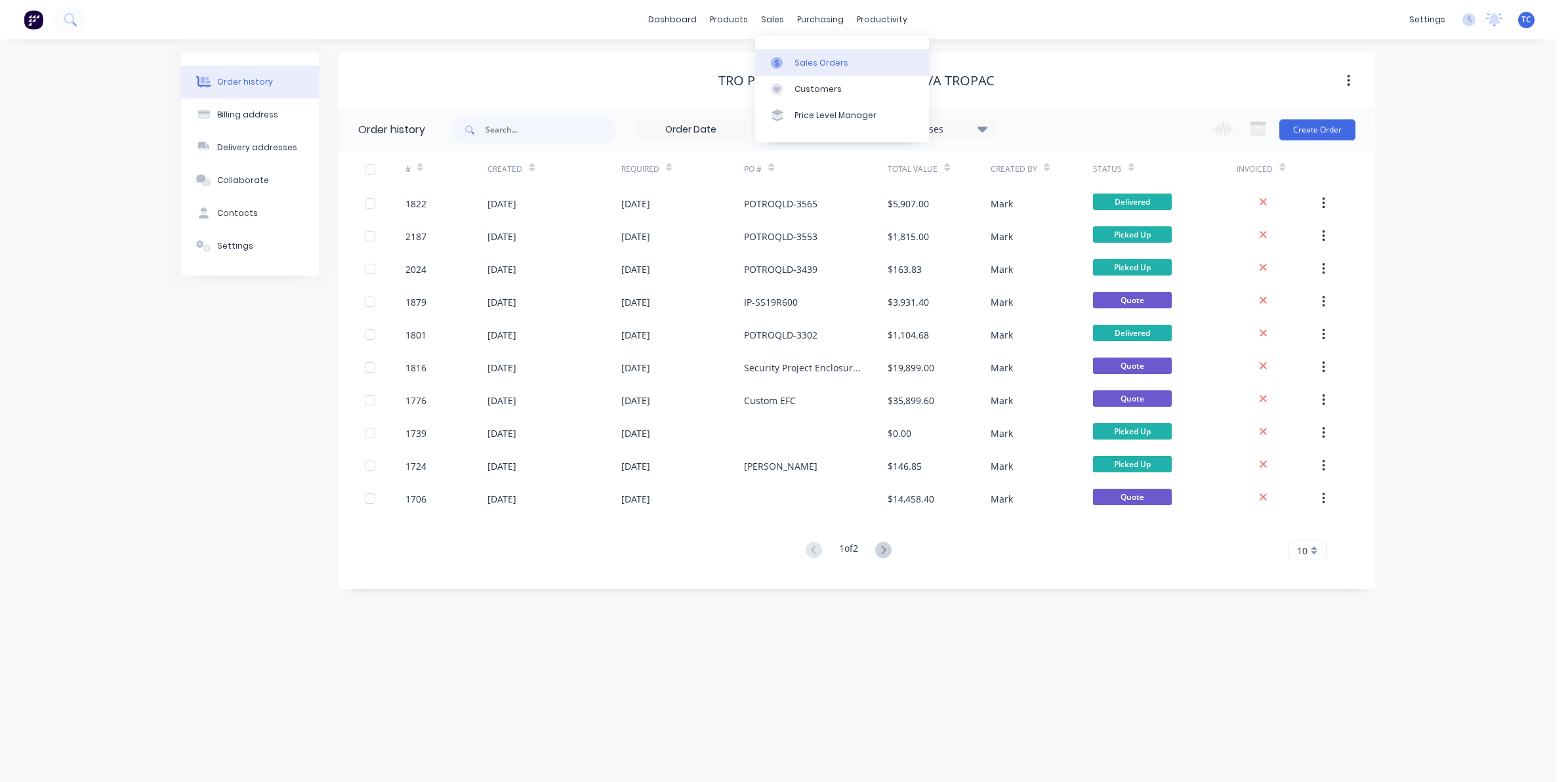
click at [806, 61] on div "Sales Orders" at bounding box center [821, 63] width 54 height 12
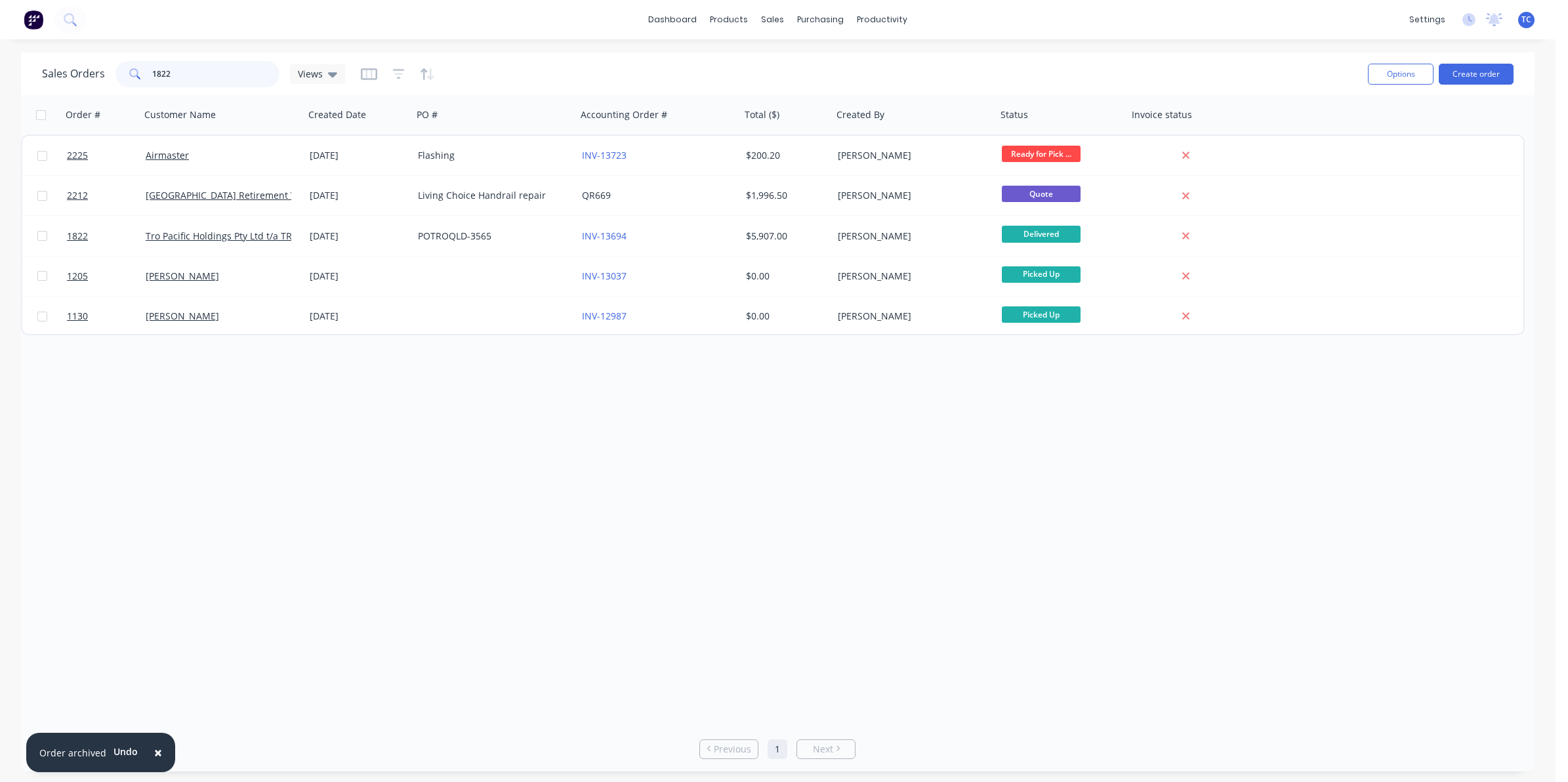
drag, startPoint x: 177, startPoint y: 74, endPoint x: 148, endPoint y: 67, distance: 29.8
click at [148, 67] on div "1822" at bounding box center [198, 74] width 164 height 26
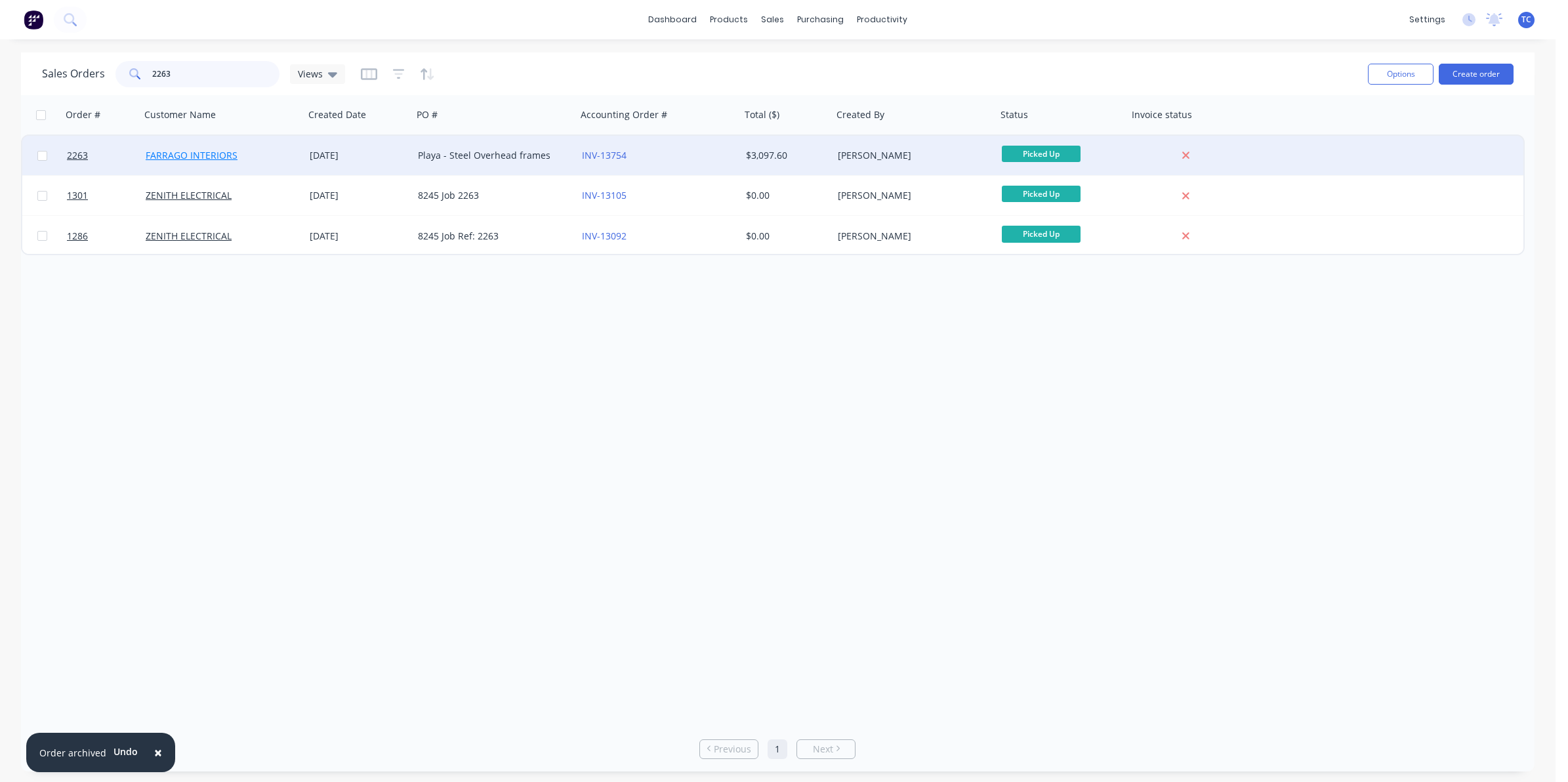
type input "2263"
click at [214, 156] on link "FARRAGO INTERIORS" at bounding box center [191, 155] width 92 height 12
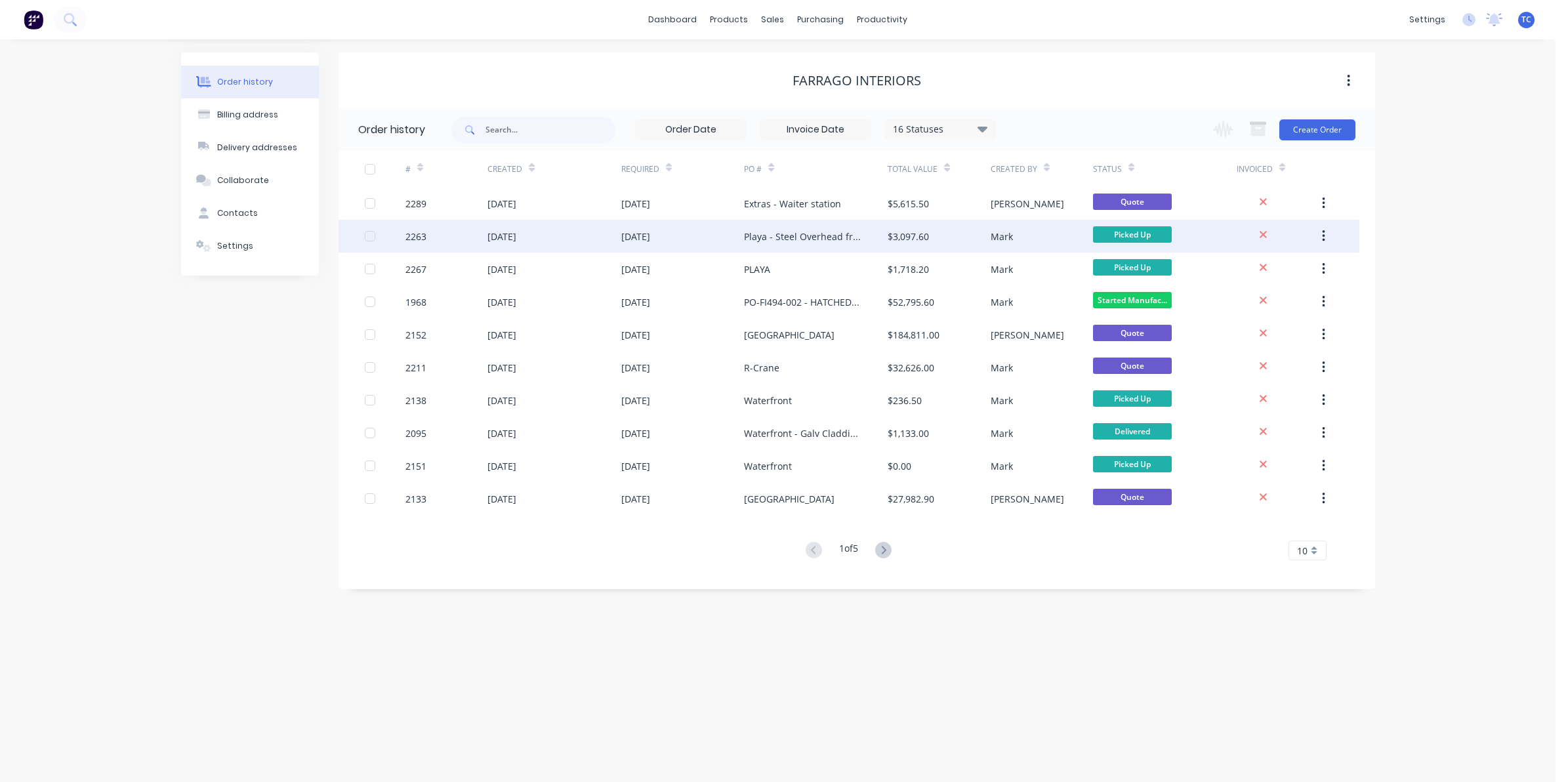
click at [516, 233] on div "[DATE]" at bounding box center [502, 236] width 29 height 14
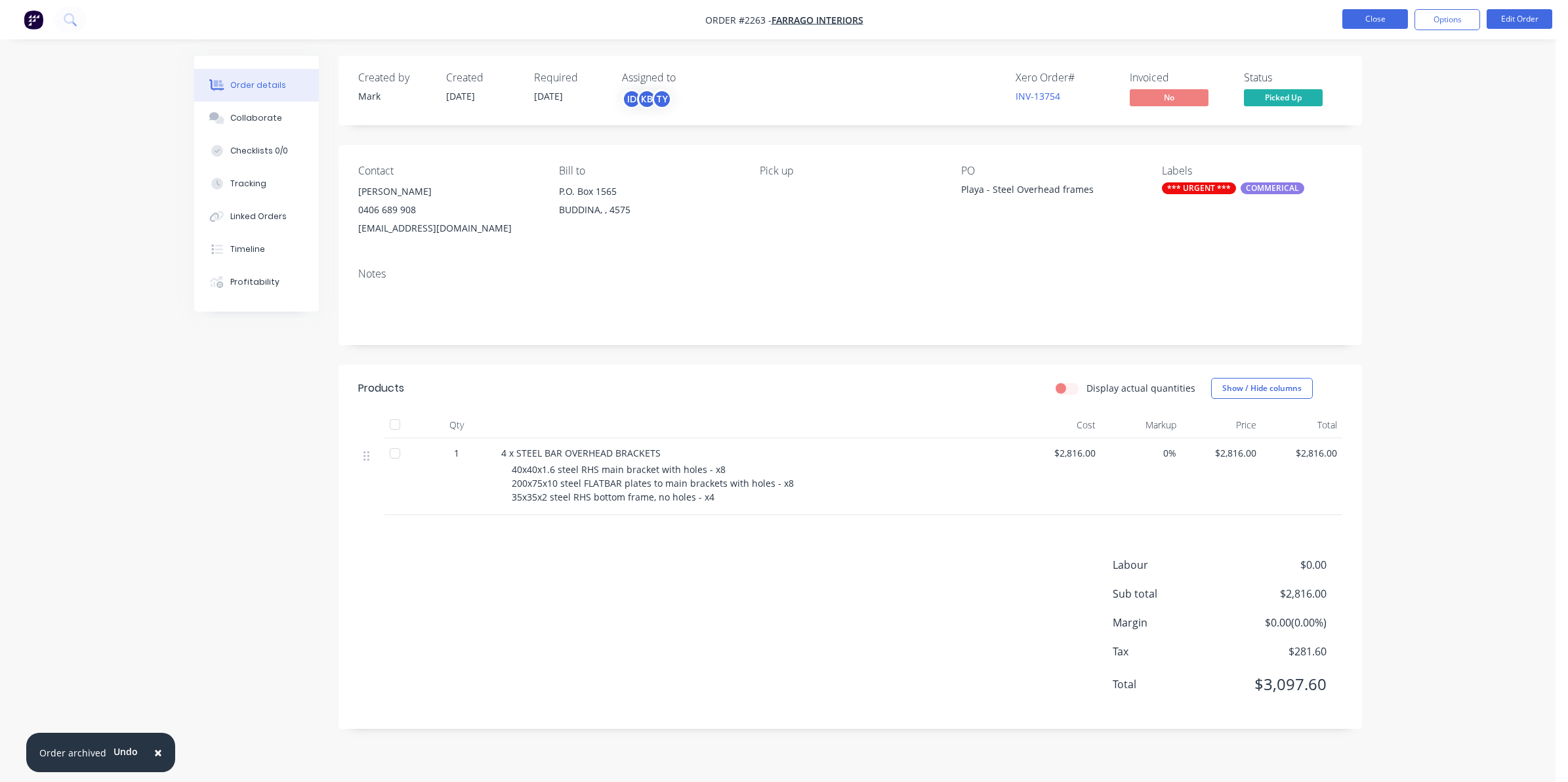
click at [1369, 14] on button "Close" at bounding box center [1375, 19] width 66 height 20
